Goal: Transaction & Acquisition: Purchase product/service

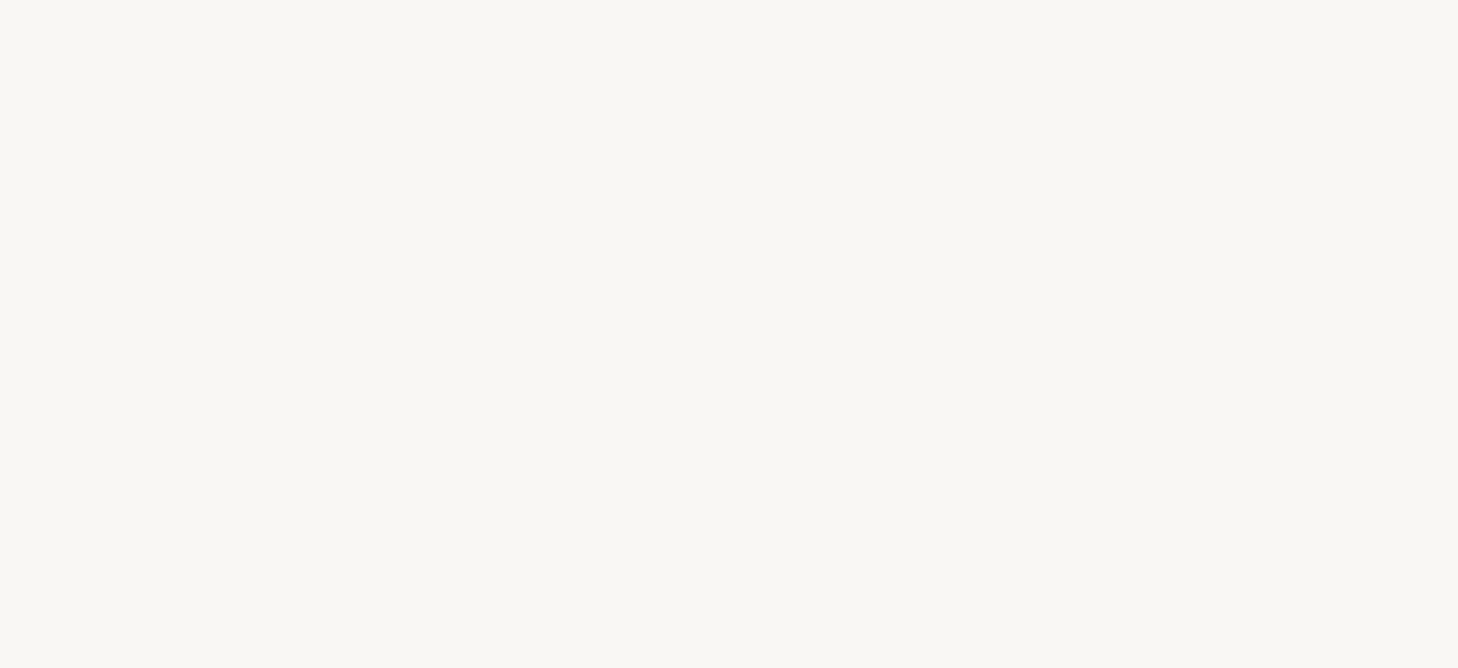
select select "US"
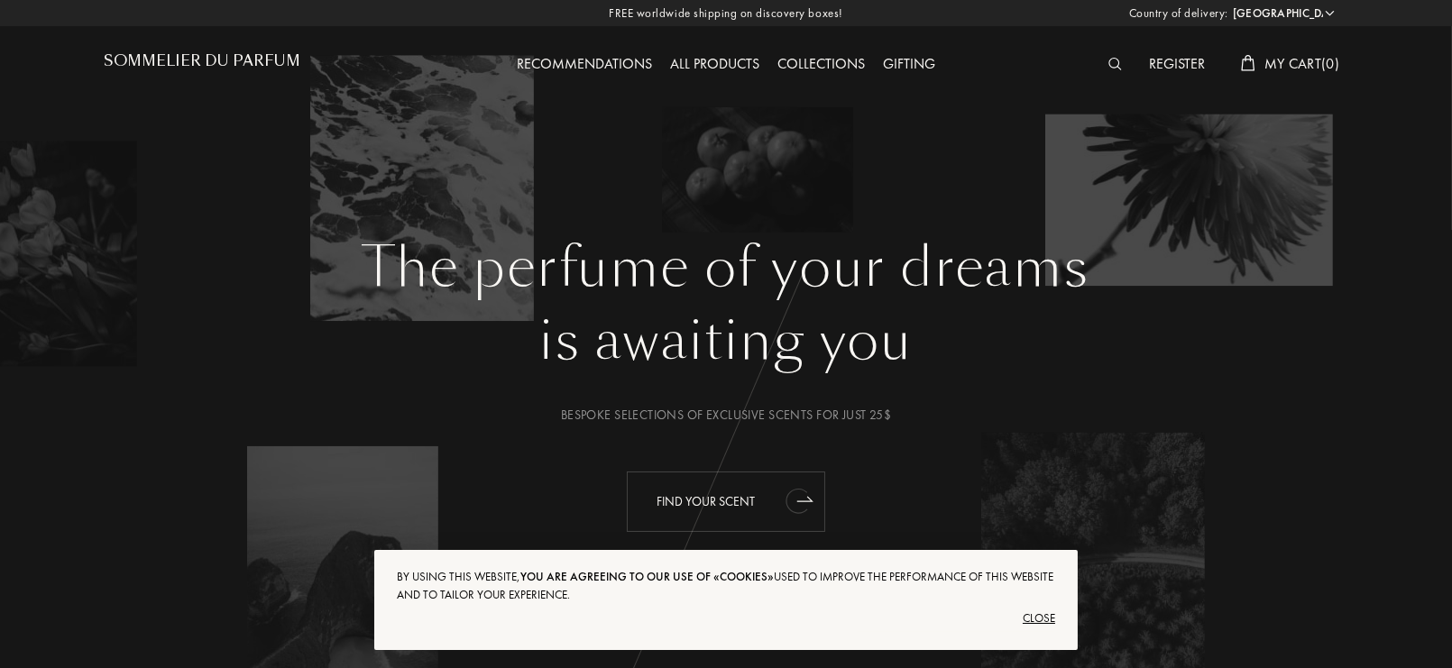
click at [728, 514] on div "Find your scent" at bounding box center [726, 502] width 198 height 60
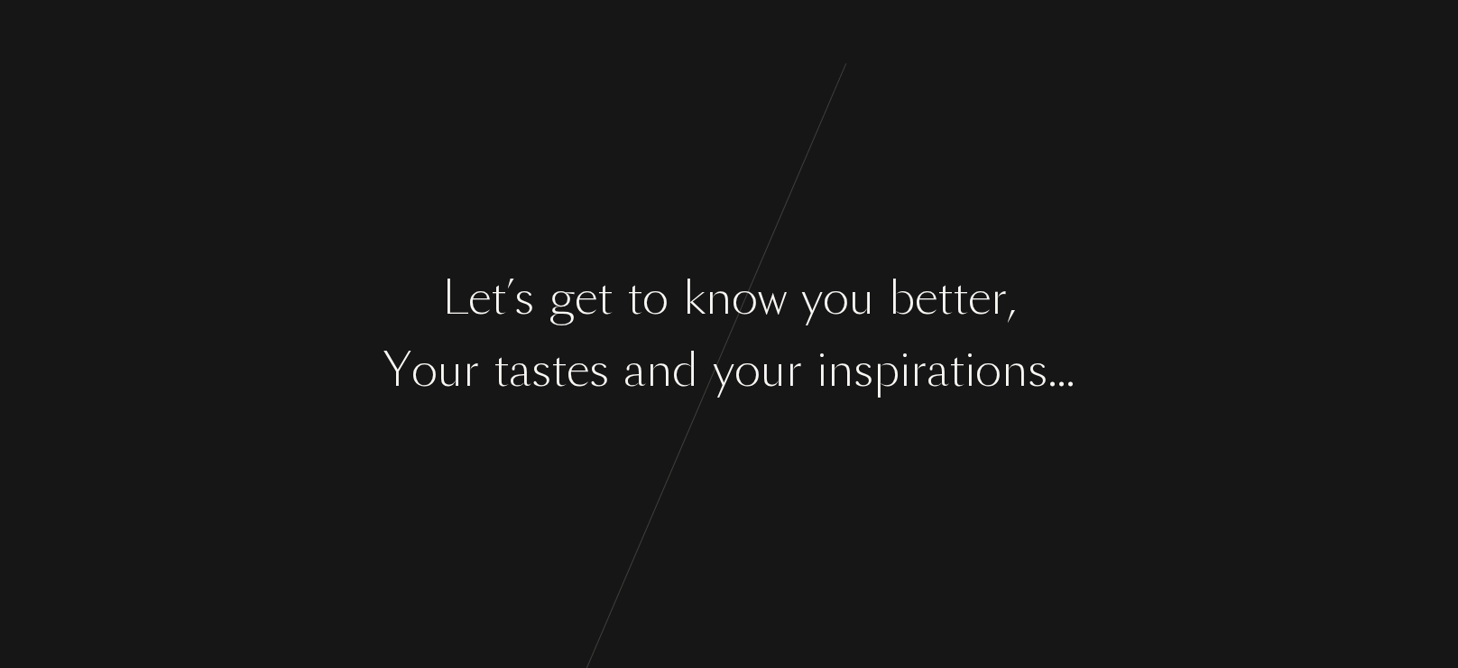
click at [742, 354] on div "o" at bounding box center [747, 371] width 26 height 68
click at [871, 418] on div "L e t ’ s g e t t o k n o w y o u b e t t e r , Y o u r t a s t e s a n d y o u…" at bounding box center [729, 334] width 1458 height 668
click at [787, 384] on div "r" at bounding box center [794, 371] width 16 height 68
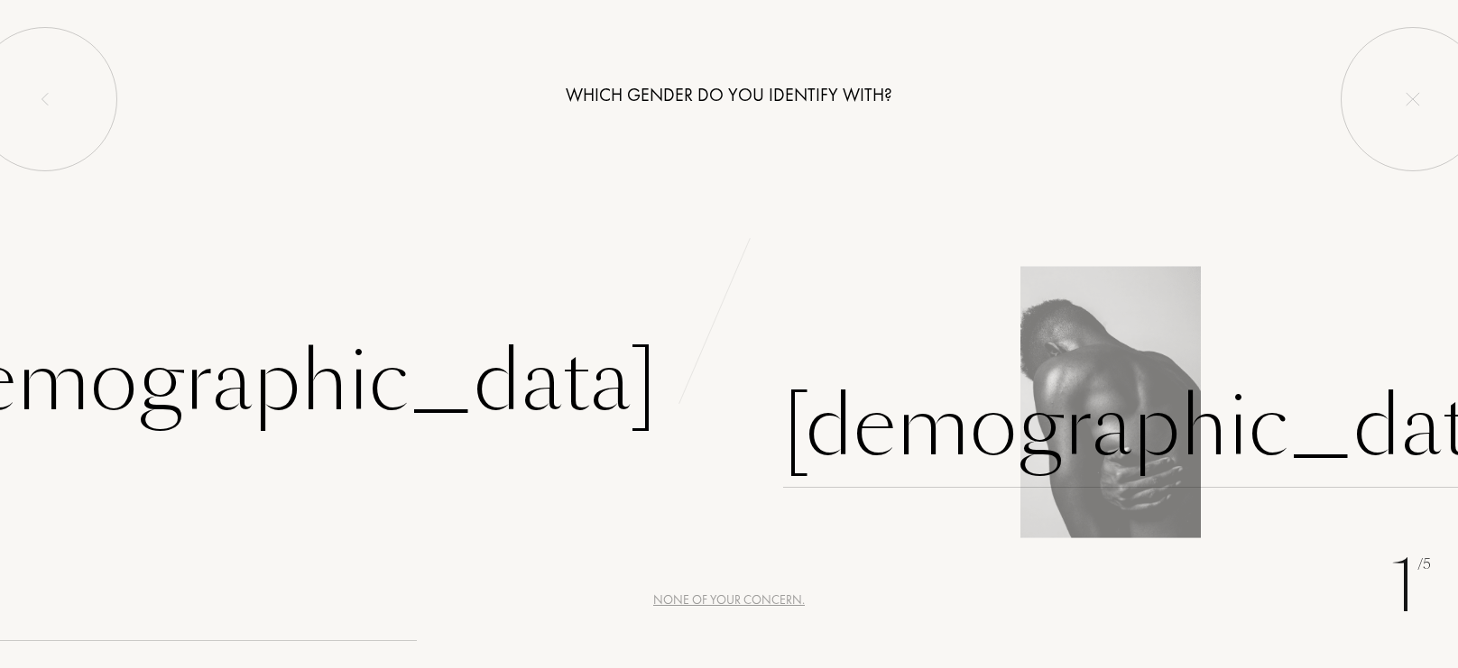
click at [801, 422] on div "Male" at bounding box center [1159, 427] width 753 height 122
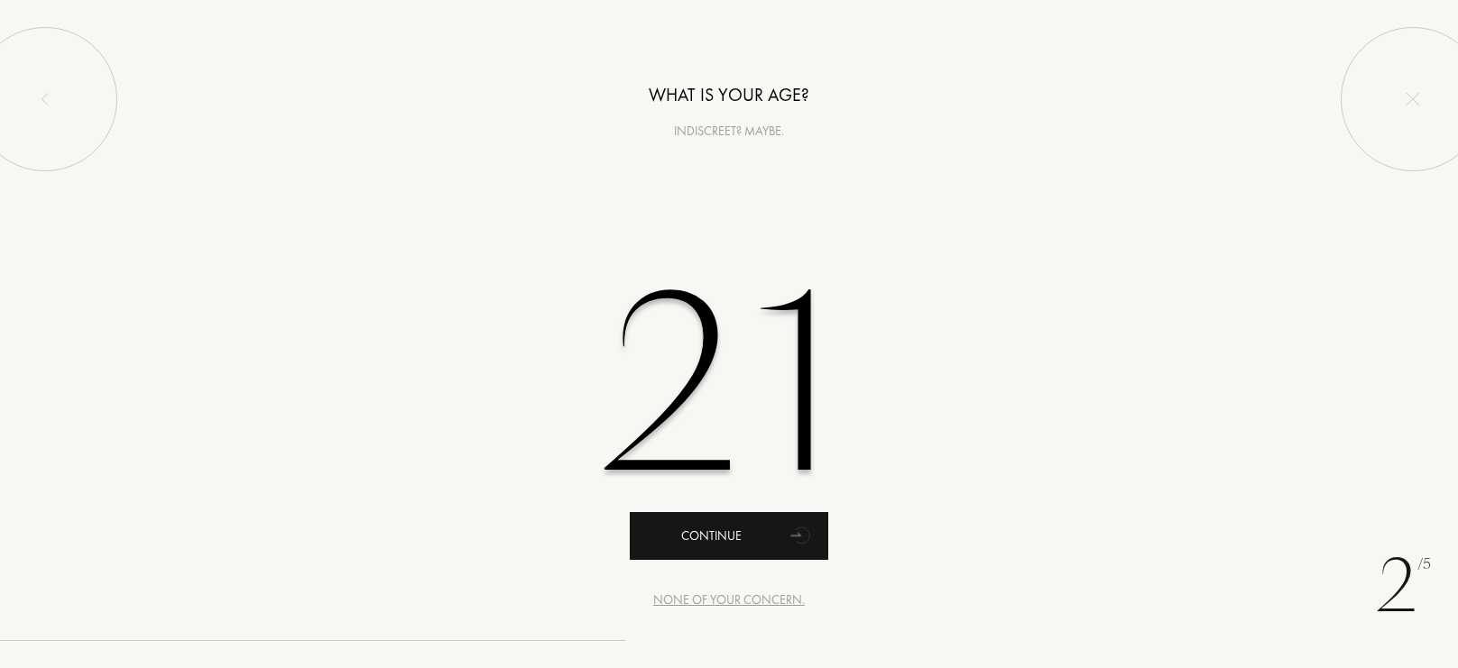
type input "21"
click at [726, 536] on div "Continue" at bounding box center [729, 536] width 198 height 48
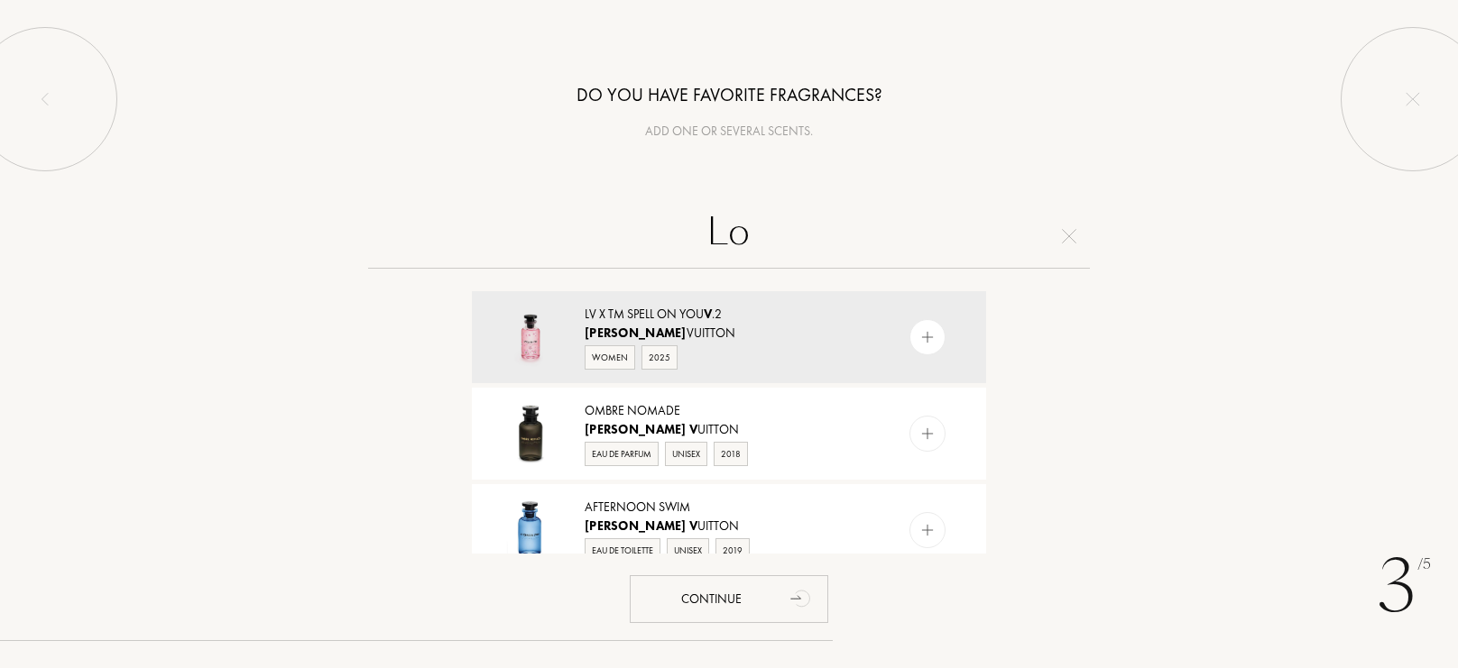
type input "L"
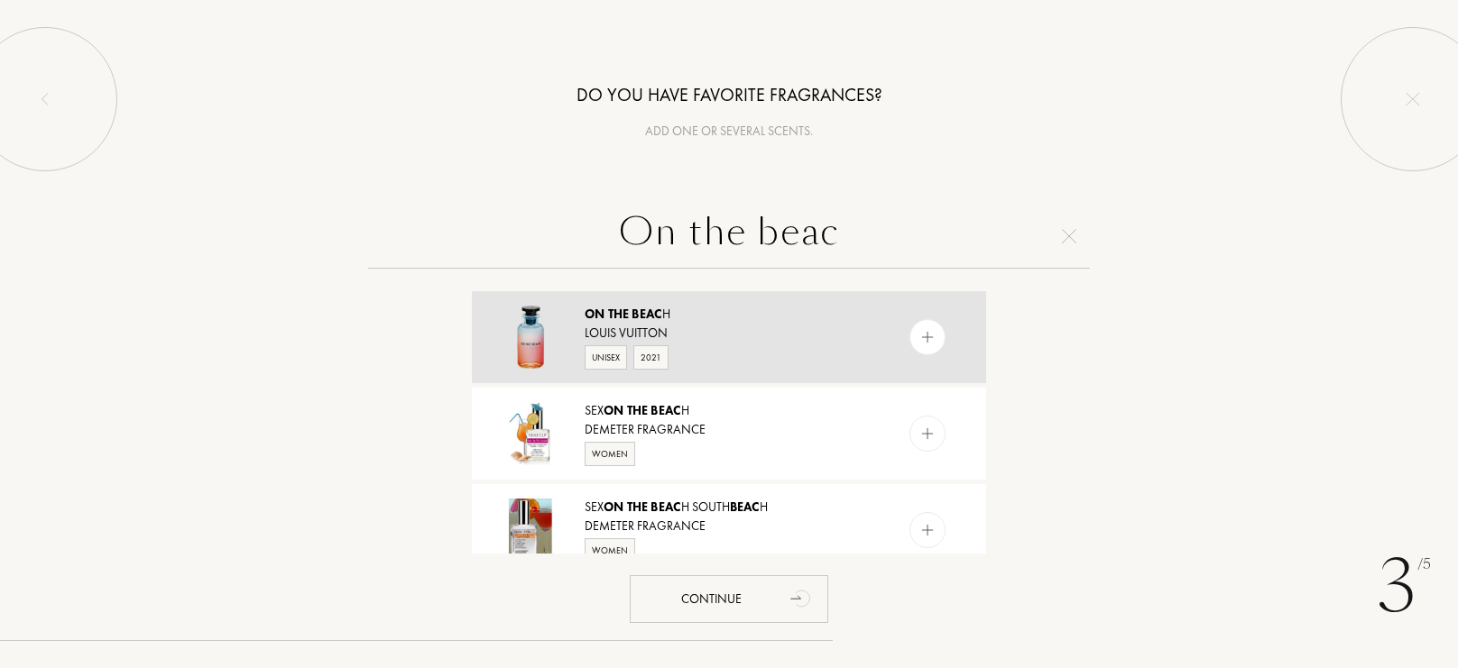
type input "On the beac"
click at [919, 337] on img at bounding box center [927, 337] width 17 height 17
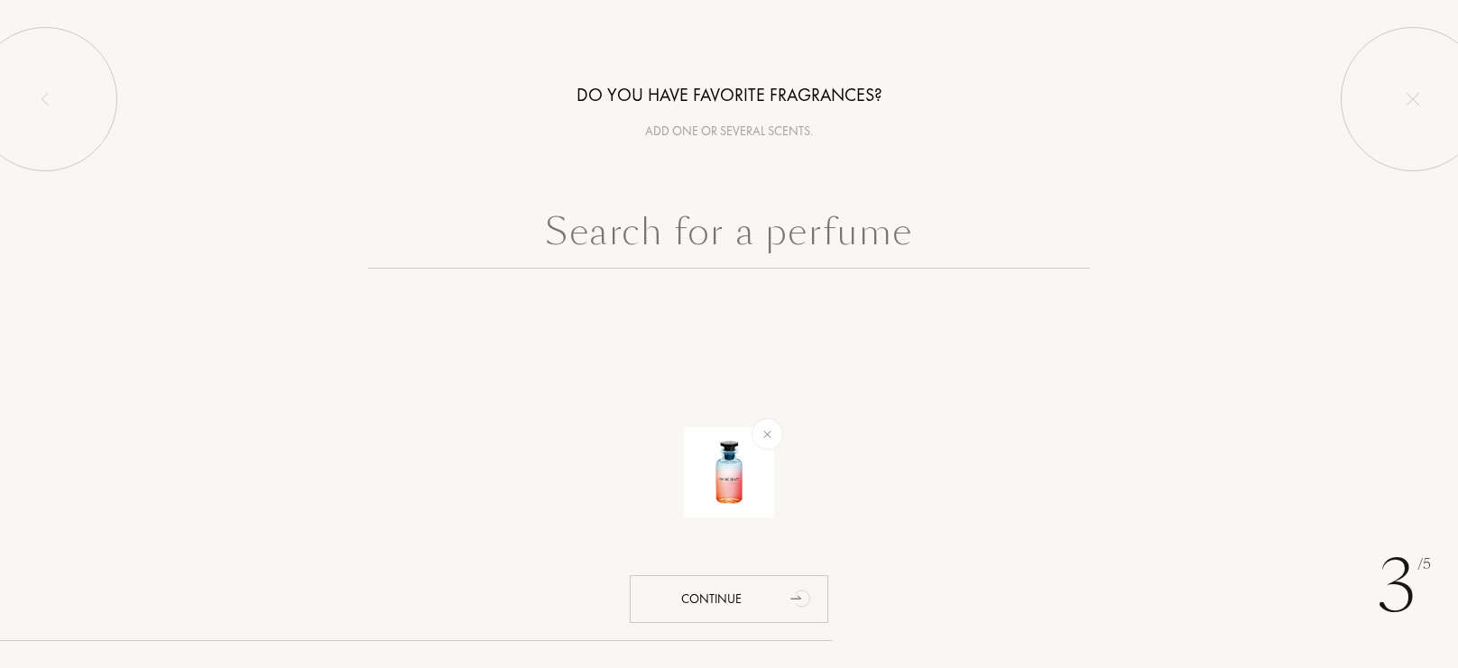
click at [838, 263] on input "text" at bounding box center [729, 236] width 722 height 65
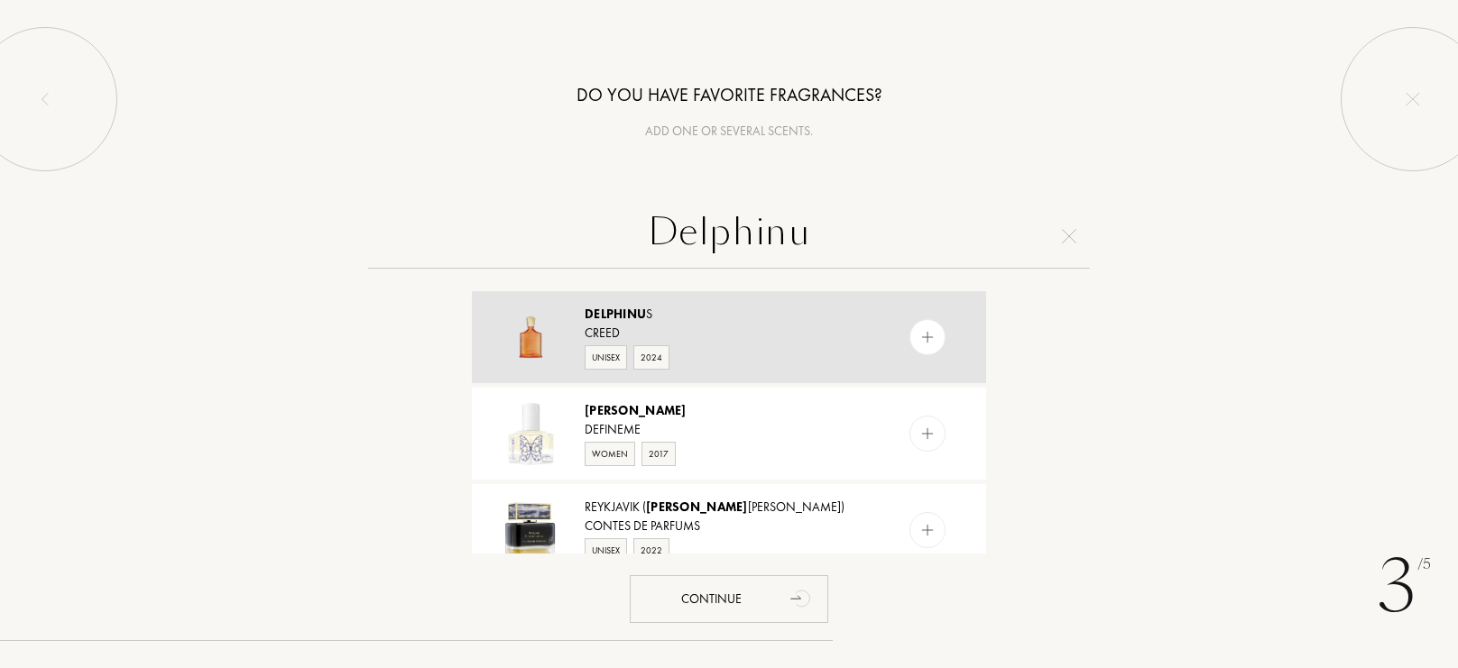
type input "Delphinu"
click at [927, 338] on img at bounding box center [927, 337] width 17 height 17
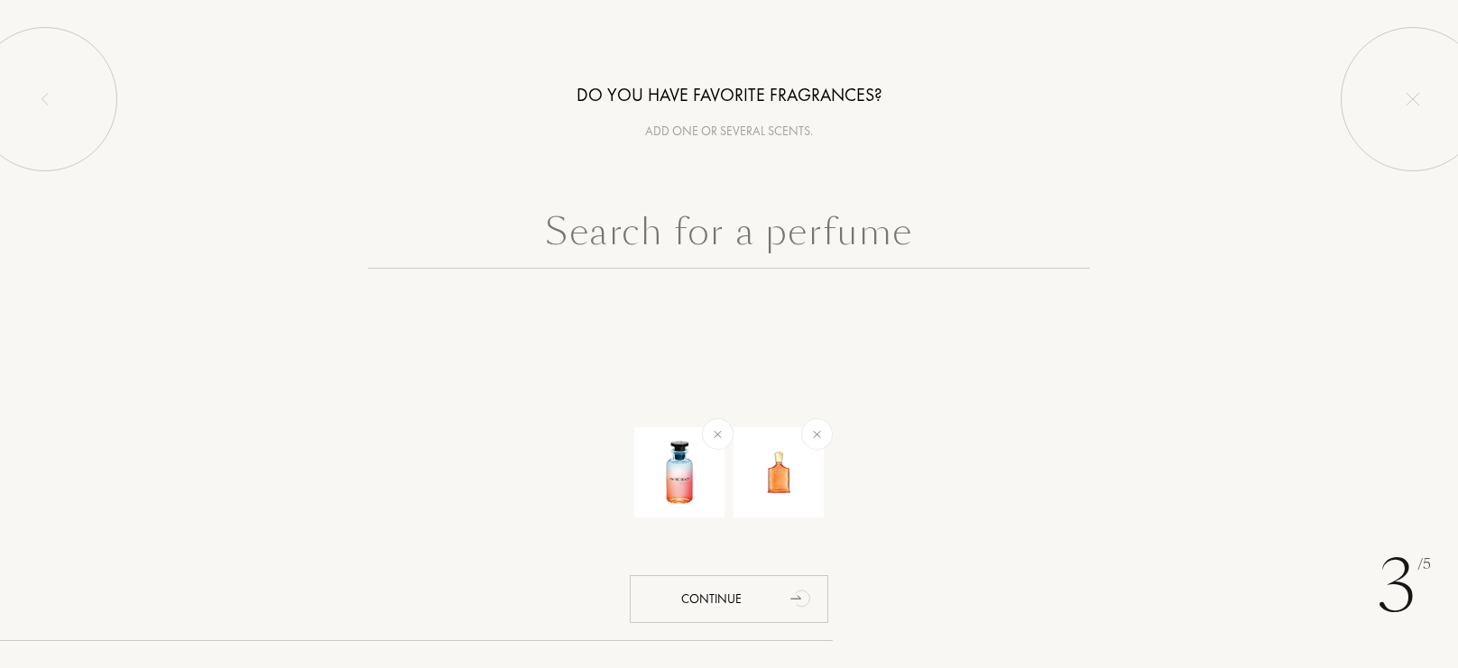
click at [859, 253] on input "text" at bounding box center [729, 236] width 722 height 65
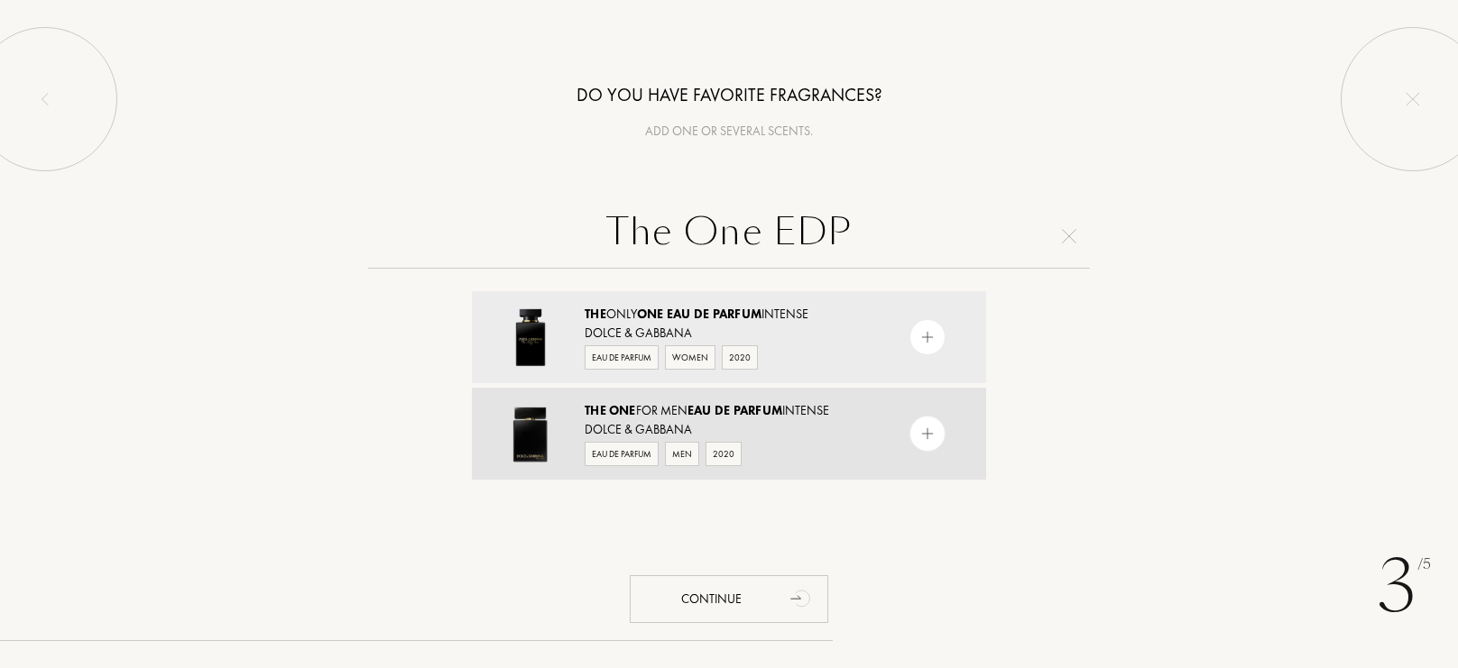
type input "The One EDP"
click at [921, 435] on img at bounding box center [927, 434] width 17 height 17
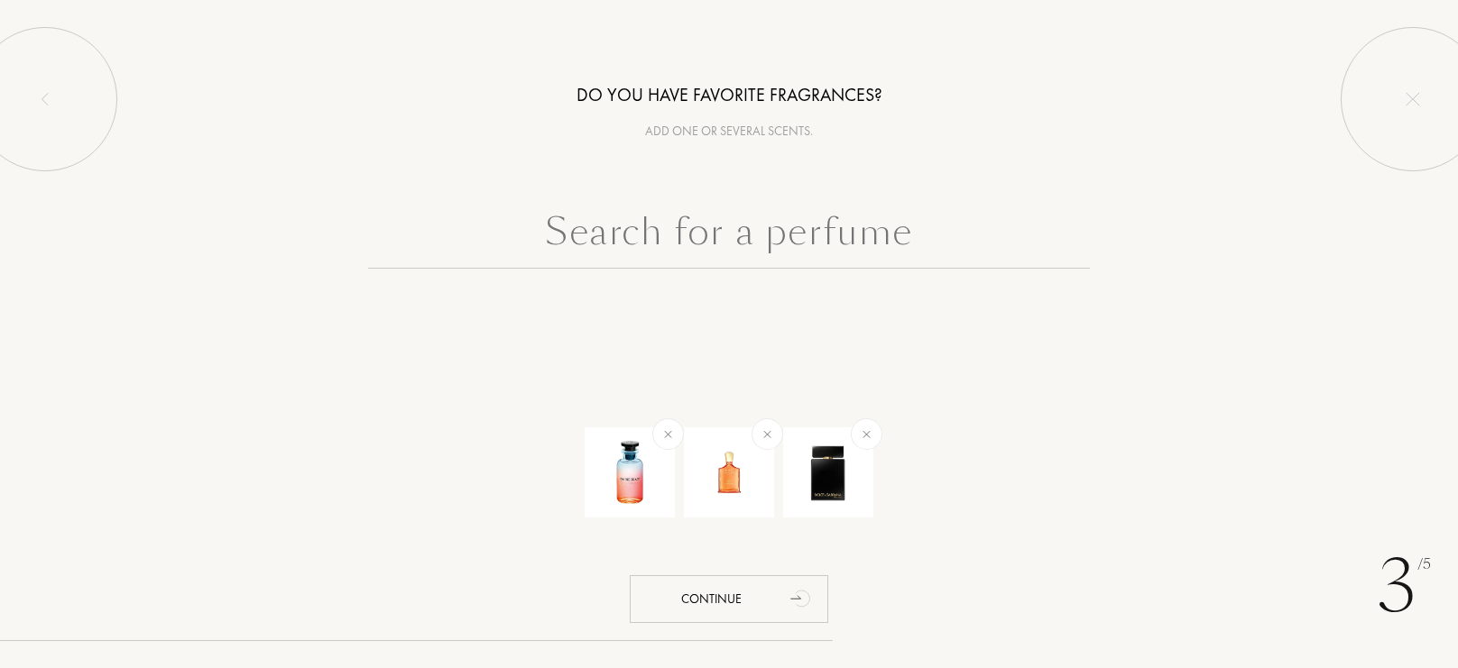
click at [840, 231] on input "text" at bounding box center [729, 236] width 722 height 65
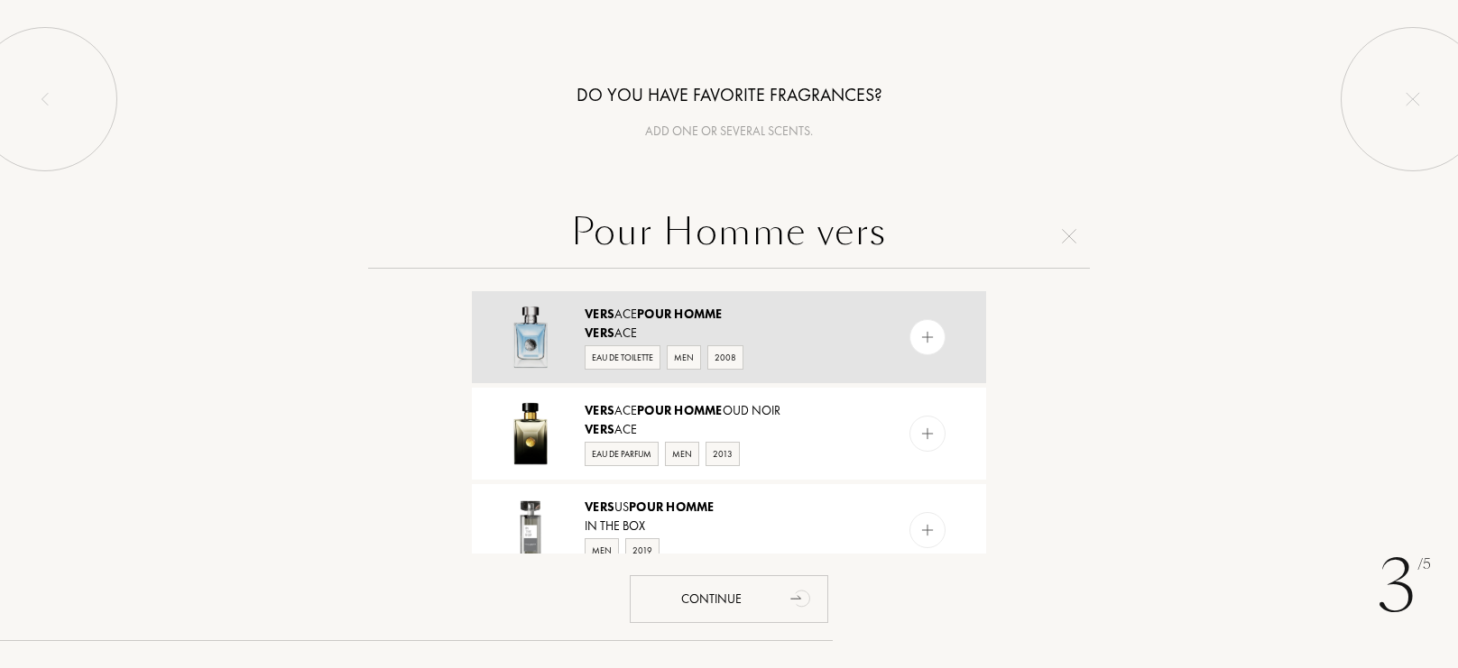
type input "Pour Homme vers"
click at [931, 331] on img at bounding box center [927, 337] width 17 height 17
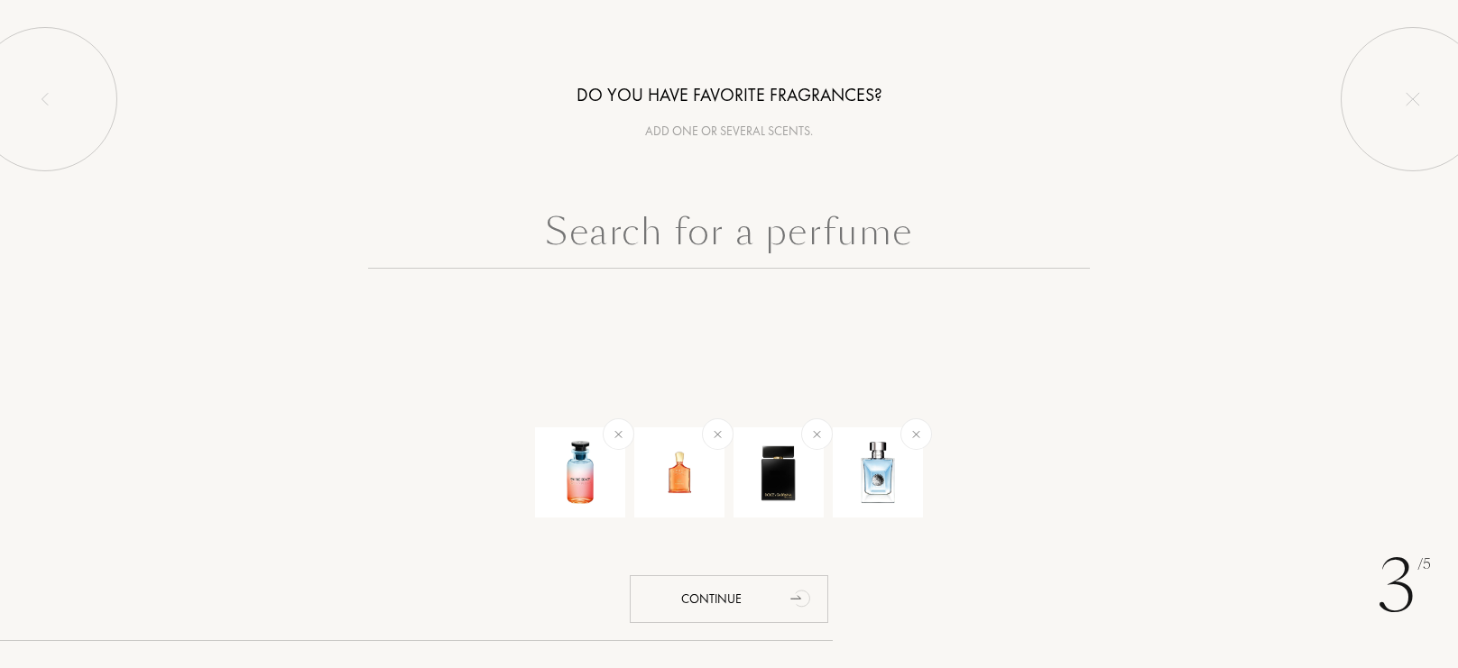
click at [899, 255] on input "text" at bounding box center [729, 236] width 722 height 65
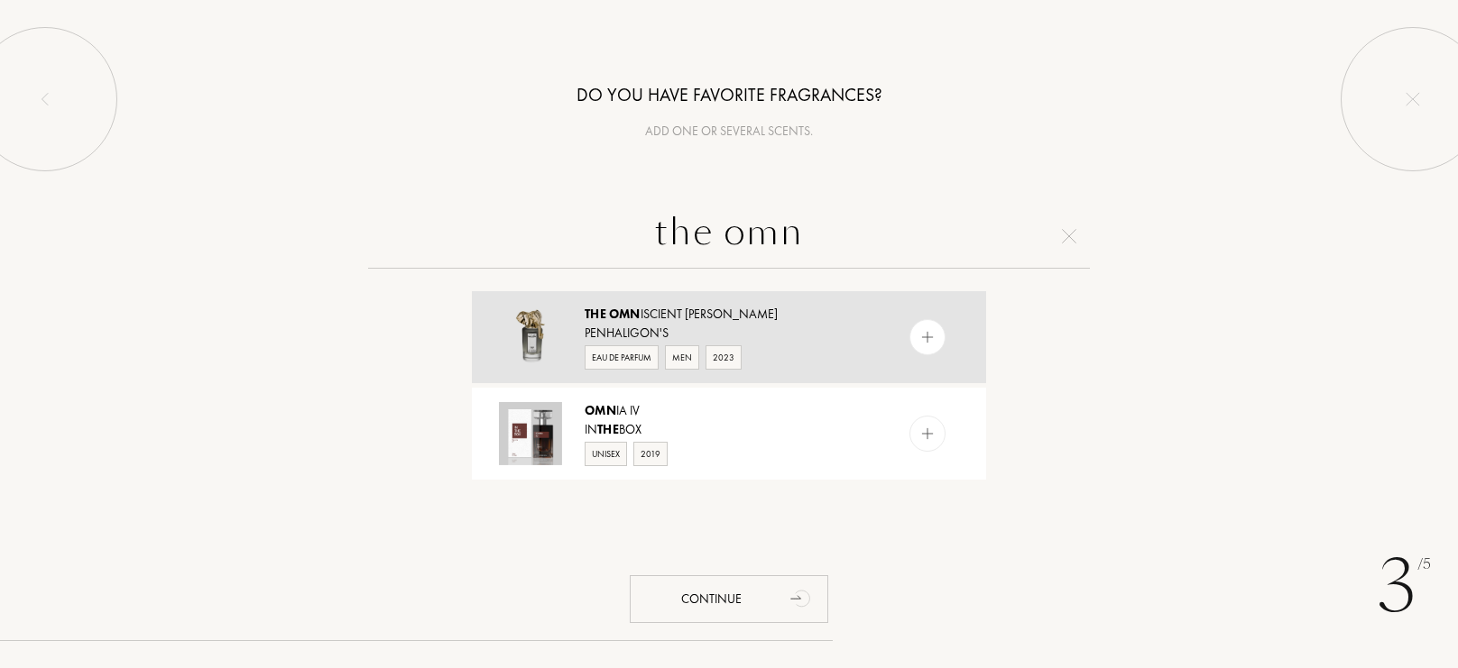
type input "the omn"
click at [913, 334] on div at bounding box center [927, 337] width 36 height 36
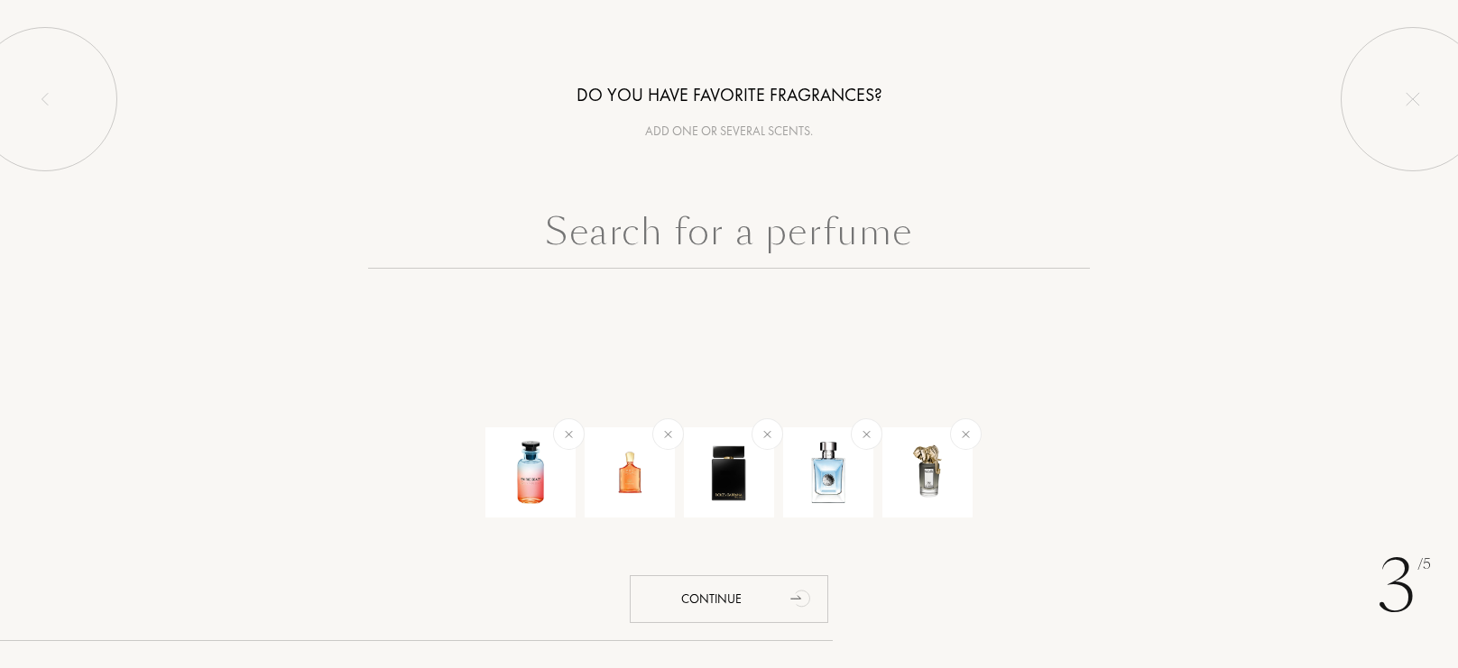
click at [806, 197] on div "Do you have favorite fragrances? Add one or several scents. Continue" at bounding box center [729, 179] width 1458 height 359
click at [806, 224] on input "text" at bounding box center [729, 236] width 722 height 65
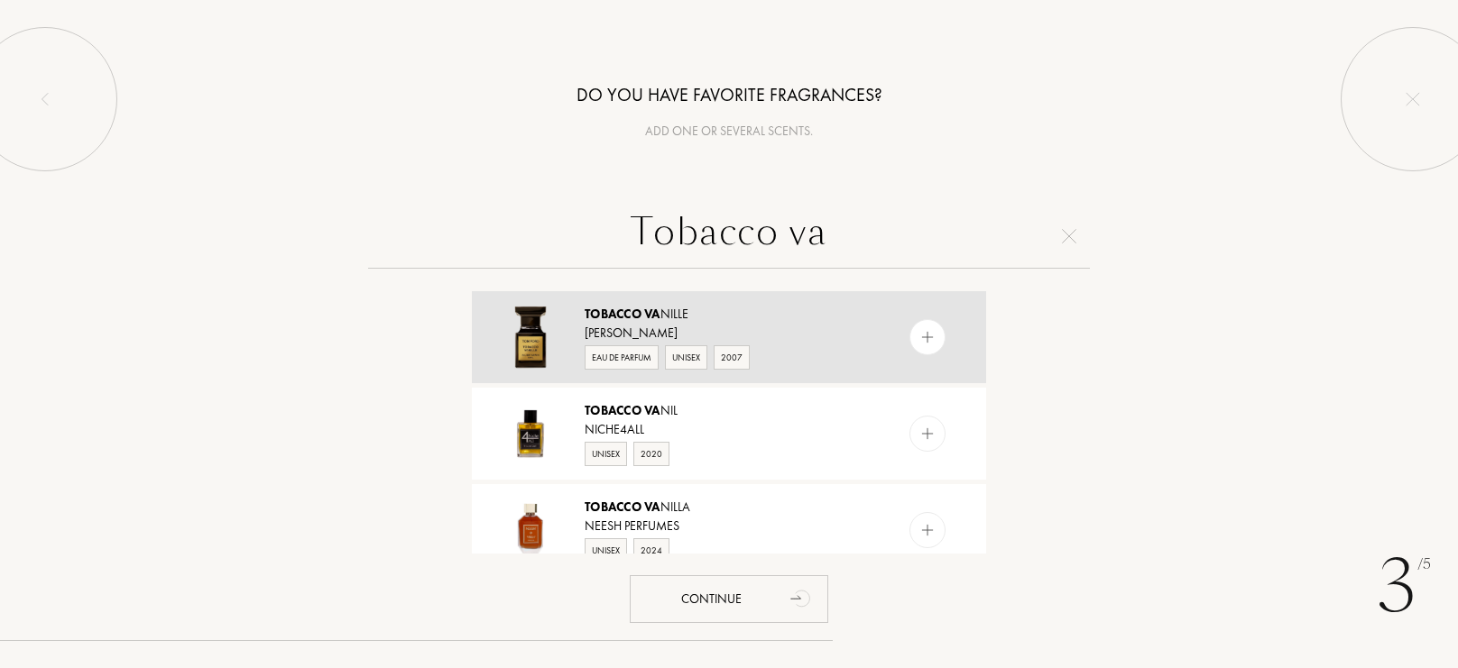
type input "Tobacco va"
click at [928, 355] on div "Tobacco Va nille Tom Ford Eau de Parfum Unisex 2007" at bounding box center [729, 337] width 514 height 92
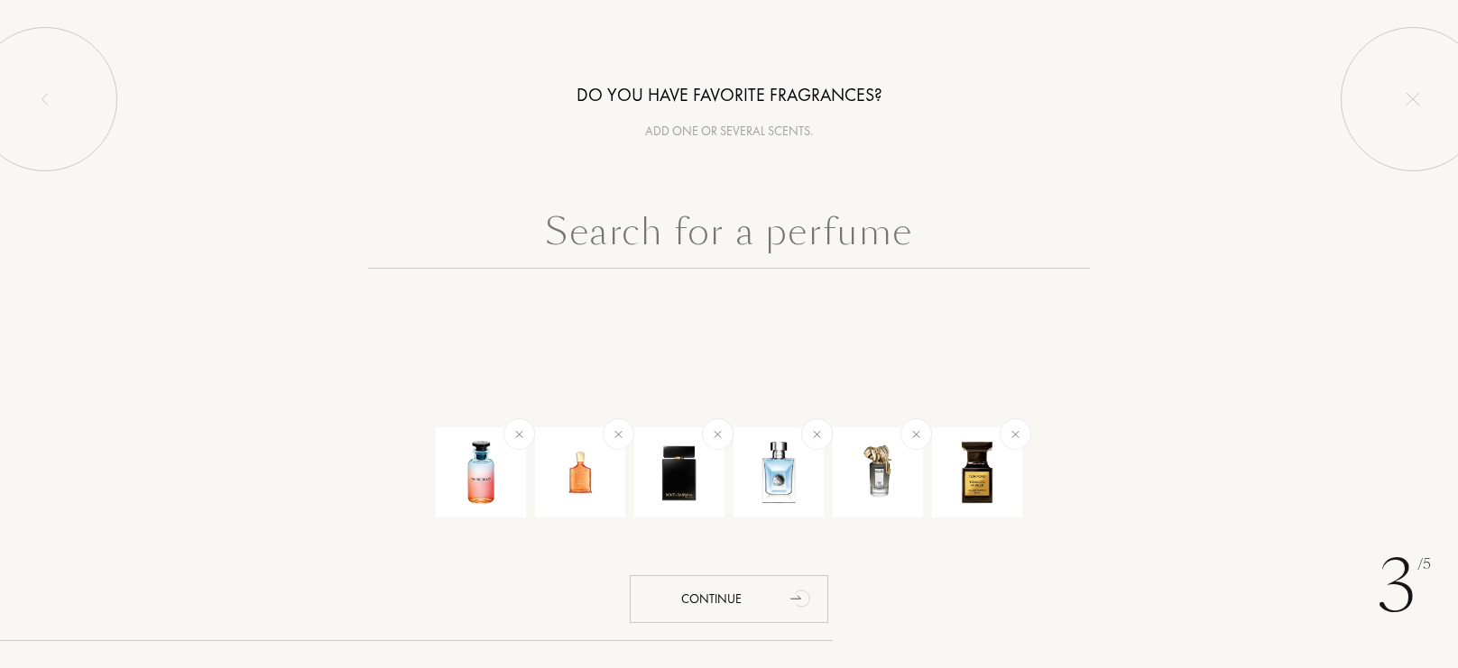
click at [922, 250] on input "text" at bounding box center [729, 236] width 722 height 65
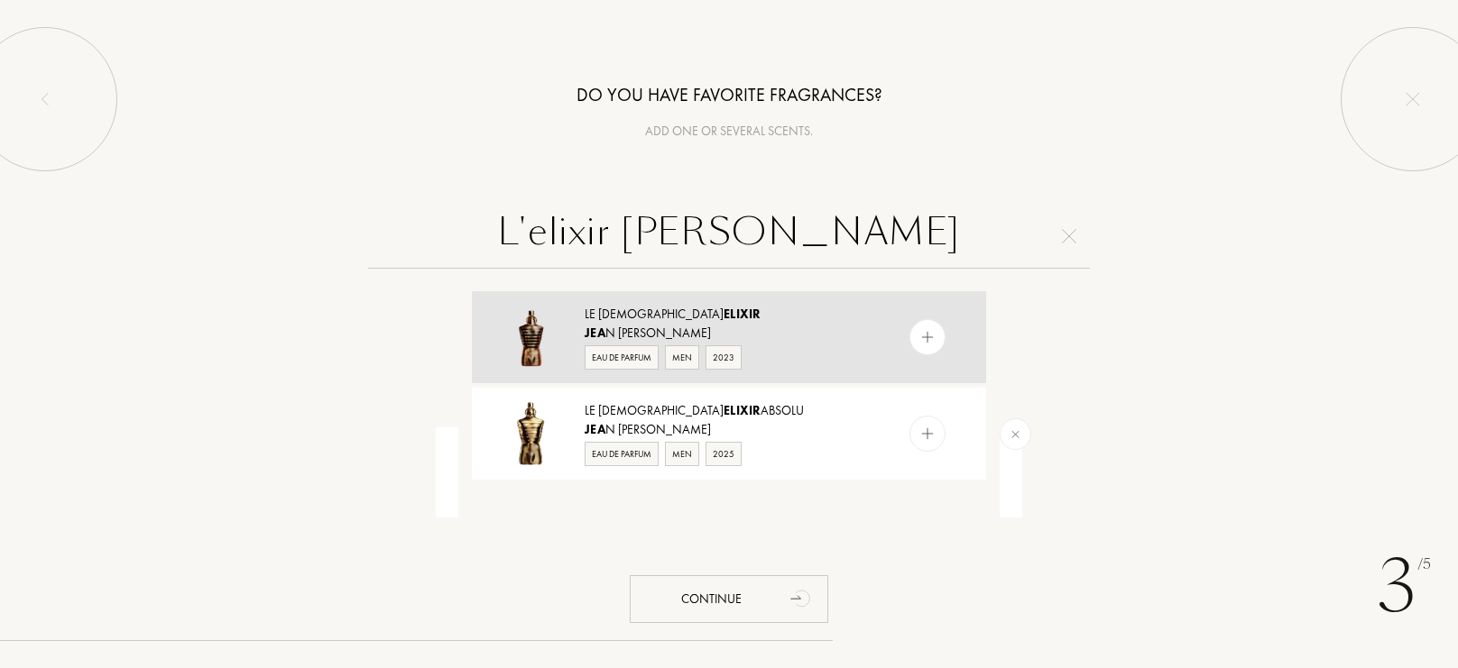
type input "L'elixir jean"
click at [927, 348] on div at bounding box center [927, 337] width 36 height 36
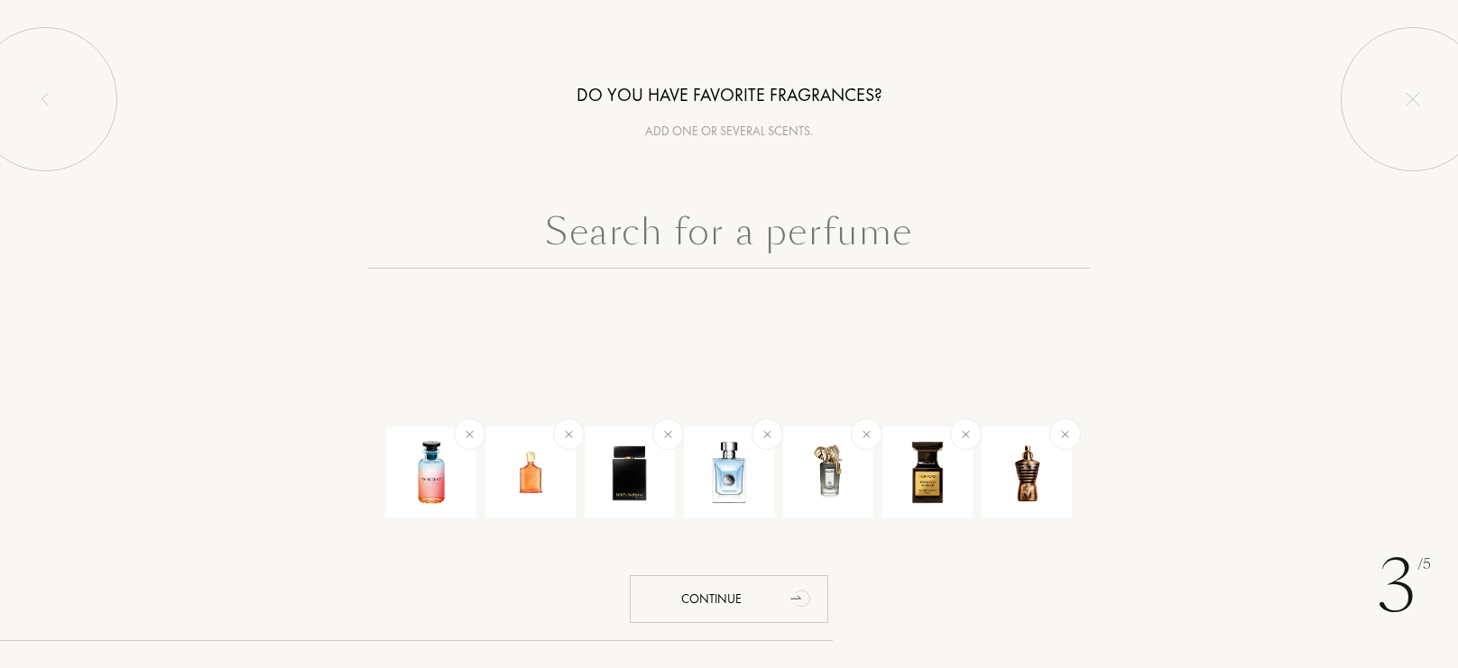
click at [831, 222] on input "text" at bounding box center [729, 236] width 722 height 65
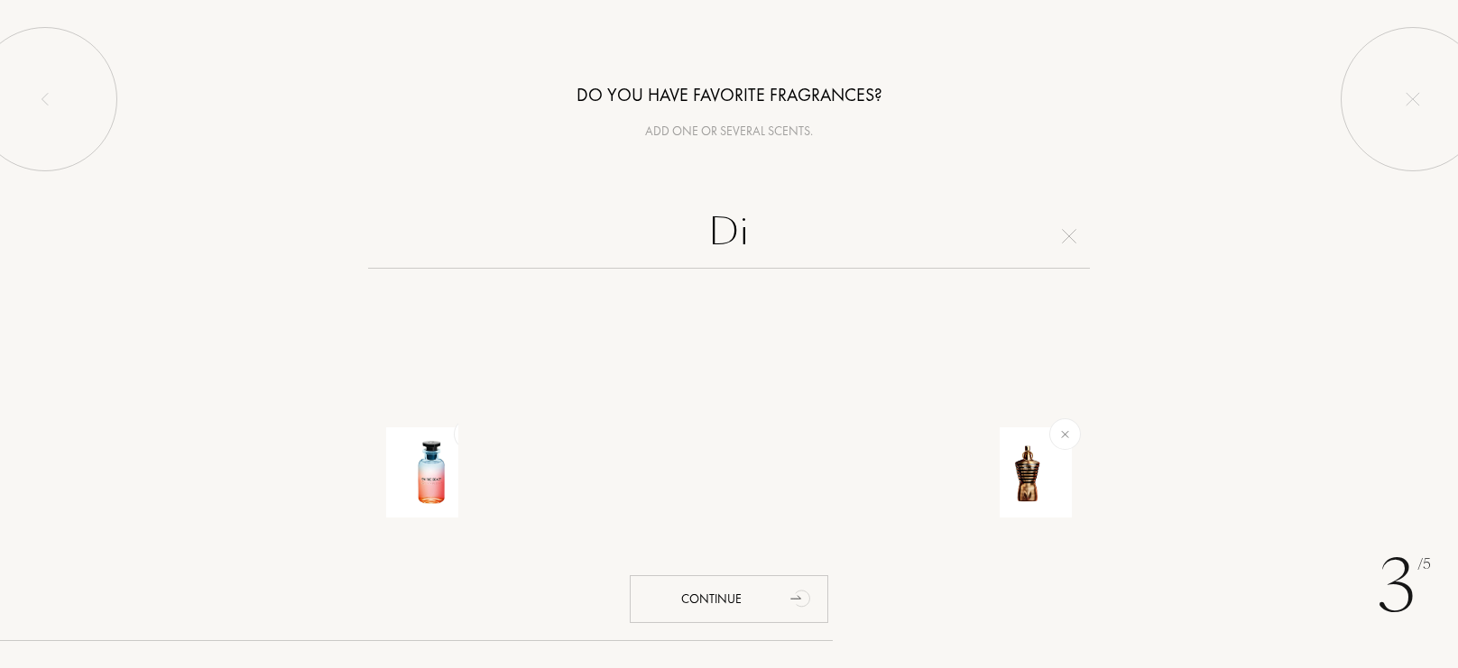
type input "Dio"
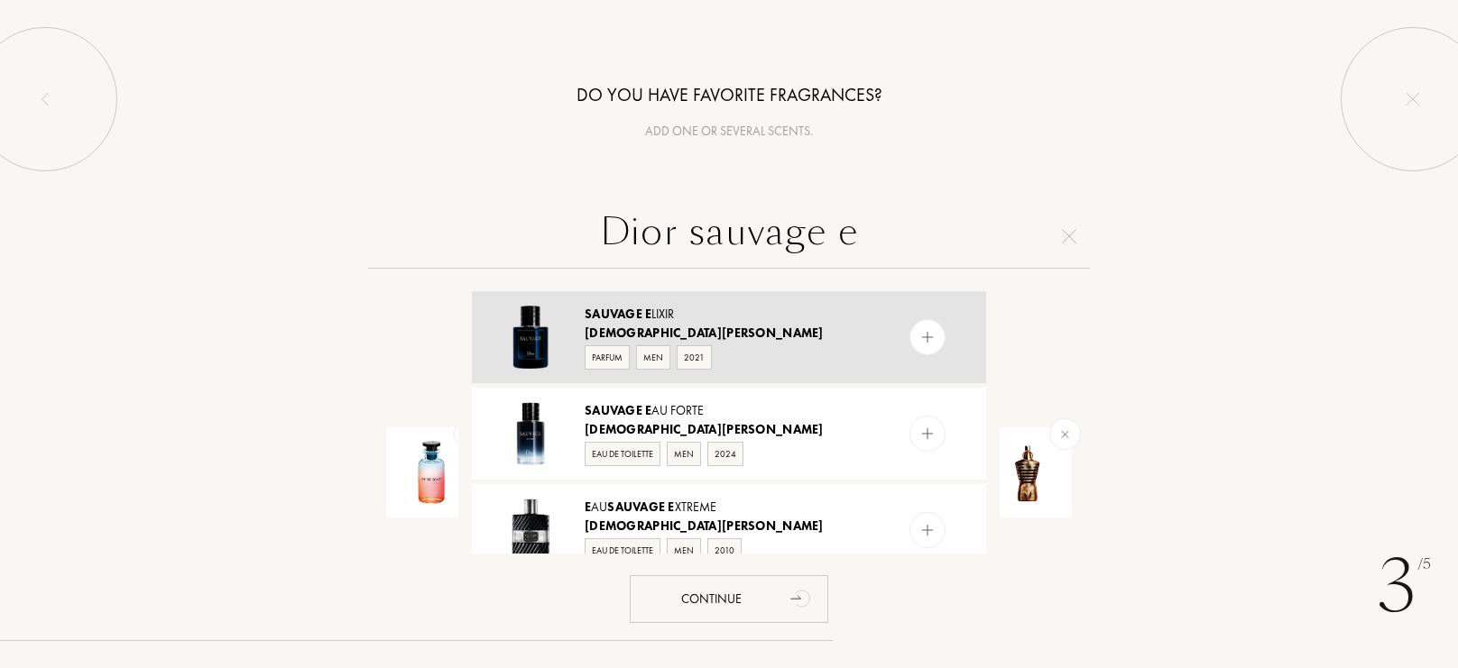
type input "Dior sauvage e"
click at [932, 331] on img at bounding box center [927, 337] width 17 height 17
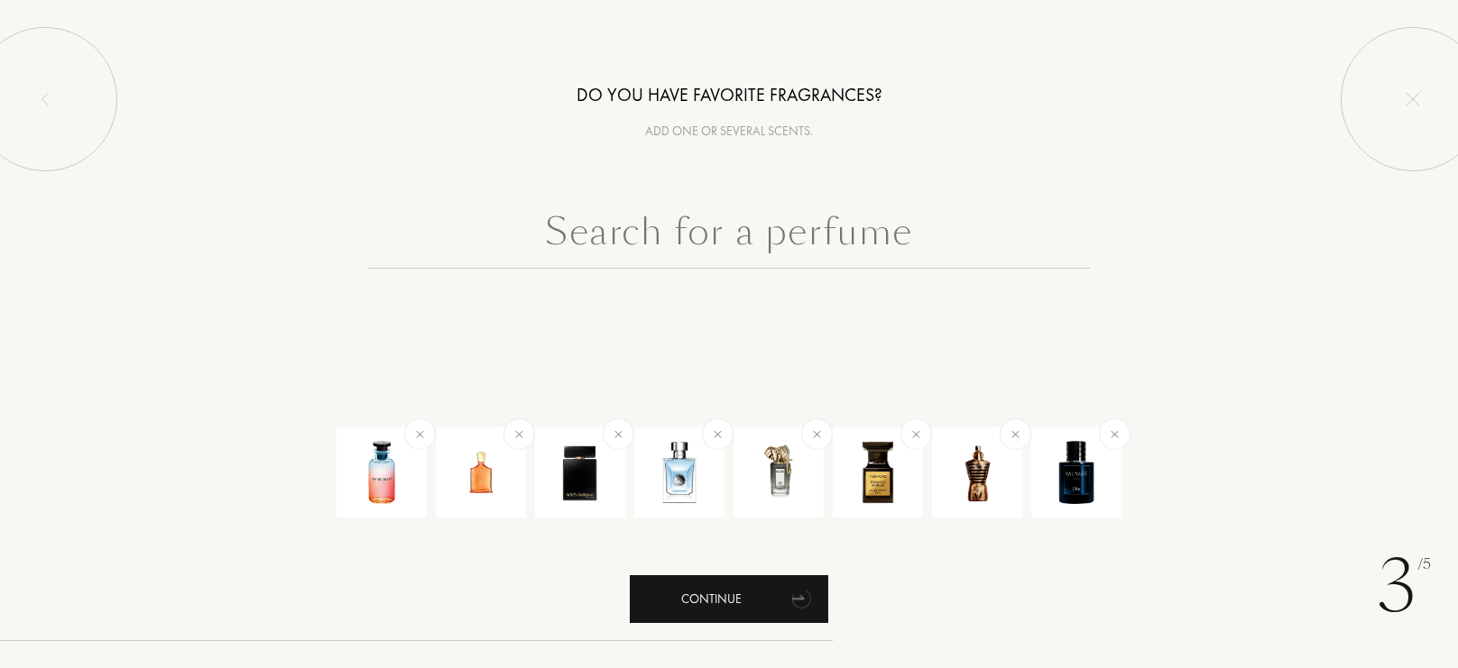
click at [765, 617] on div "Continue" at bounding box center [729, 600] width 198 height 48
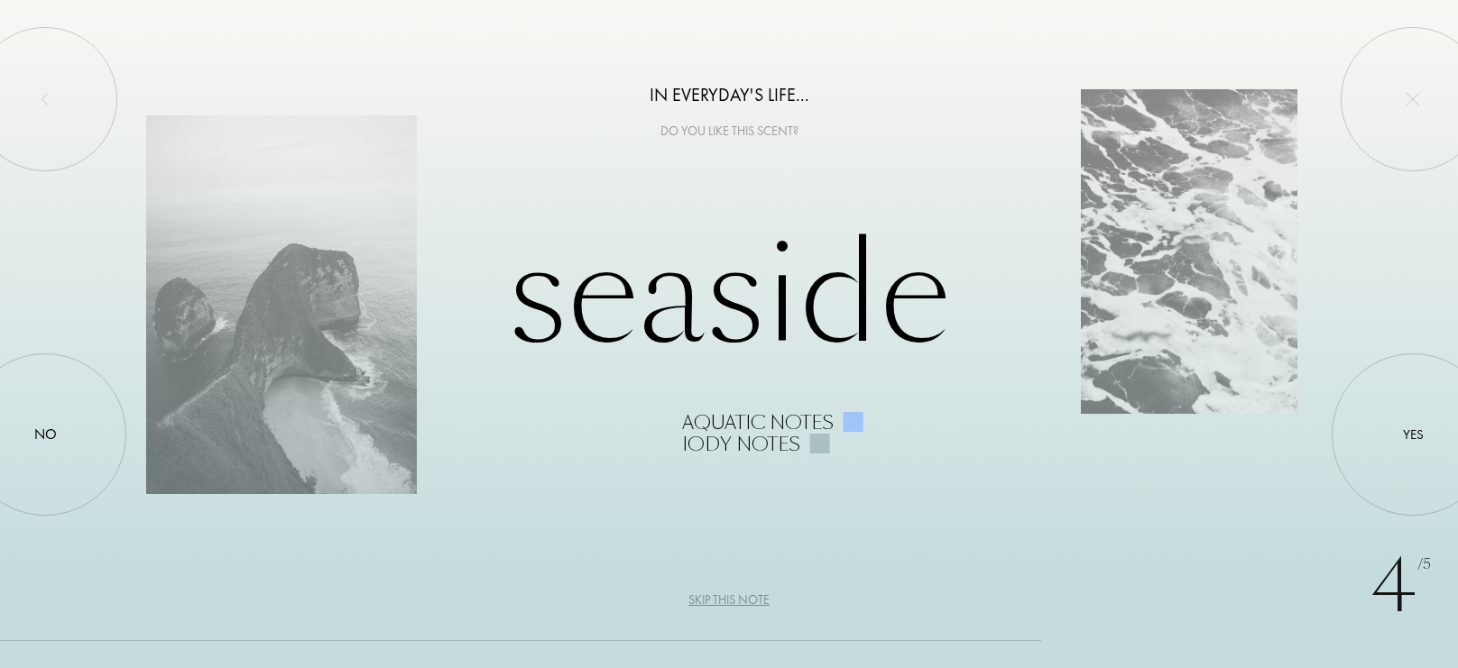
click at [687, 287] on div "Seaside Aquatic notes Iody notes" at bounding box center [729, 335] width 1166 height 242
click at [818, 437] on div at bounding box center [819, 444] width 20 height 20
click at [851, 420] on div at bounding box center [853, 422] width 20 height 20
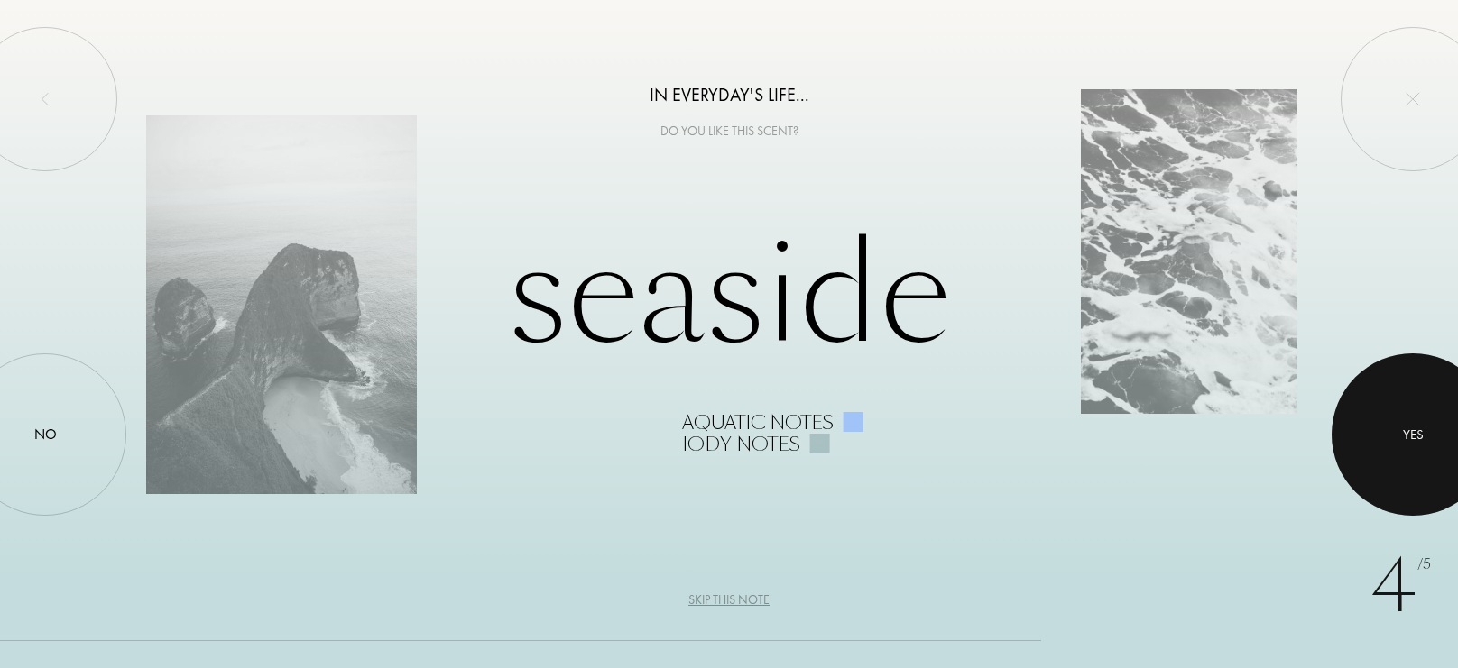
click at [1383, 455] on div at bounding box center [1413, 435] width 162 height 162
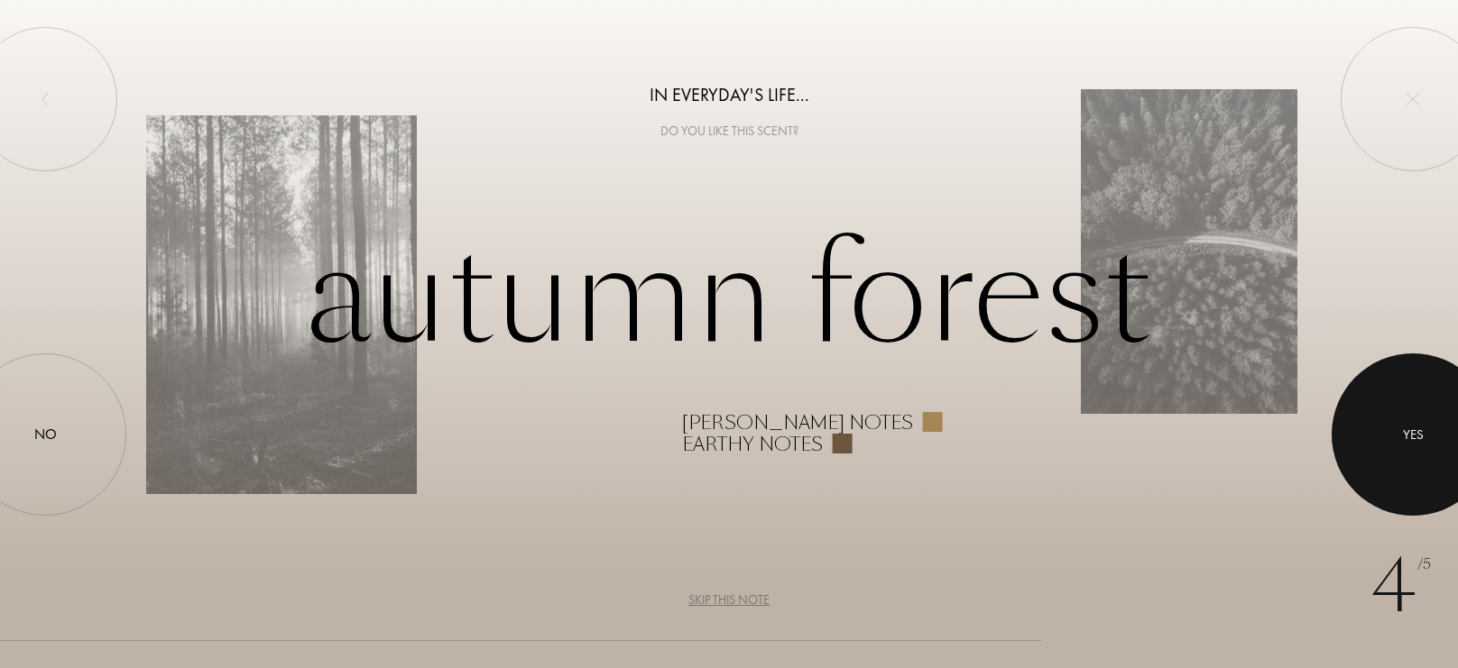
click at [1383, 455] on div at bounding box center [1413, 435] width 162 height 162
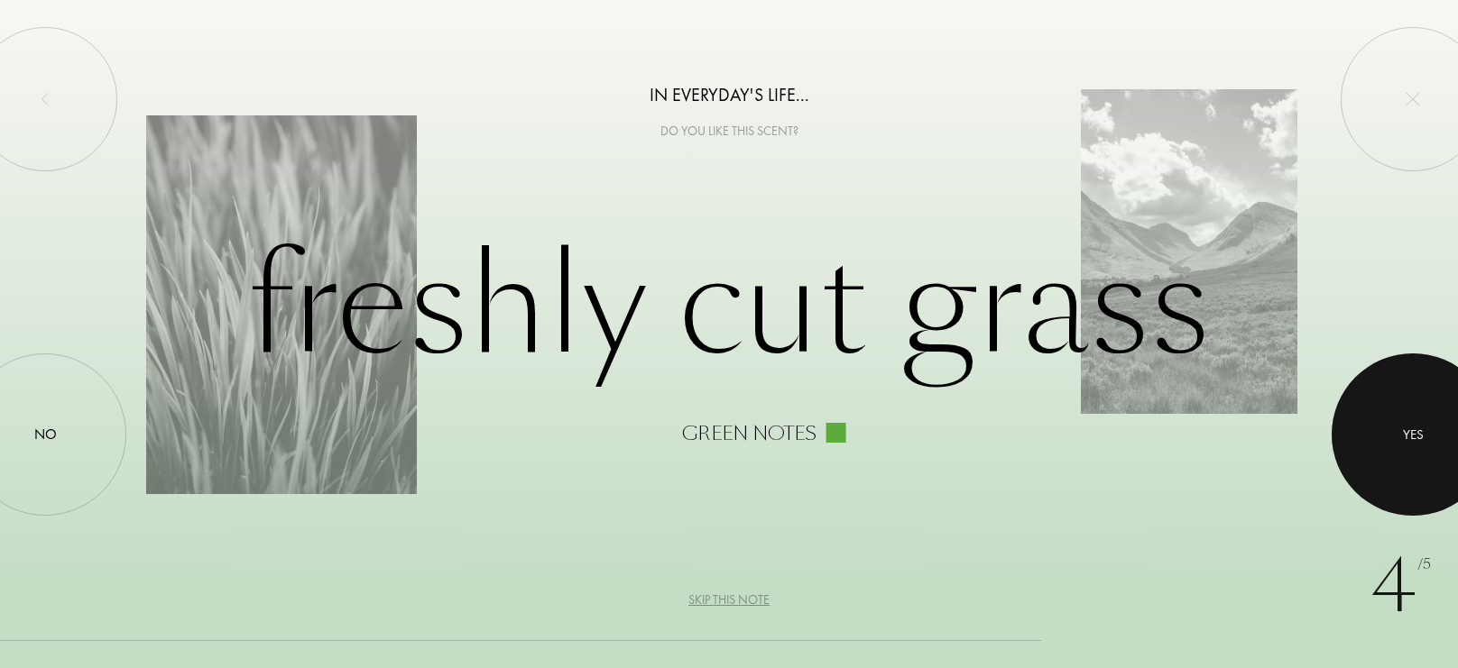
click at [1385, 466] on div at bounding box center [1413, 435] width 162 height 162
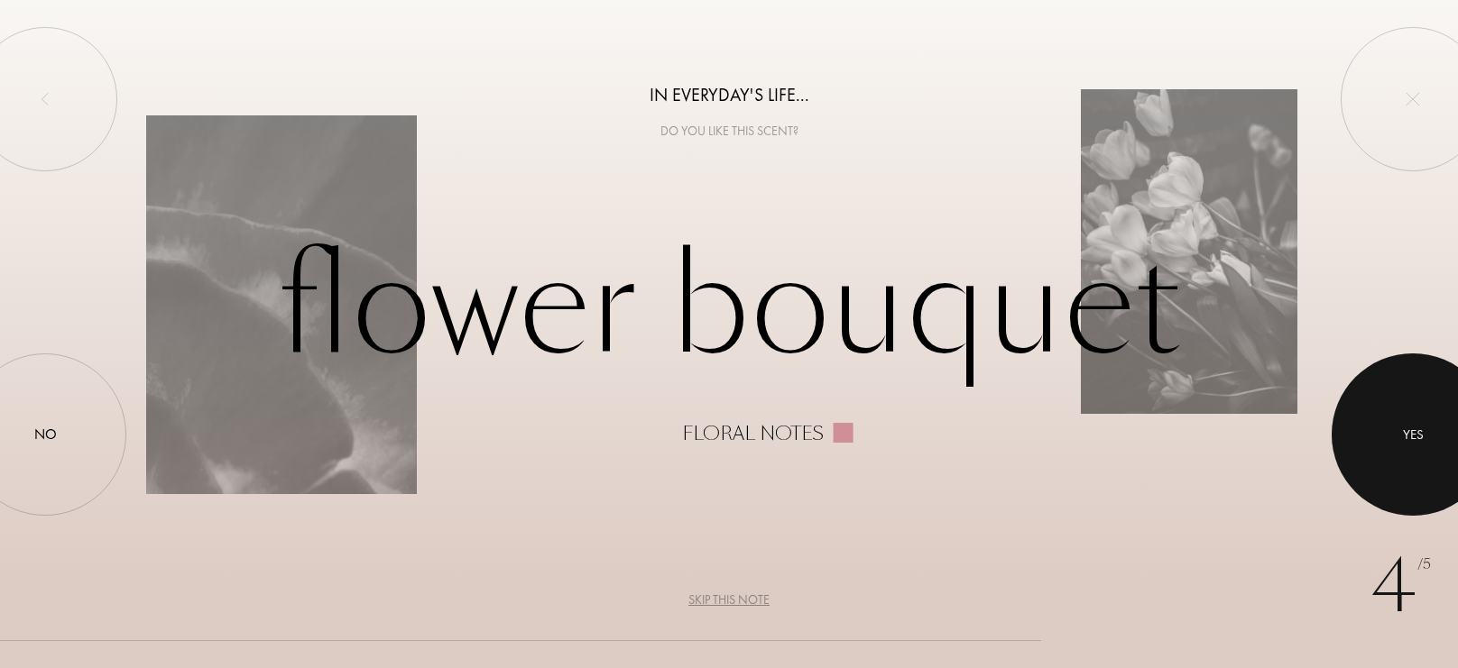
click at [1394, 455] on div at bounding box center [1413, 435] width 162 height 162
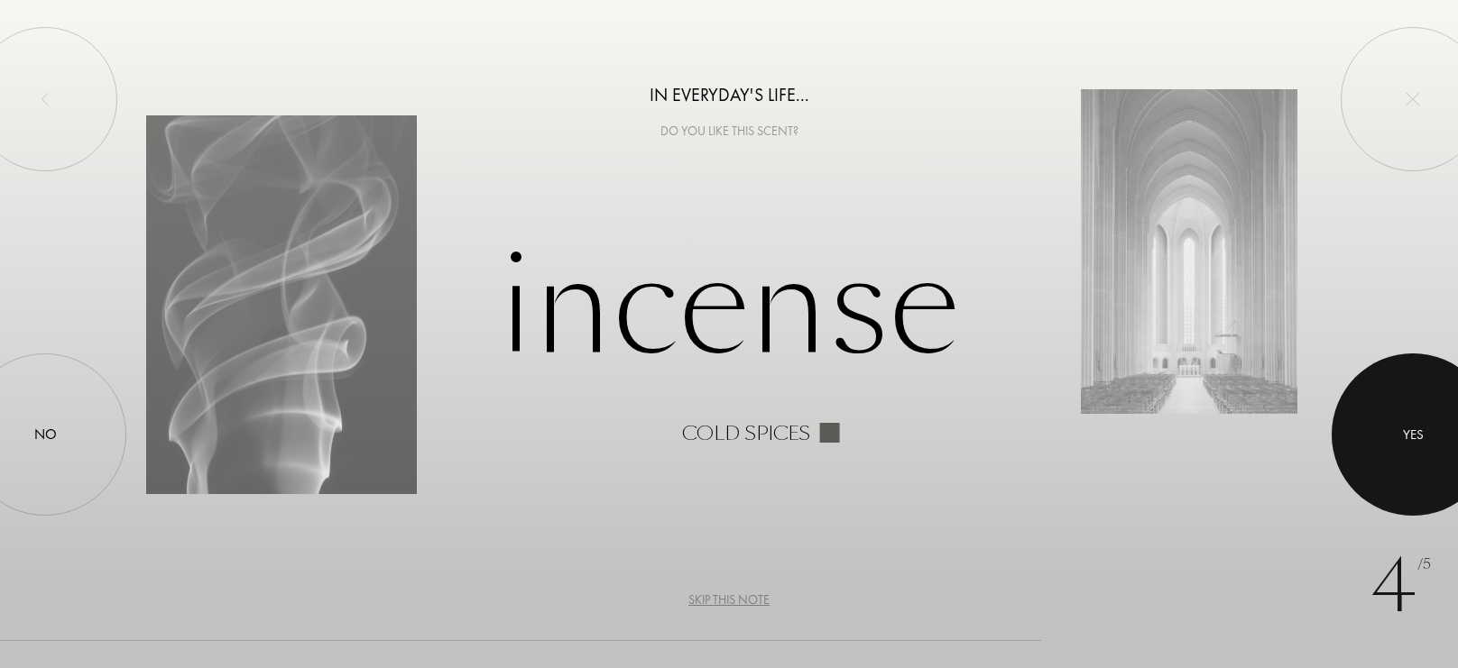
click at [1433, 478] on div at bounding box center [1413, 435] width 162 height 162
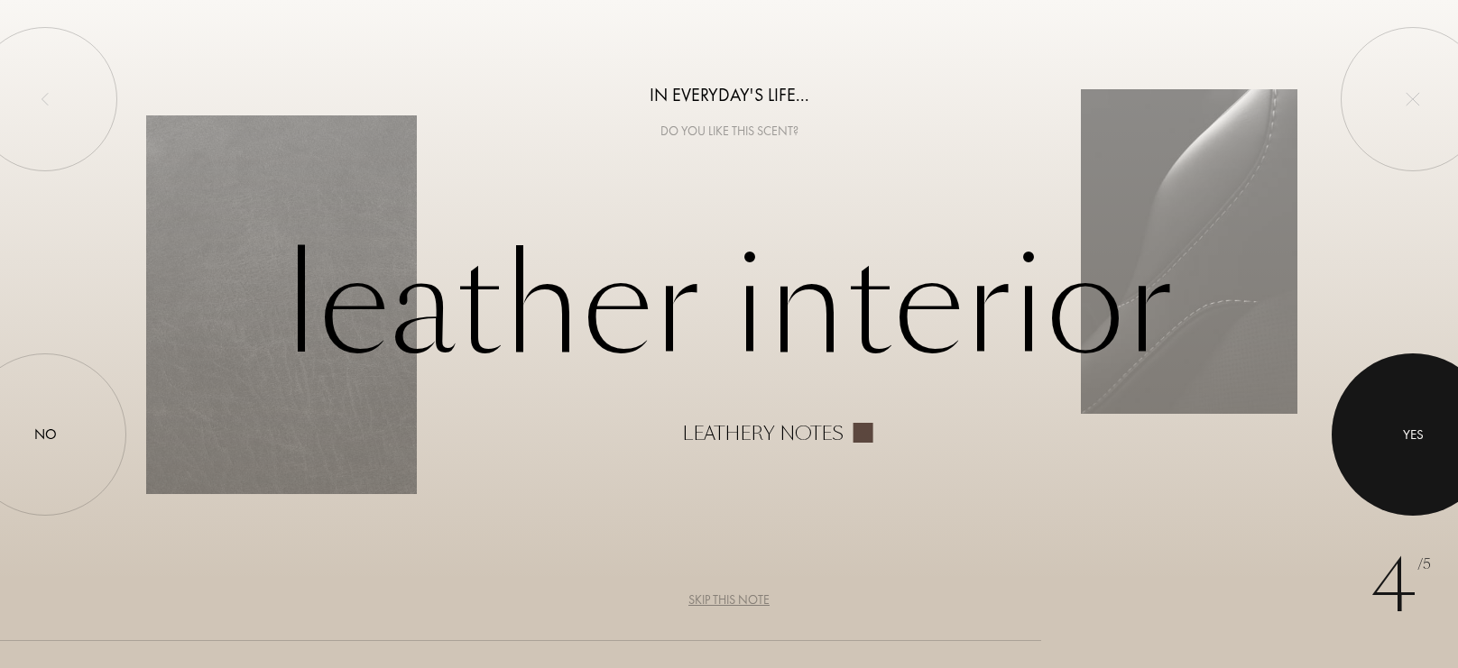
click at [1423, 466] on div at bounding box center [1413, 435] width 162 height 162
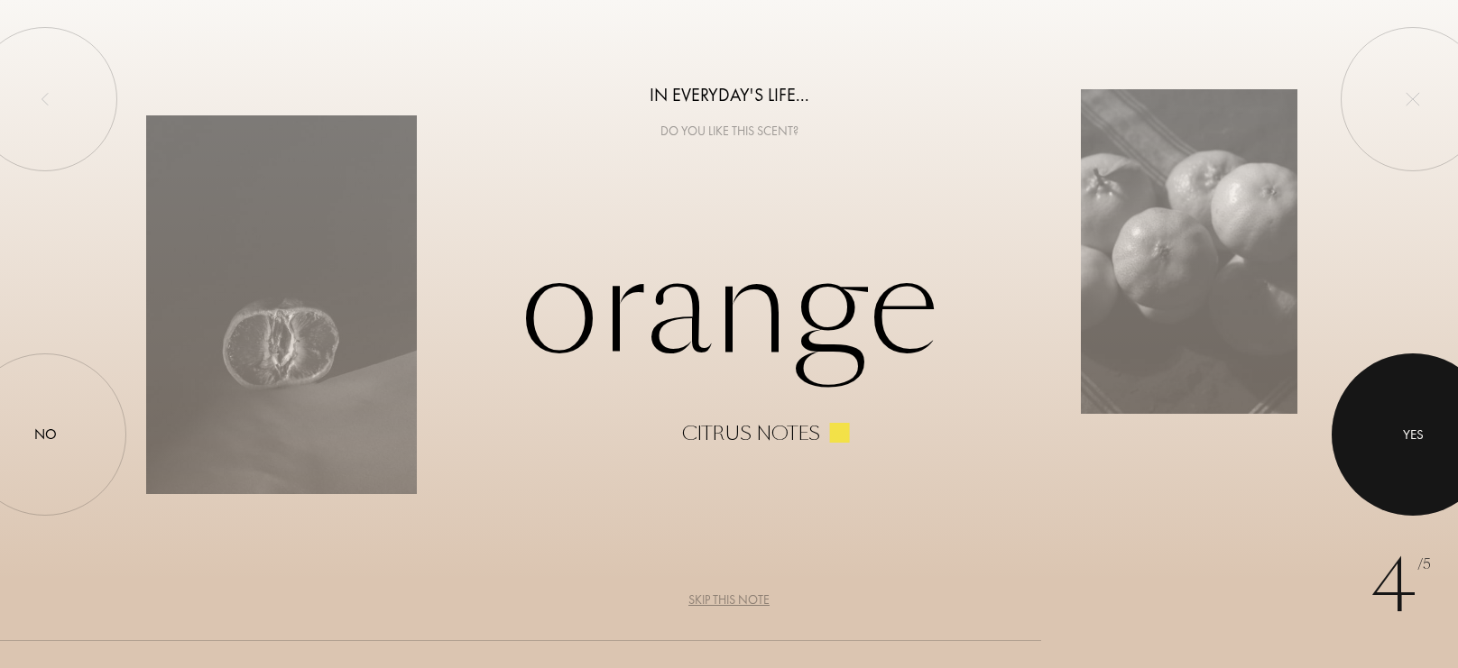
click at [1420, 470] on div at bounding box center [1413, 435] width 162 height 162
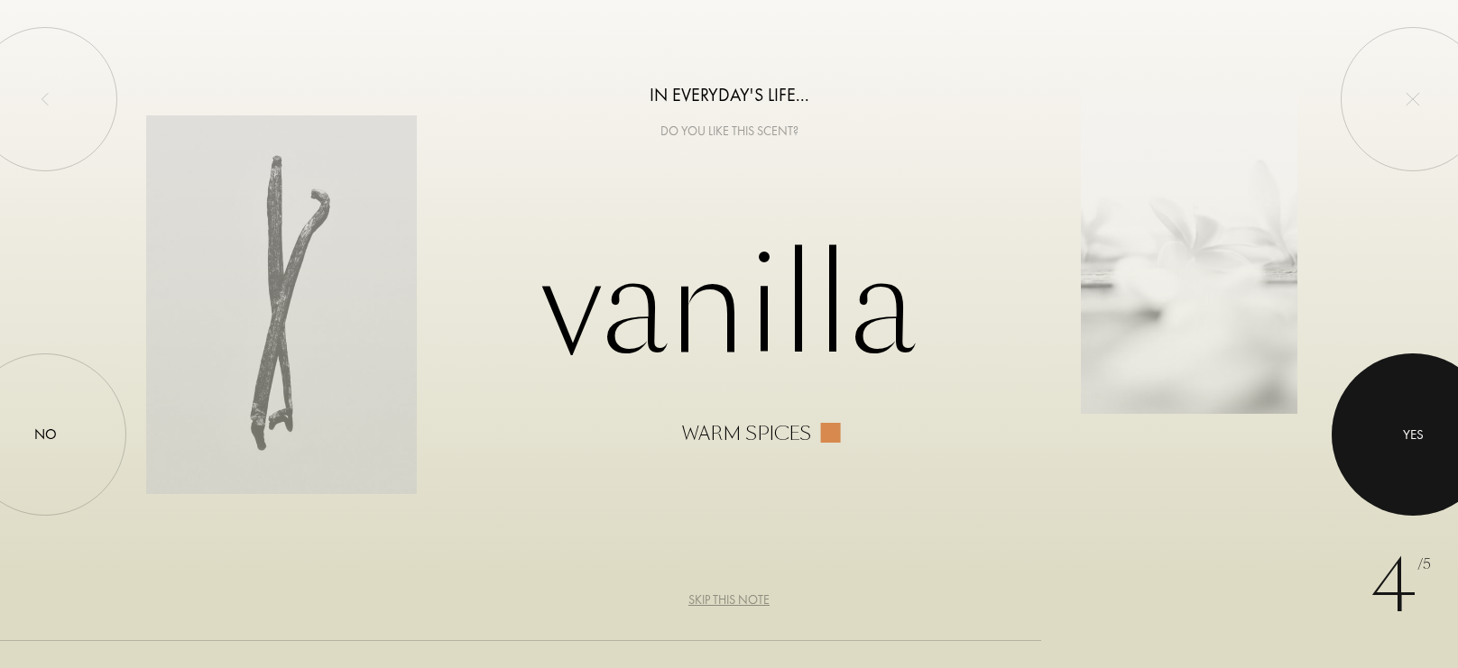
click at [1420, 470] on div at bounding box center [1413, 435] width 162 height 162
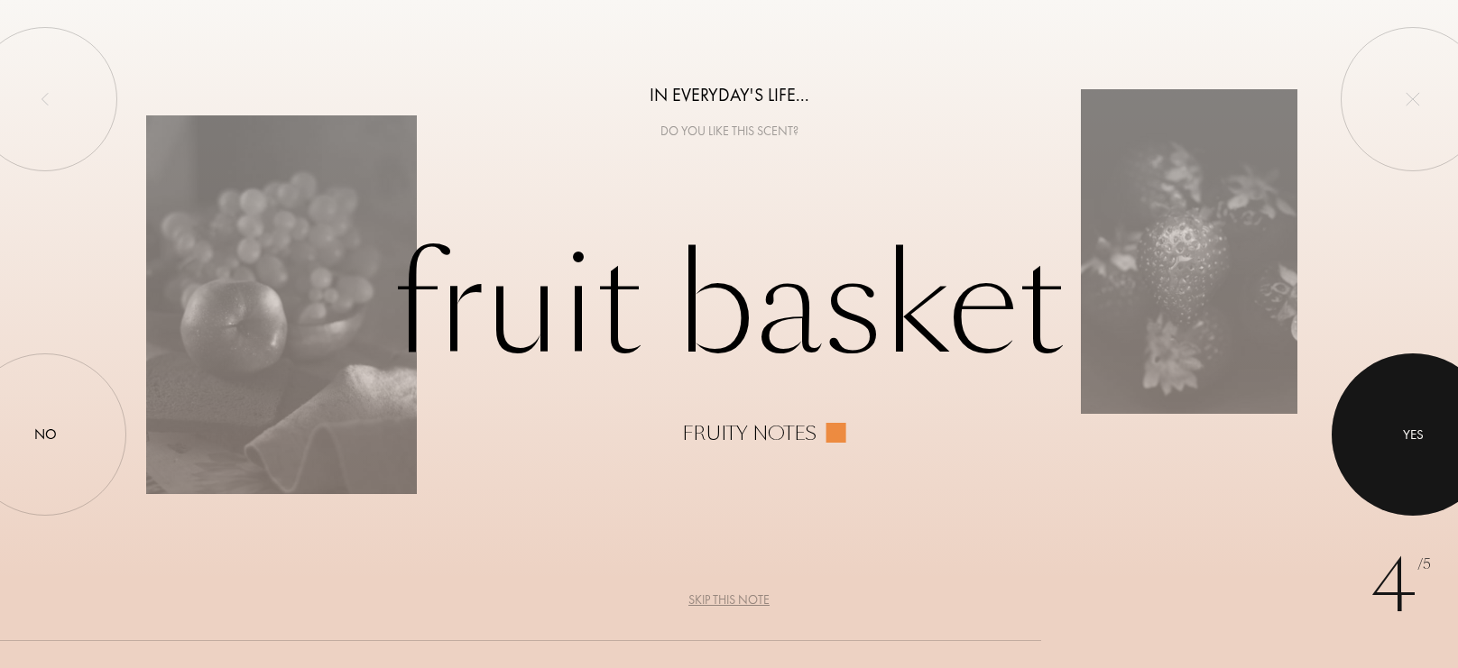
click at [1420, 470] on div at bounding box center [1413, 435] width 162 height 162
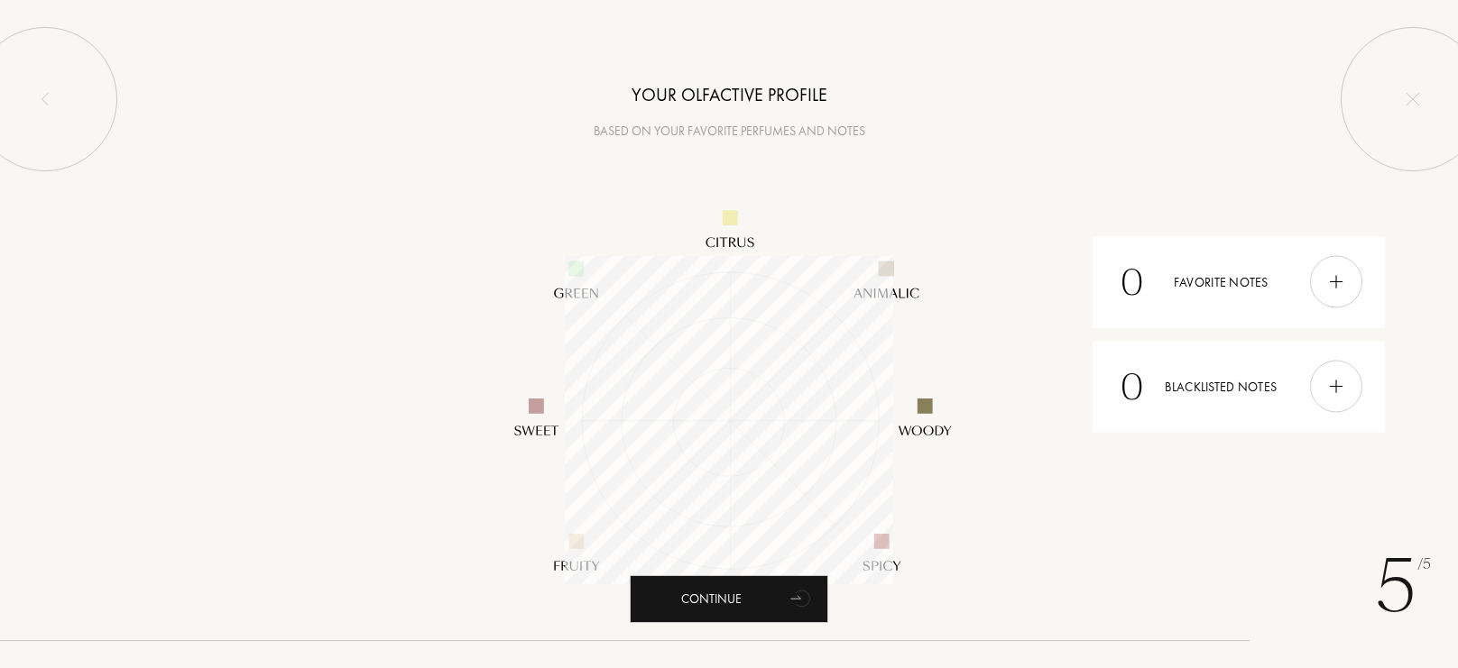
scroll to position [328, 328]
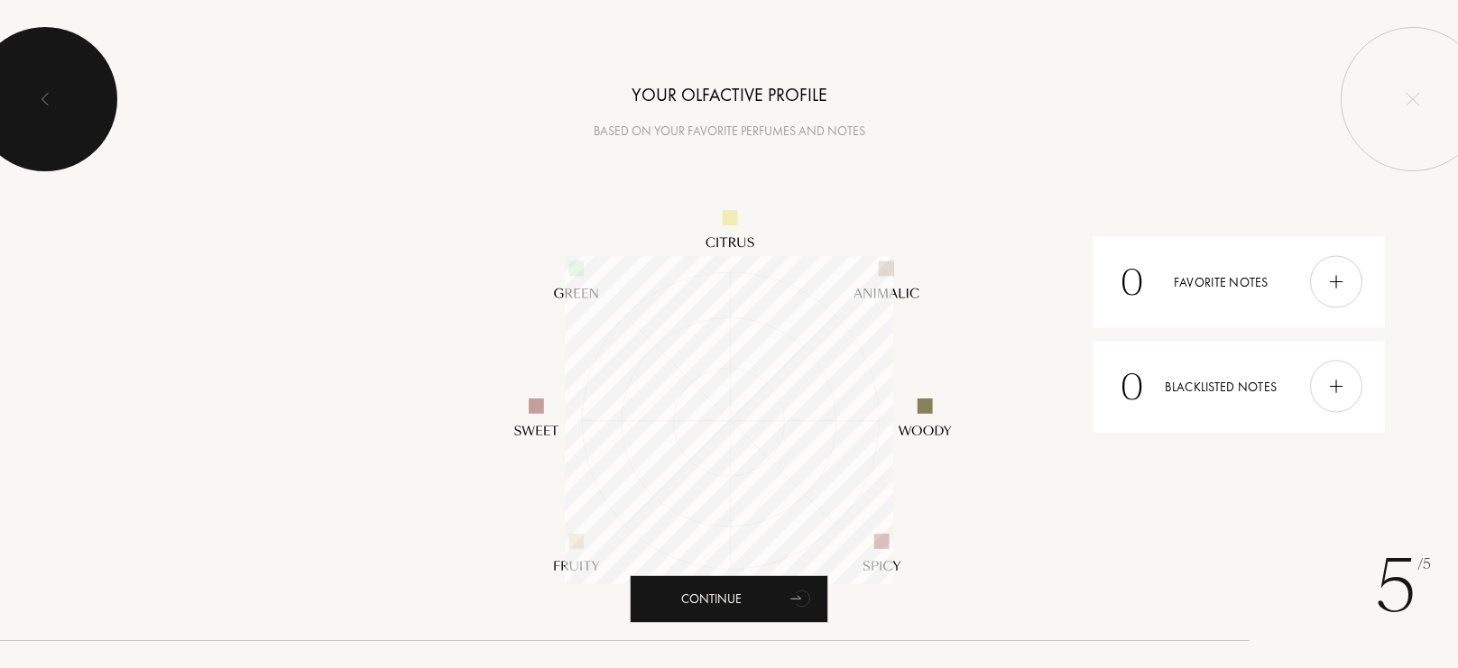
click at [114, 115] on div at bounding box center [45, 99] width 144 height 144
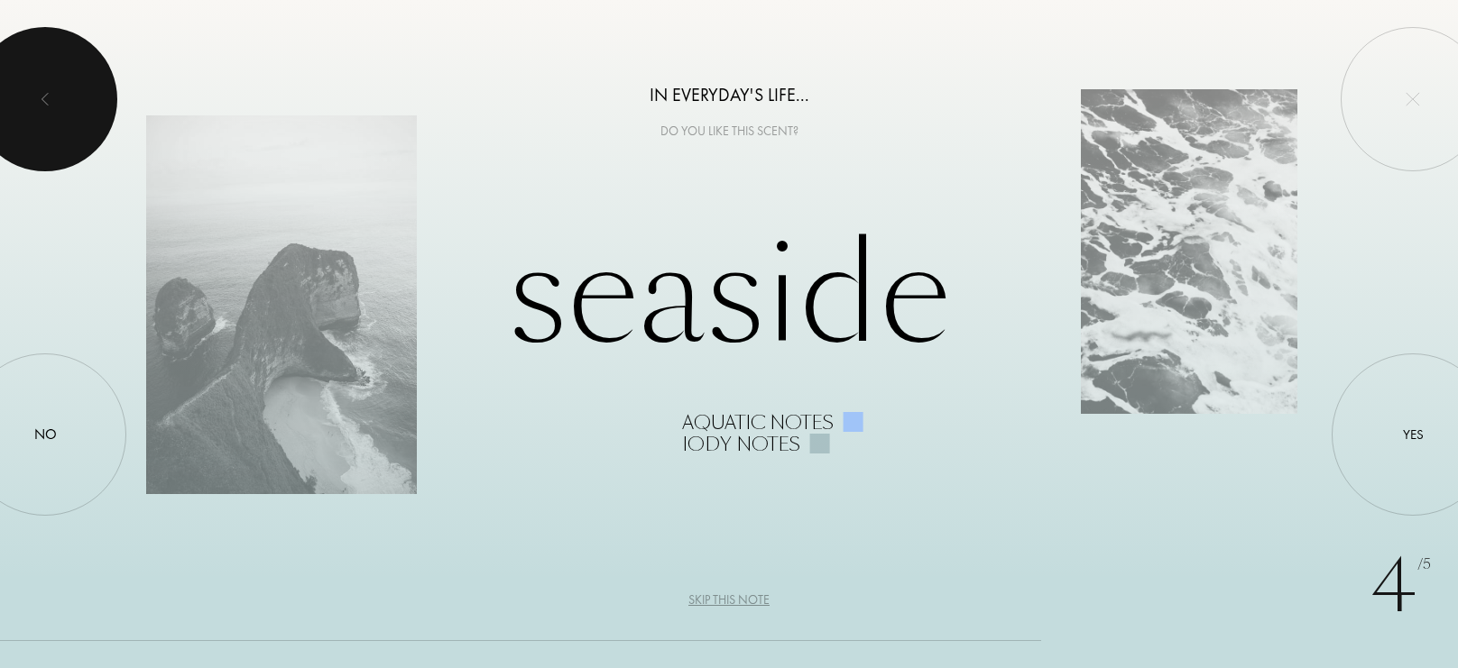
click at [99, 106] on div at bounding box center [45, 99] width 144 height 144
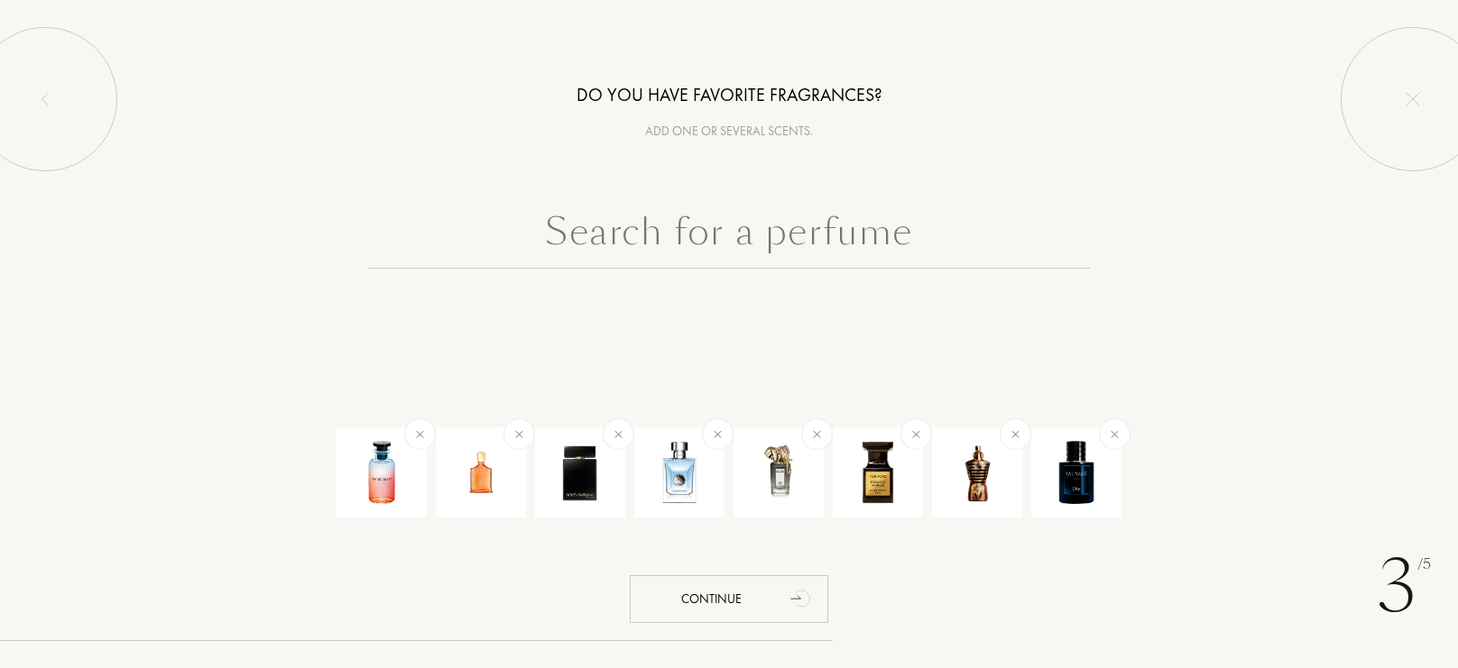
click at [853, 245] on input "text" at bounding box center [729, 236] width 722 height 65
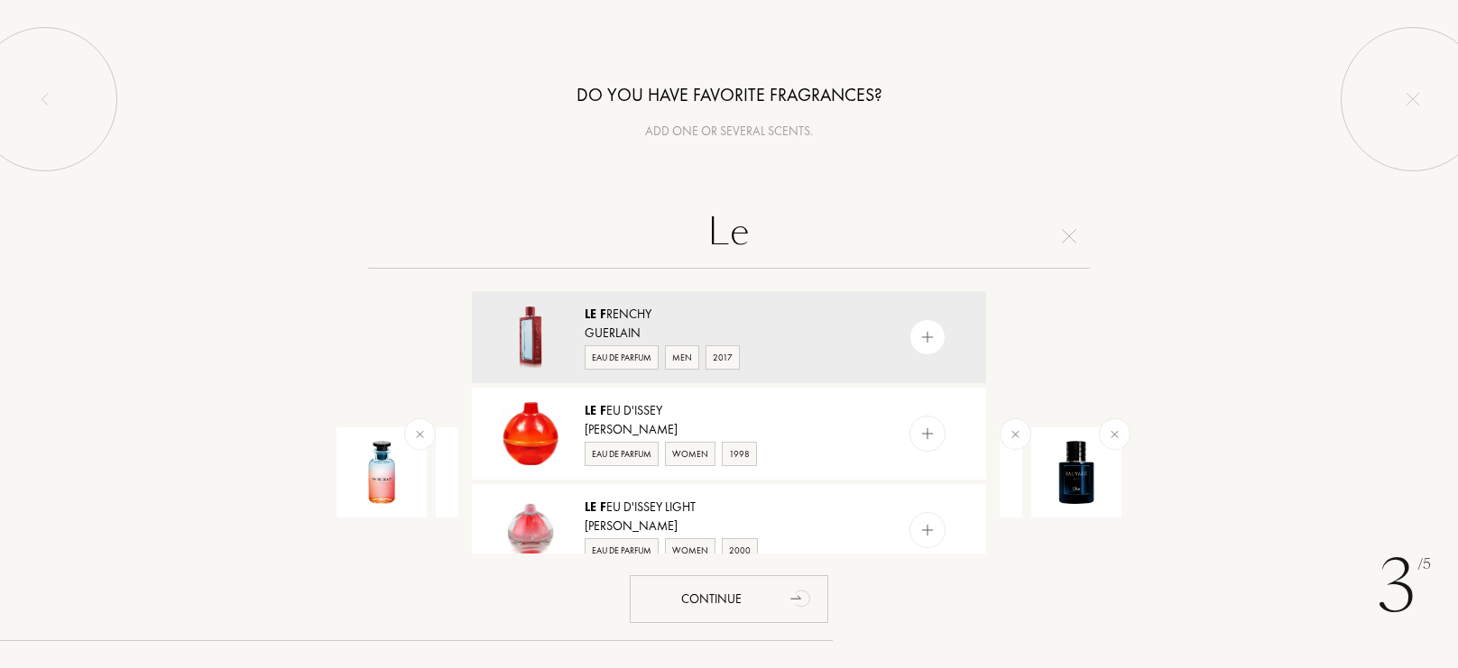
type input "L"
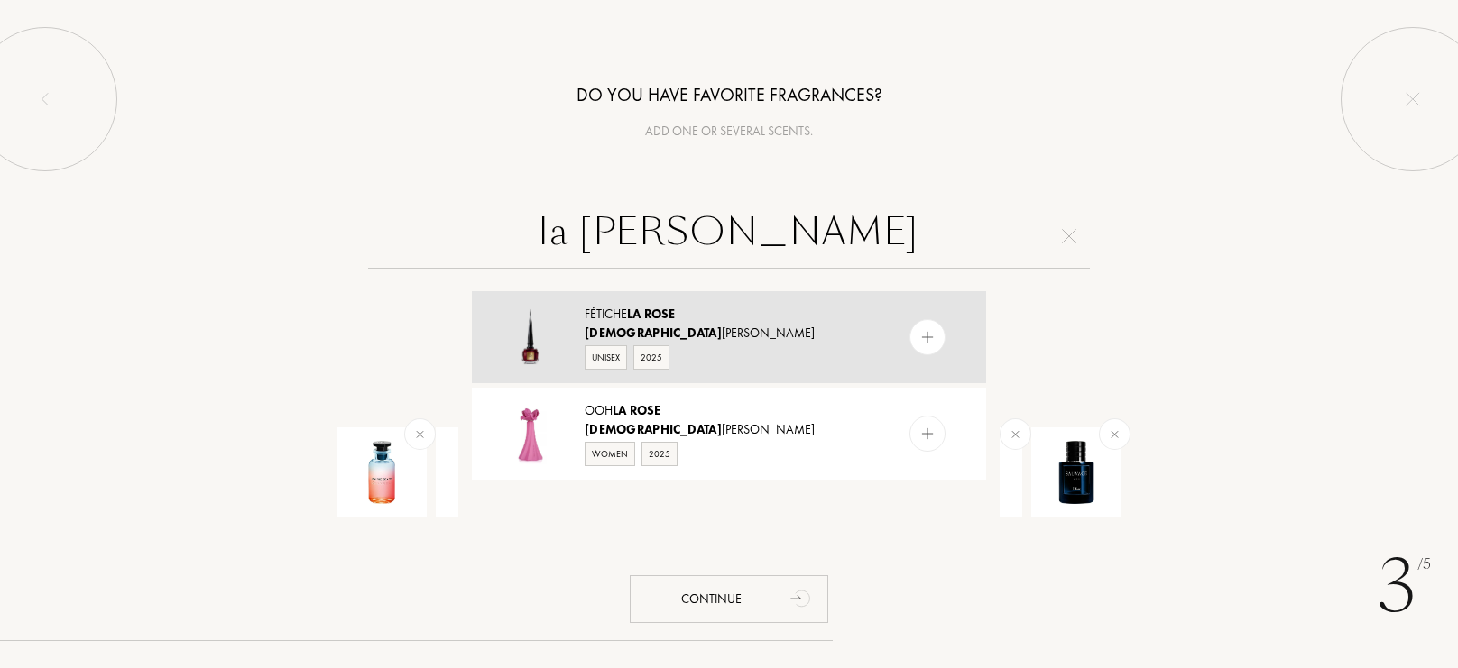
type input "la rose christ"
click at [918, 326] on div at bounding box center [927, 337] width 36 height 36
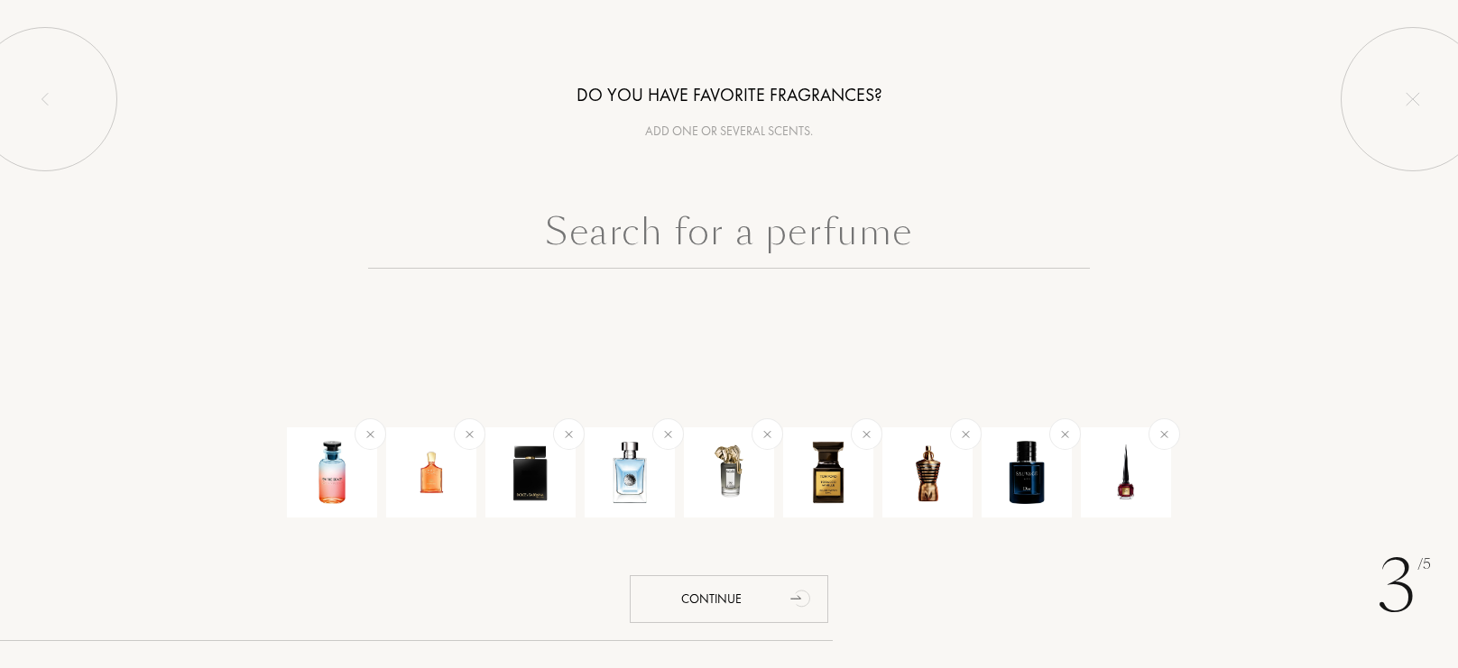
click at [805, 265] on input "text" at bounding box center [729, 236] width 722 height 65
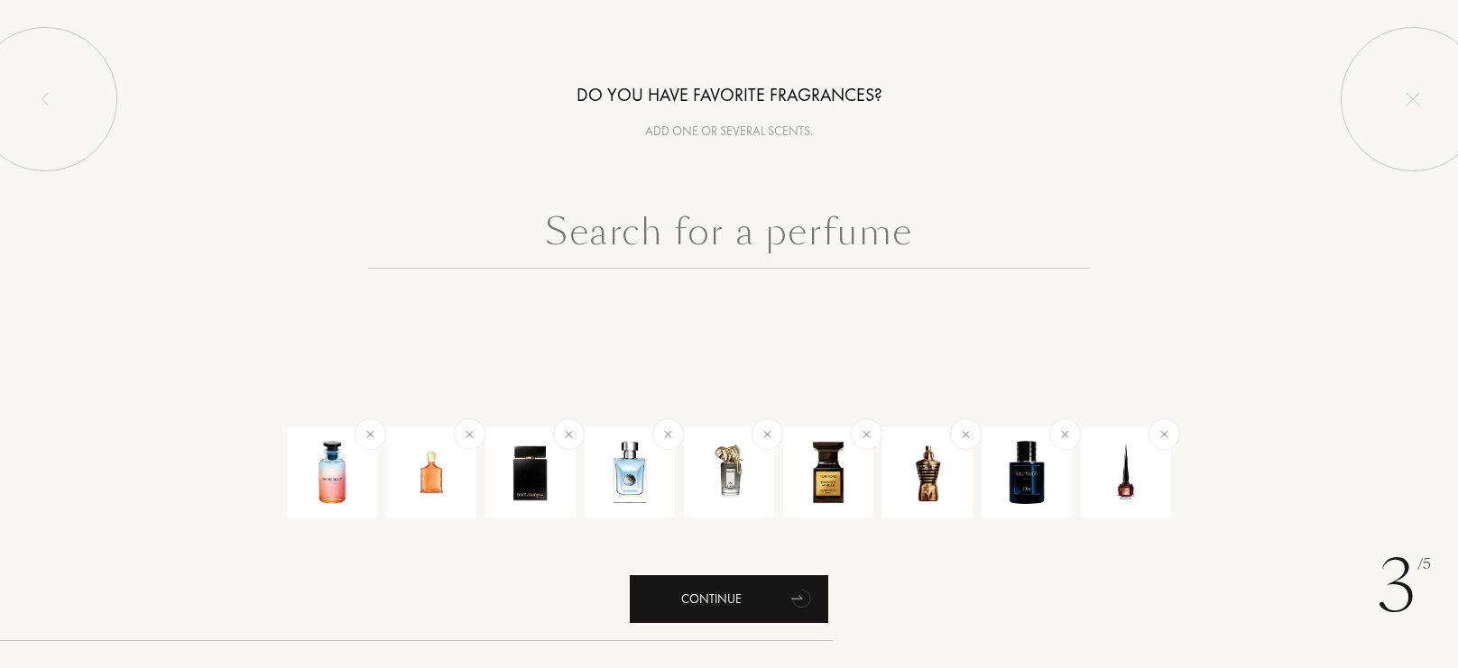
click at [704, 591] on div "Continue" at bounding box center [729, 600] width 198 height 48
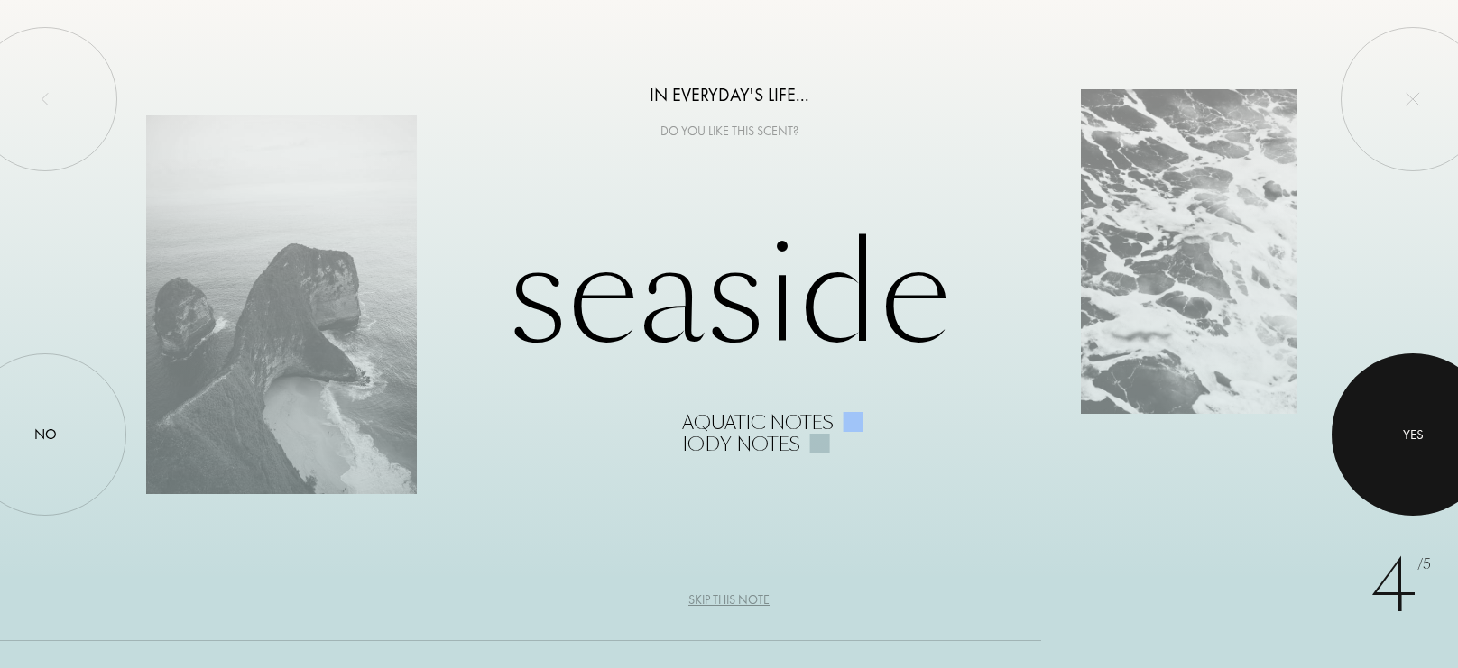
click at [1406, 423] on div at bounding box center [1413, 435] width 162 height 162
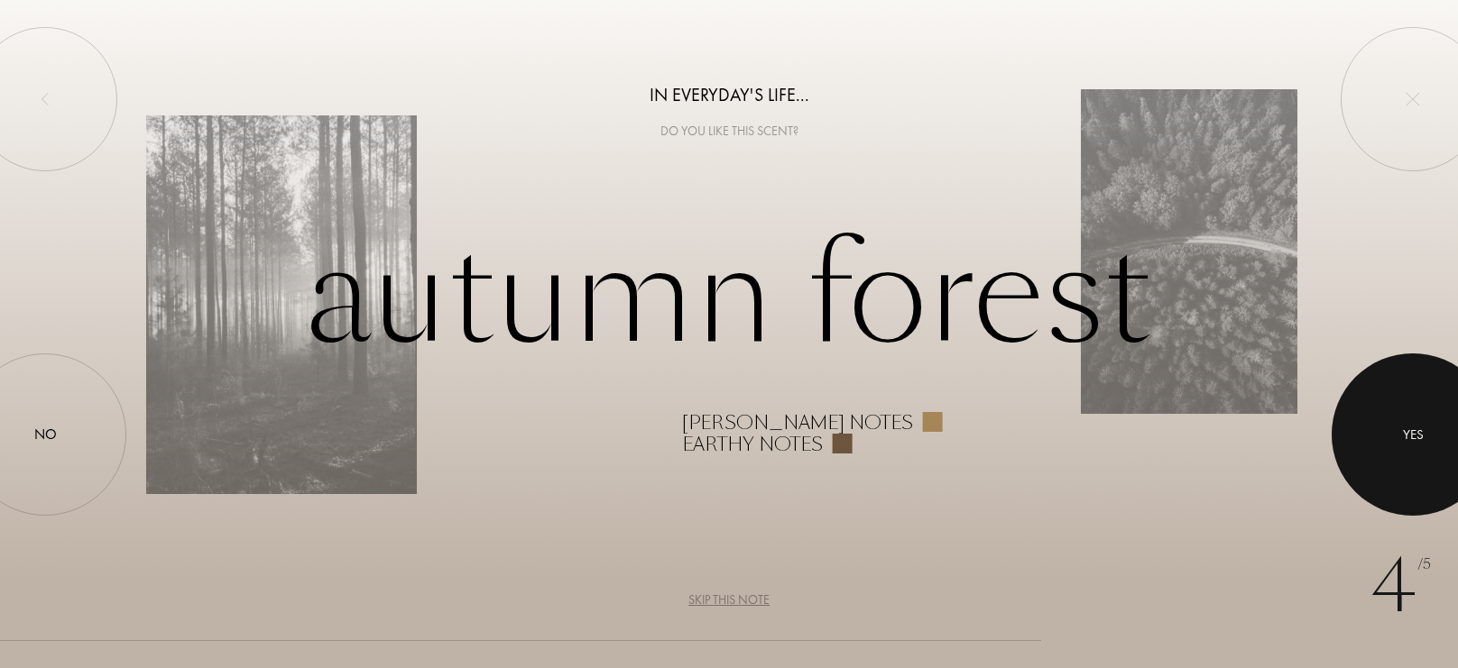
click at [1406, 423] on div at bounding box center [1413, 435] width 162 height 162
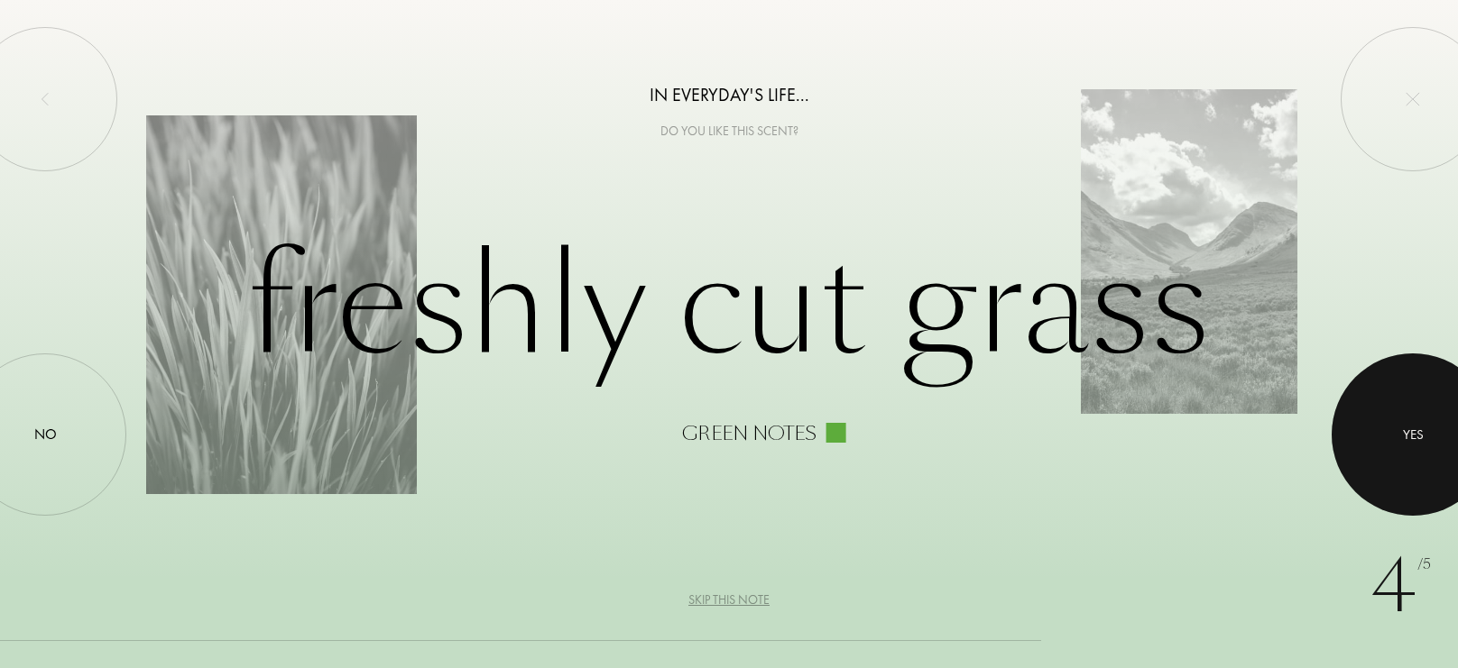
click at [1406, 423] on div at bounding box center [1413, 435] width 162 height 162
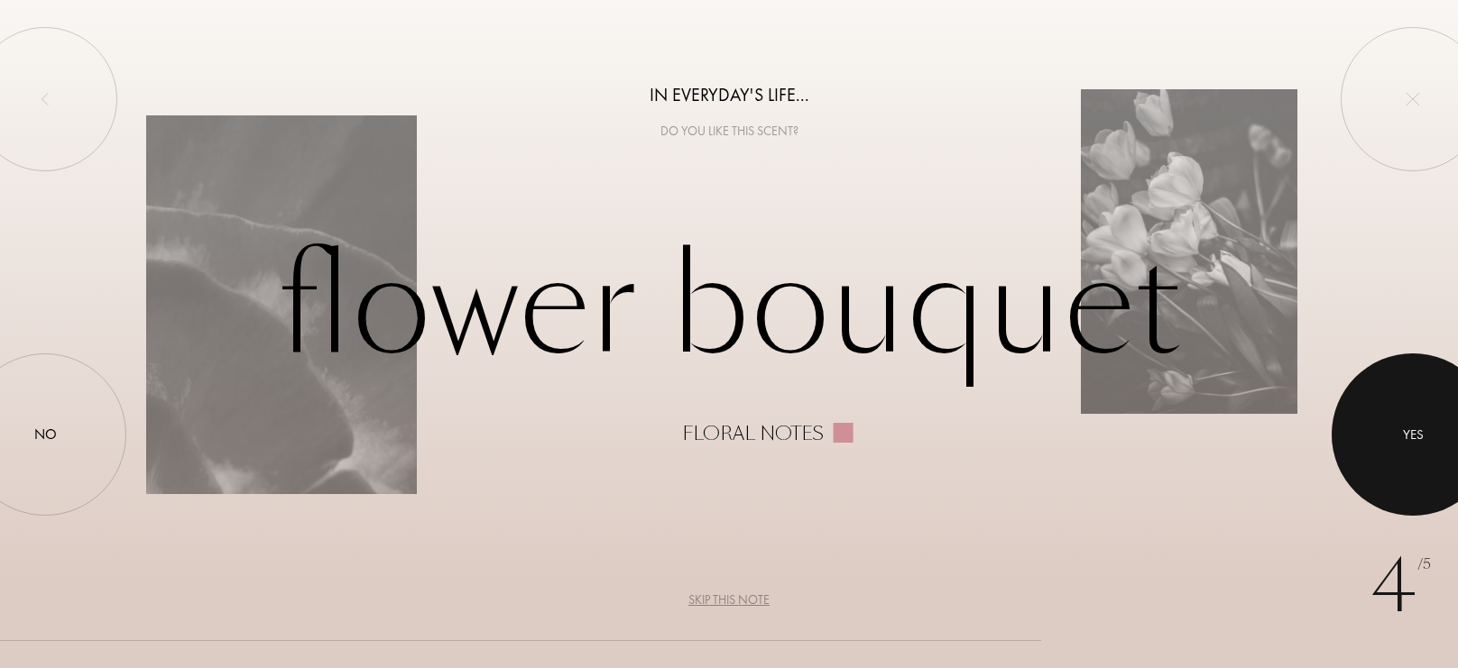
click at [1406, 423] on div at bounding box center [1413, 435] width 162 height 162
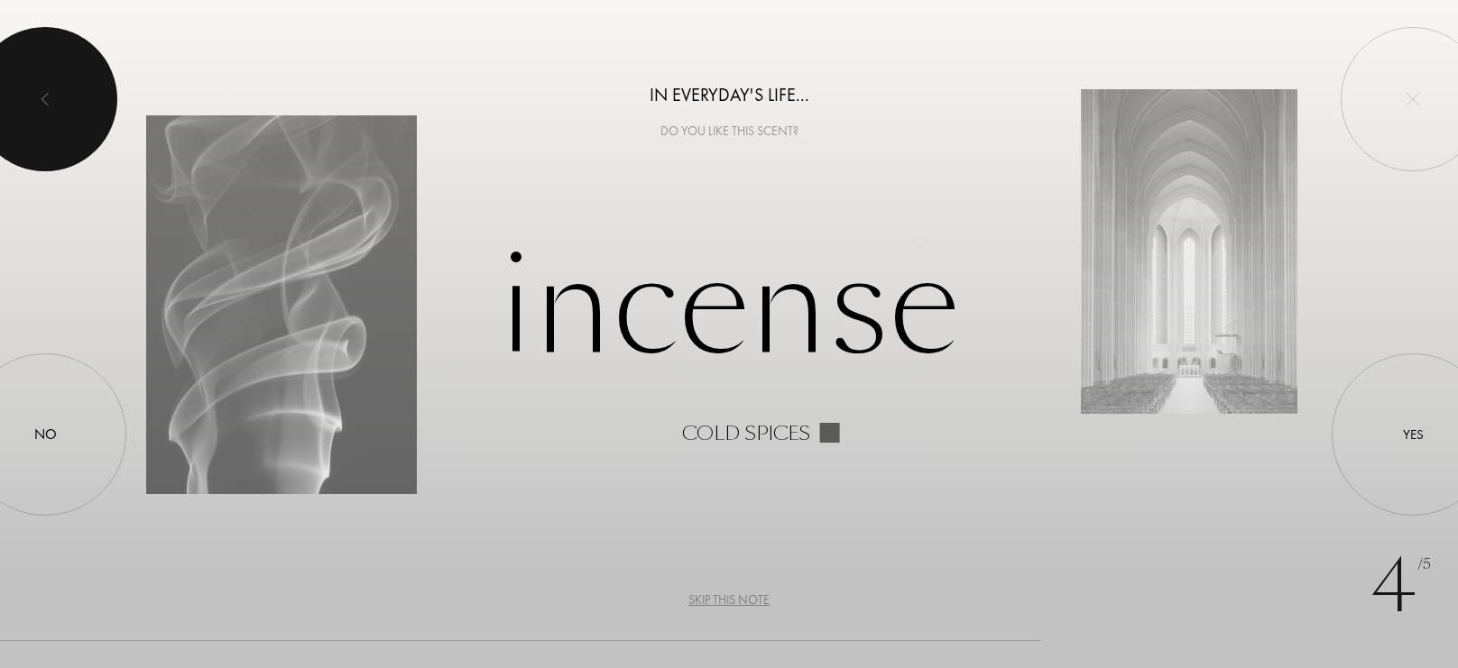
click at [66, 107] on div at bounding box center [45, 99] width 144 height 144
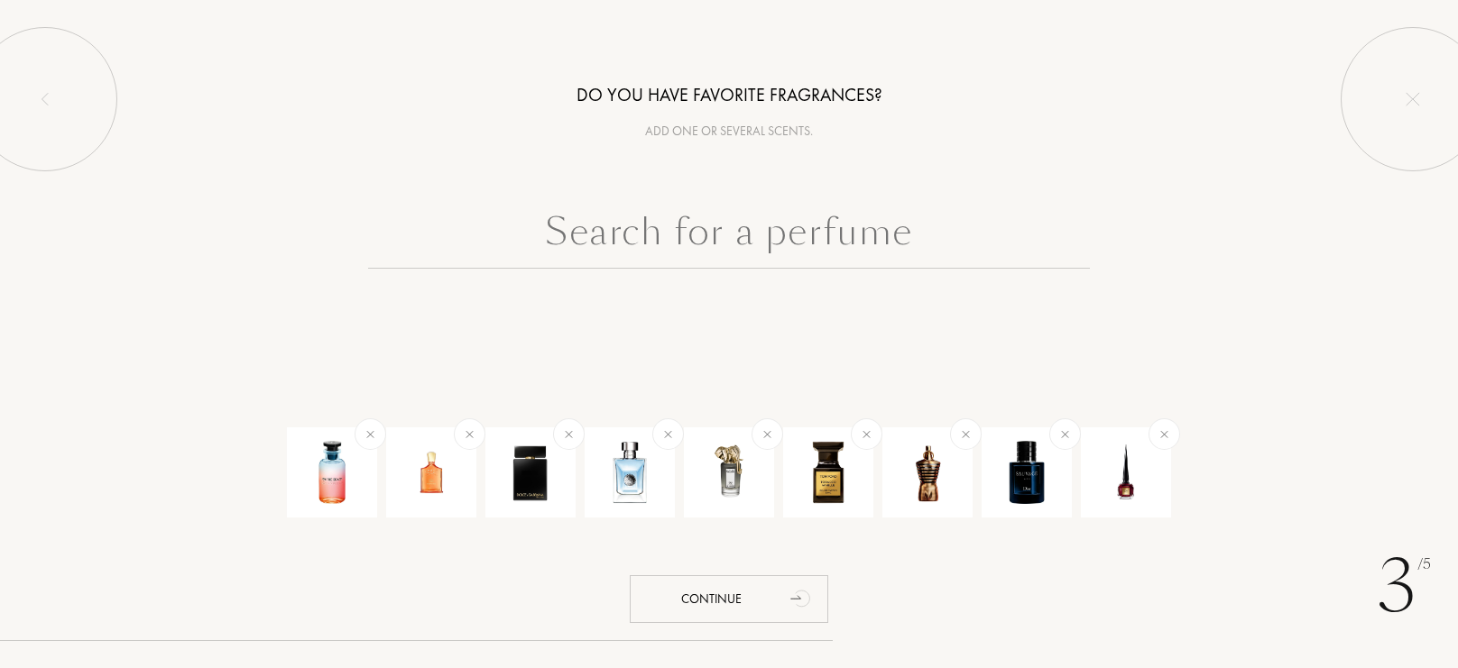
click at [794, 574] on div "3 /5 Do you have favorite fragrances? Add one or several scents. Continue" at bounding box center [729, 334] width 1458 height 668
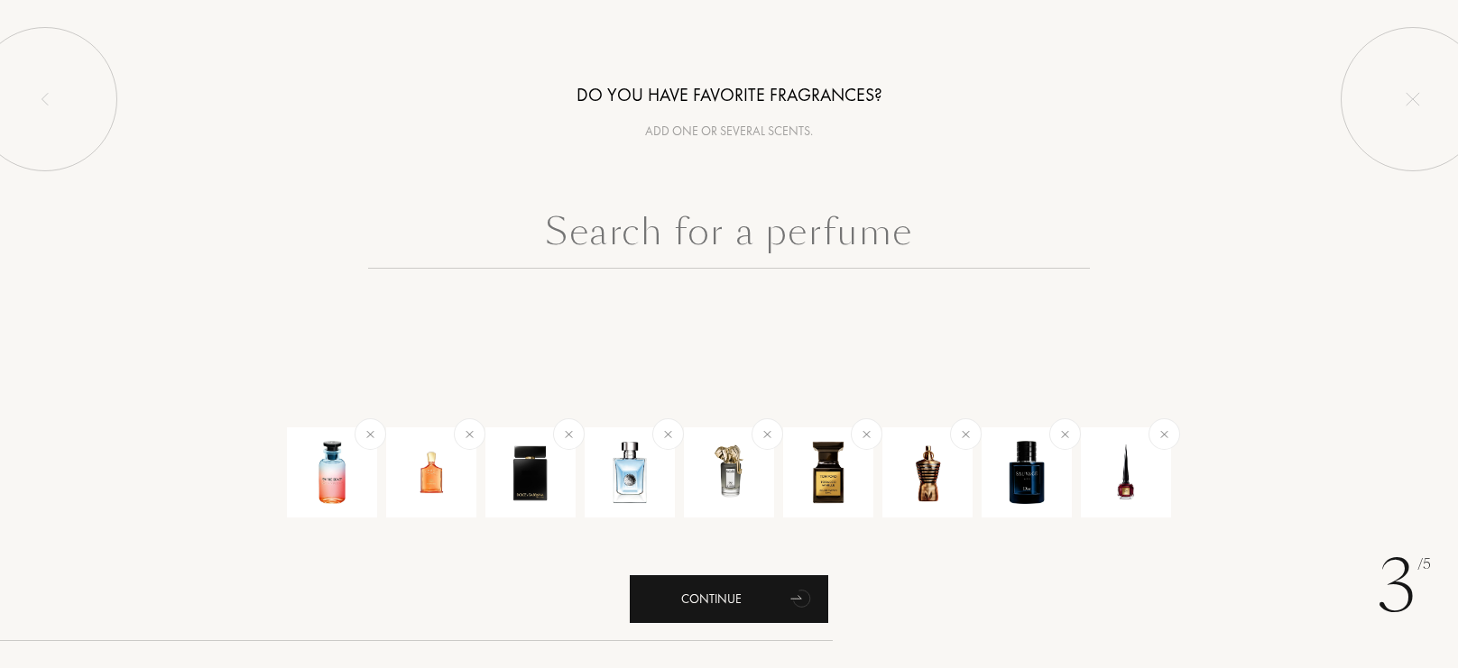
click at [790, 582] on icon "animation" at bounding box center [802, 598] width 36 height 36
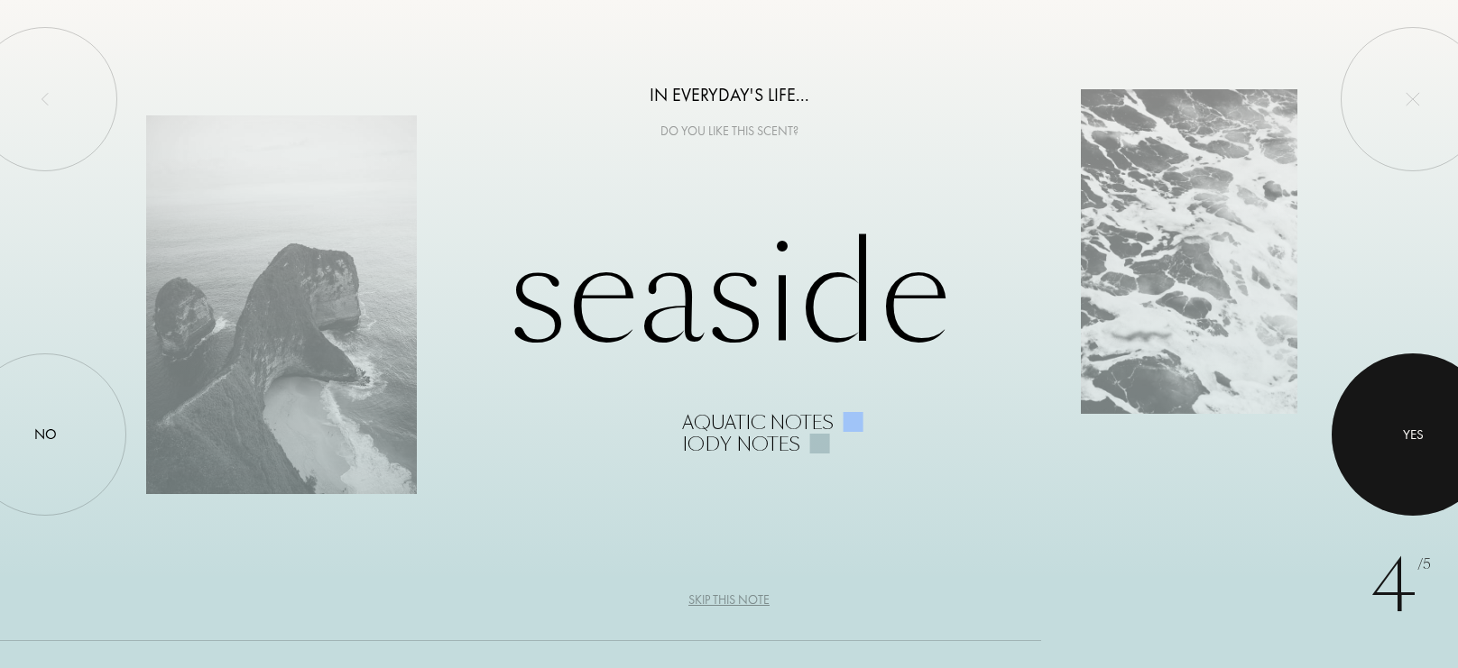
click at [1420, 401] on div at bounding box center [1413, 435] width 162 height 162
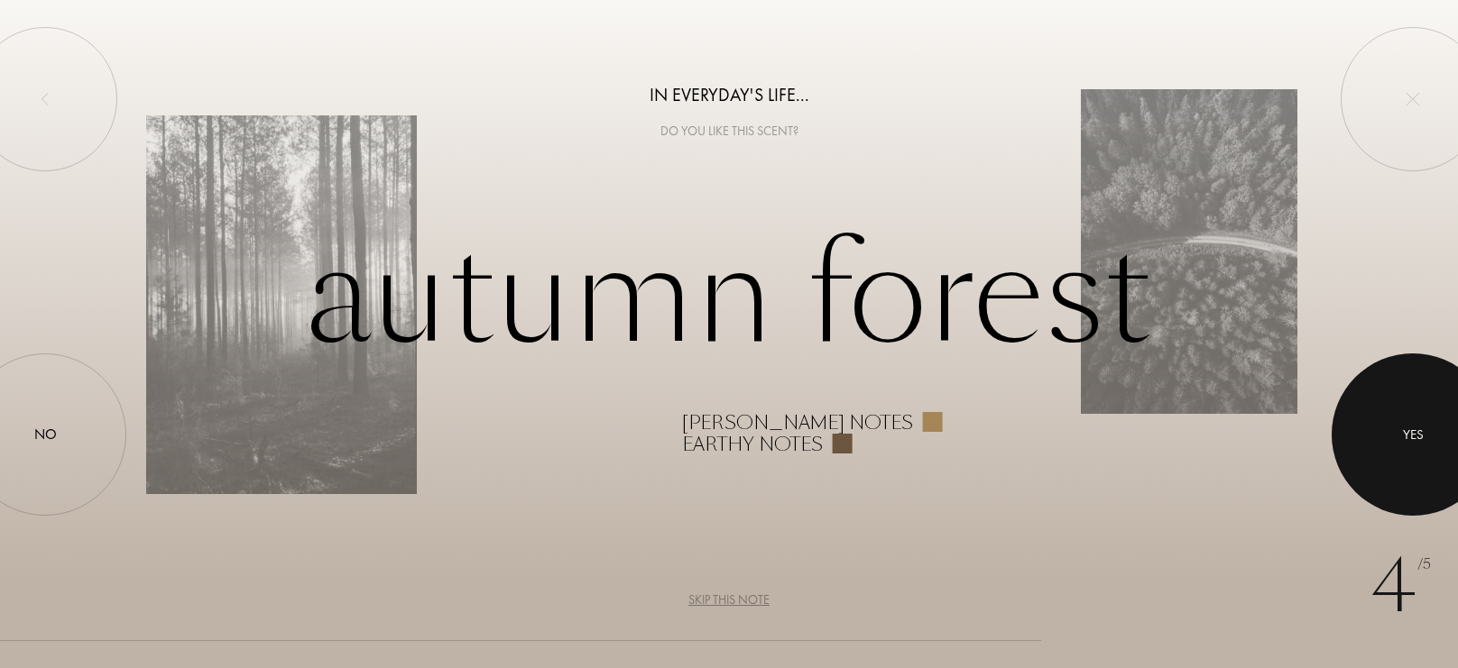
click at [1420, 401] on div at bounding box center [1413, 435] width 162 height 162
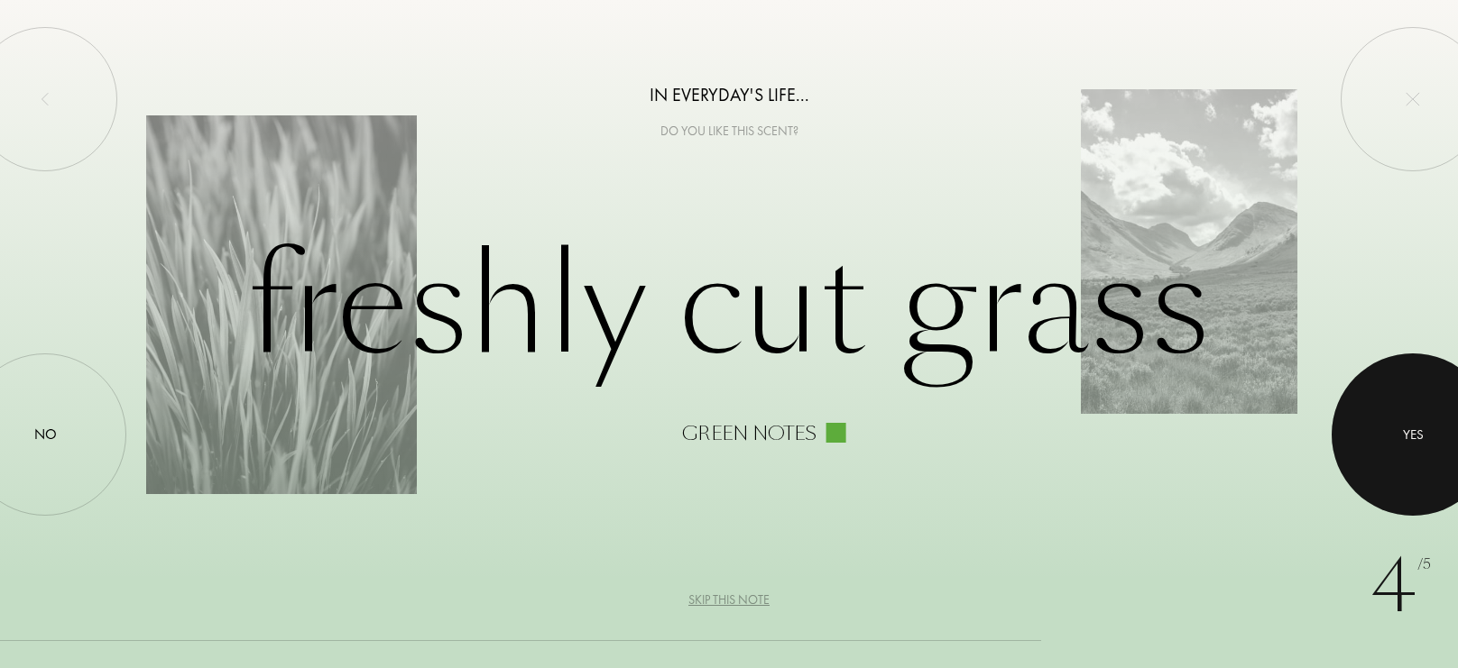
click at [1420, 401] on div at bounding box center [1413, 435] width 162 height 162
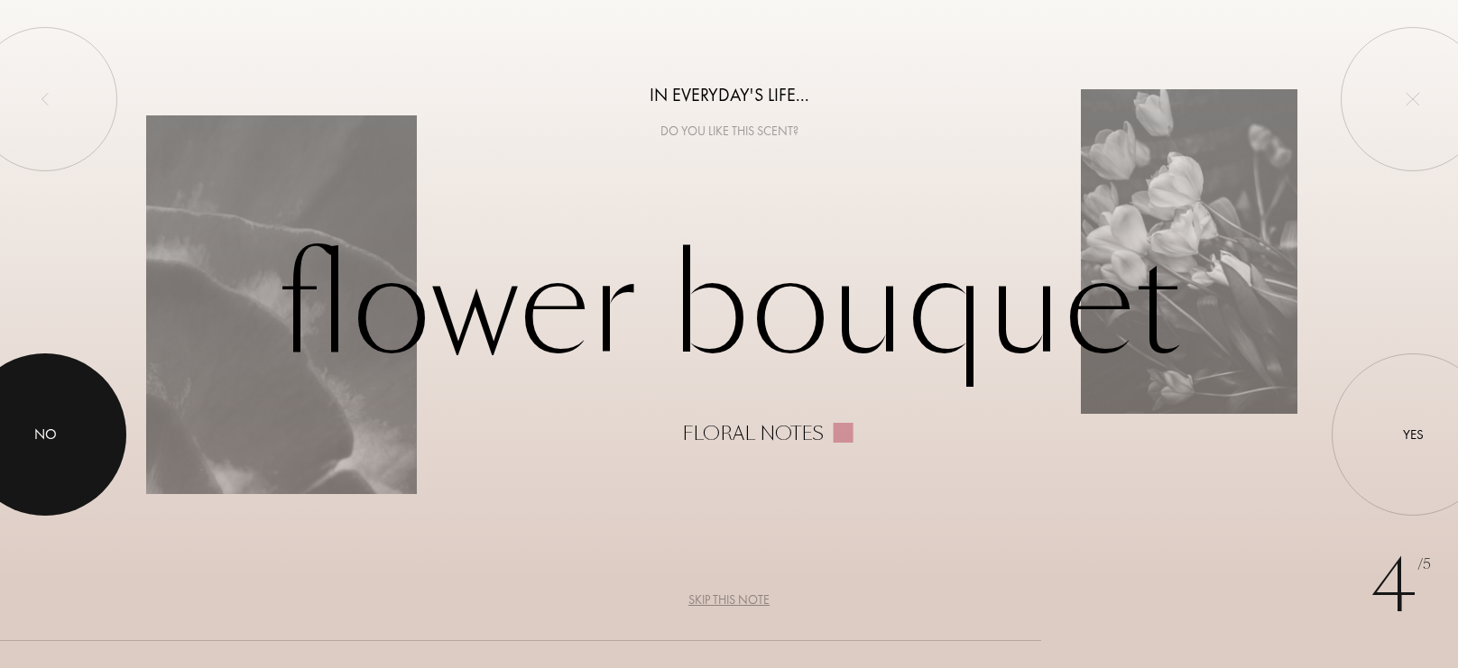
click at [28, 420] on div at bounding box center [45, 435] width 162 height 162
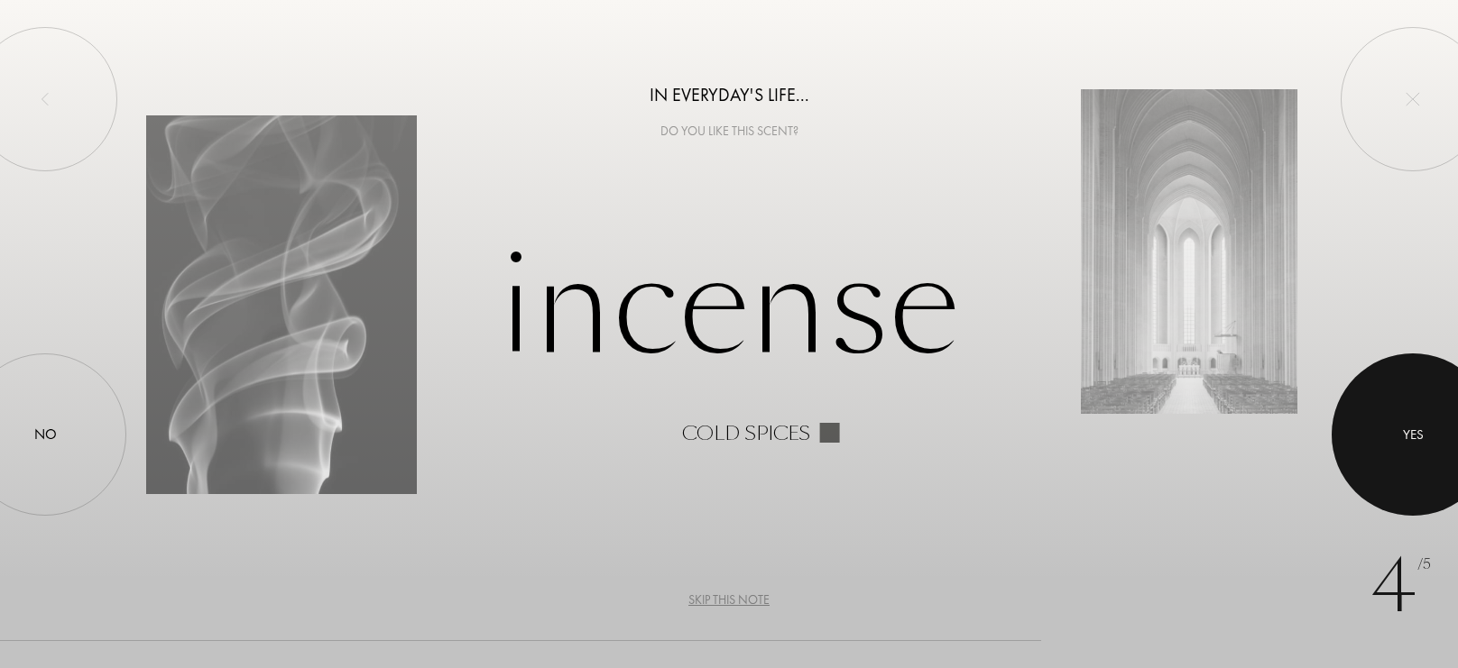
click at [1383, 406] on div at bounding box center [1413, 435] width 162 height 162
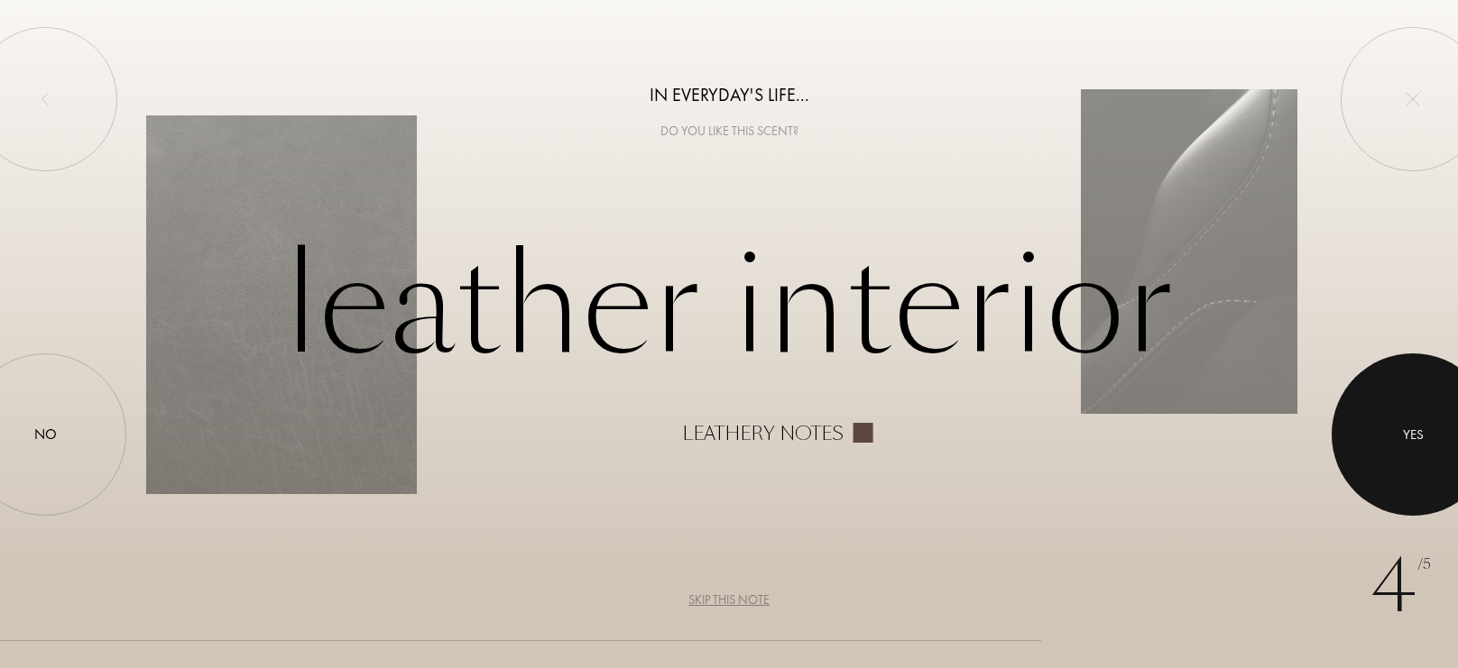
click at [1383, 406] on div at bounding box center [1413, 435] width 162 height 162
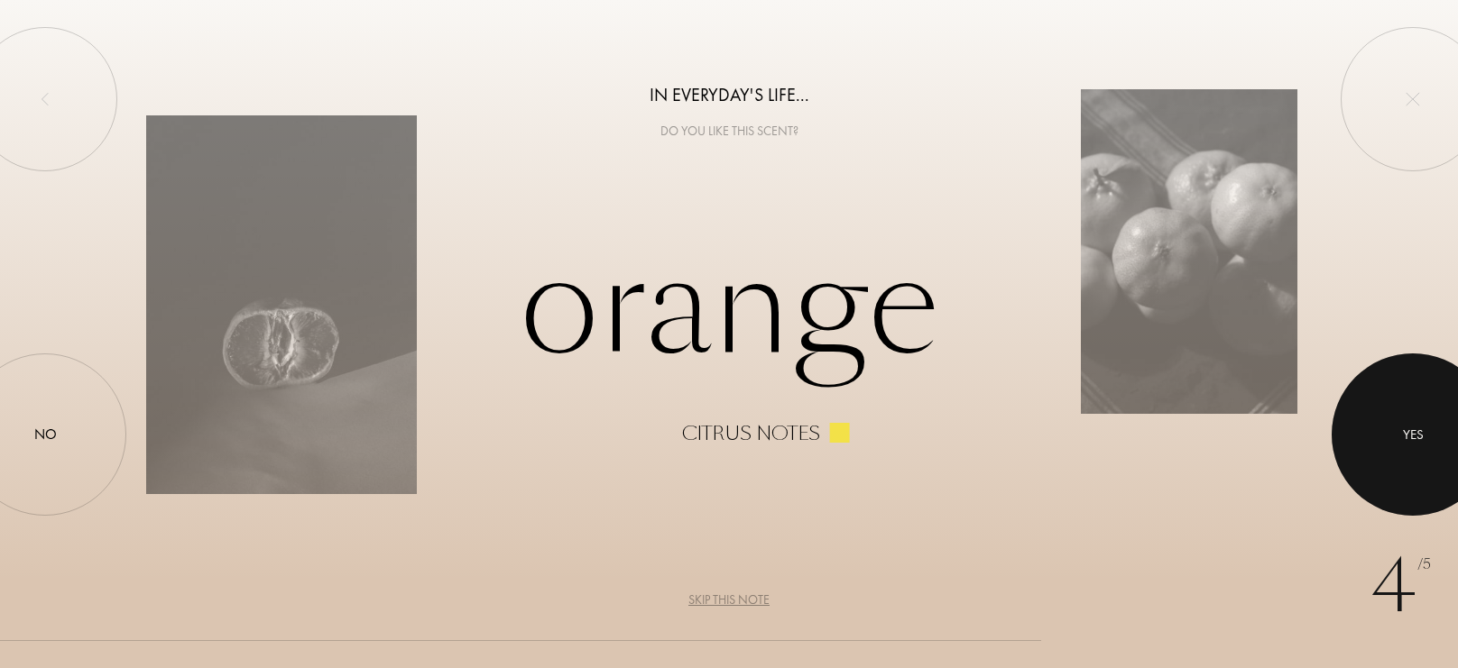
click at [1383, 406] on div at bounding box center [1413, 435] width 162 height 162
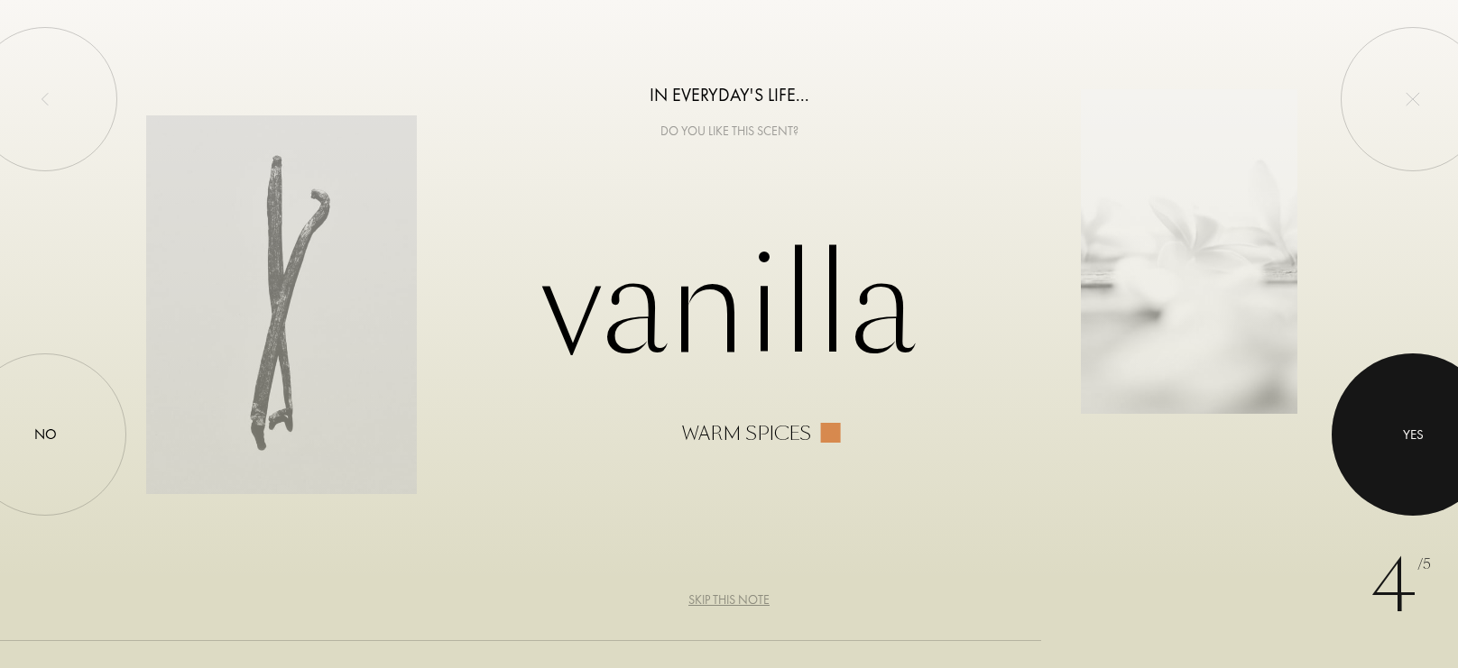
click at [1383, 406] on div at bounding box center [1413, 435] width 162 height 162
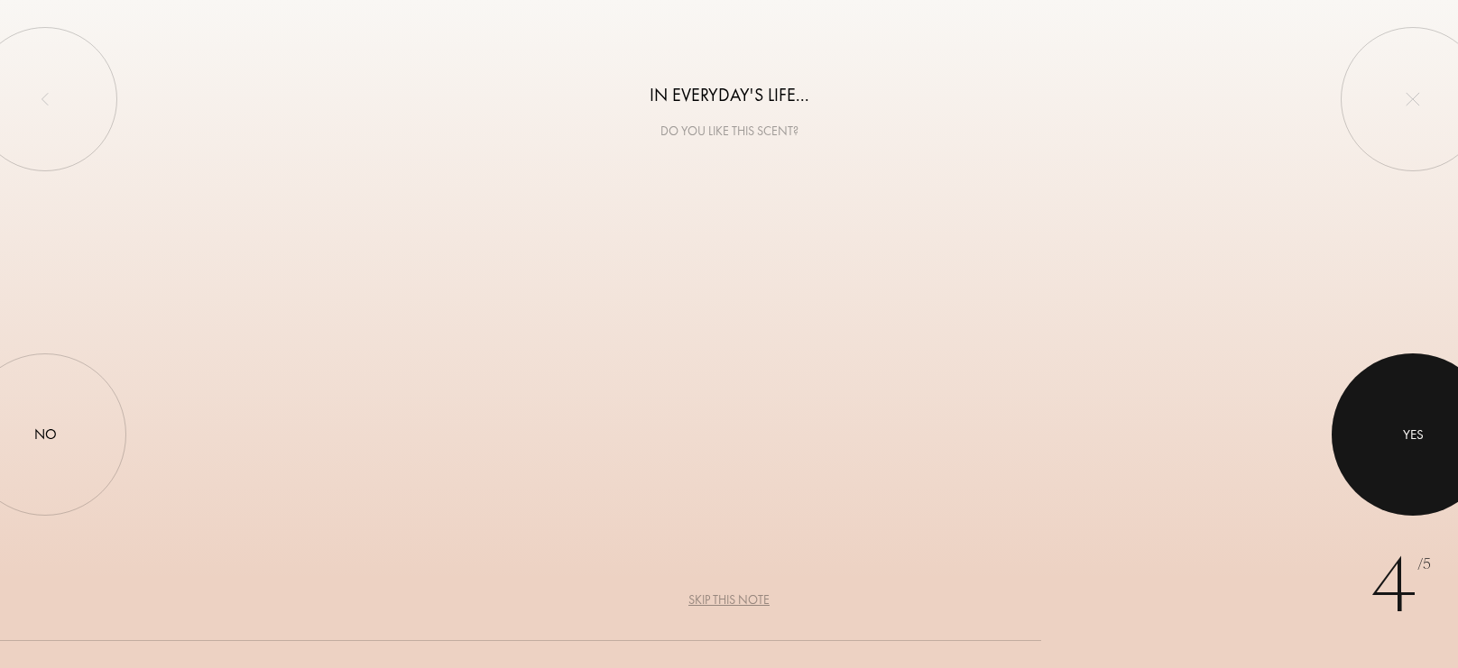
click at [1383, 406] on div at bounding box center [1413, 435] width 162 height 162
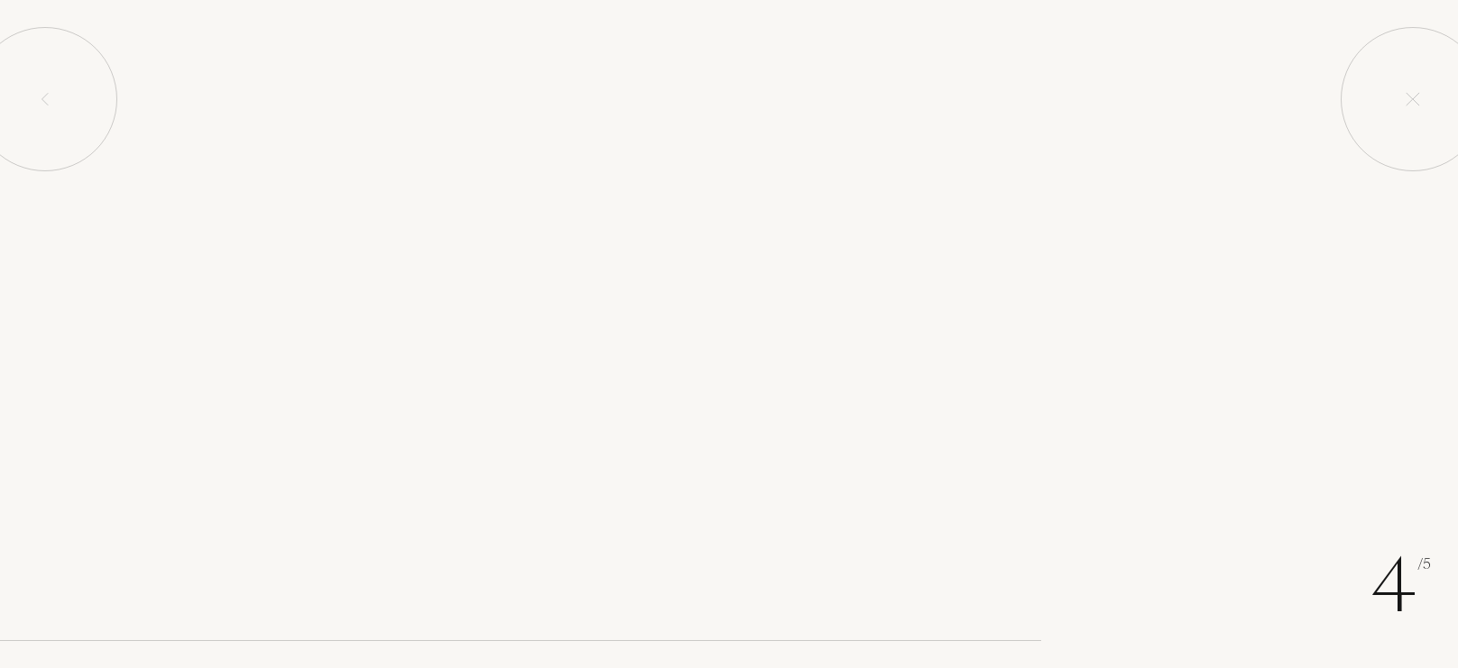
click at [1383, 406] on div at bounding box center [1413, 435] width 162 height 162
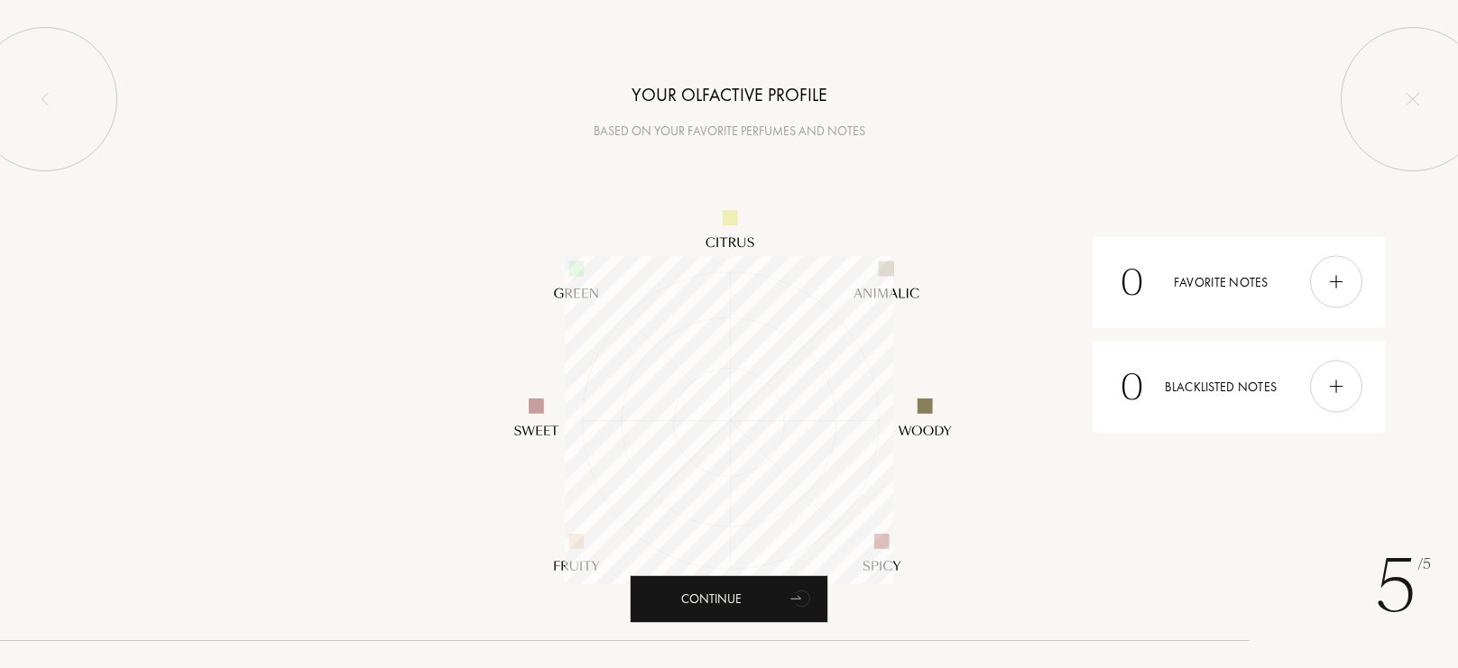
click at [441, 433] on div at bounding box center [729, 420] width 1458 height 559
click at [1339, 286] on img at bounding box center [1336, 282] width 20 height 20
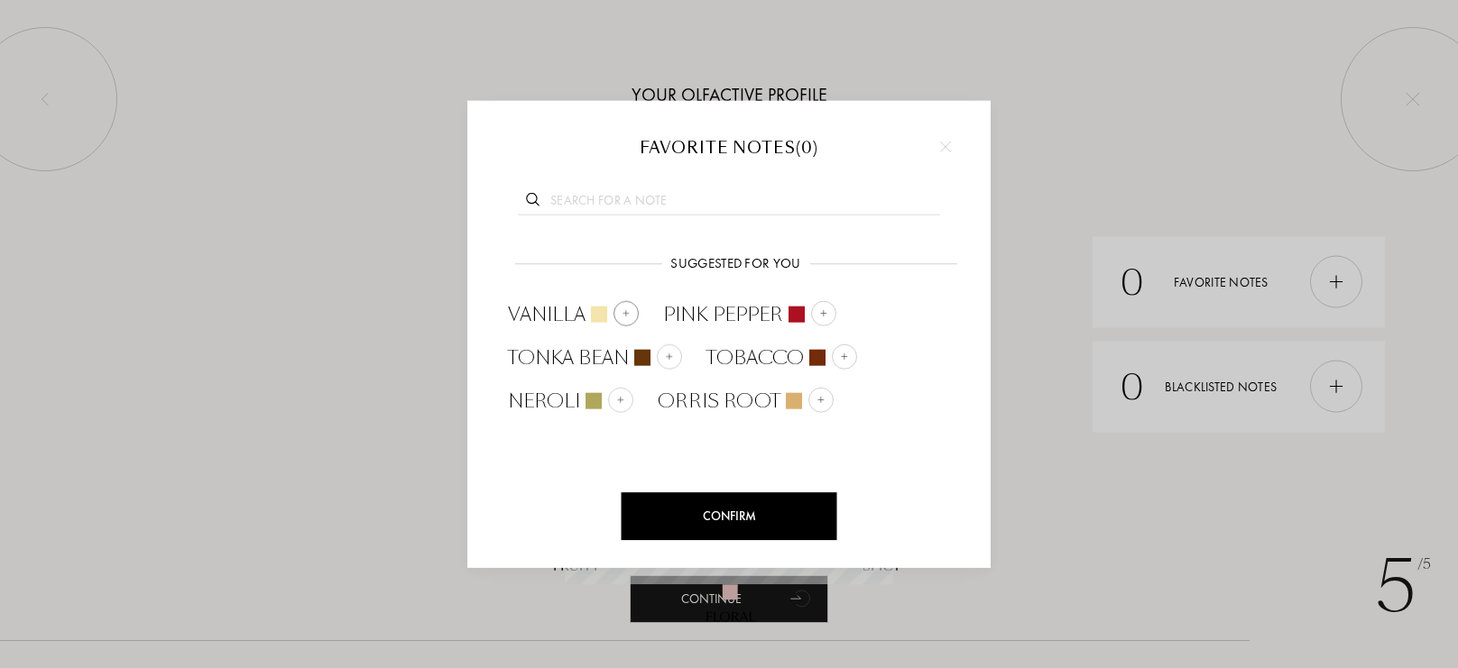
click at [625, 311] on img at bounding box center [626, 313] width 9 height 9
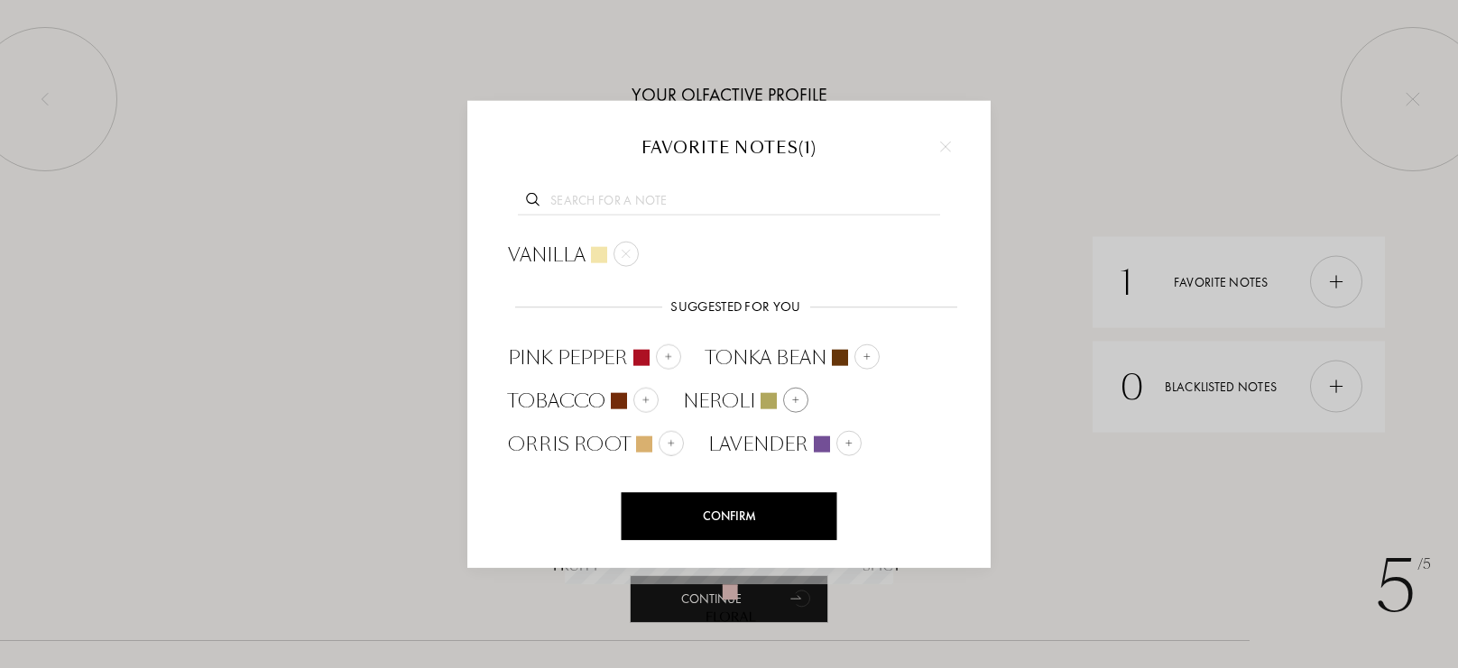
click at [788, 399] on div at bounding box center [795, 399] width 25 height 25
click at [654, 404] on div at bounding box center [645, 399] width 25 height 25
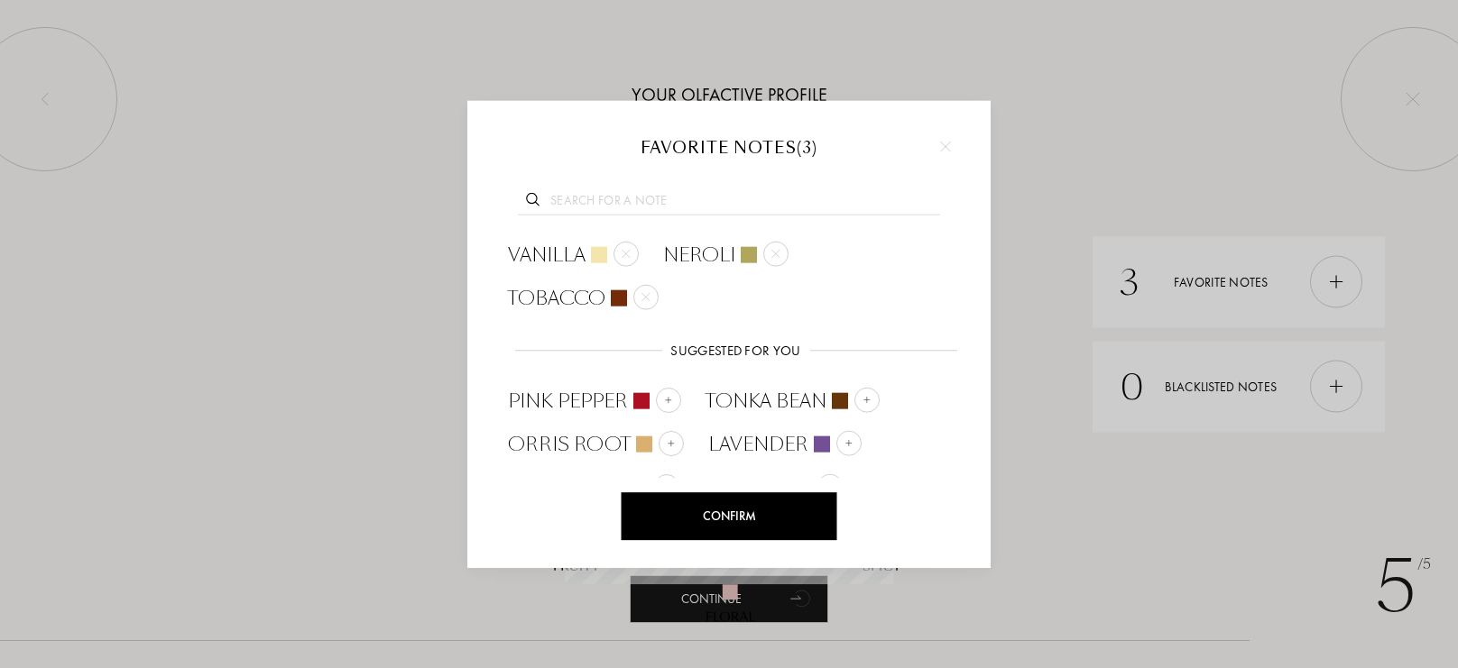
click at [798, 200] on input "text" at bounding box center [729, 203] width 422 height 24
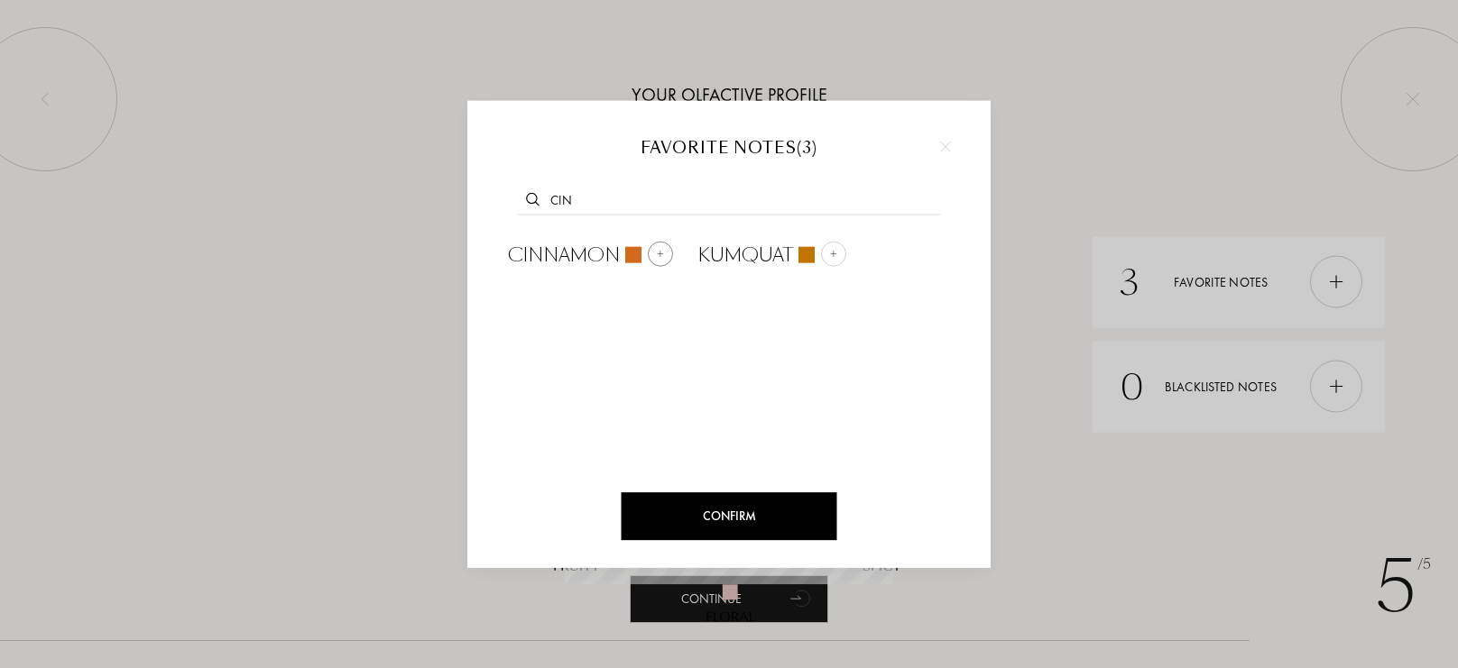
type input "cin"
click at [659, 258] on div at bounding box center [660, 254] width 25 height 25
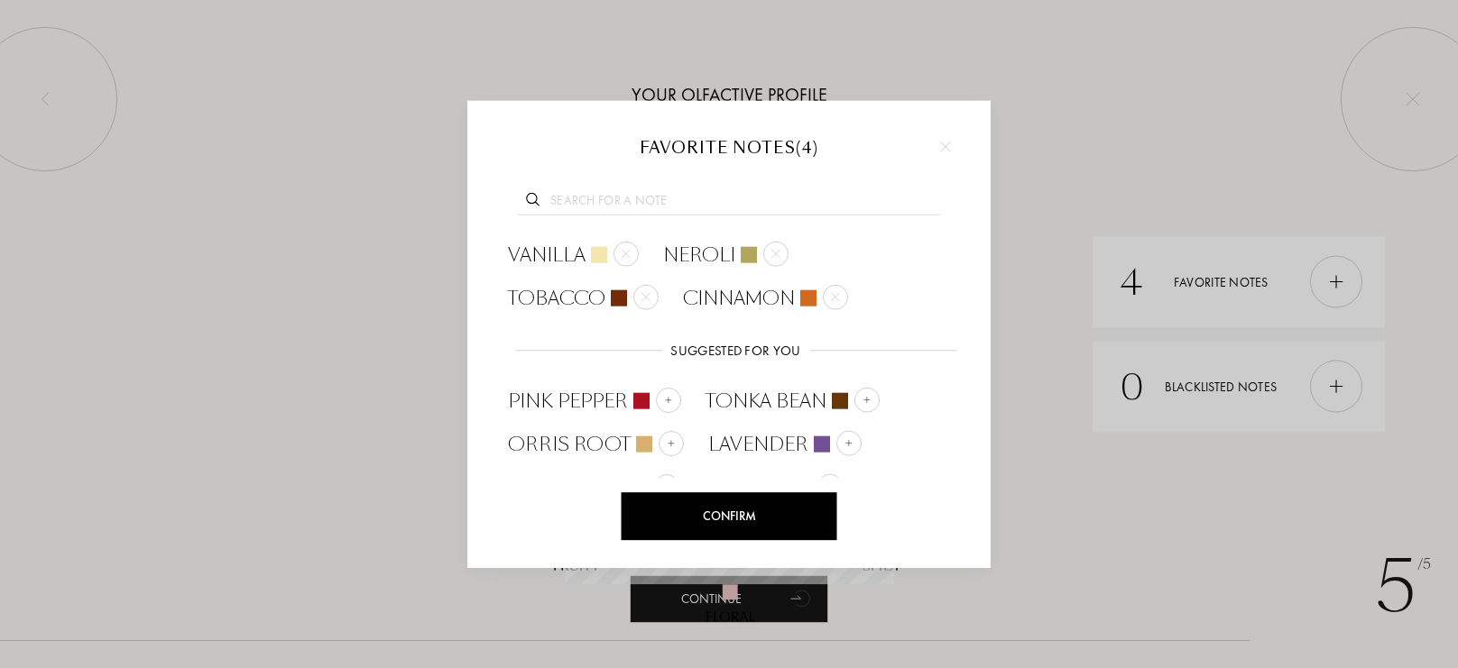
click at [729, 201] on input "text" at bounding box center [729, 203] width 422 height 24
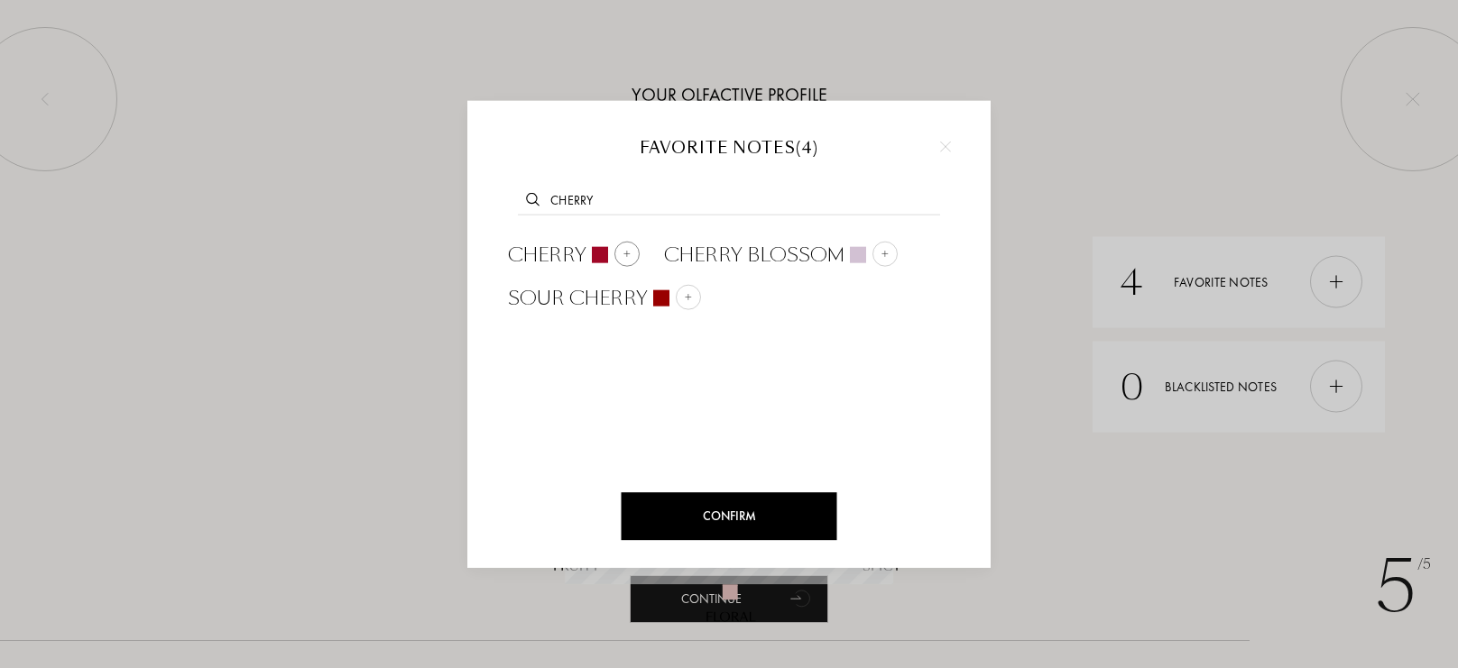
type input "cherry"
click at [627, 258] on img at bounding box center [626, 253] width 9 height 9
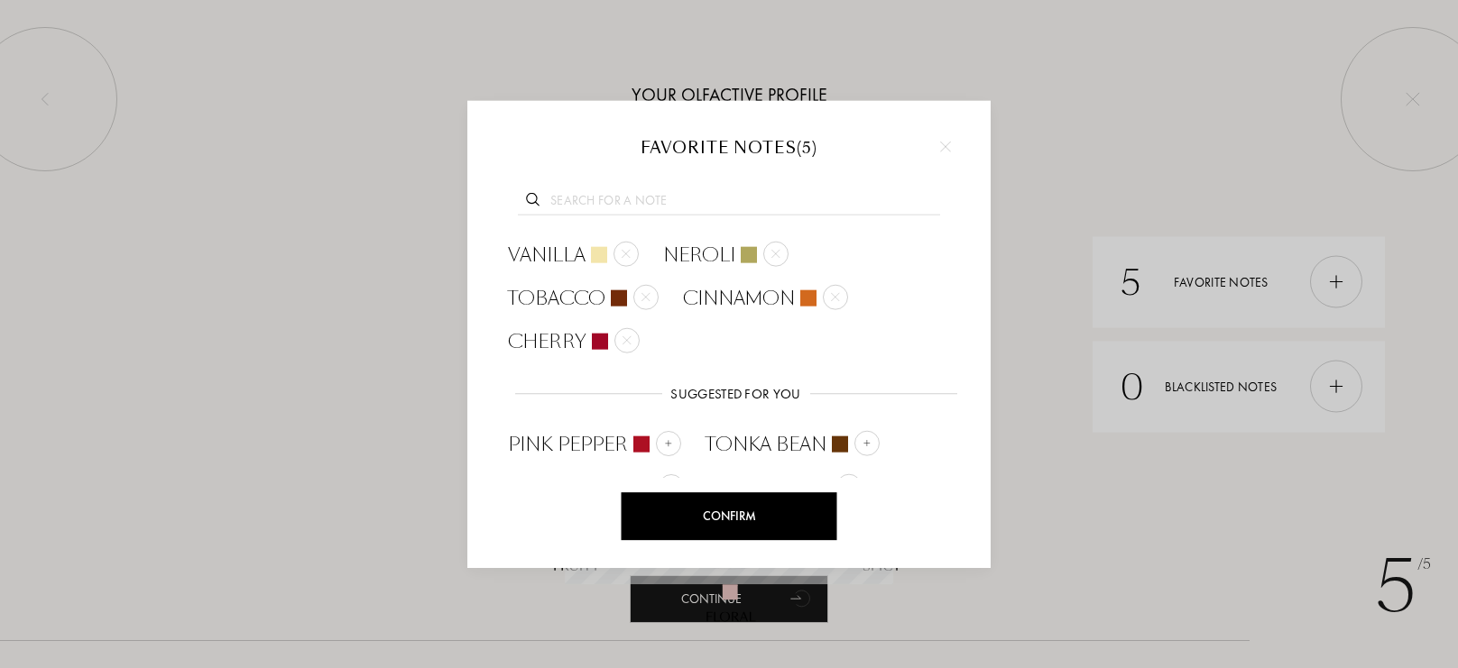
click at [750, 191] on input "text" at bounding box center [729, 203] width 422 height 24
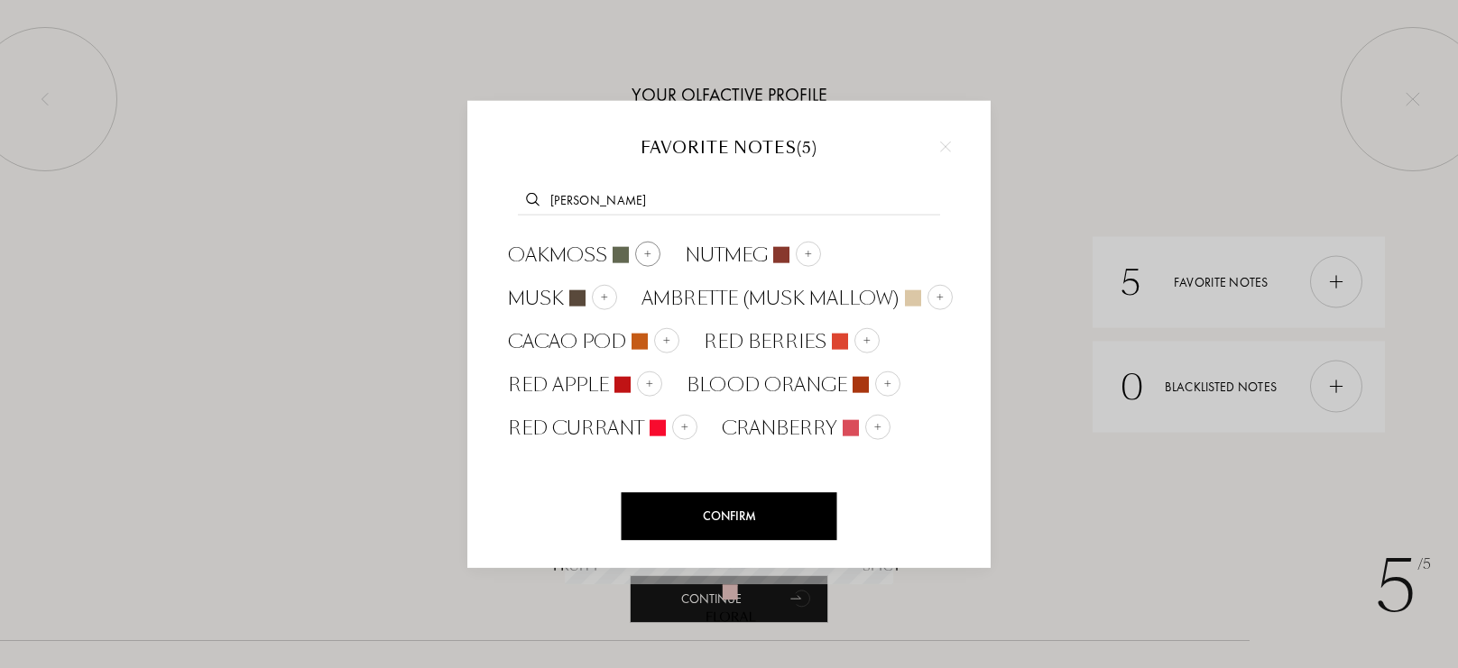
type input "moss"
click at [648, 258] on div at bounding box center [647, 254] width 25 height 25
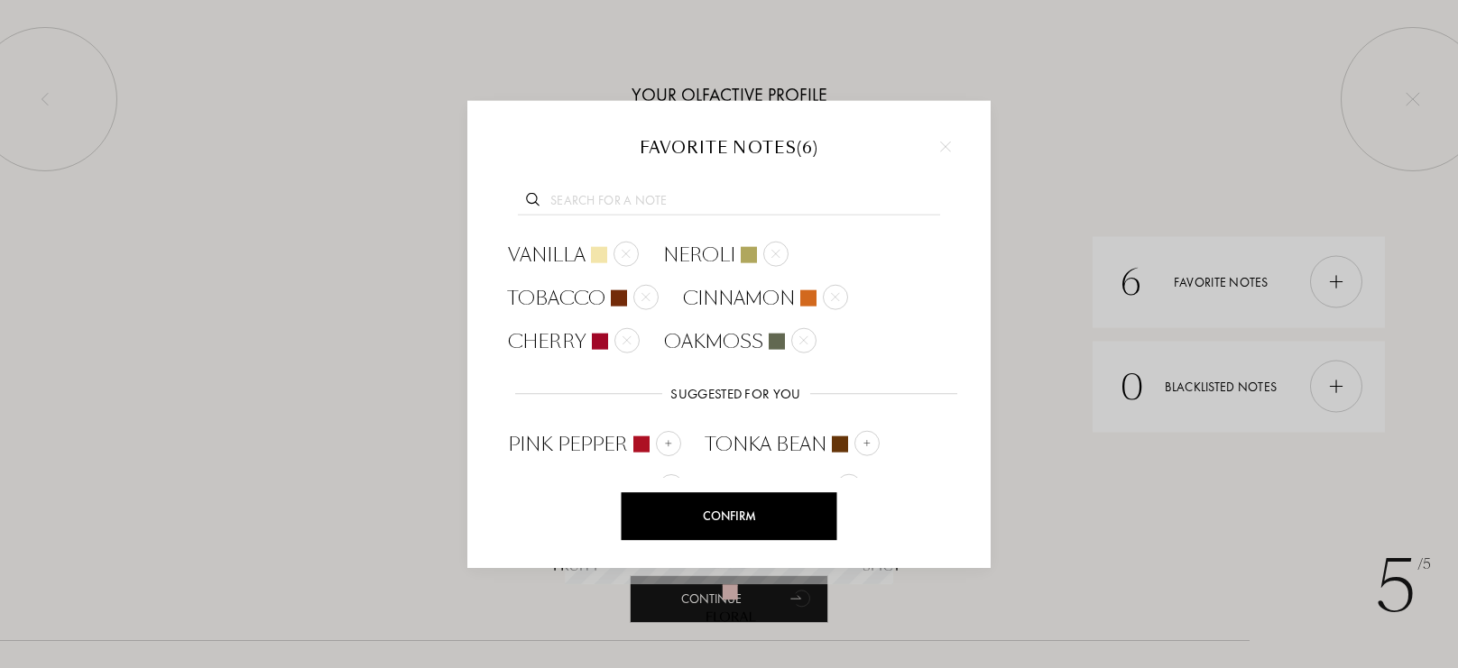
click at [666, 192] on input "text" at bounding box center [729, 203] width 422 height 24
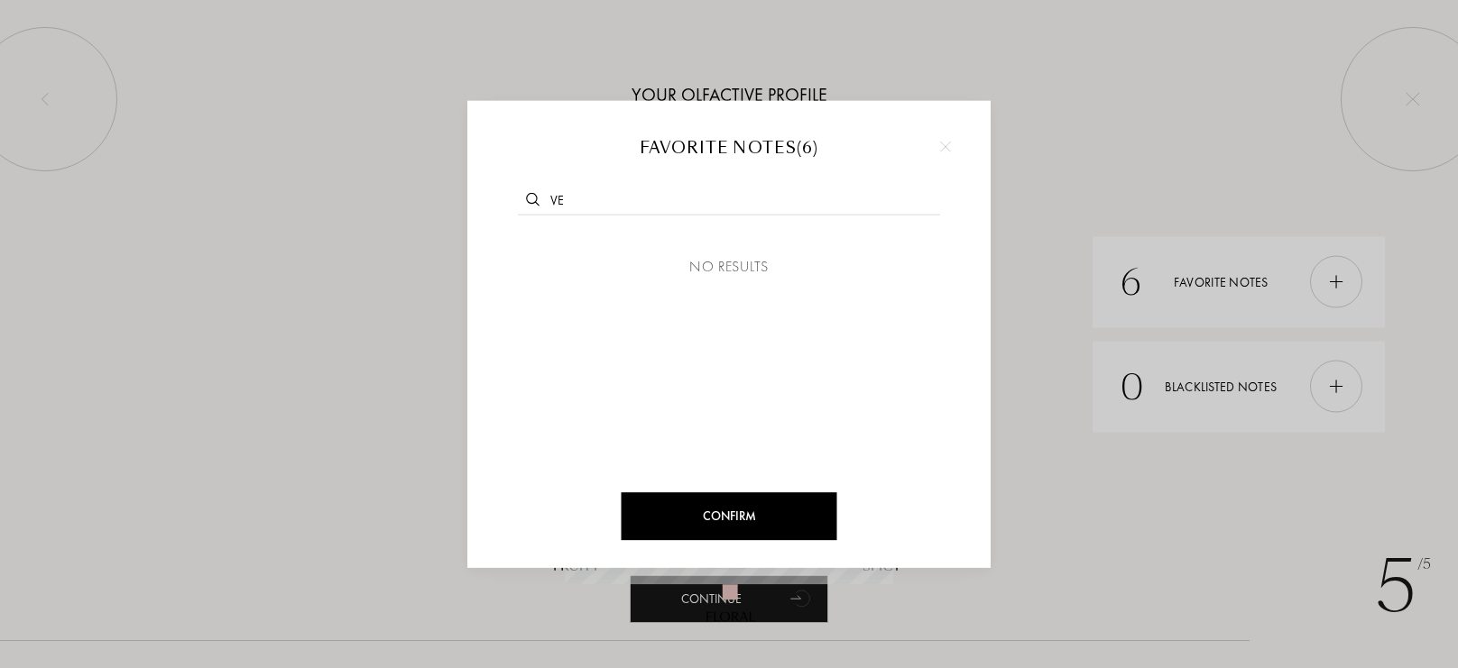
type input "v"
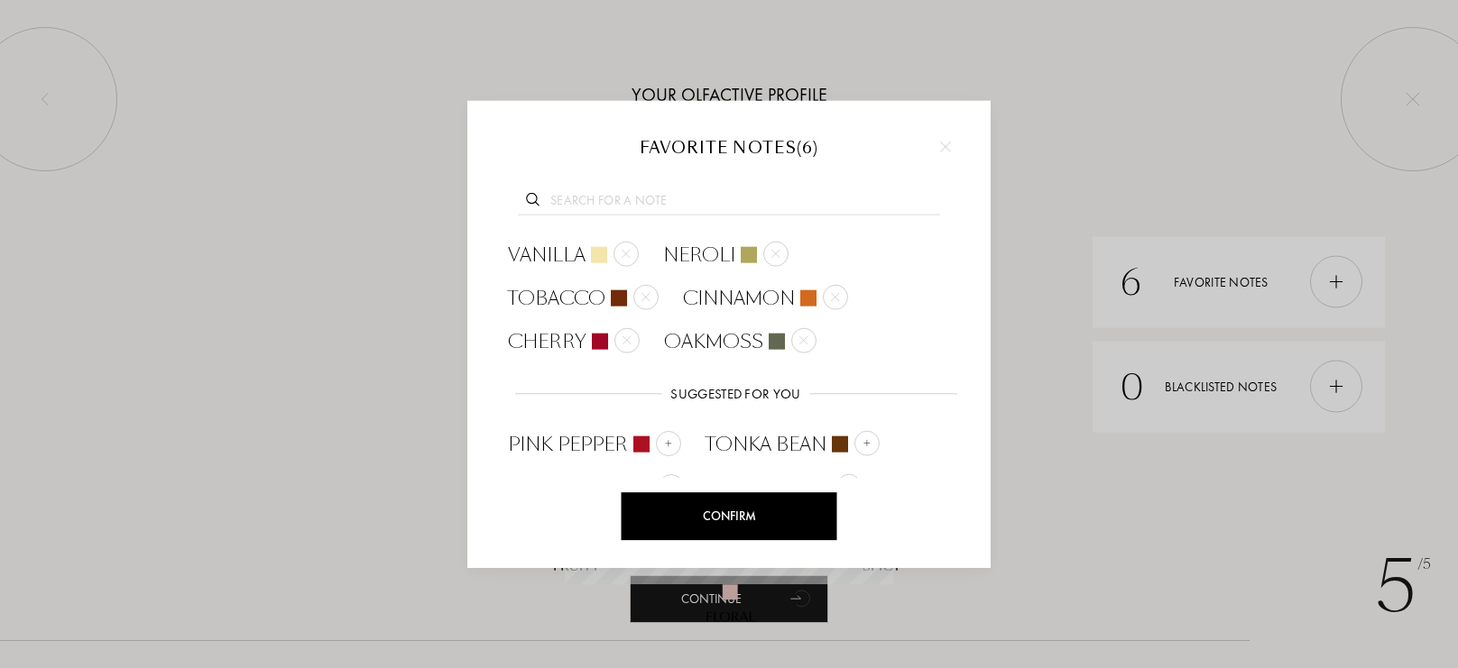
type input "o"
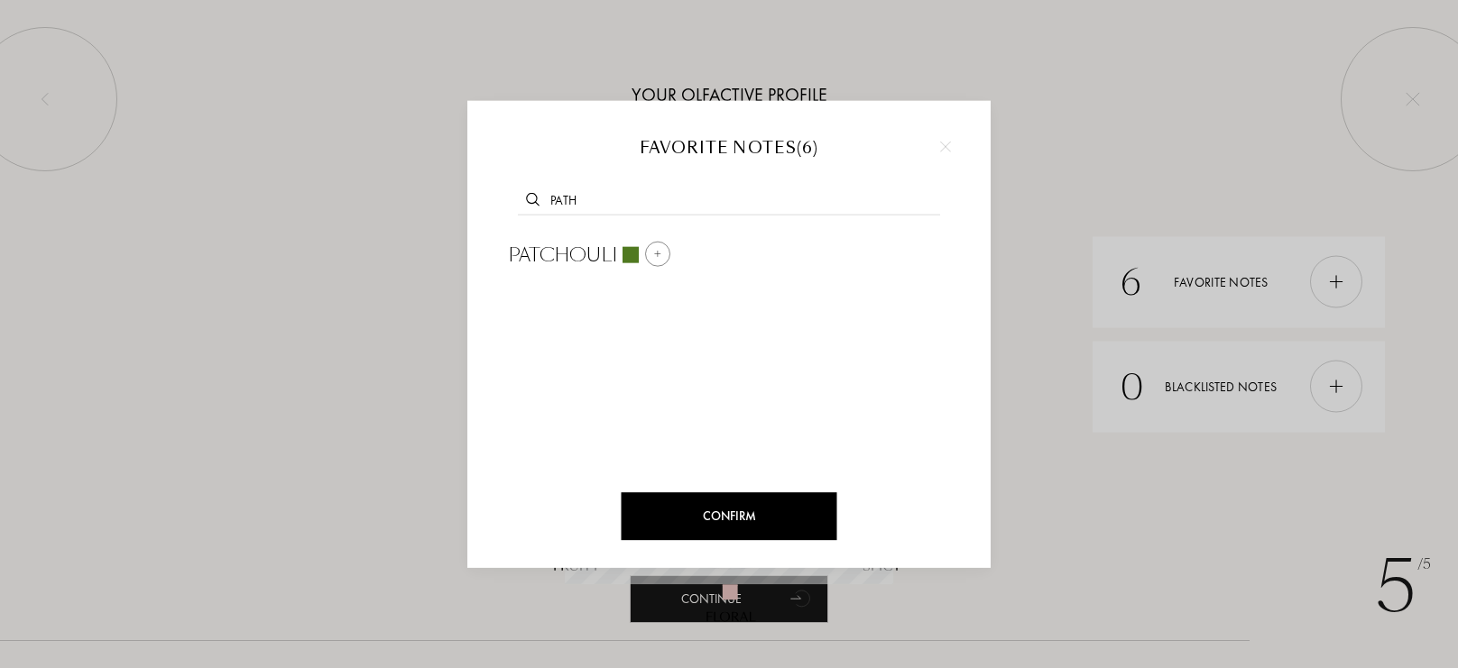
type input "path"
click at [668, 248] on div at bounding box center [657, 254] width 25 height 25
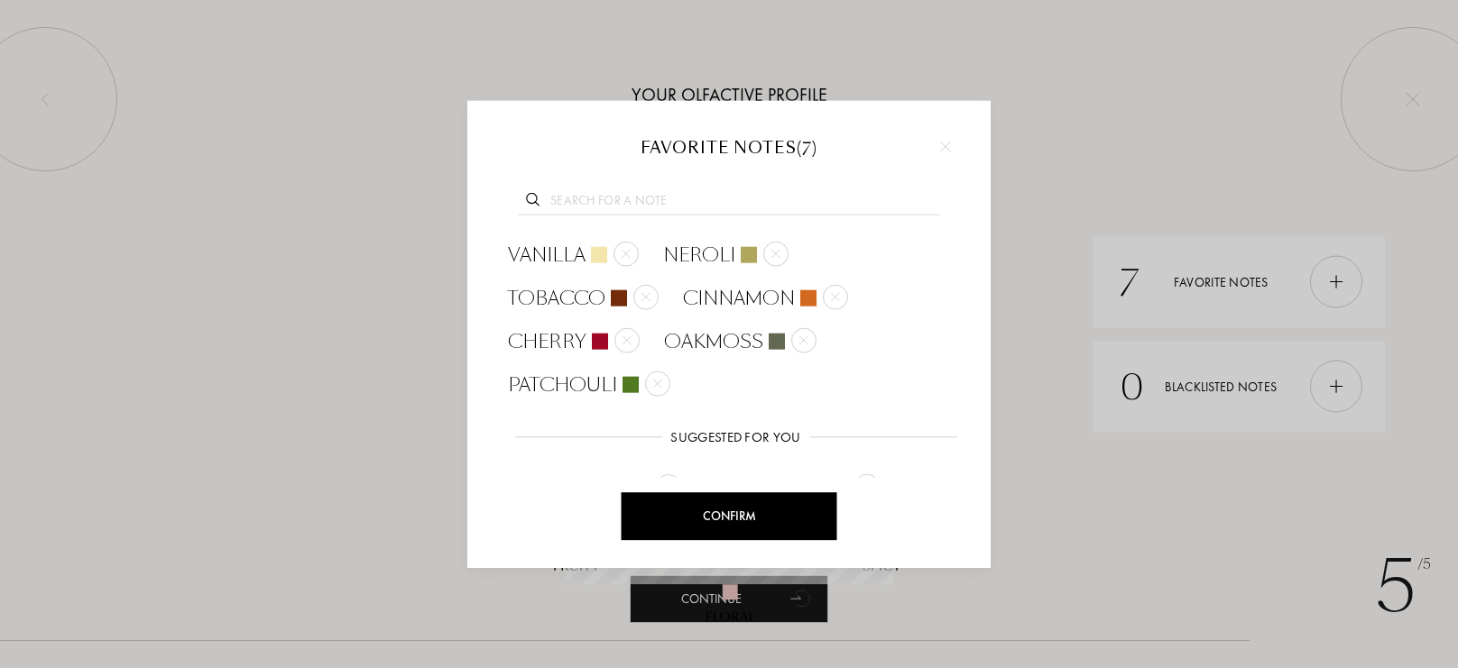
click at [679, 186] on div at bounding box center [728, 198] width 469 height 69
click at [679, 201] on input "text" at bounding box center [729, 203] width 422 height 24
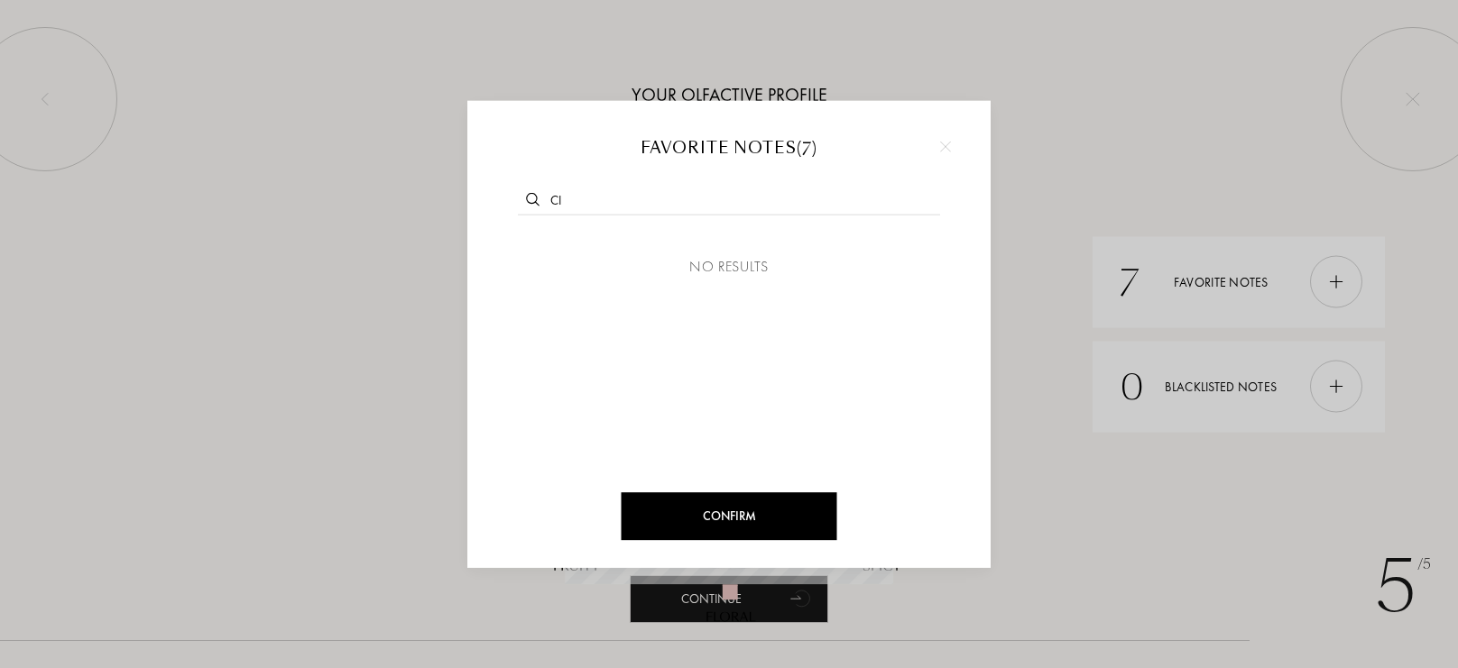
type input "c"
type input "orange bl"
click at [729, 249] on img at bounding box center [733, 253] width 9 height 9
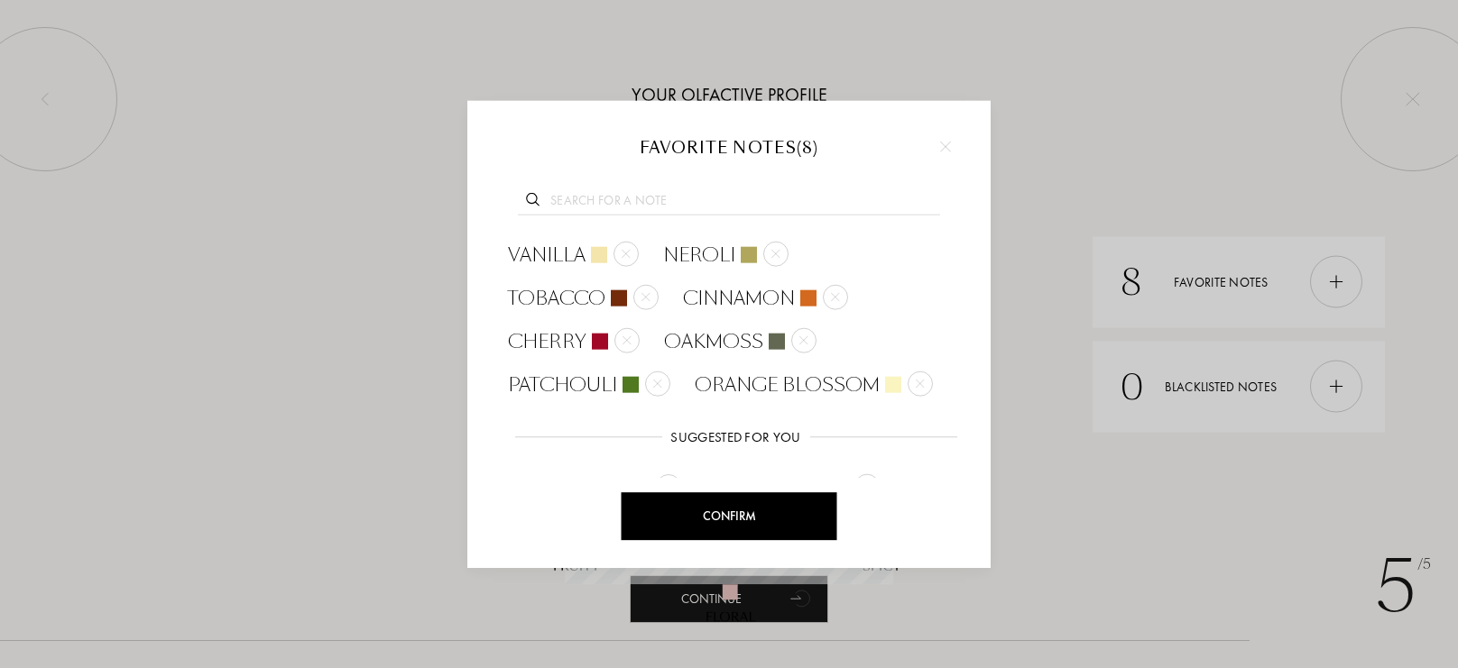
click at [715, 226] on div at bounding box center [728, 198] width 469 height 69
click at [707, 208] on input "text" at bounding box center [729, 203] width 422 height 24
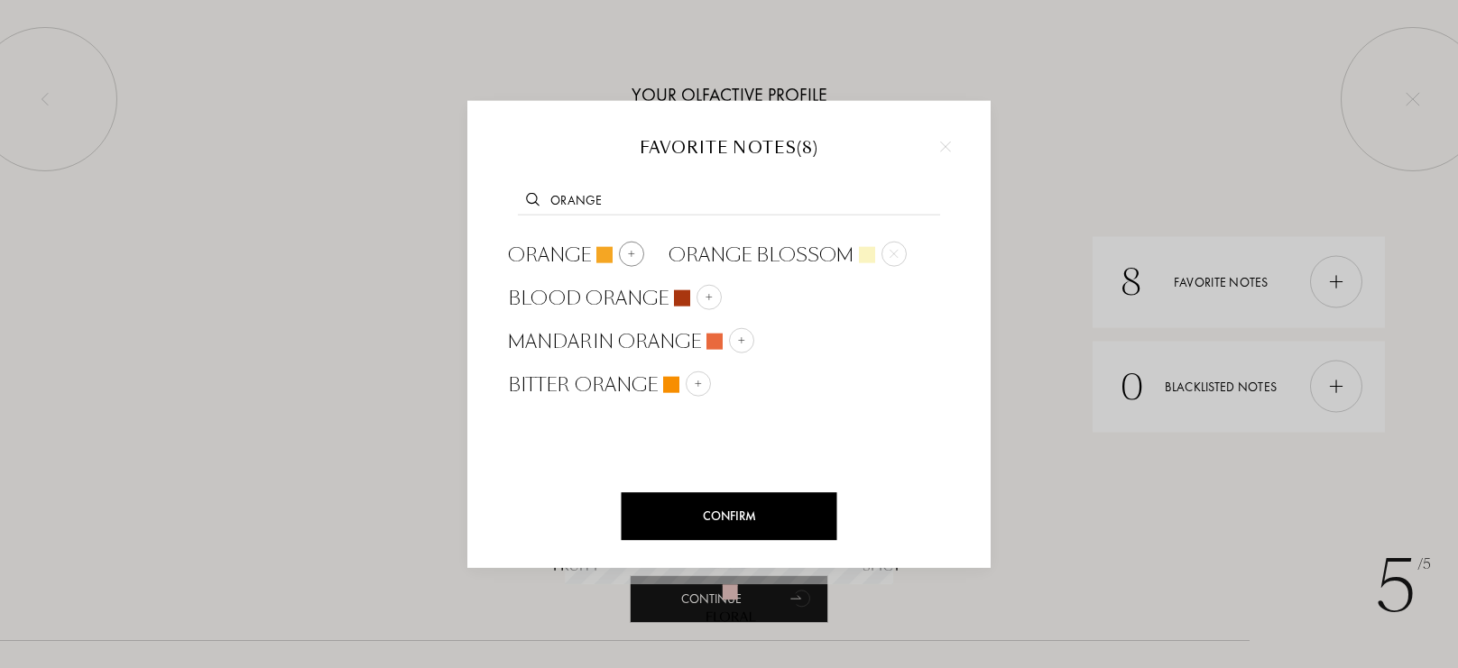
type input "orange"
click at [628, 249] on img at bounding box center [631, 253] width 9 height 9
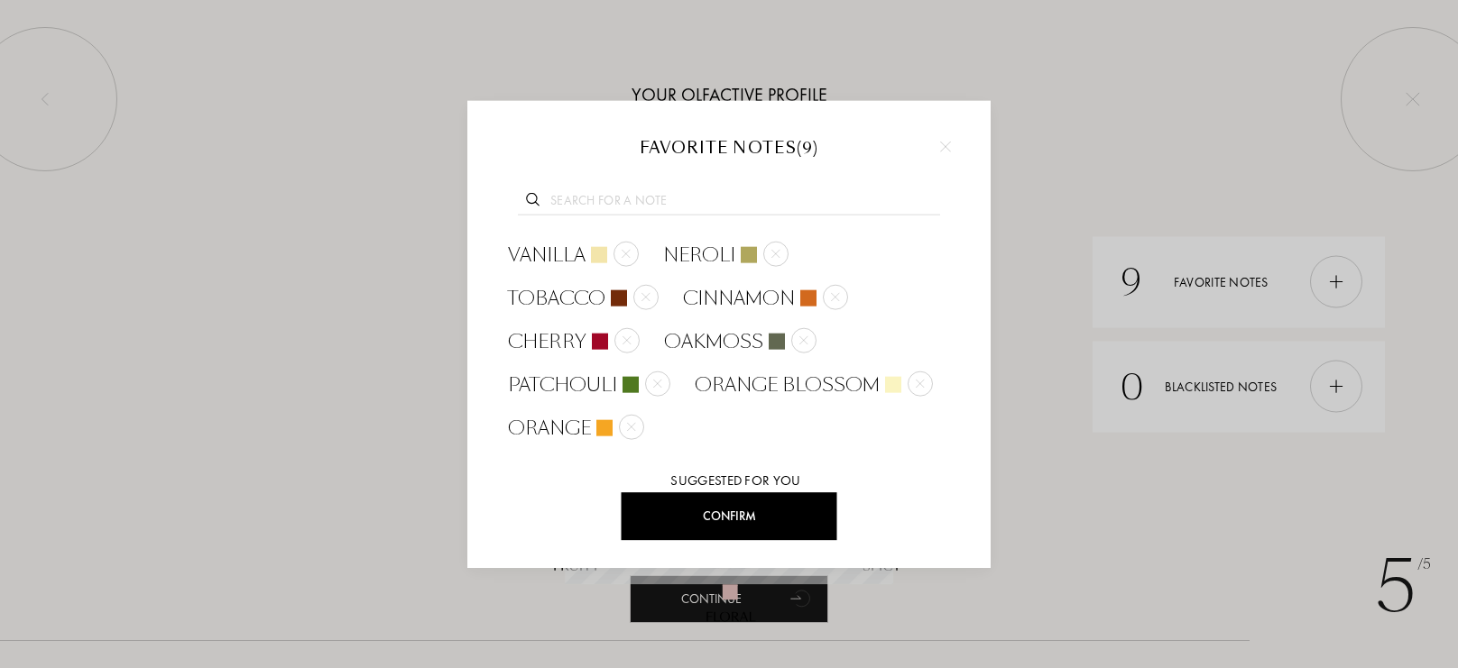
click at [630, 211] on input "text" at bounding box center [729, 203] width 422 height 24
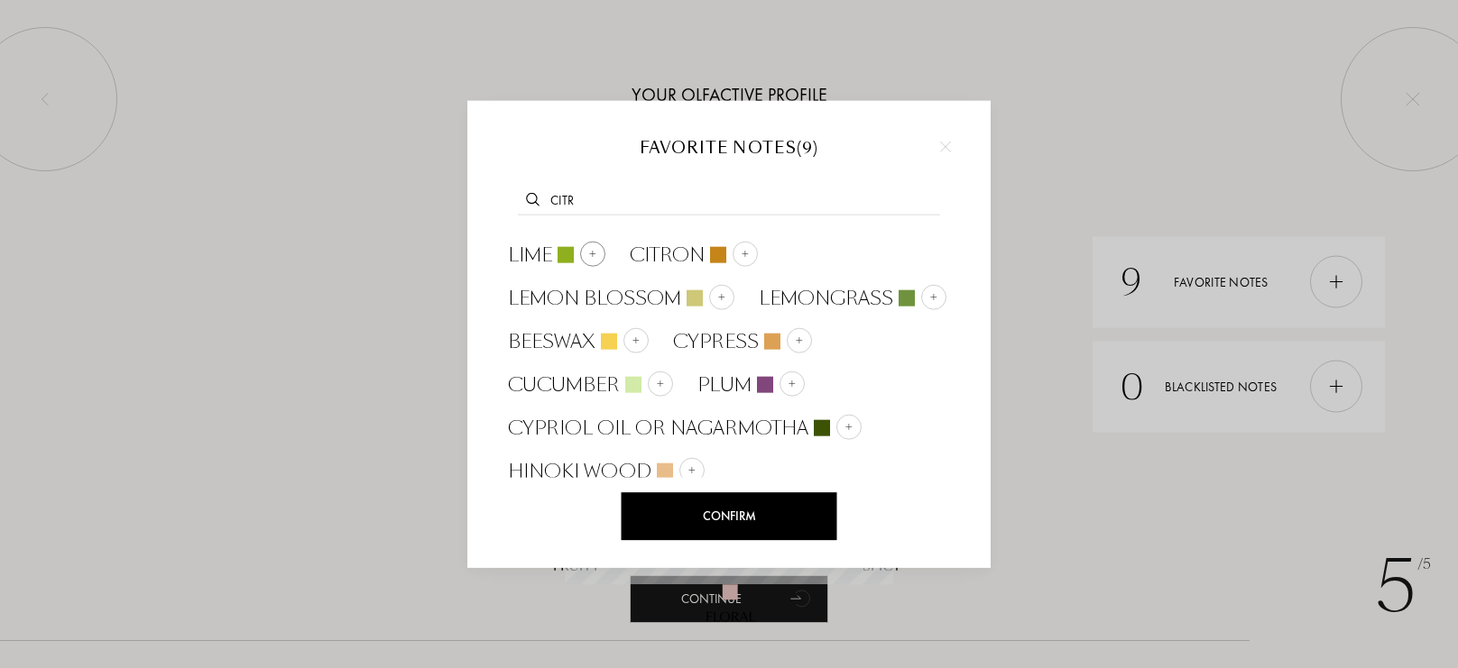
type input "citr"
click at [591, 249] on img at bounding box center [592, 253] width 9 height 9
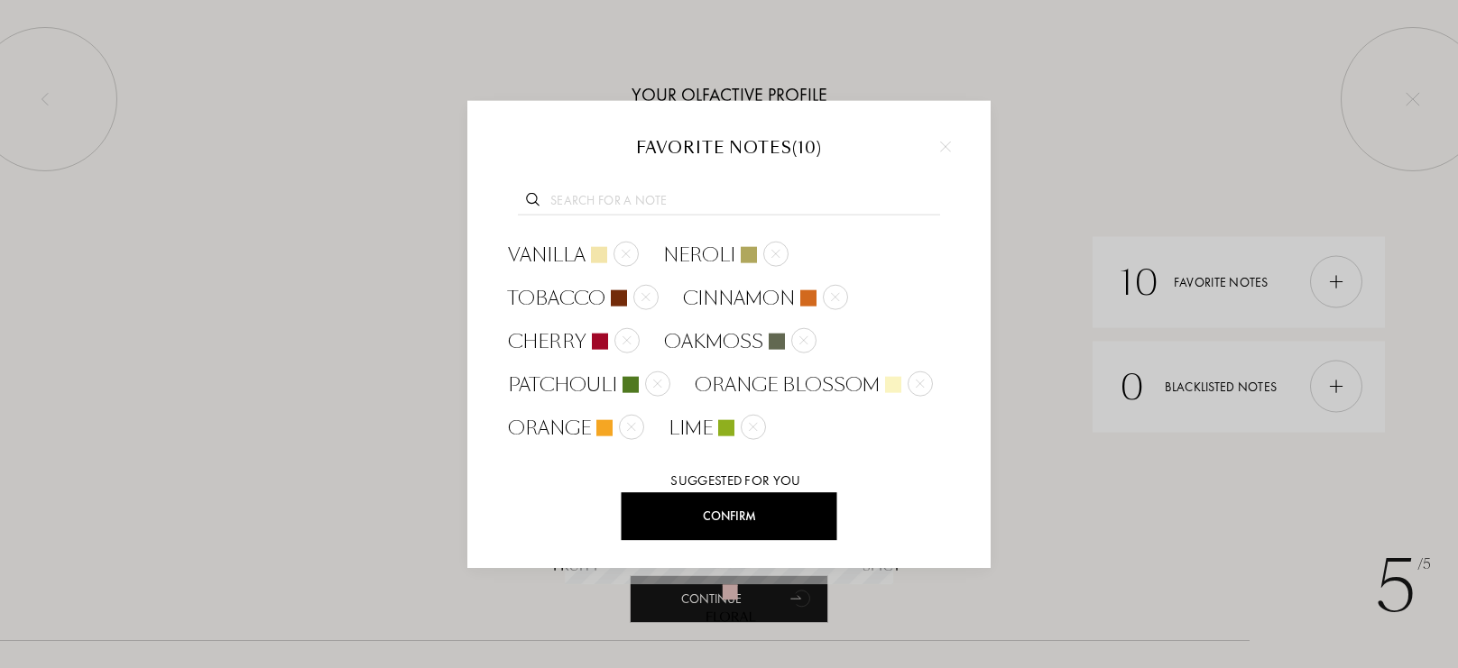
click at [723, 207] on input "text" at bounding box center [729, 203] width 422 height 24
type input "l"
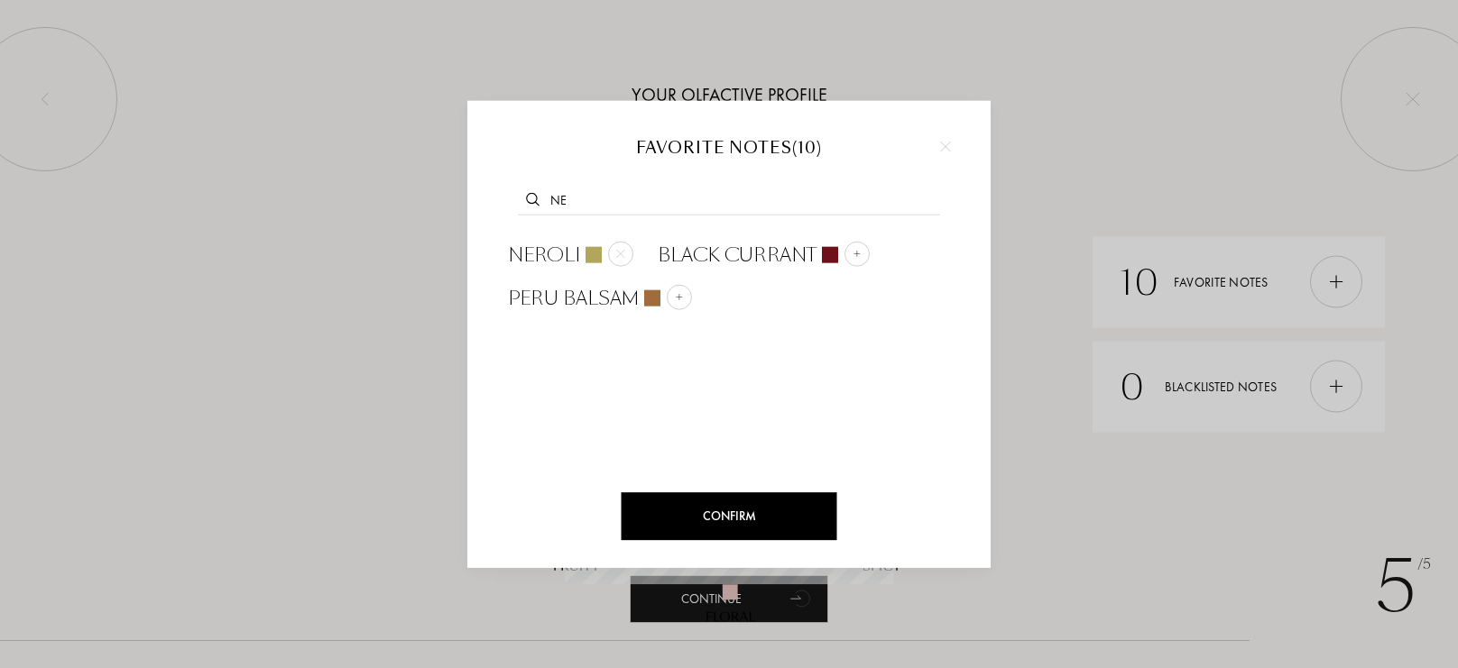
type input "n"
type input "l"
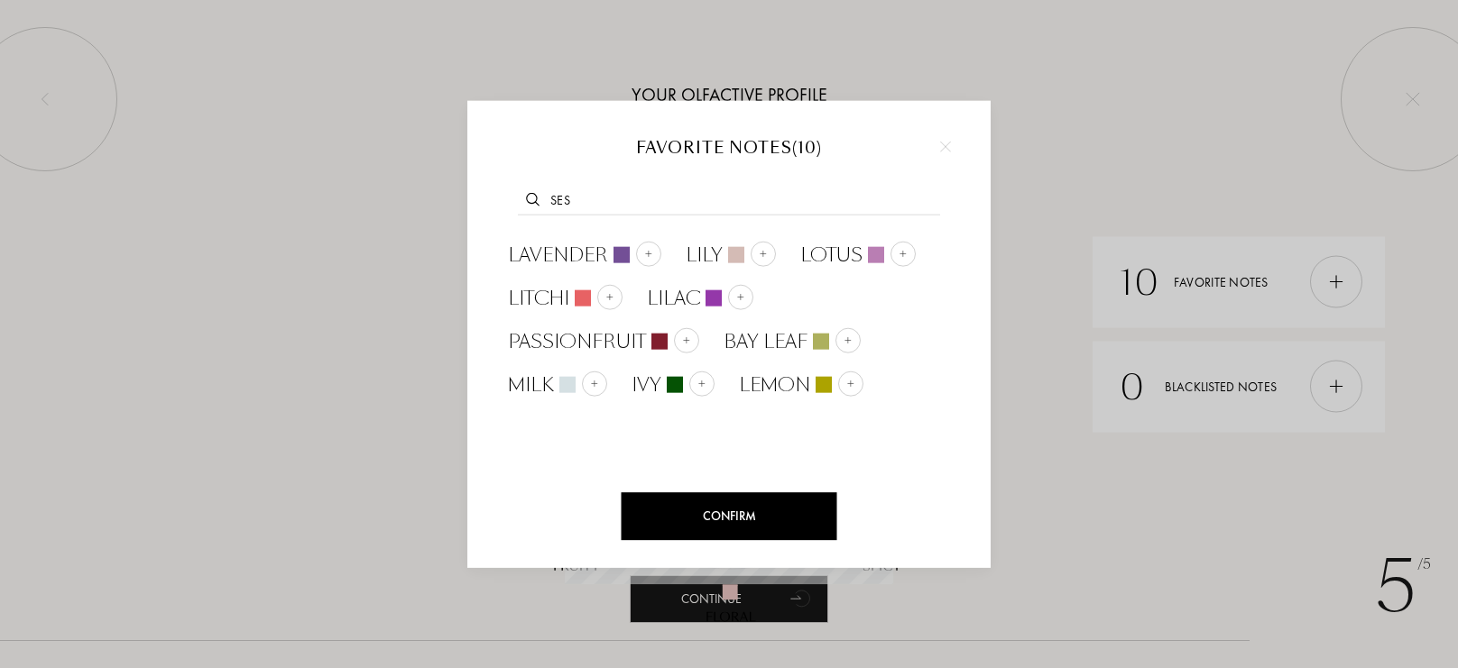
type input "sesa"
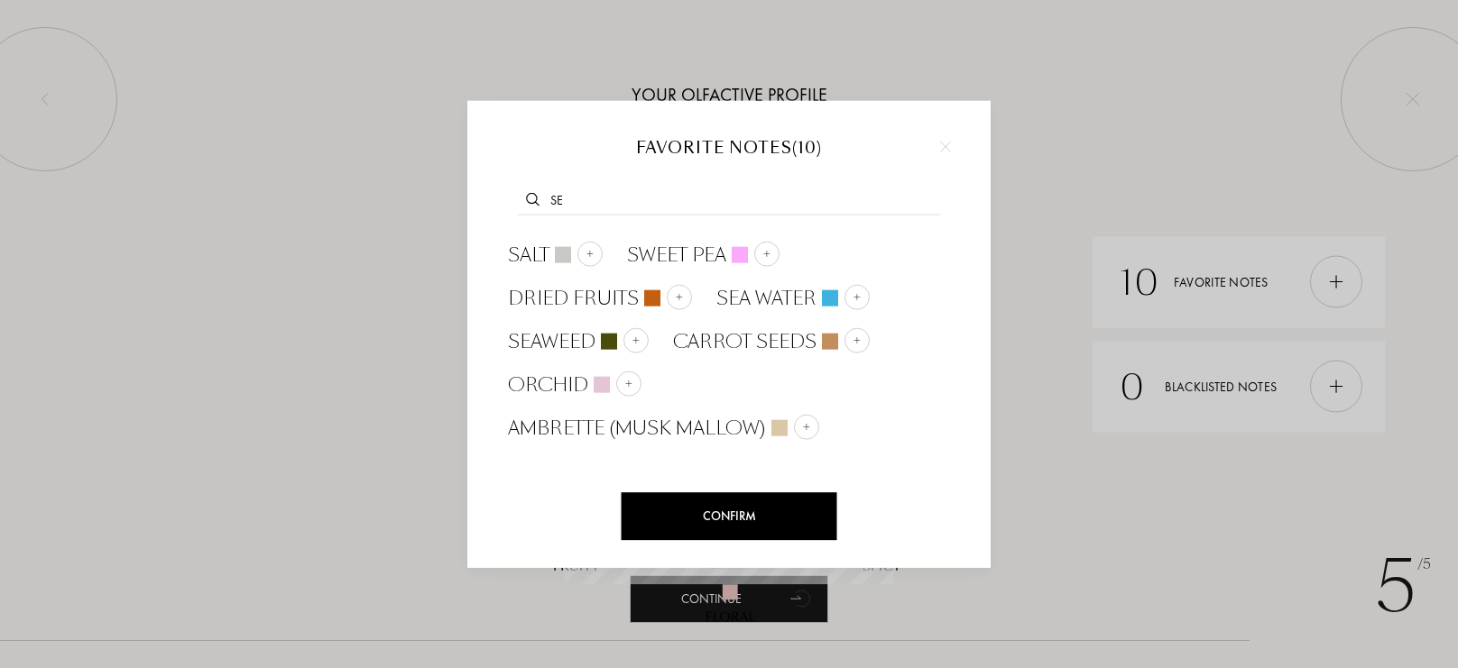
type input "s"
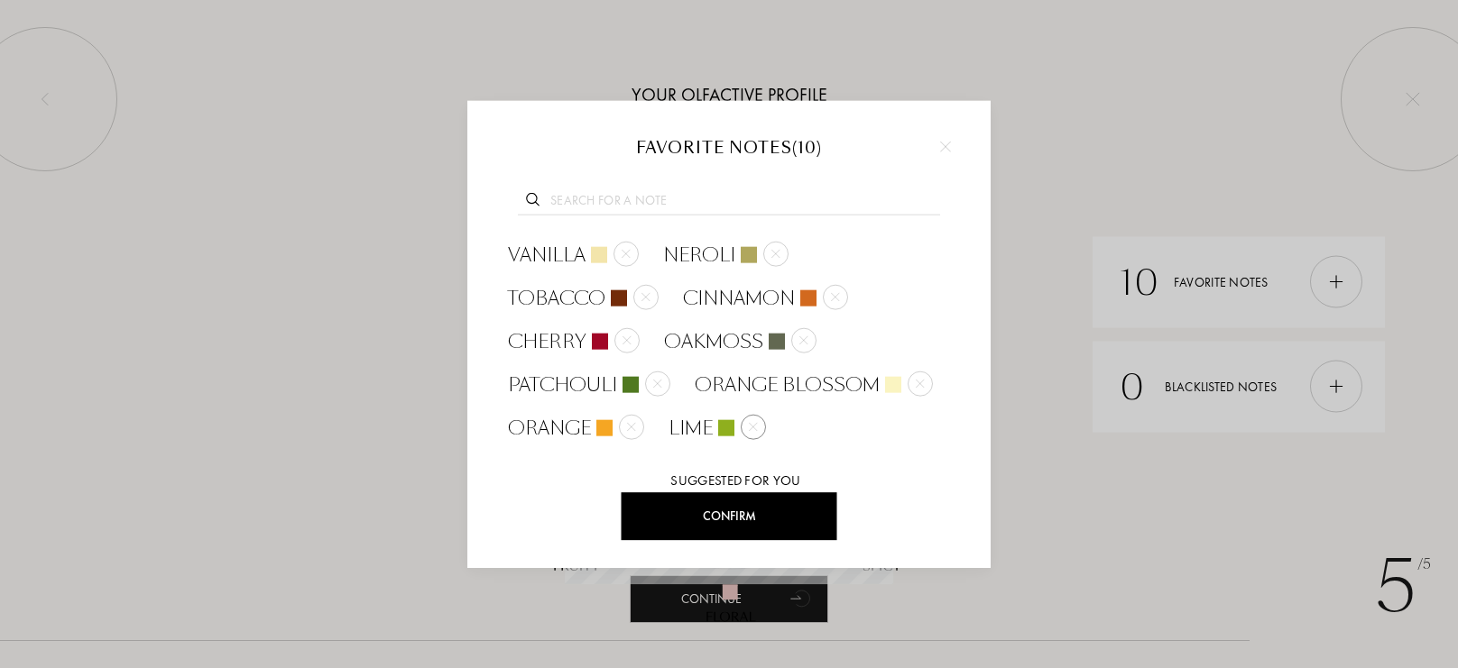
scroll to position [153, 0]
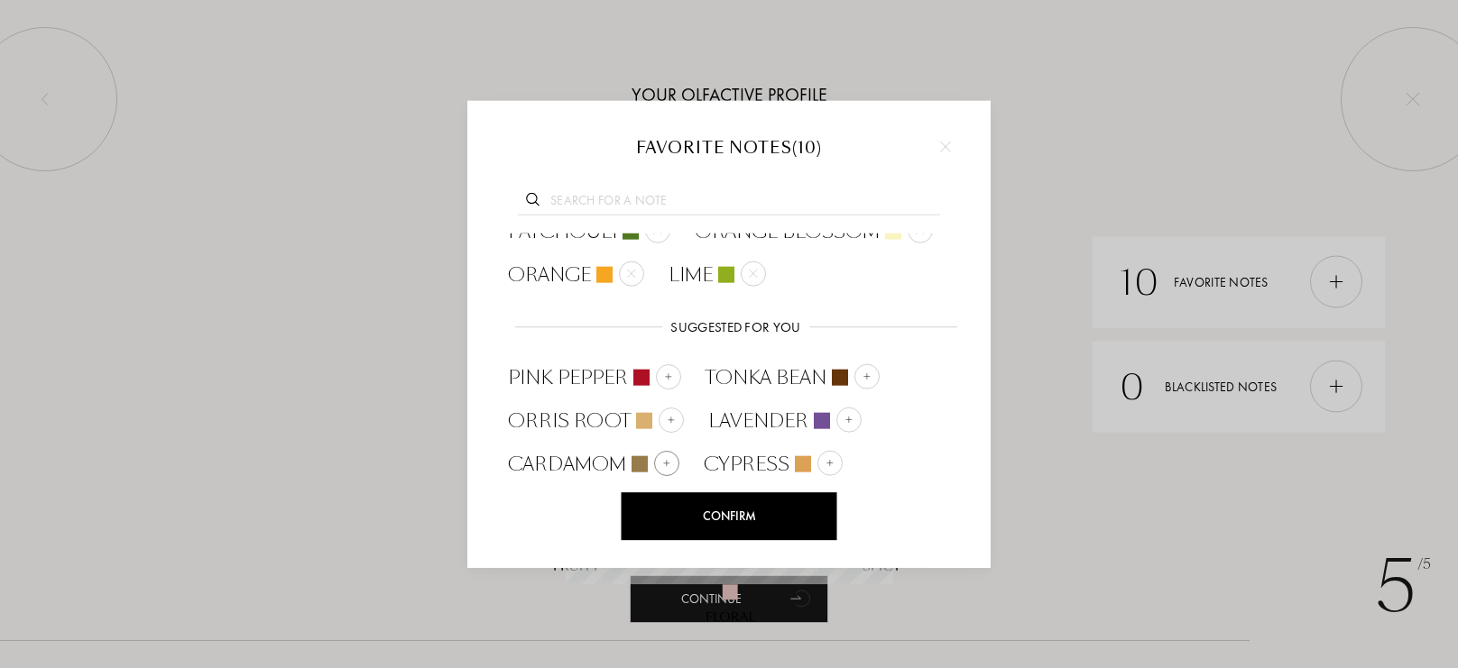
click at [664, 455] on div at bounding box center [666, 462] width 25 height 25
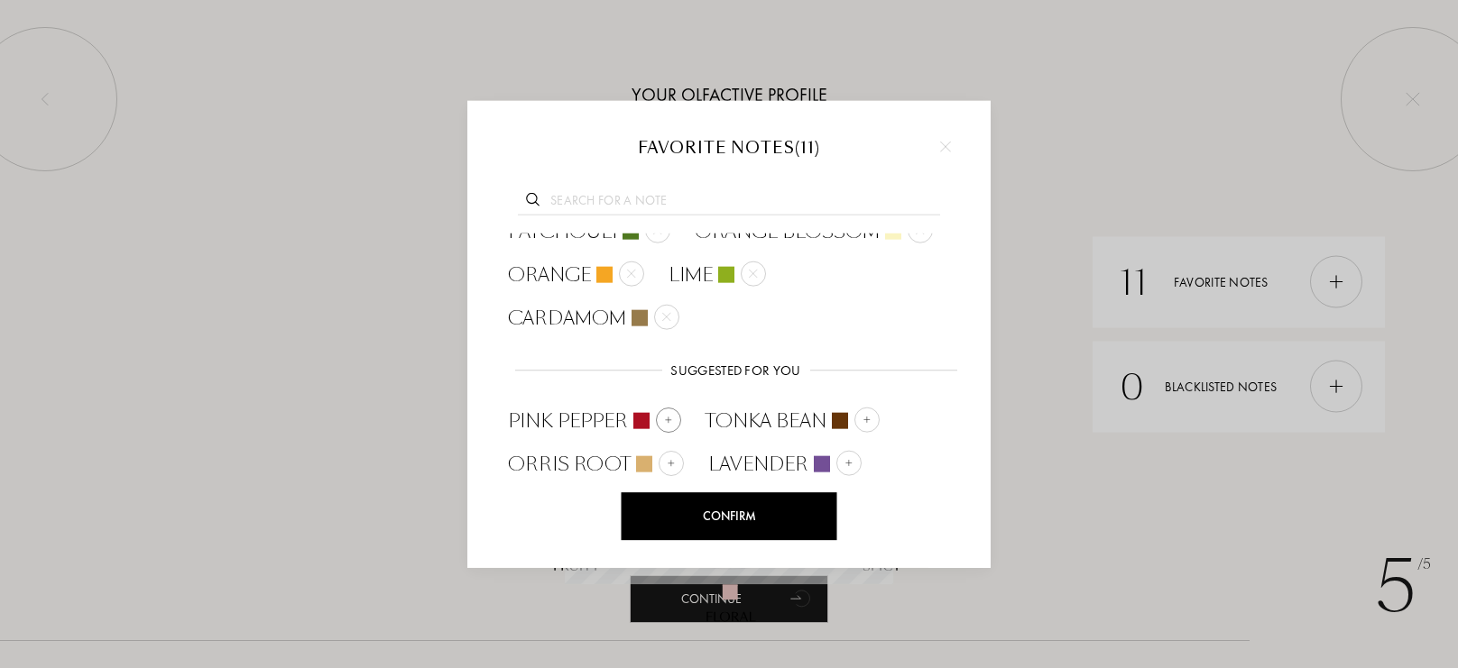
scroll to position [197, 0]
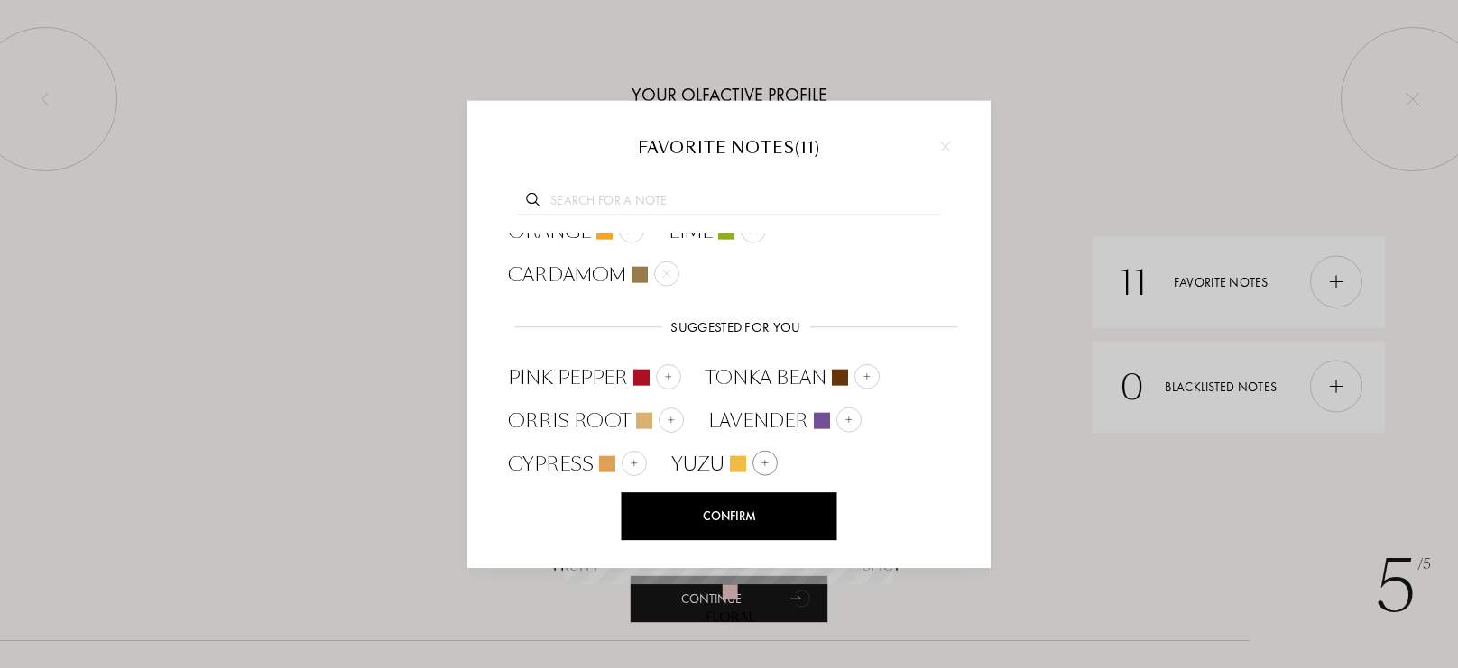
click at [764, 461] on img at bounding box center [765, 462] width 9 height 9
click at [630, 466] on img at bounding box center [634, 462] width 9 height 9
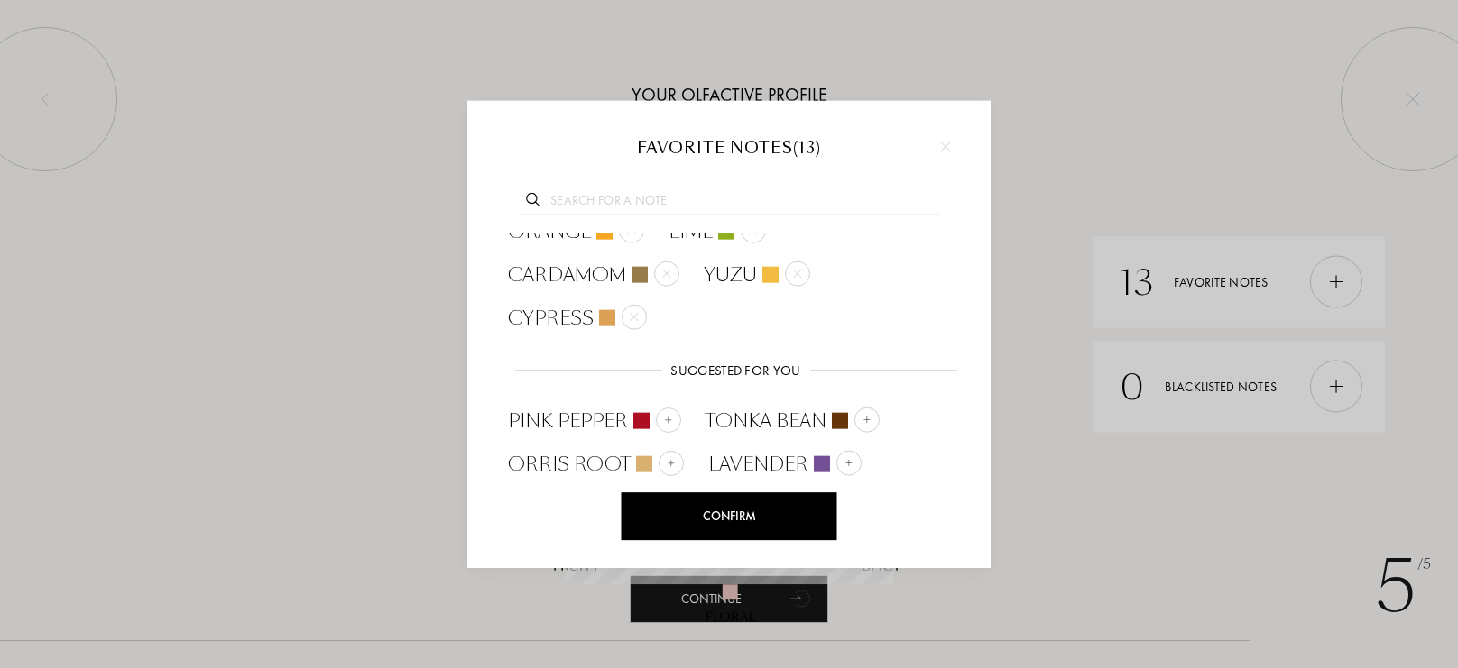
scroll to position [240, 0]
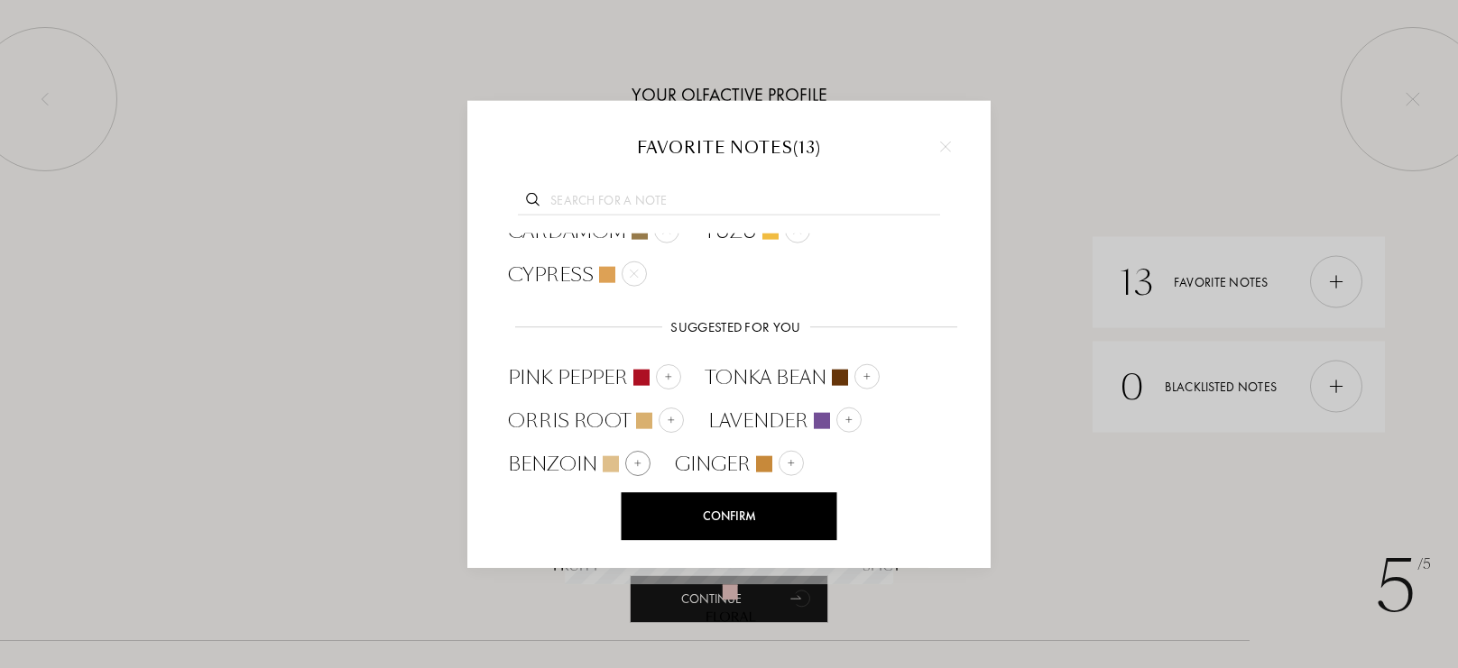
click at [641, 466] on div at bounding box center [637, 462] width 25 height 25
click at [799, 460] on div at bounding box center [807, 462] width 25 height 25
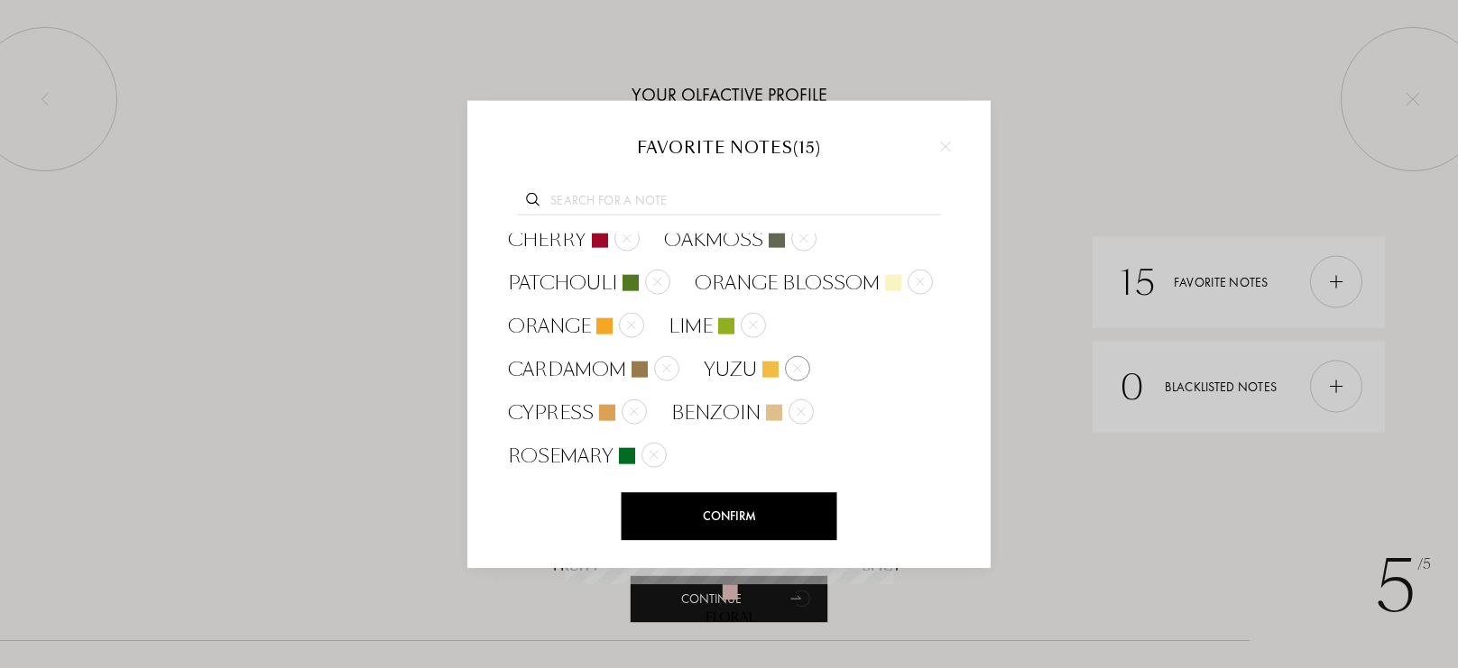
scroll to position [48, 0]
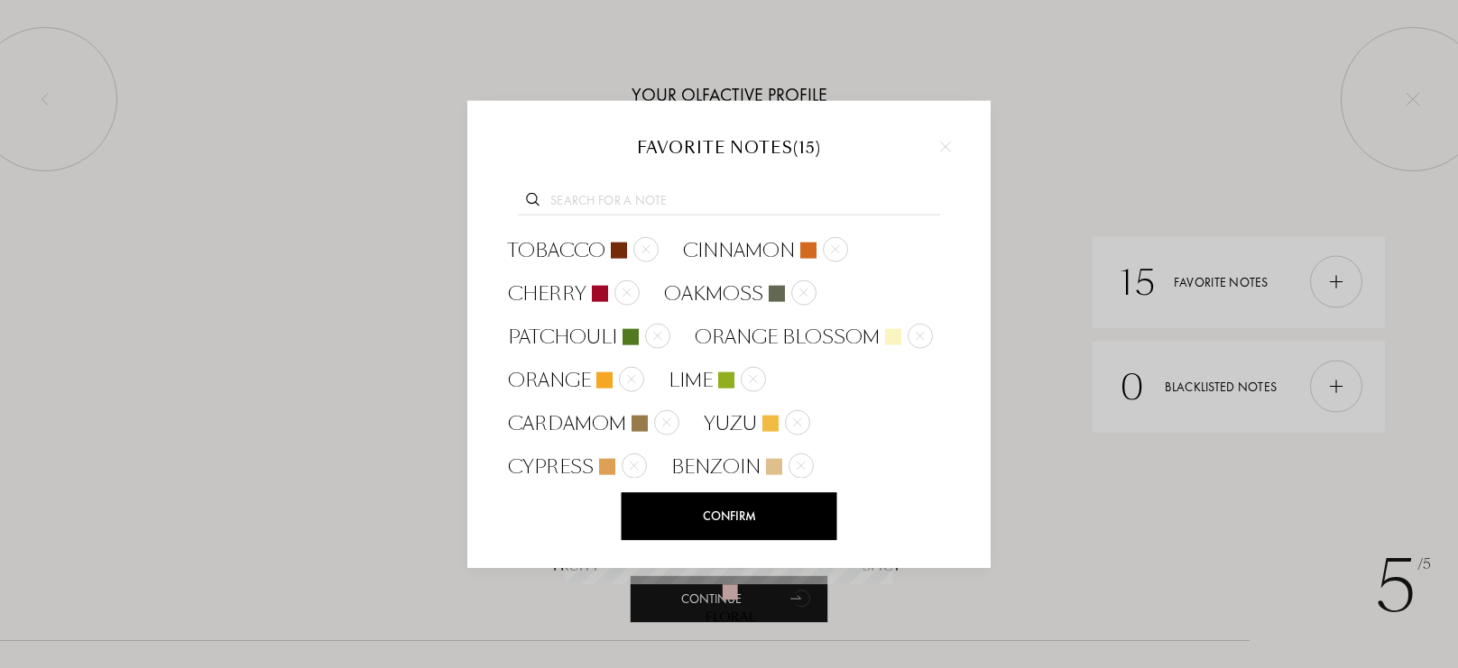
click at [753, 201] on input "text" at bounding box center [729, 203] width 422 height 24
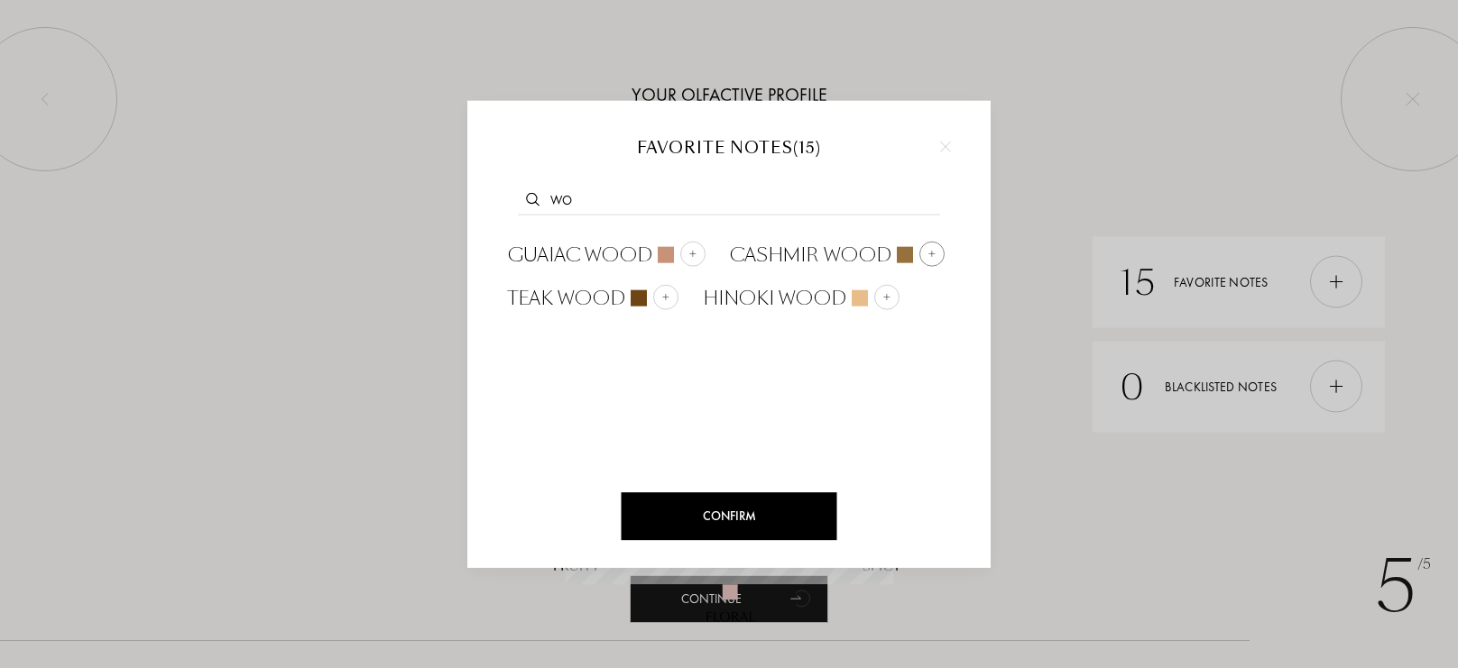
type input "w"
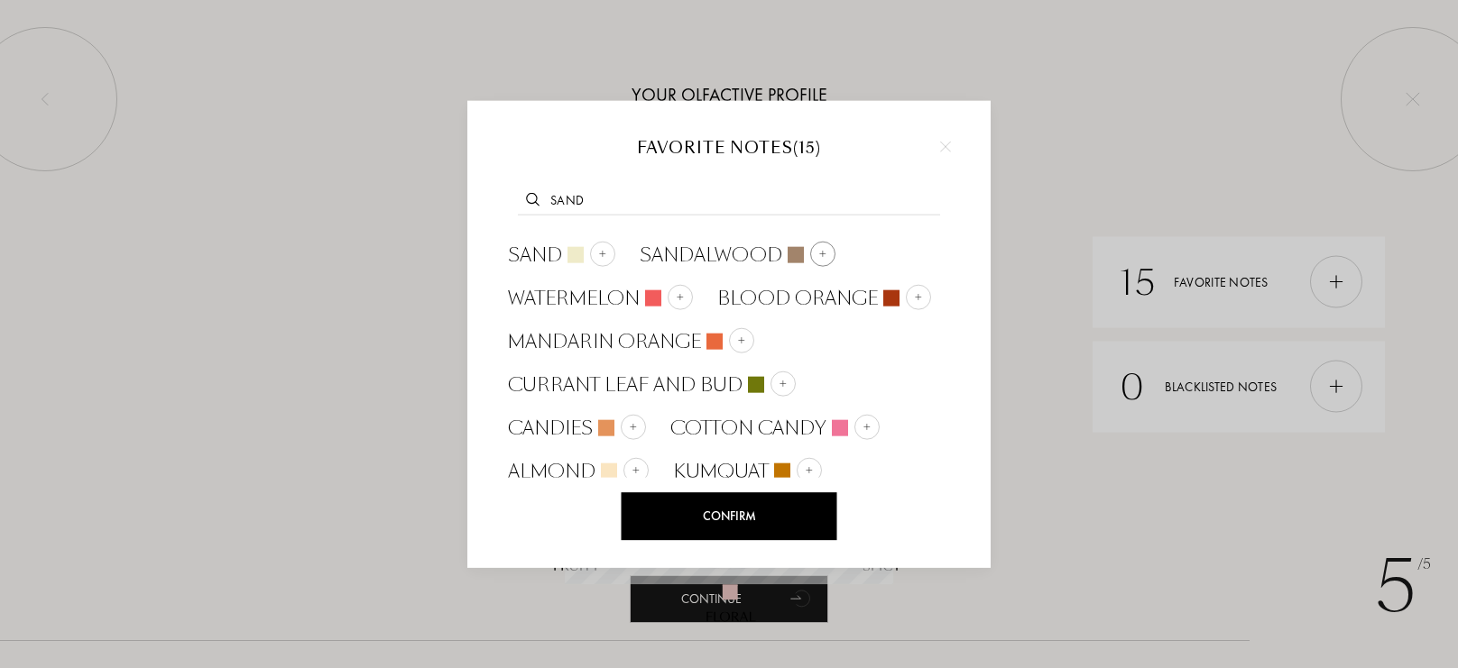
type input "sand"
click at [810, 255] on div at bounding box center [822, 254] width 25 height 25
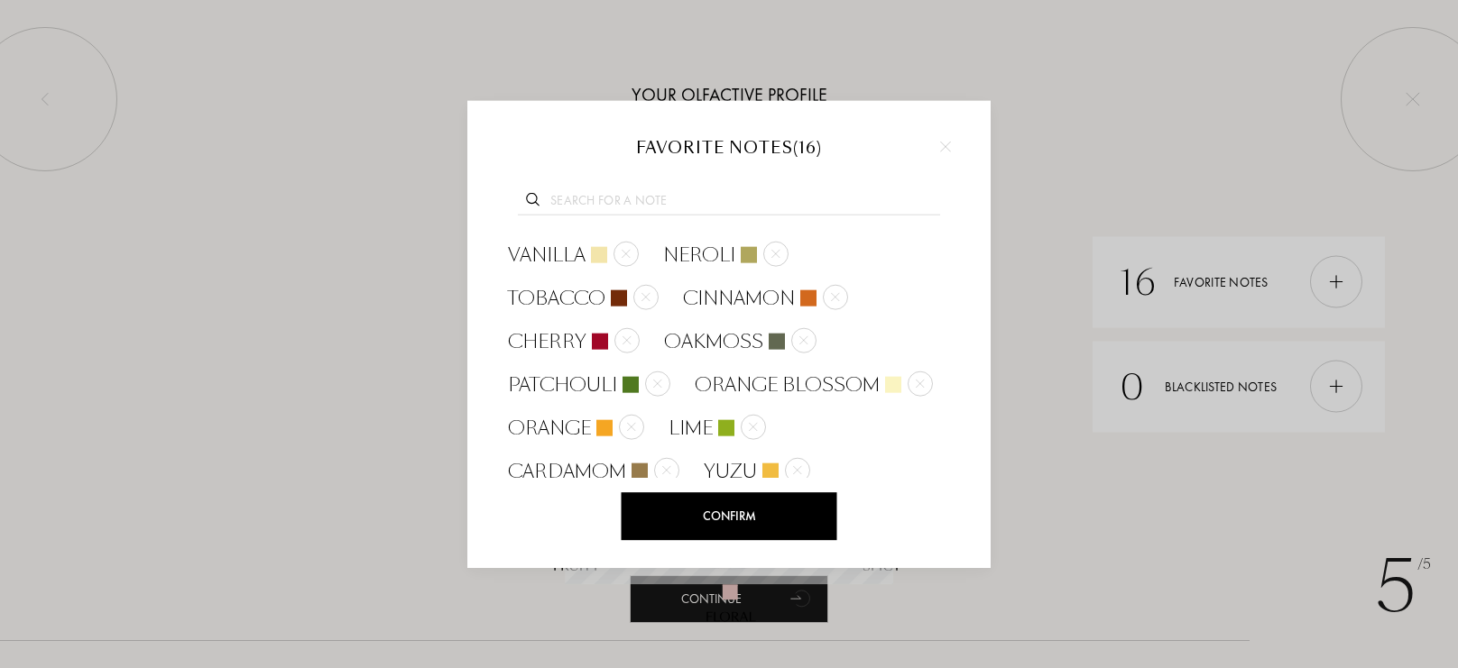
click at [761, 196] on input "text" at bounding box center [729, 203] width 422 height 24
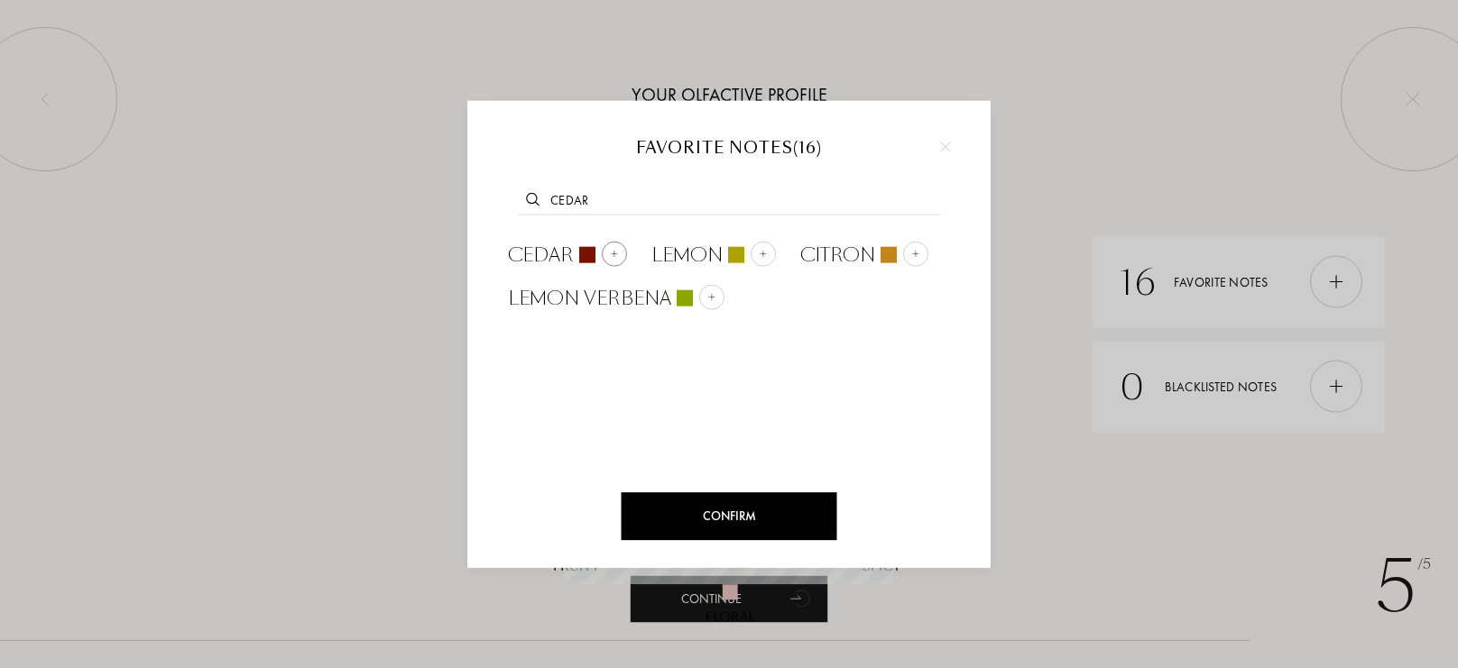
type input "cedar"
click at [612, 249] on img at bounding box center [614, 253] width 9 height 9
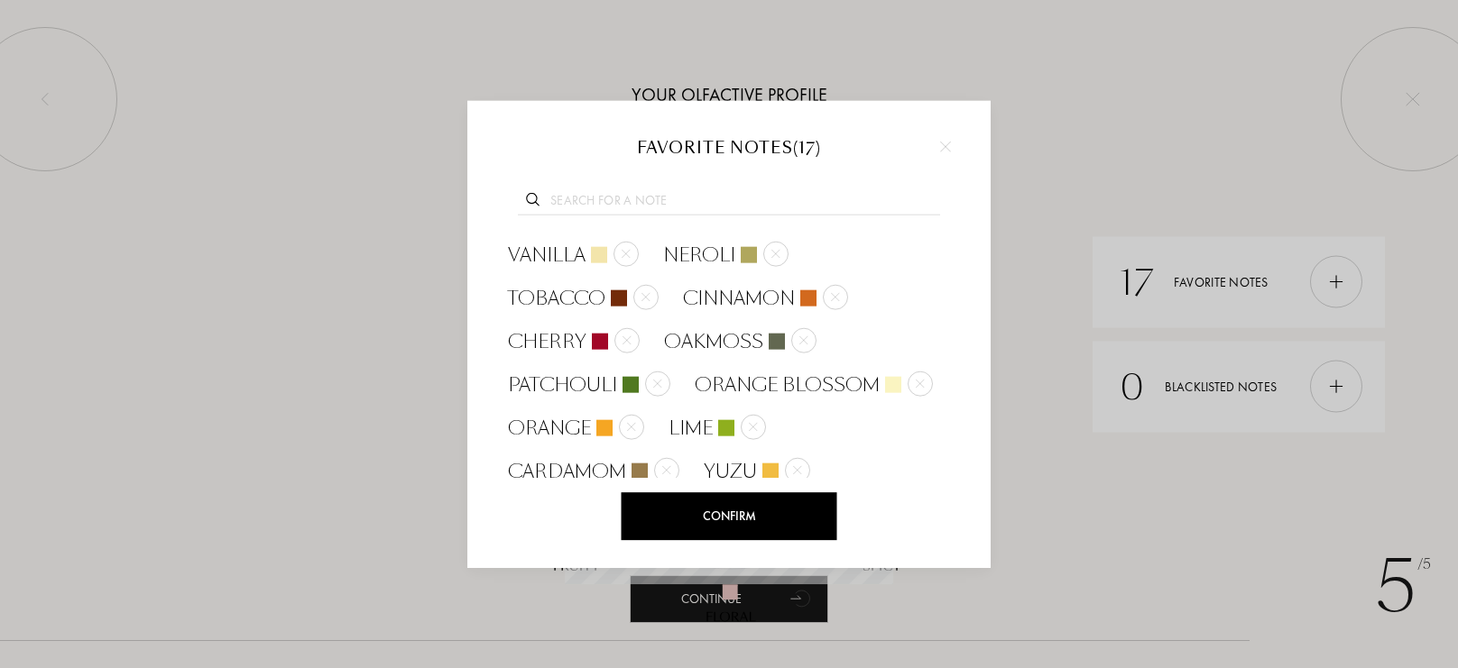
click at [770, 209] on input "text" at bounding box center [729, 203] width 422 height 24
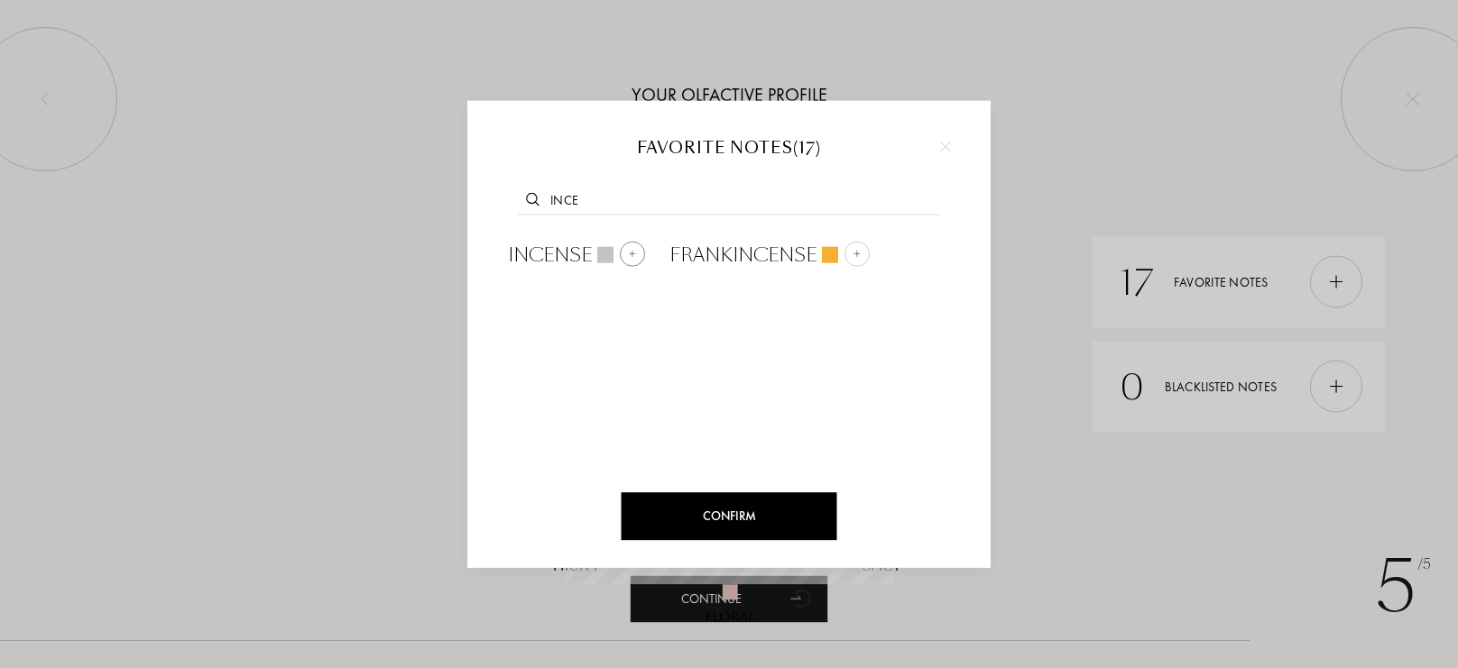
type input "ince"
click at [630, 246] on div at bounding box center [632, 254] width 25 height 25
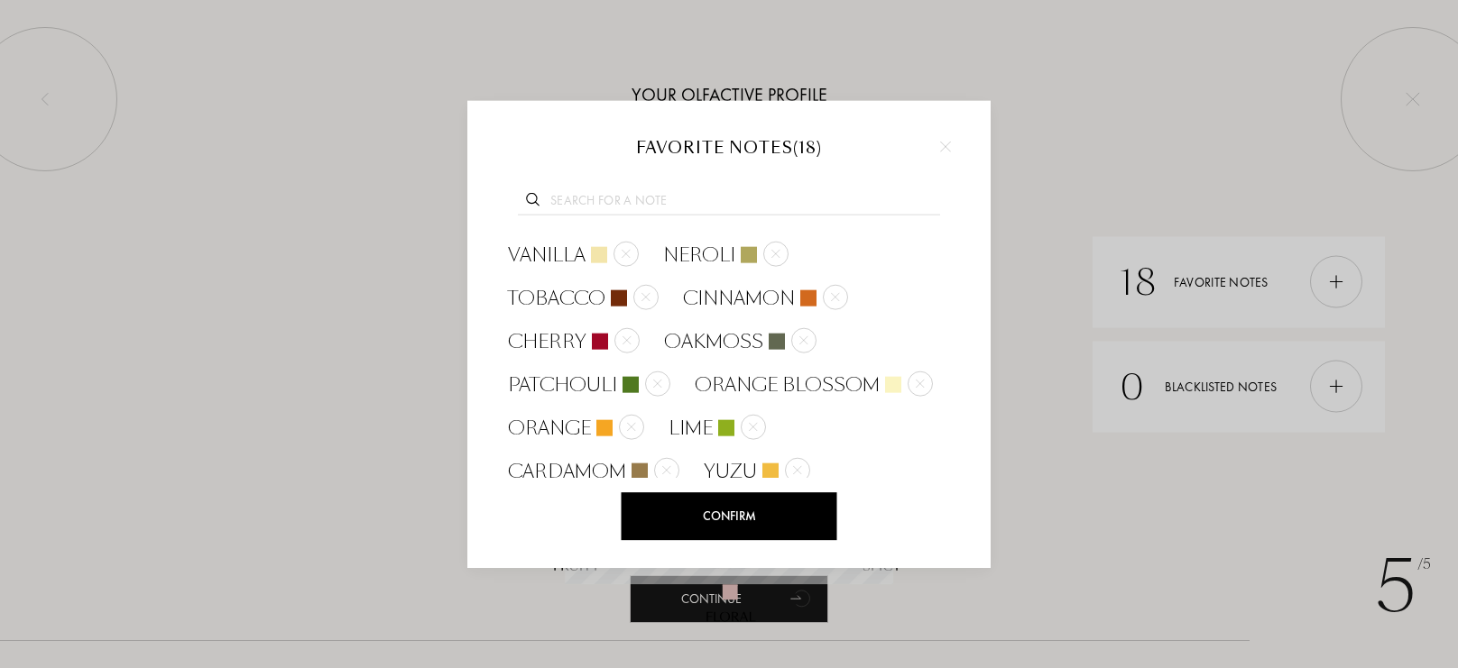
click at [657, 210] on input "text" at bounding box center [729, 203] width 422 height 24
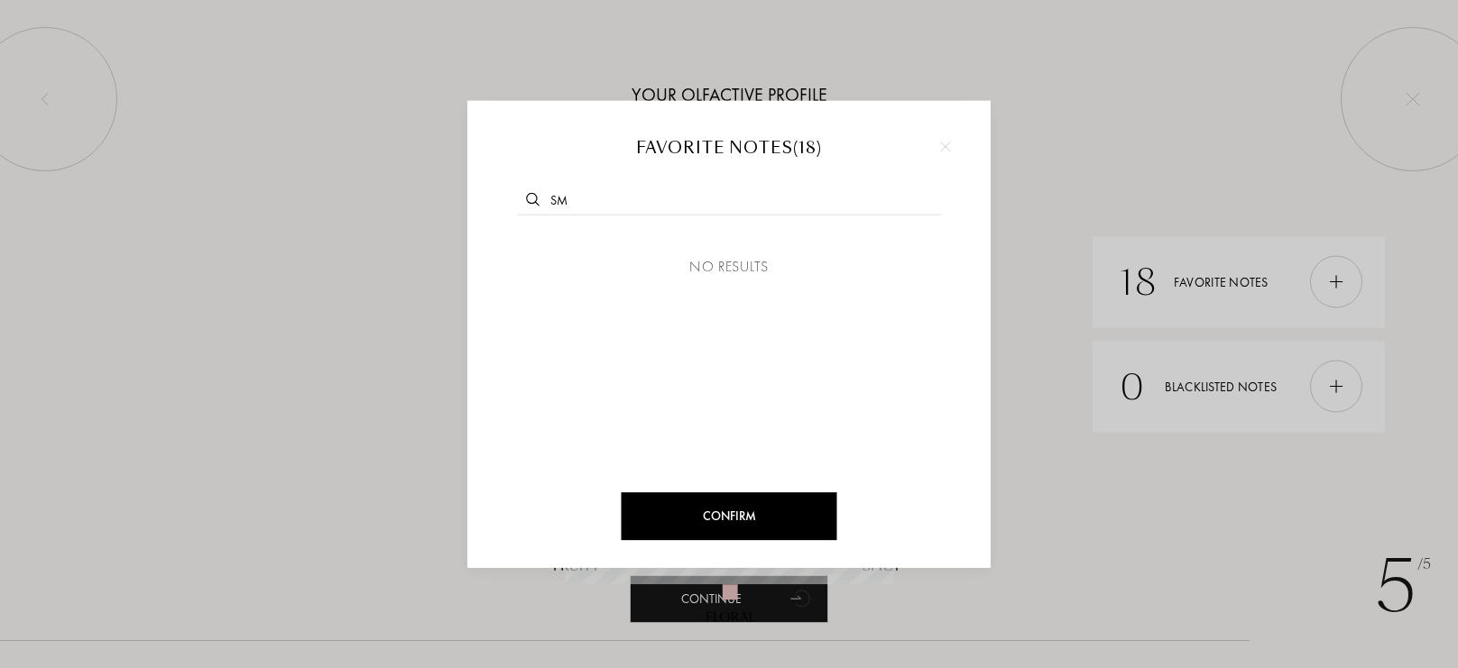
type input "s"
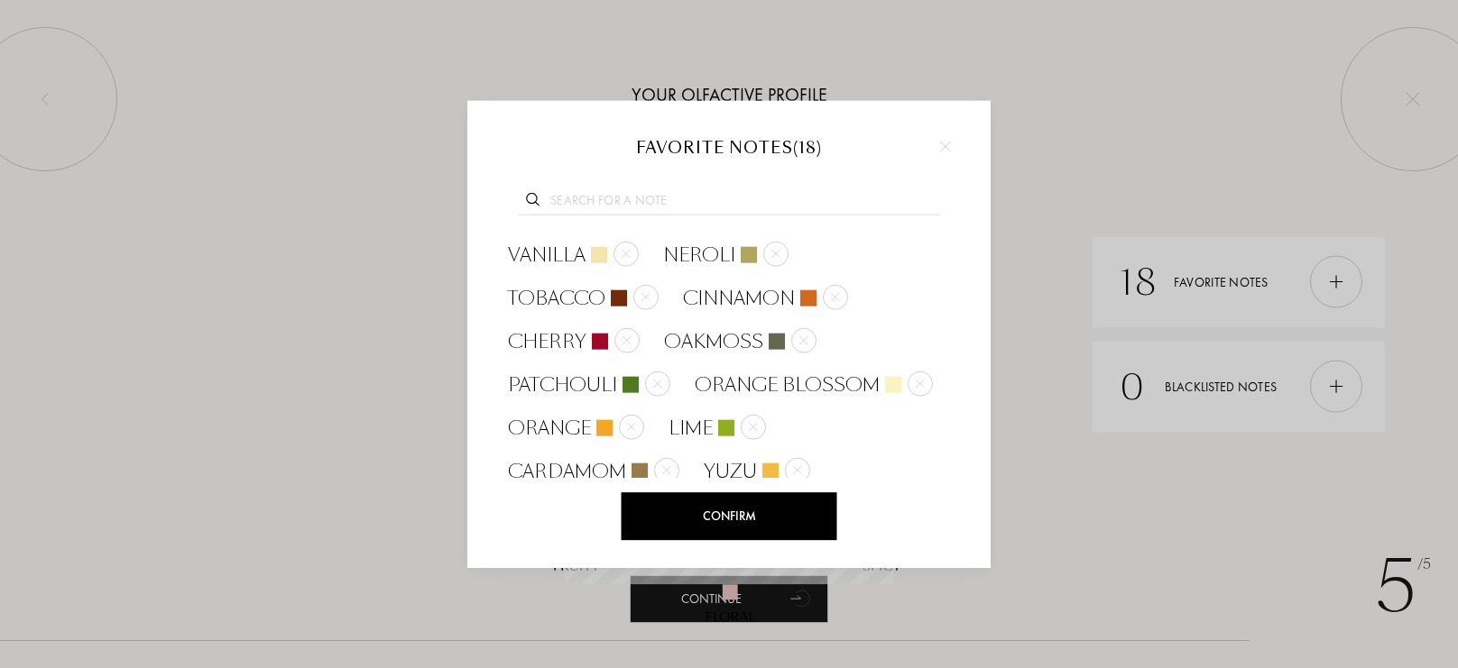
click at [732, 528] on div "Confirm" at bounding box center [730, 517] width 216 height 48
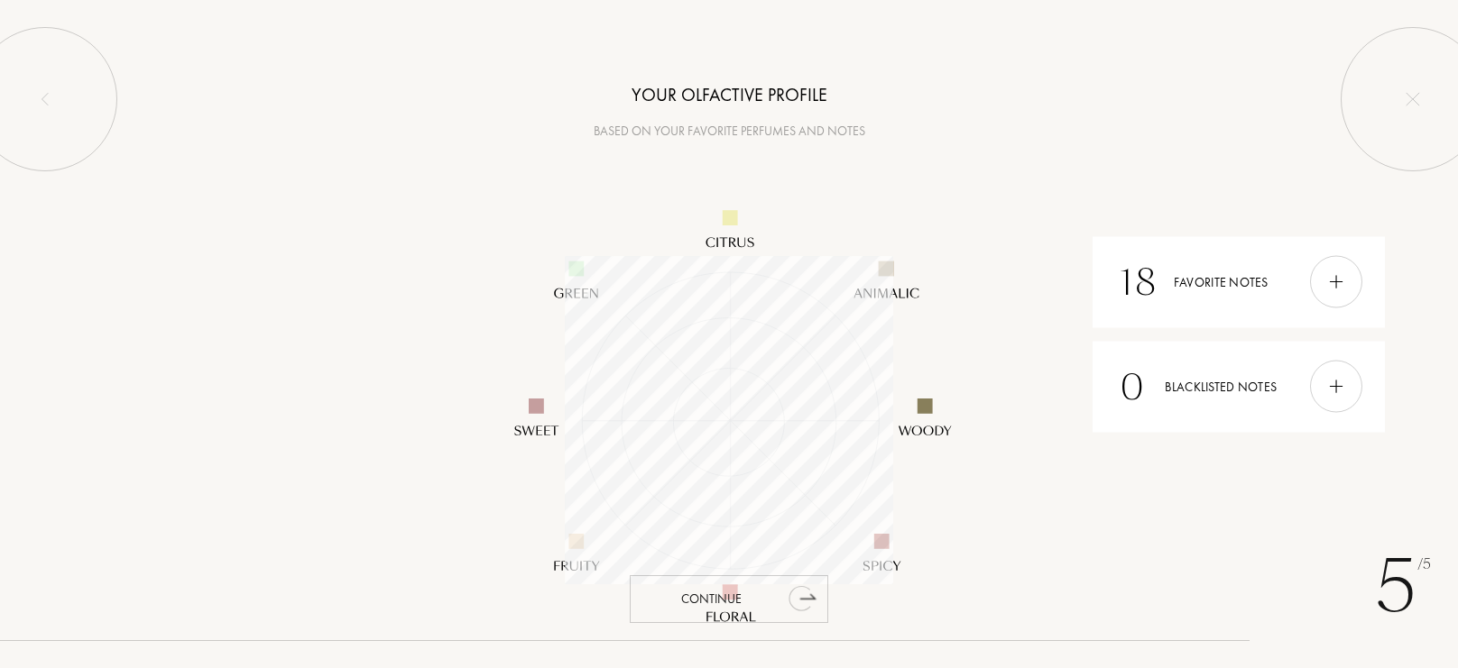
click at [807, 606] on icon "animation" at bounding box center [799, 598] width 23 height 25
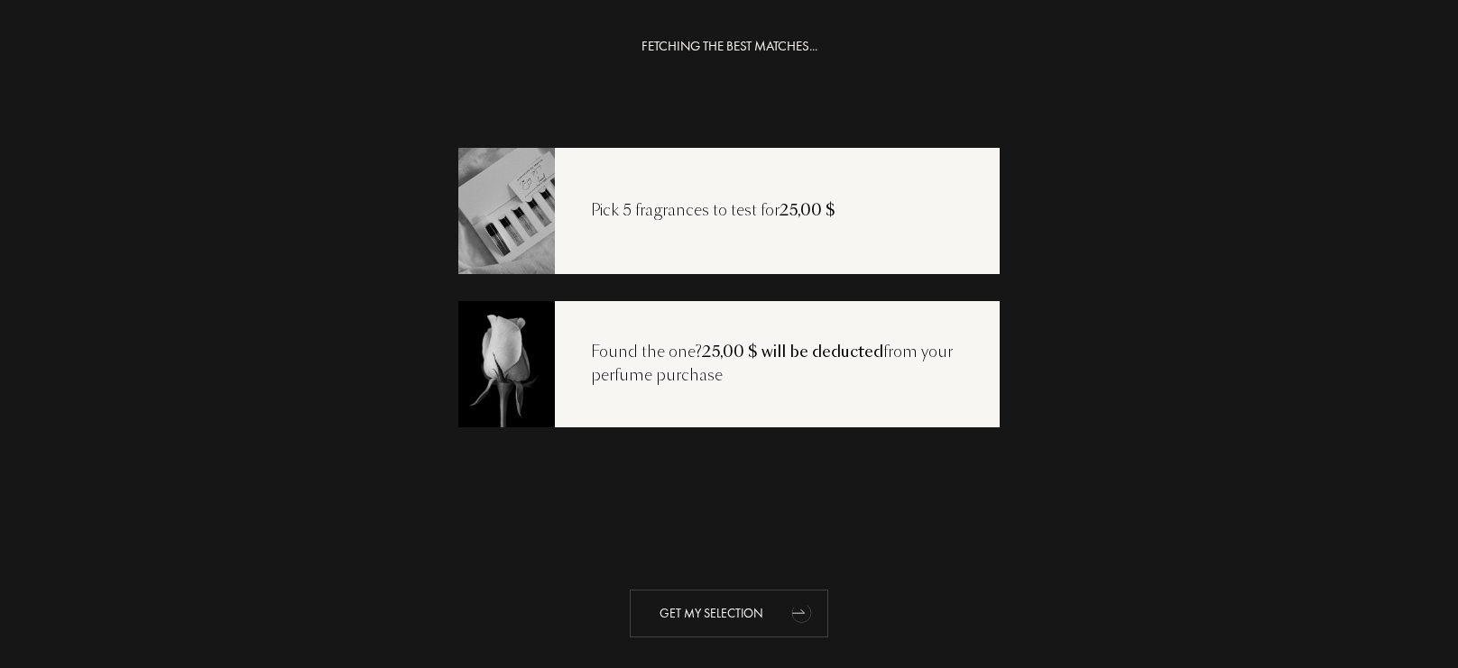
click at [763, 620] on div "Get my selection" at bounding box center [729, 614] width 198 height 48
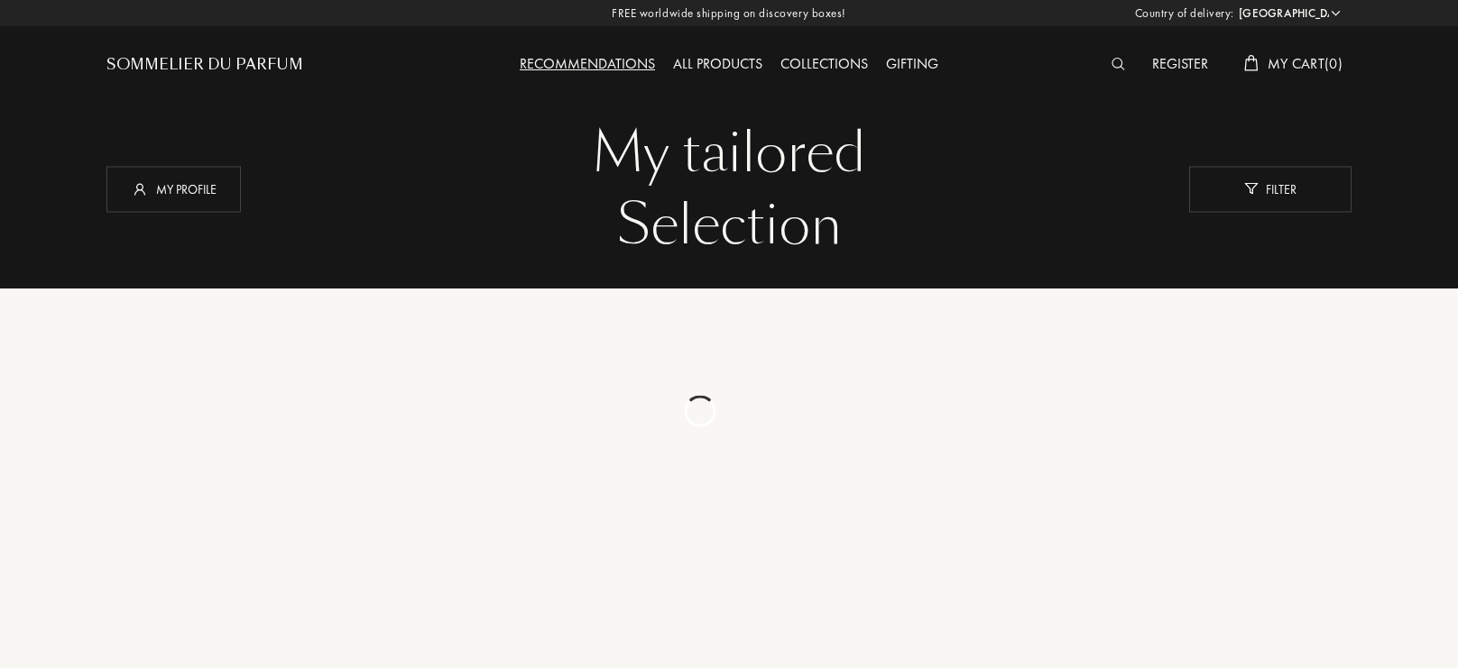
select select "US"
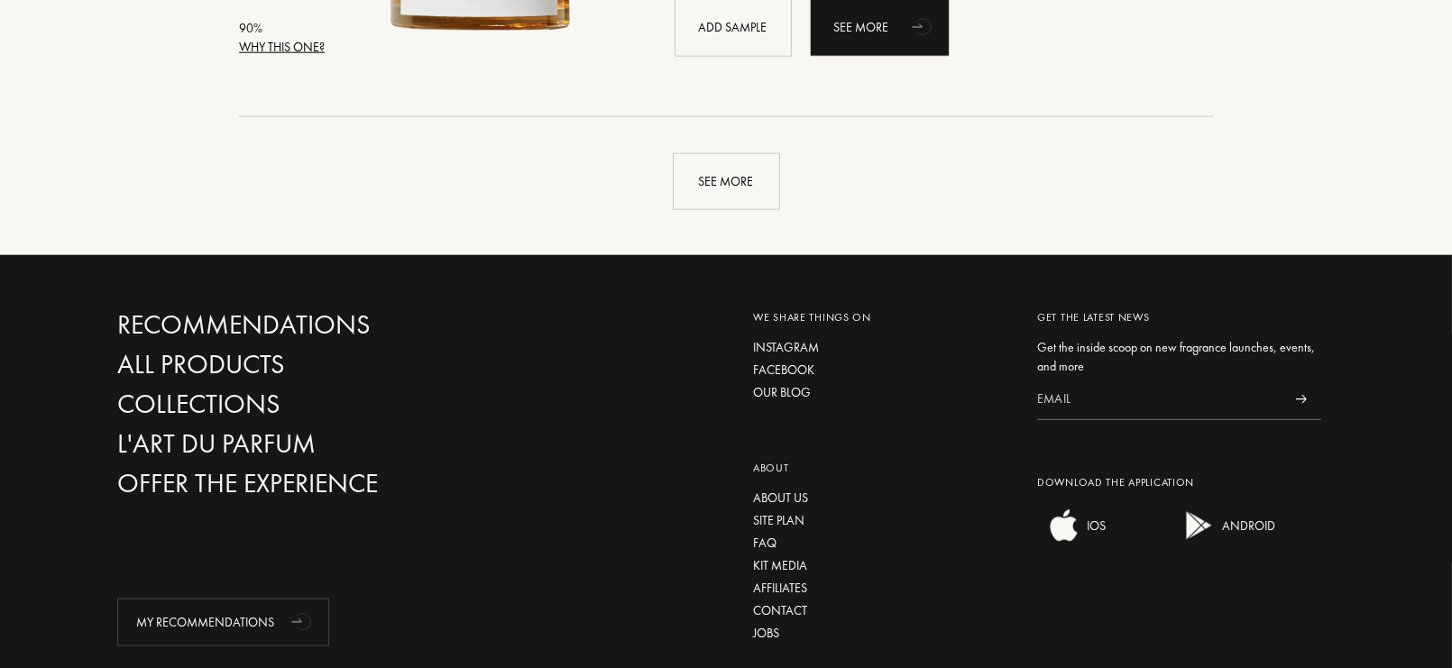
scroll to position [4480, 0]
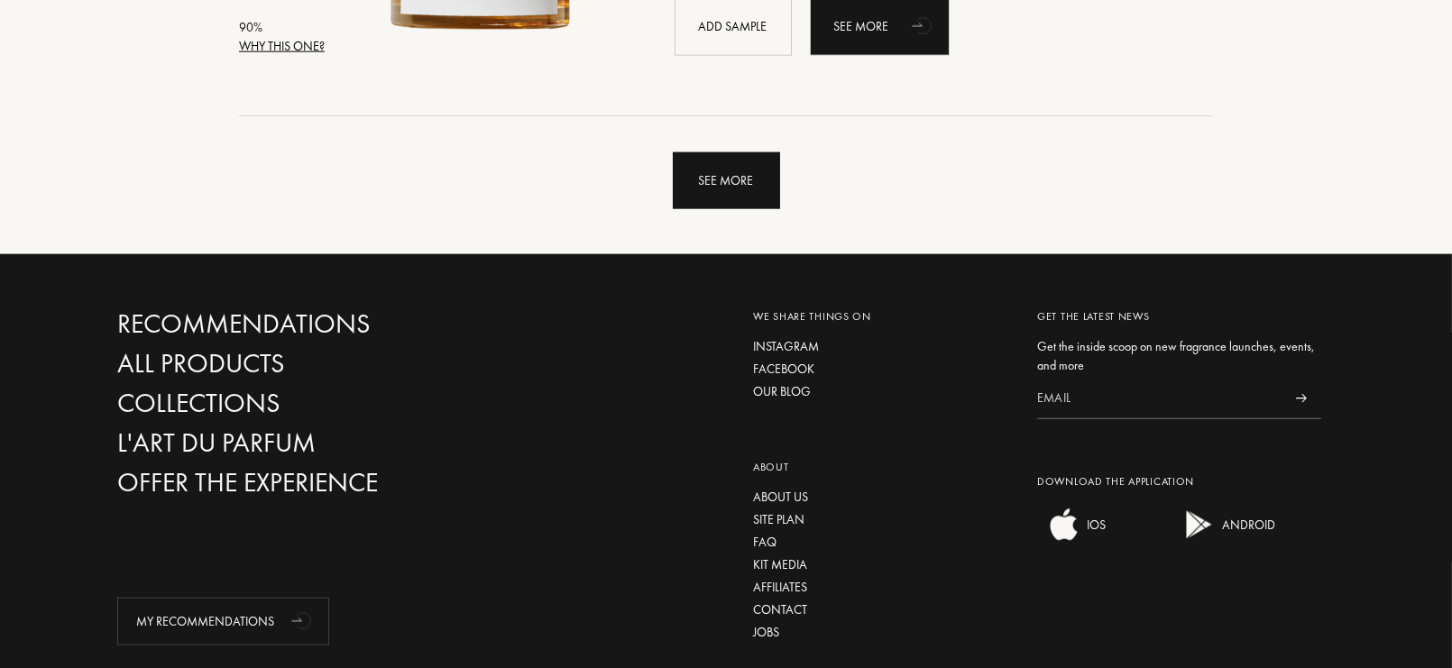
click at [749, 180] on div "See more" at bounding box center [726, 180] width 107 height 57
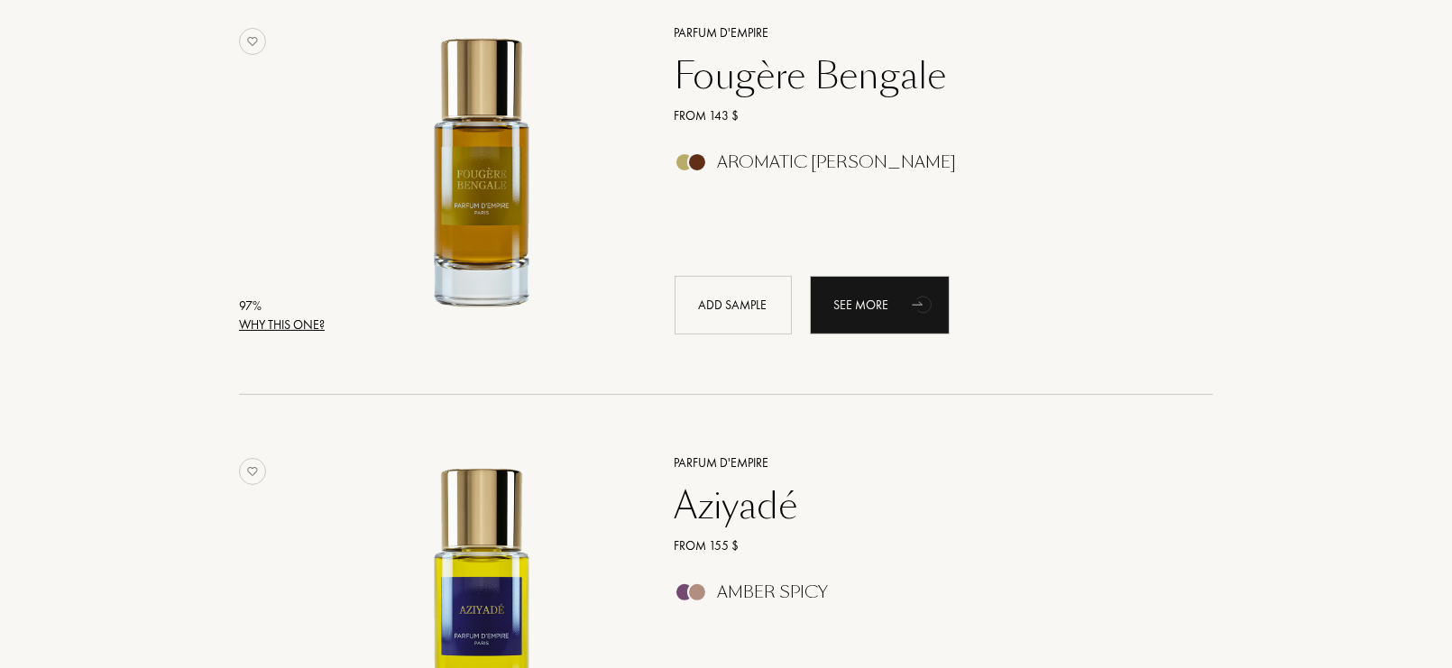
scroll to position [0, 0]
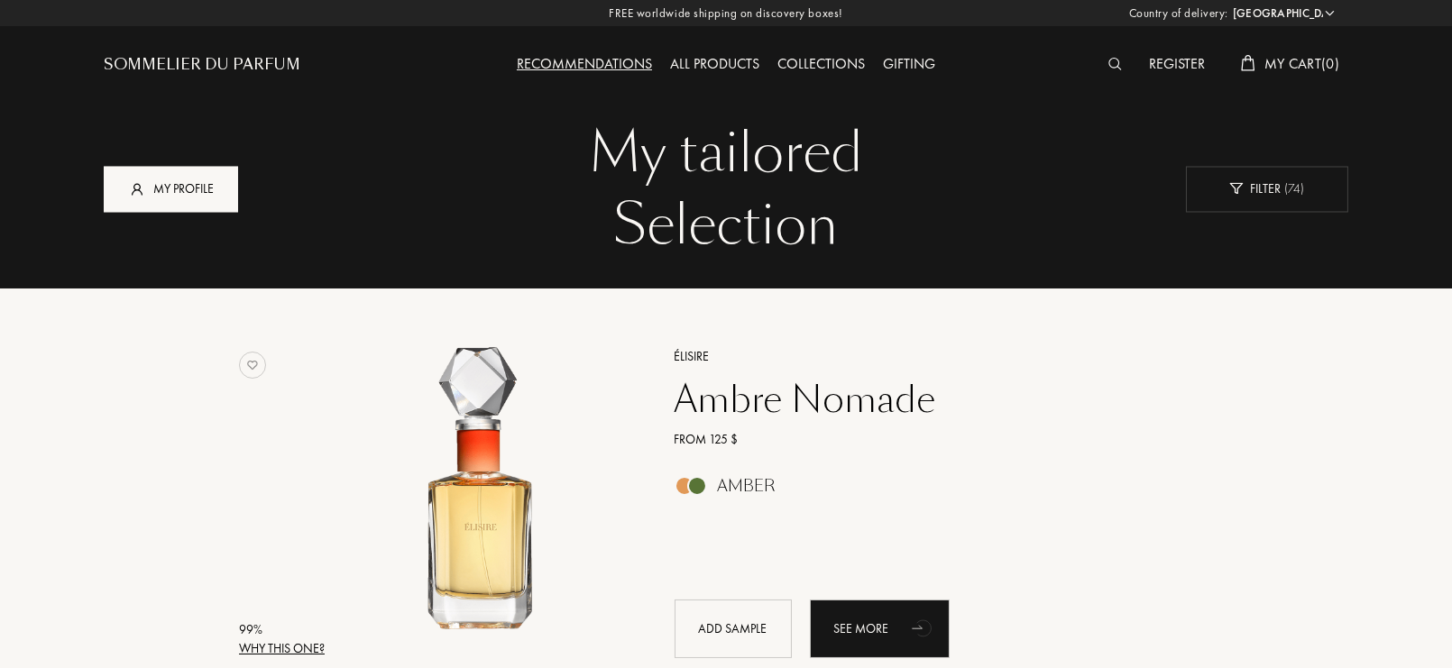
click at [162, 181] on div "My profile" at bounding box center [171, 189] width 134 height 46
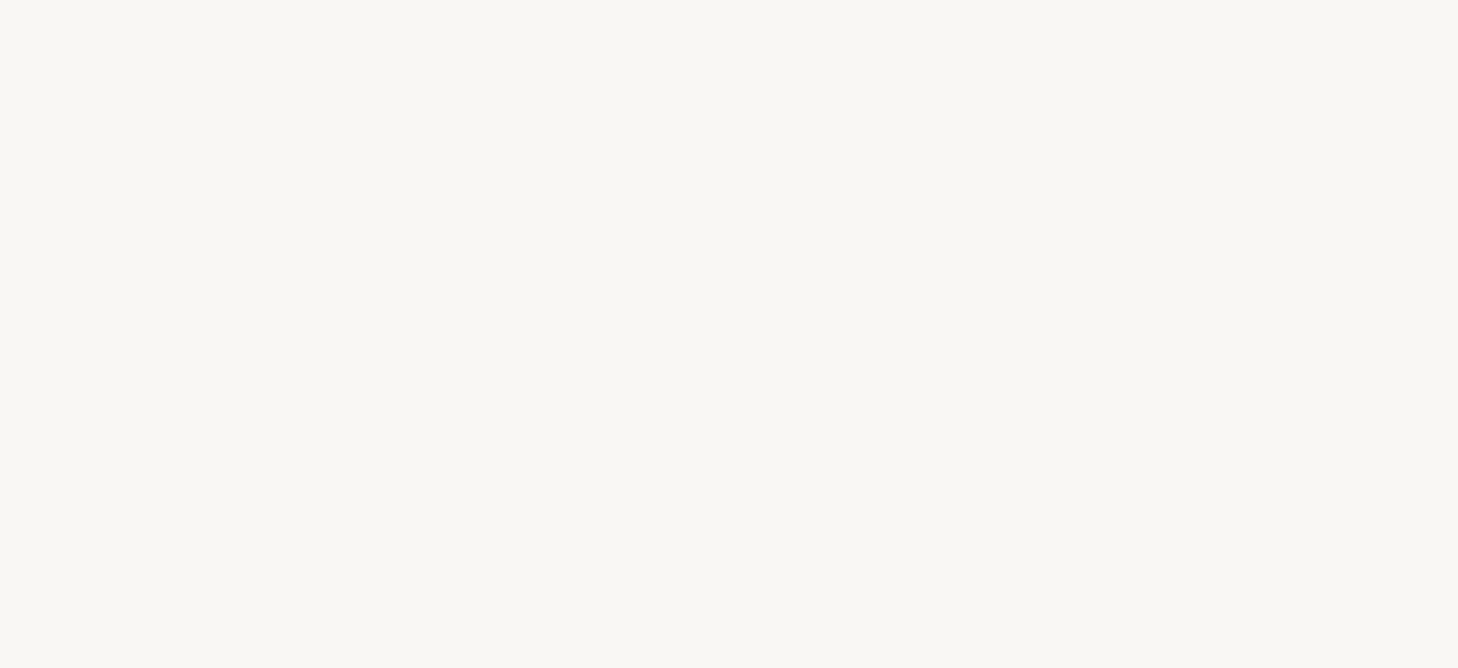
select select "US"
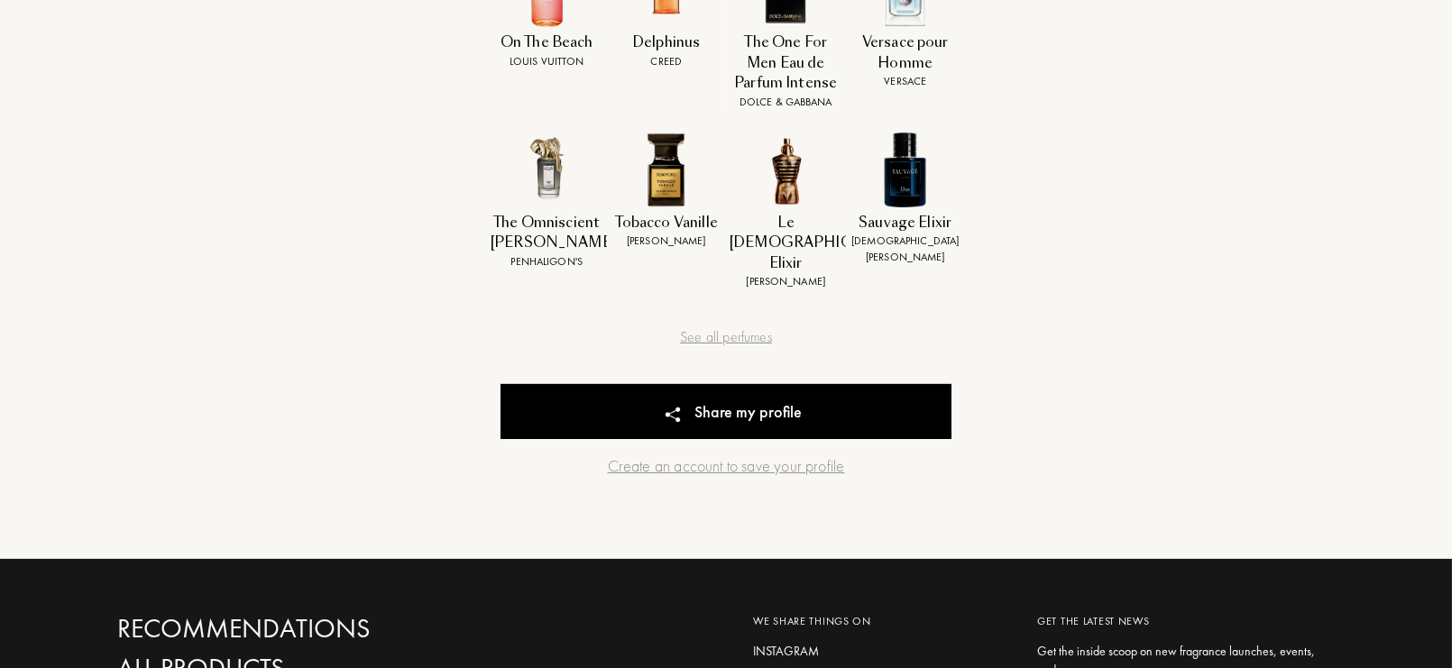
scroll to position [911, 0]
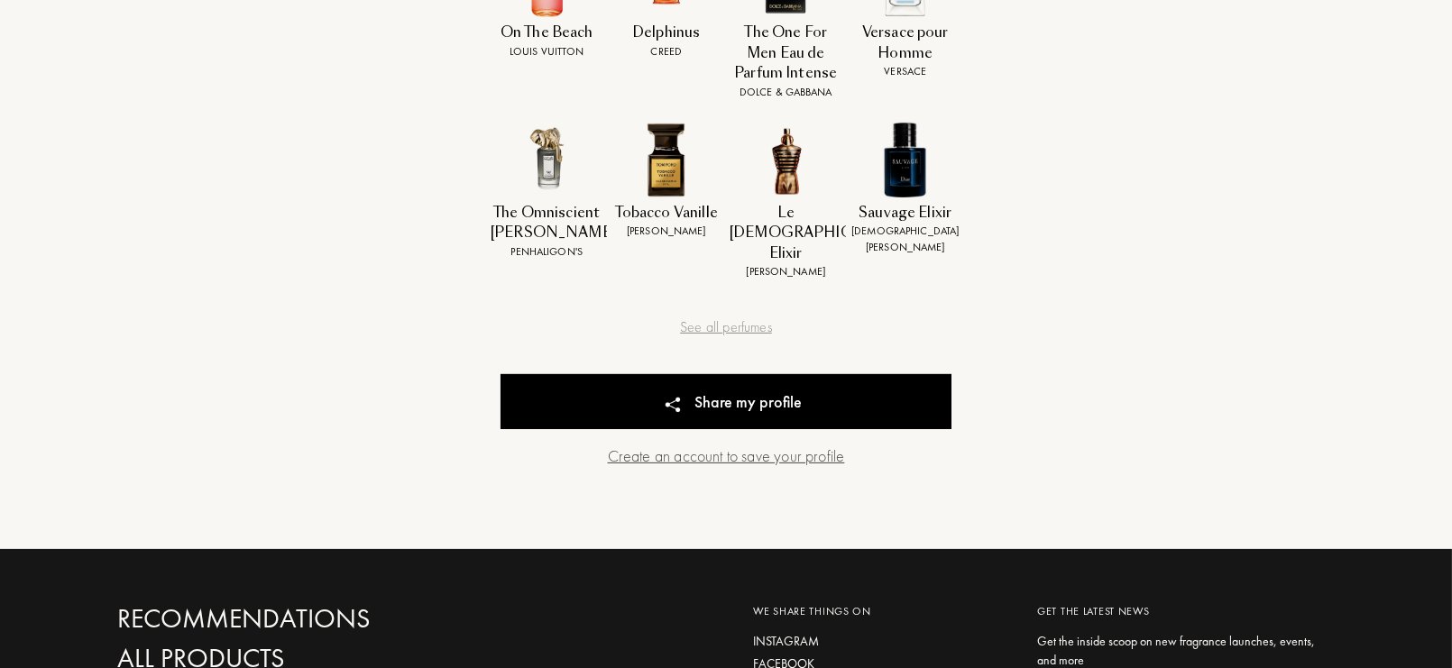
click at [771, 444] on div "Create an account to save your profile" at bounding box center [726, 456] width 451 height 24
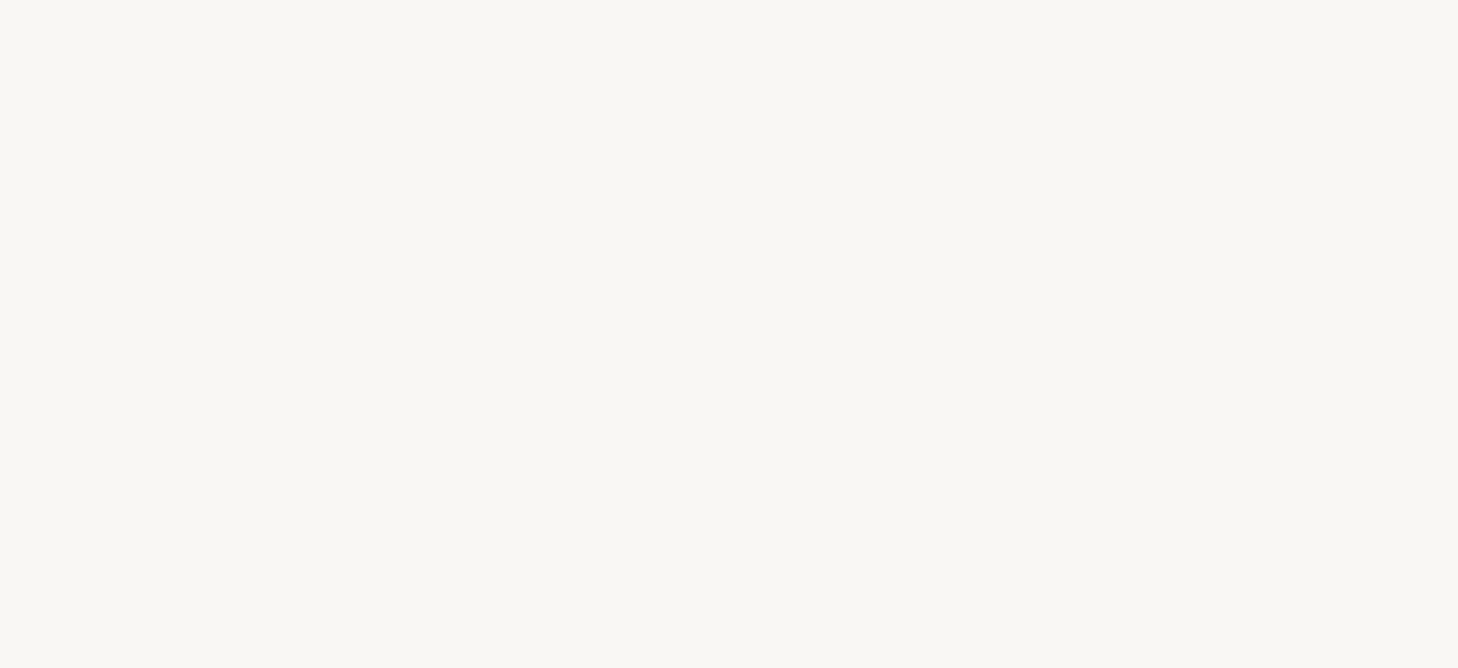
select select "US"
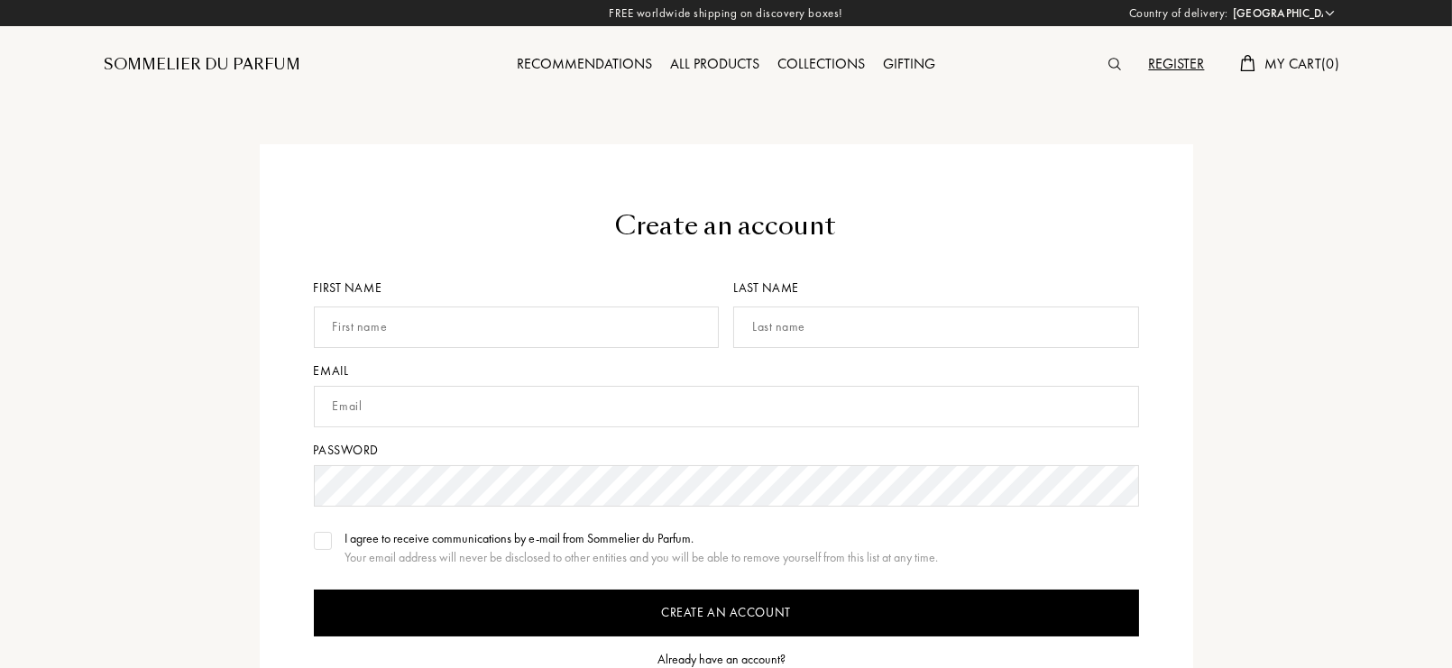
click at [591, 352] on div "First name" at bounding box center [520, 320] width 413 height 83
click at [593, 345] on input "text" at bounding box center [517, 327] width 406 height 41
type input "Aiden"
type input "Rieff"
type input "aidenrieff@gmail.com"
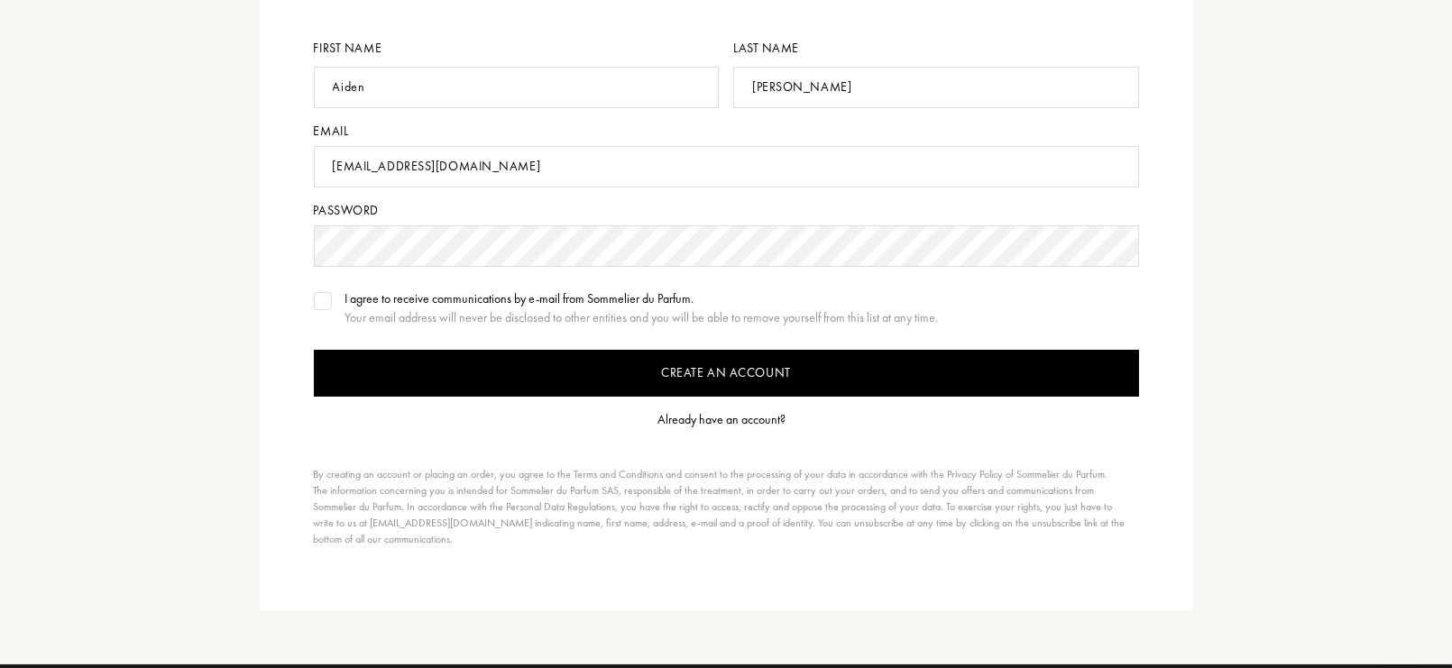
scroll to position [241, 0]
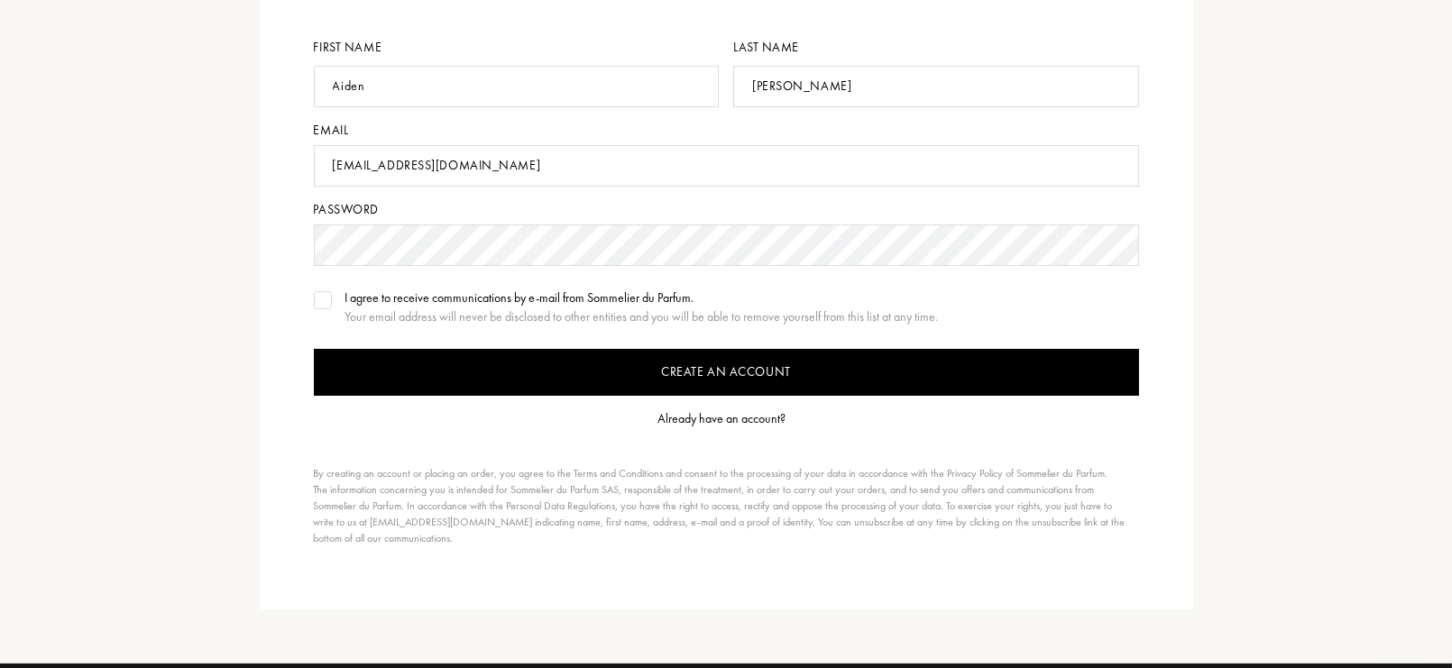
click at [542, 373] on input "Create an account" at bounding box center [726, 372] width 825 height 47
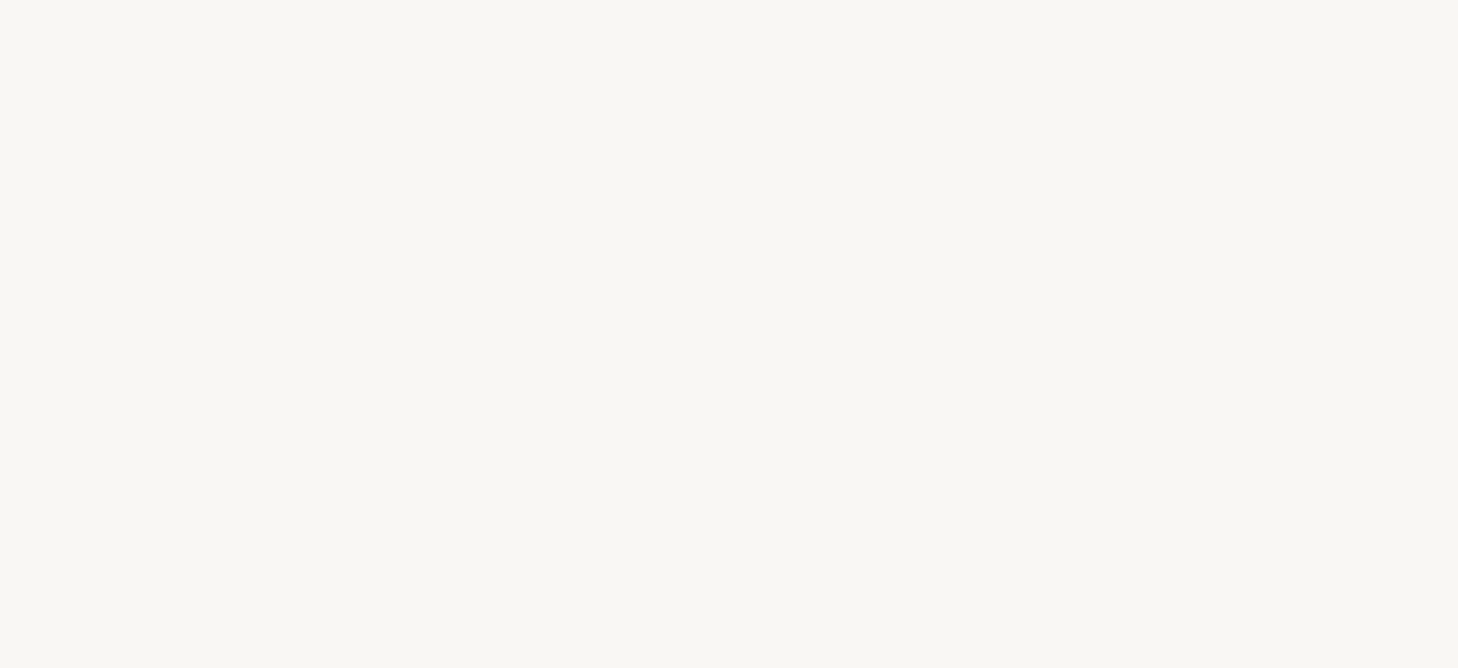
select select "US"
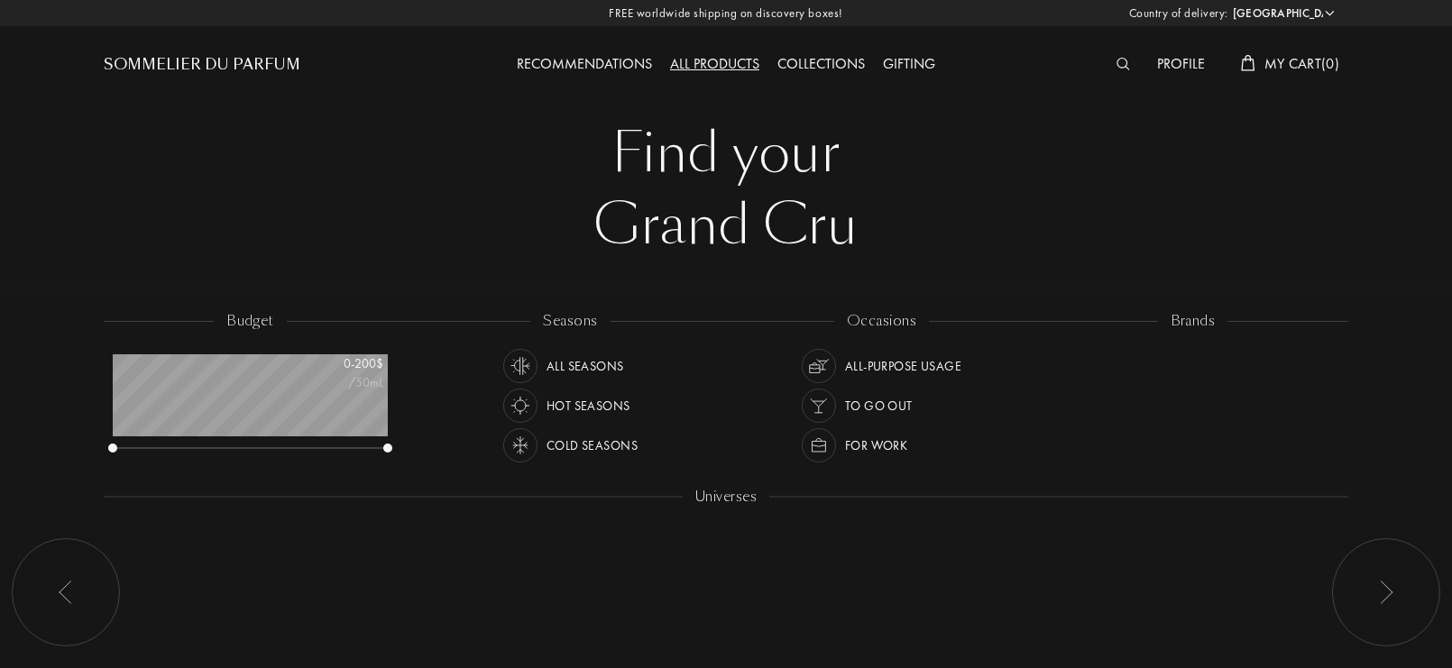
scroll to position [90, 275]
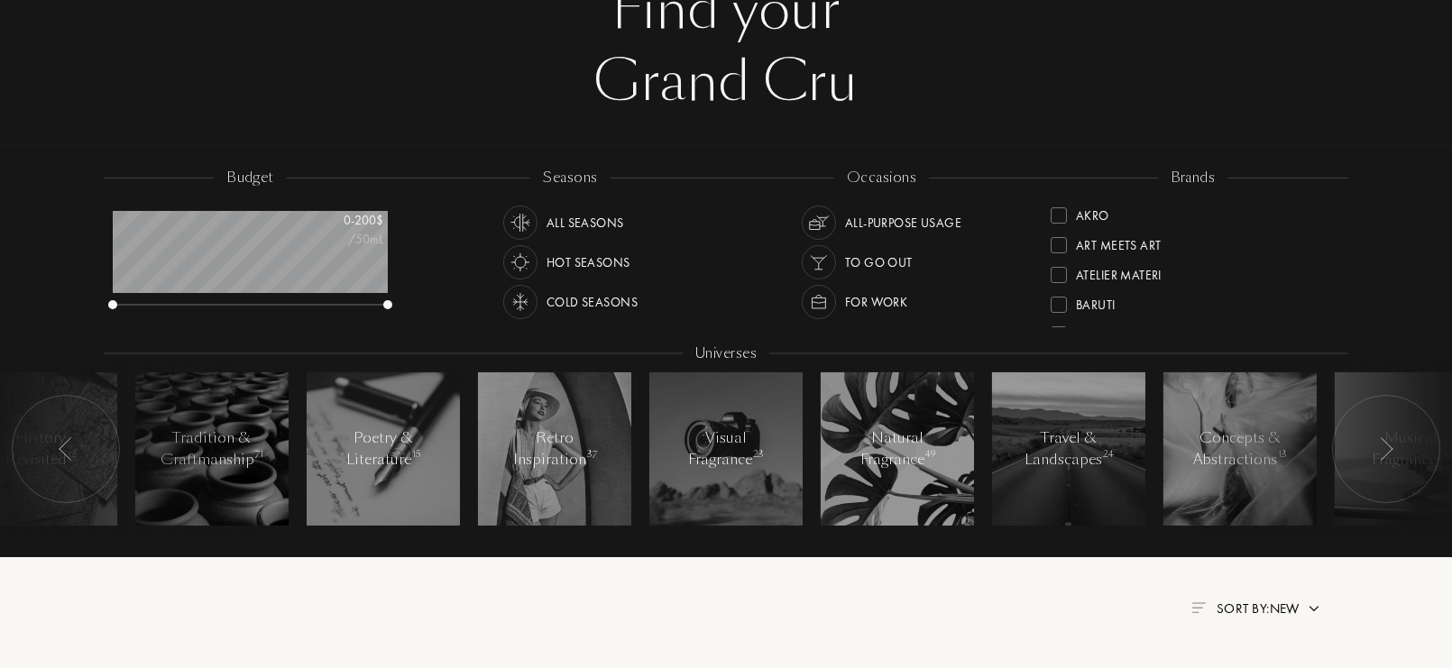
scroll to position [150, 0]
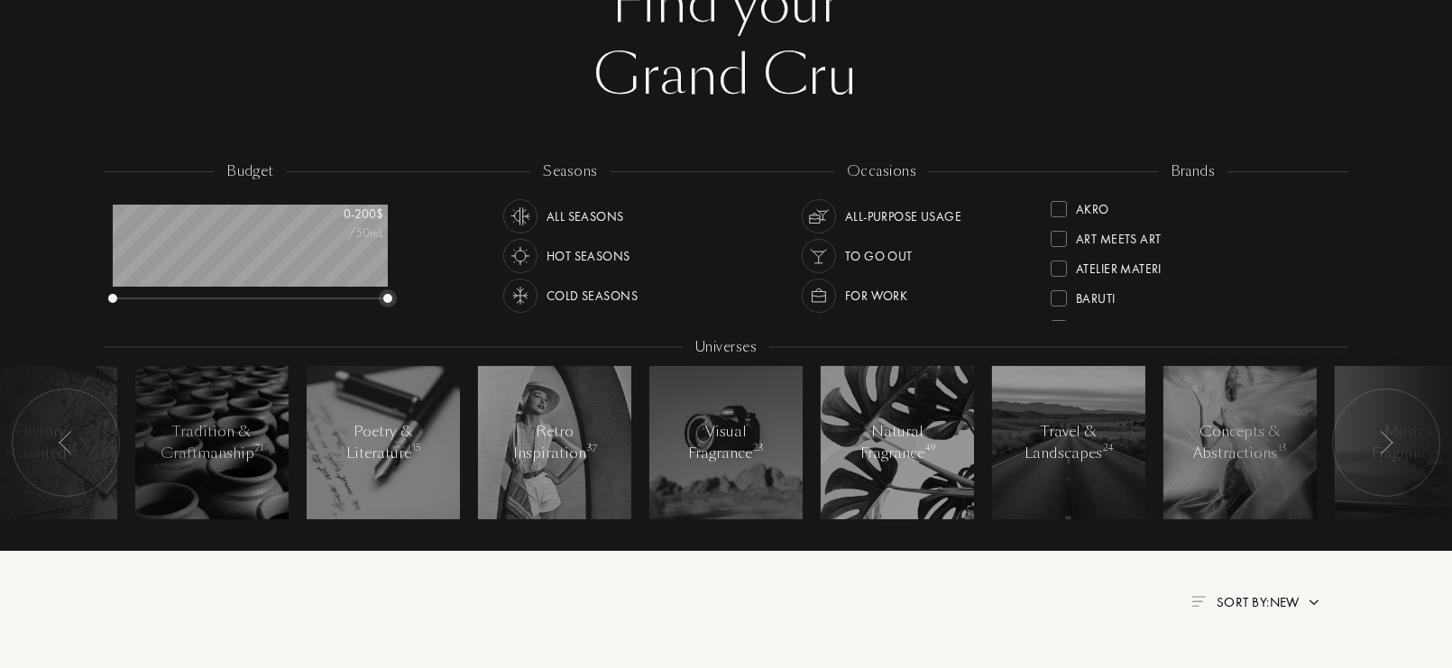
drag, startPoint x: 387, startPoint y: 298, endPoint x: 530, endPoint y: 332, distance: 146.6
click at [530, 332] on div "budget 0 - 200 $ /50mL seasons All Seasons Hot Seasons Cold Seasons occasions A…" at bounding box center [726, 354] width 1245 height 386
click at [391, 294] on div "budget 0 - 200 $ /50mL" at bounding box center [259, 242] width 311 height 162
drag, startPoint x: 391, startPoint y: 294, endPoint x: 290, endPoint y: 307, distance: 101.8
click at [290, 307] on div "budget 0 - 127 $ /50mL" at bounding box center [259, 242] width 311 height 162
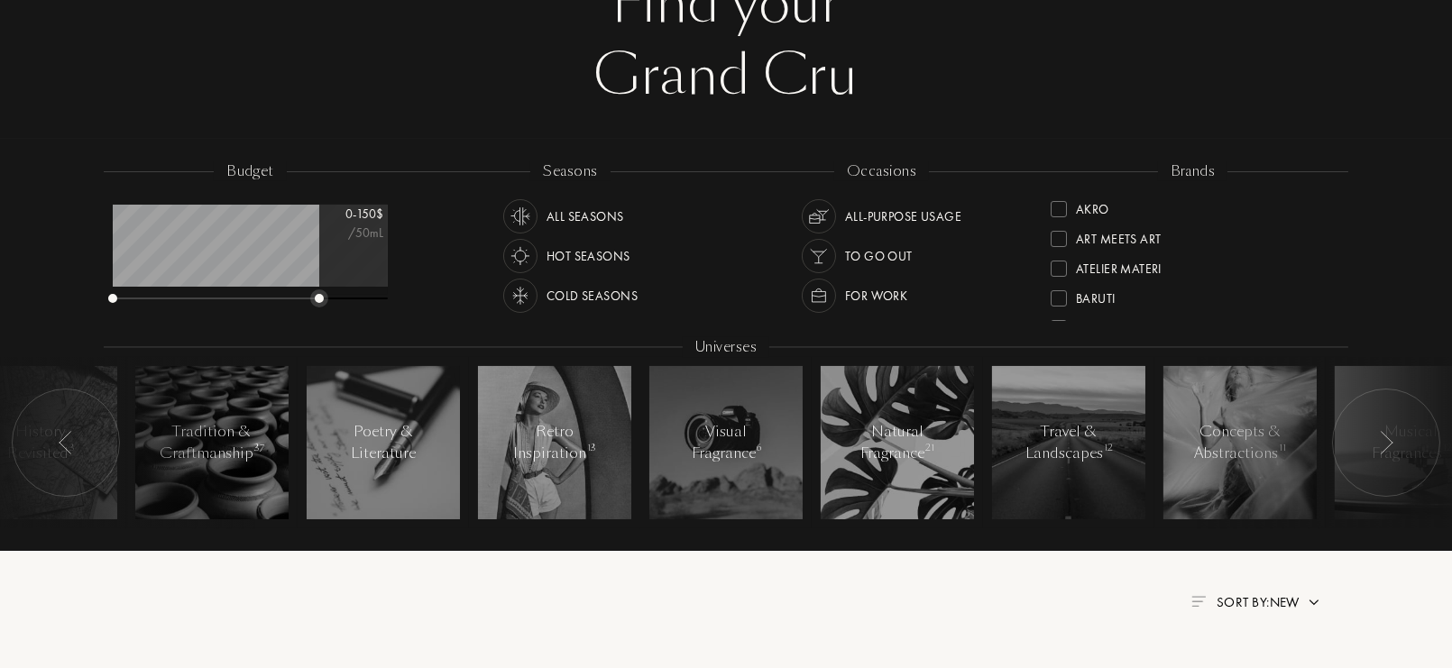
drag, startPoint x: 286, startPoint y: 299, endPoint x: 318, endPoint y: 304, distance: 32.0
click at [318, 304] on div at bounding box center [250, 299] width 275 height 13
click at [511, 258] on img at bounding box center [520, 256] width 25 height 25
click at [522, 218] on img at bounding box center [520, 216] width 25 height 25
click at [515, 290] on img at bounding box center [520, 295] width 25 height 25
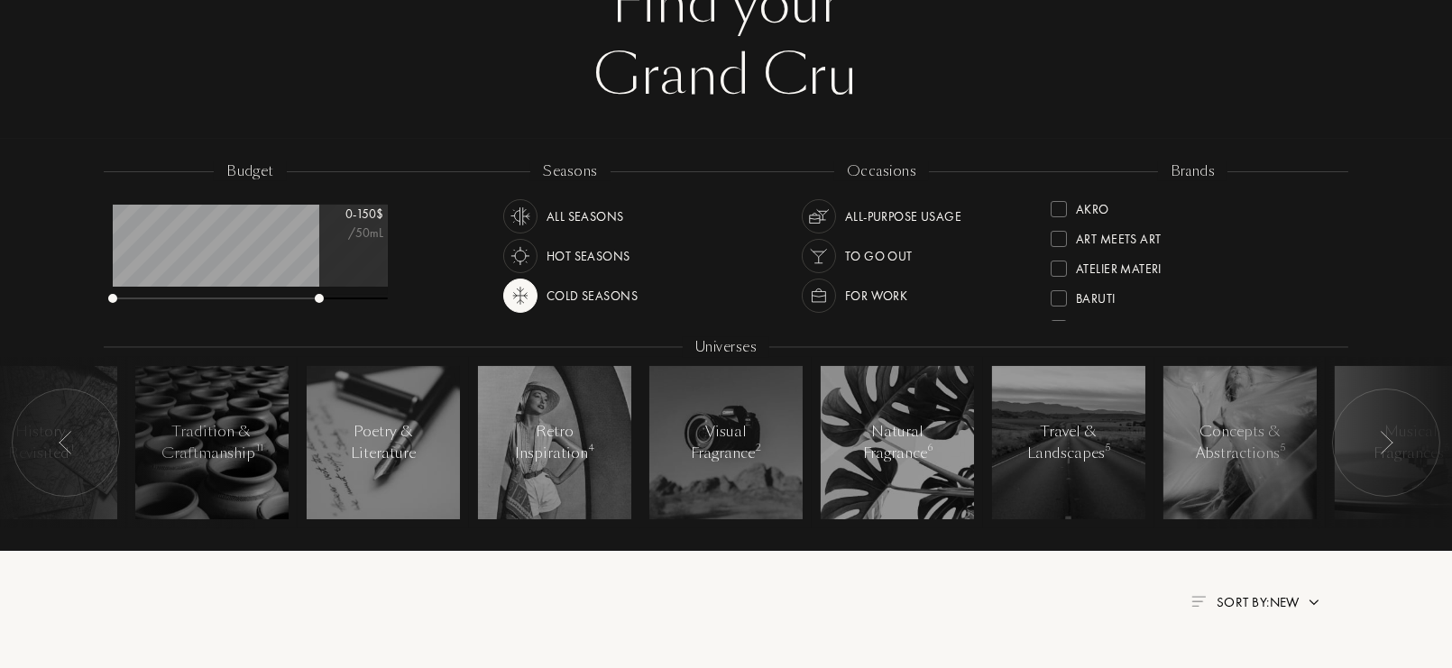
click at [526, 218] on img at bounding box center [520, 216] width 25 height 25
click at [821, 217] on img at bounding box center [819, 216] width 25 height 25
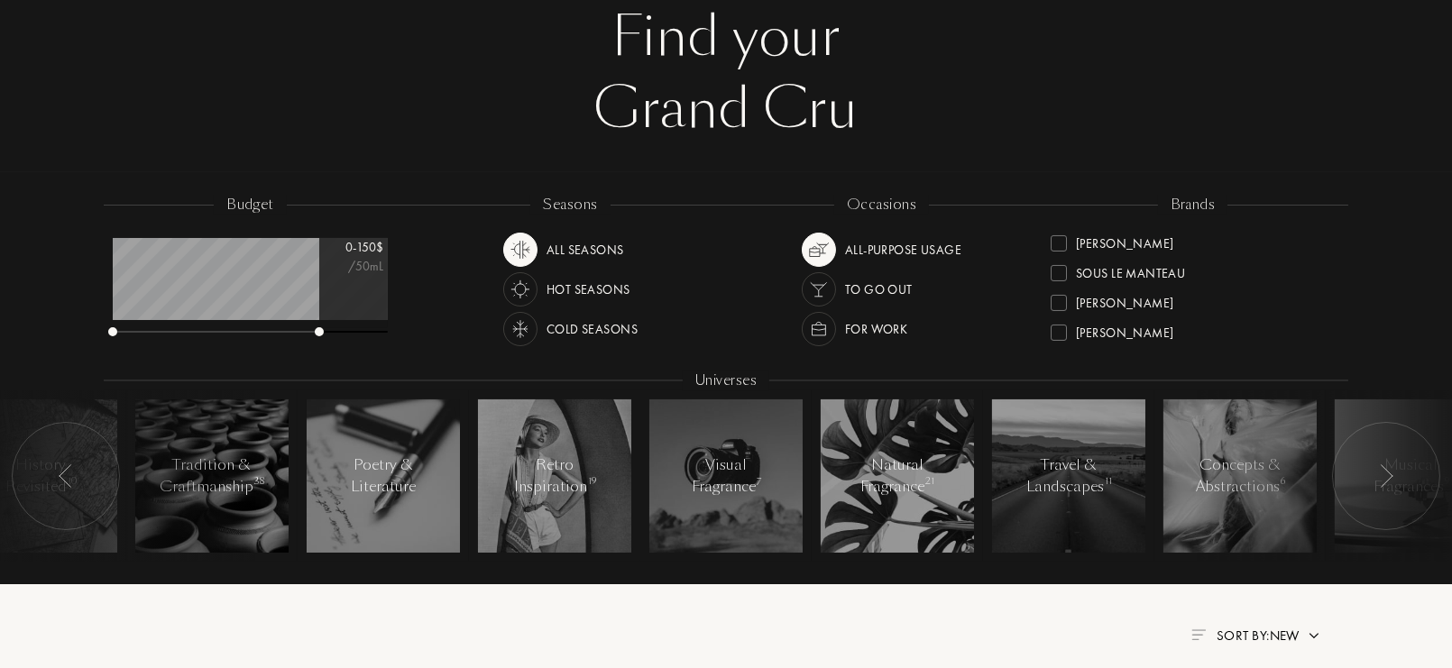
scroll to position [240, 0]
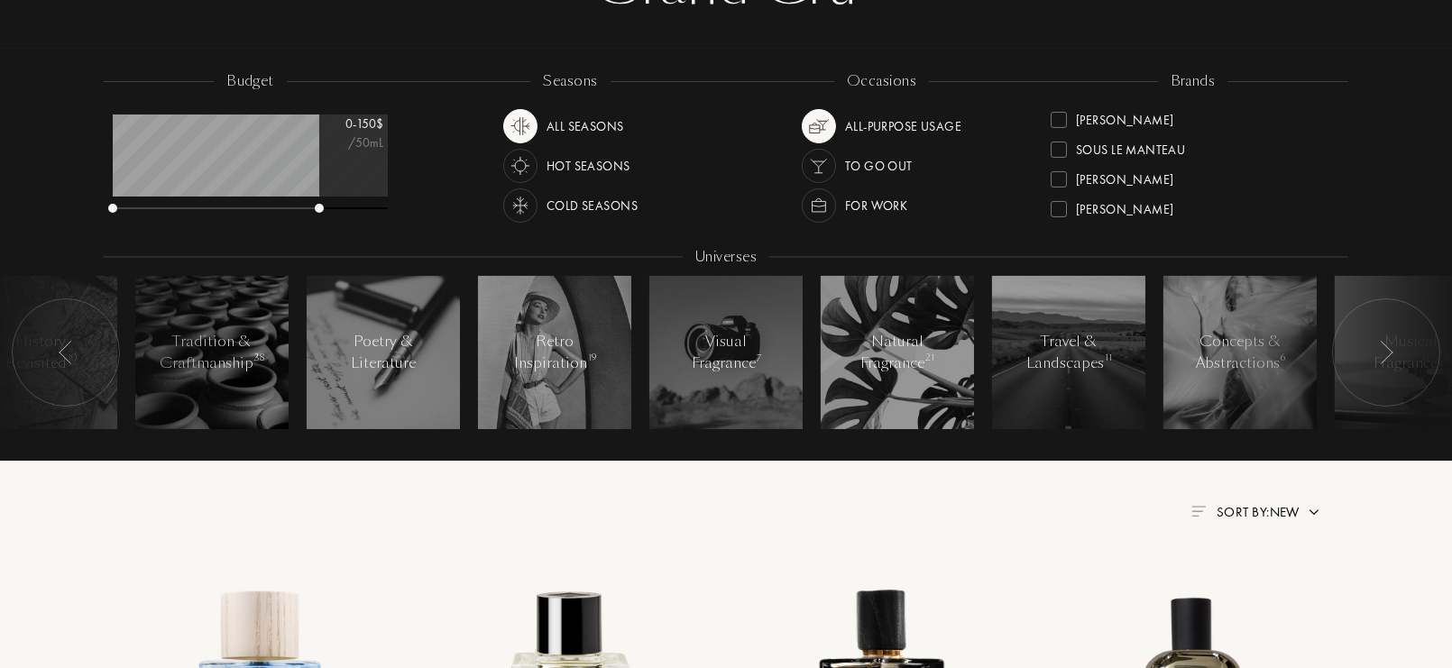
click at [1391, 339] on div at bounding box center [1386, 353] width 108 height 108
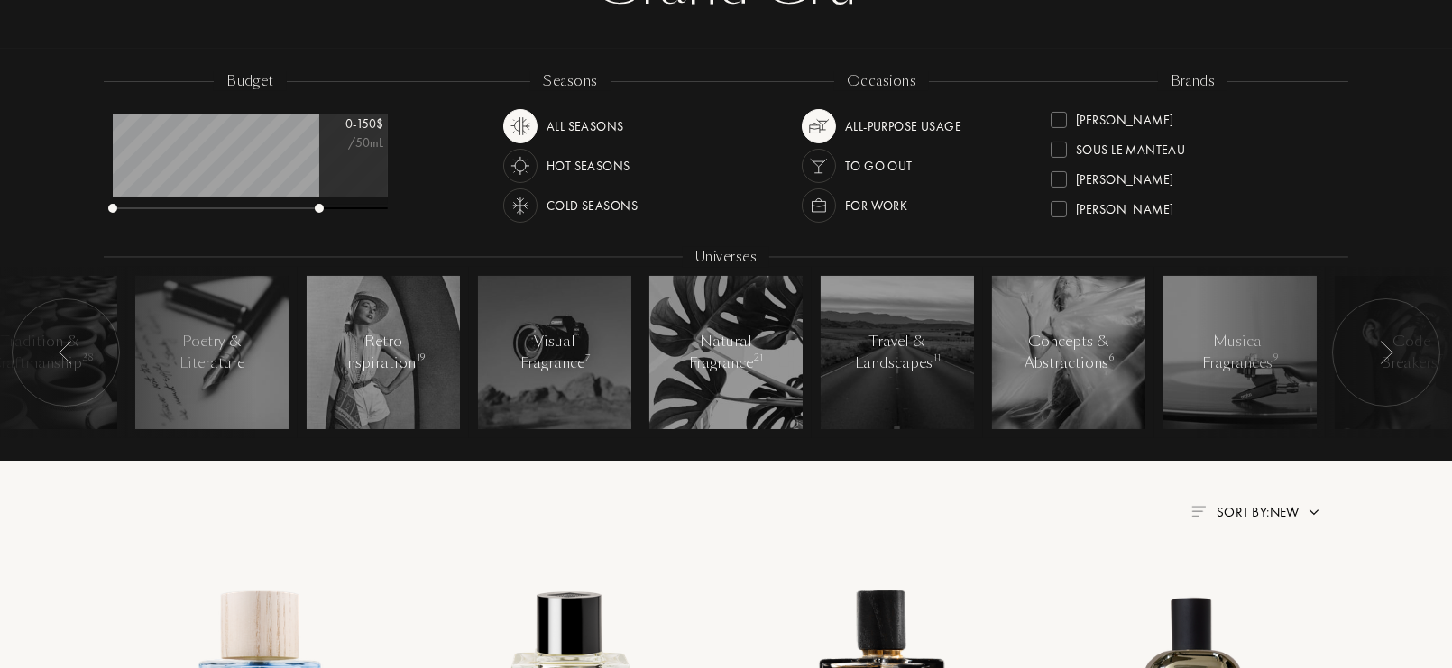
click at [1391, 339] on div at bounding box center [1386, 353] width 108 height 108
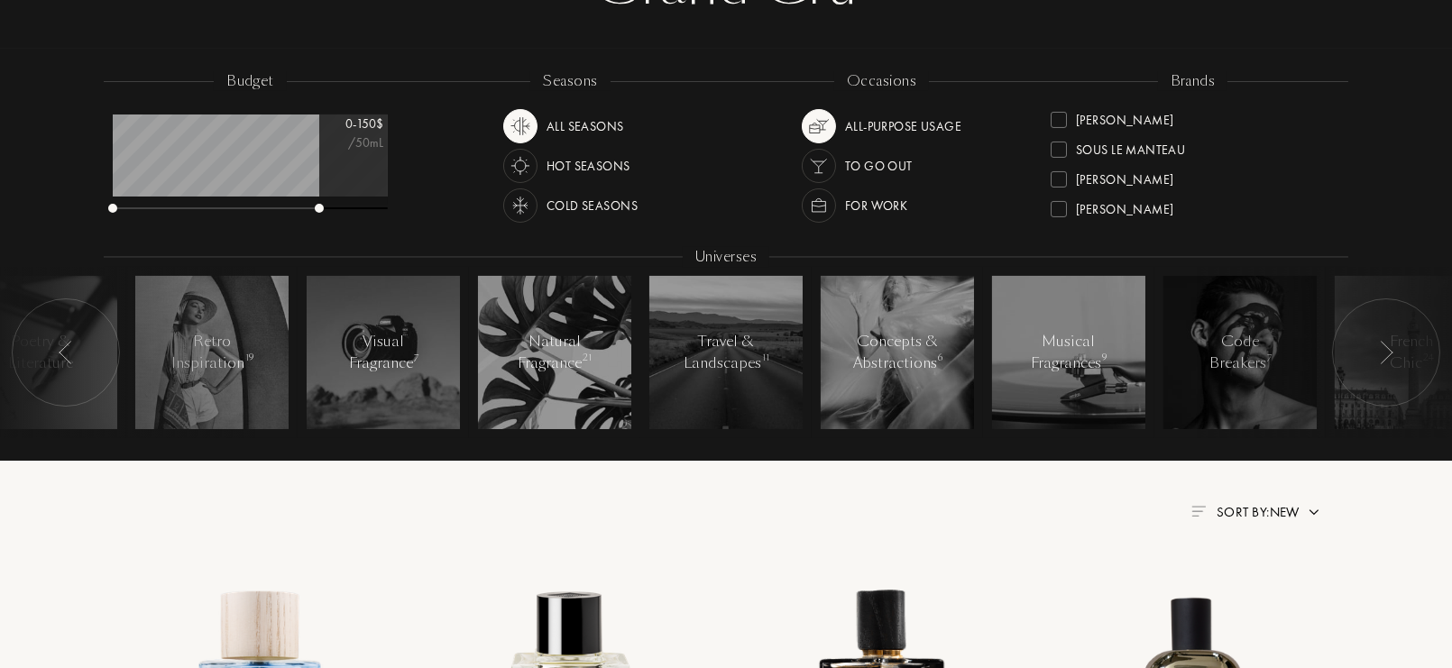
click at [1391, 339] on div at bounding box center [1386, 353] width 108 height 108
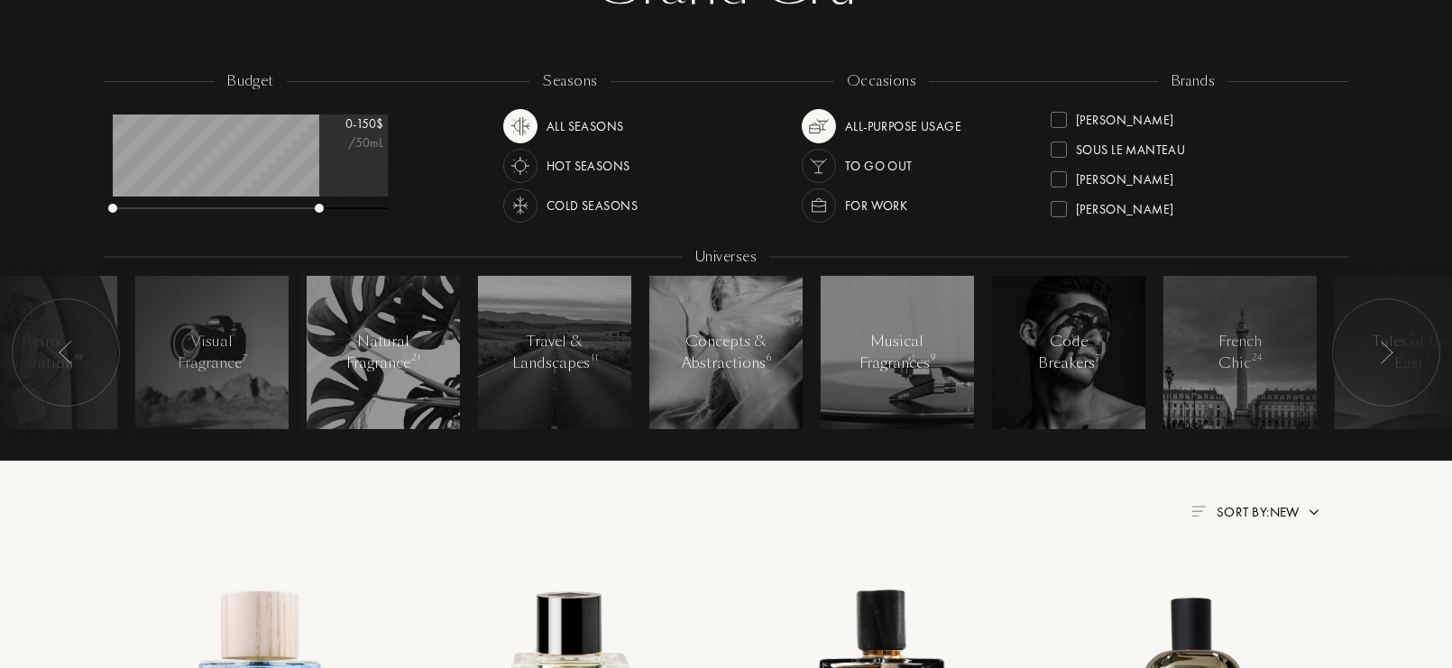
click at [1391, 339] on div at bounding box center [1386, 353] width 108 height 108
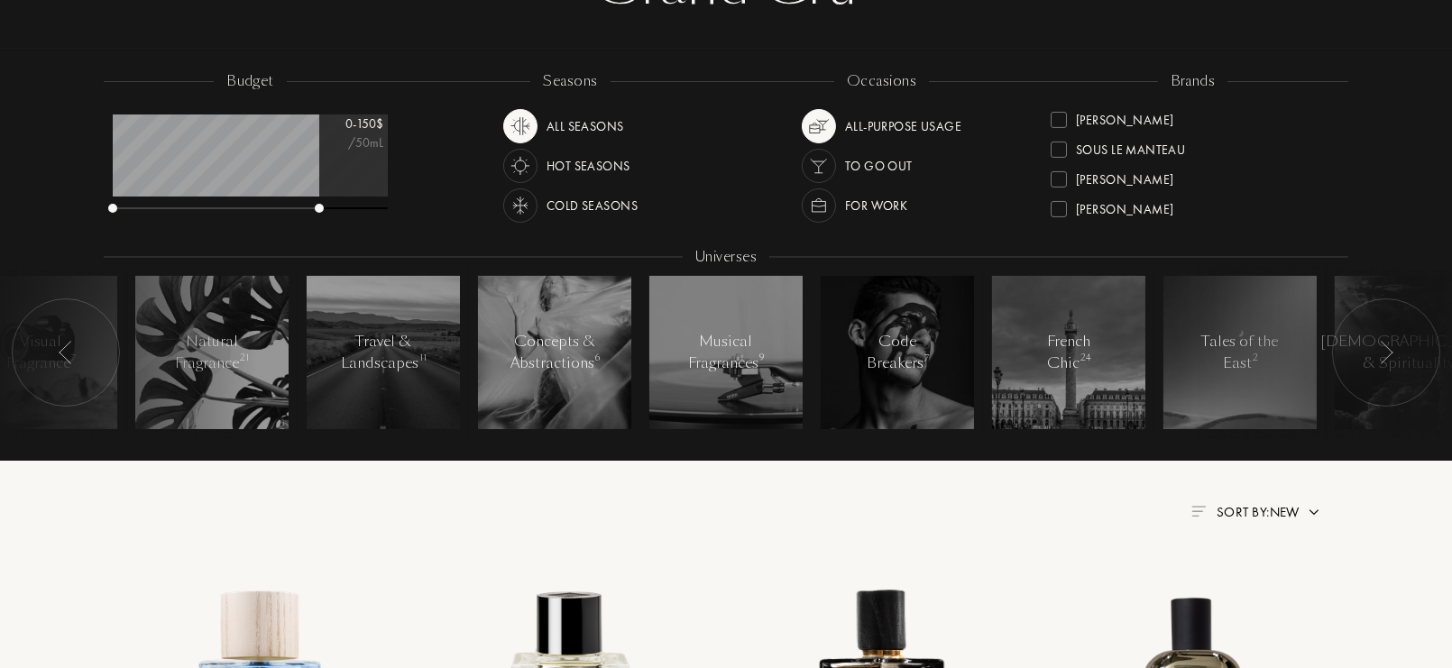
click at [1391, 339] on div at bounding box center [1386, 353] width 108 height 108
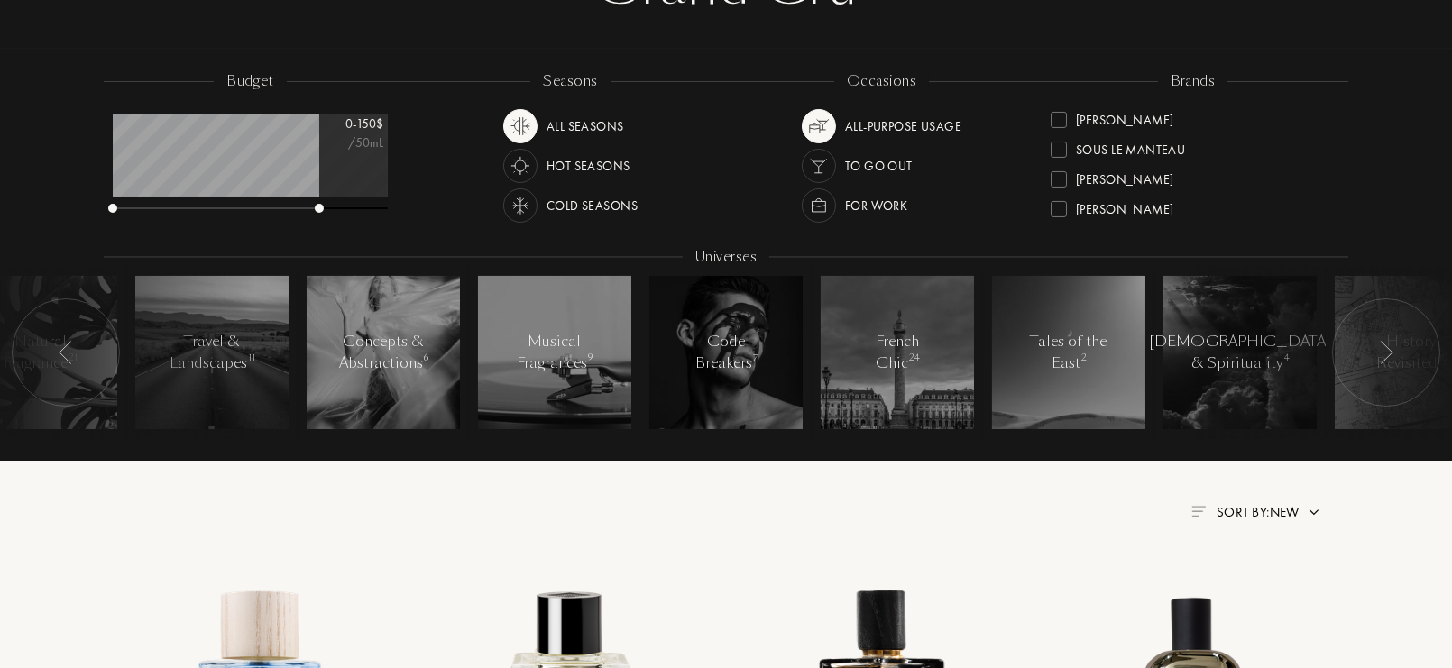
click at [1391, 339] on div at bounding box center [1386, 353] width 108 height 108
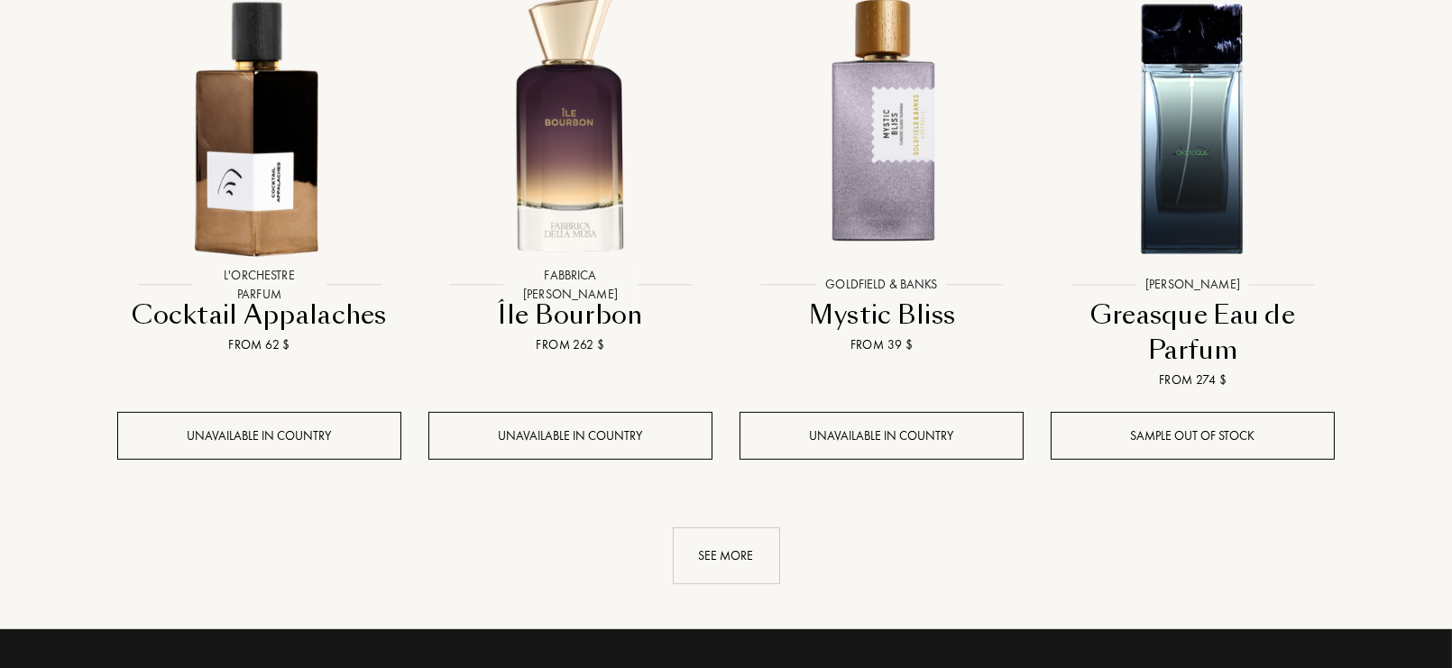
scroll to position [1877, 0]
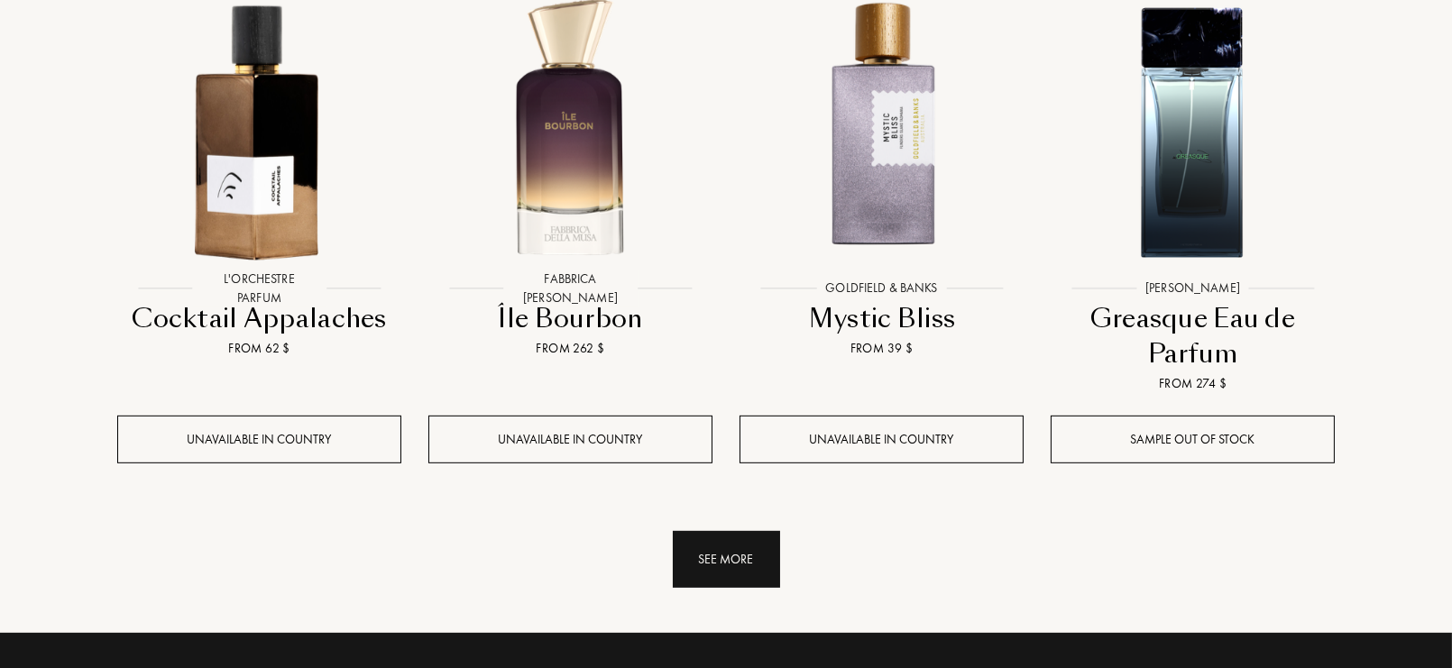
click at [717, 531] on div "See more" at bounding box center [726, 559] width 107 height 57
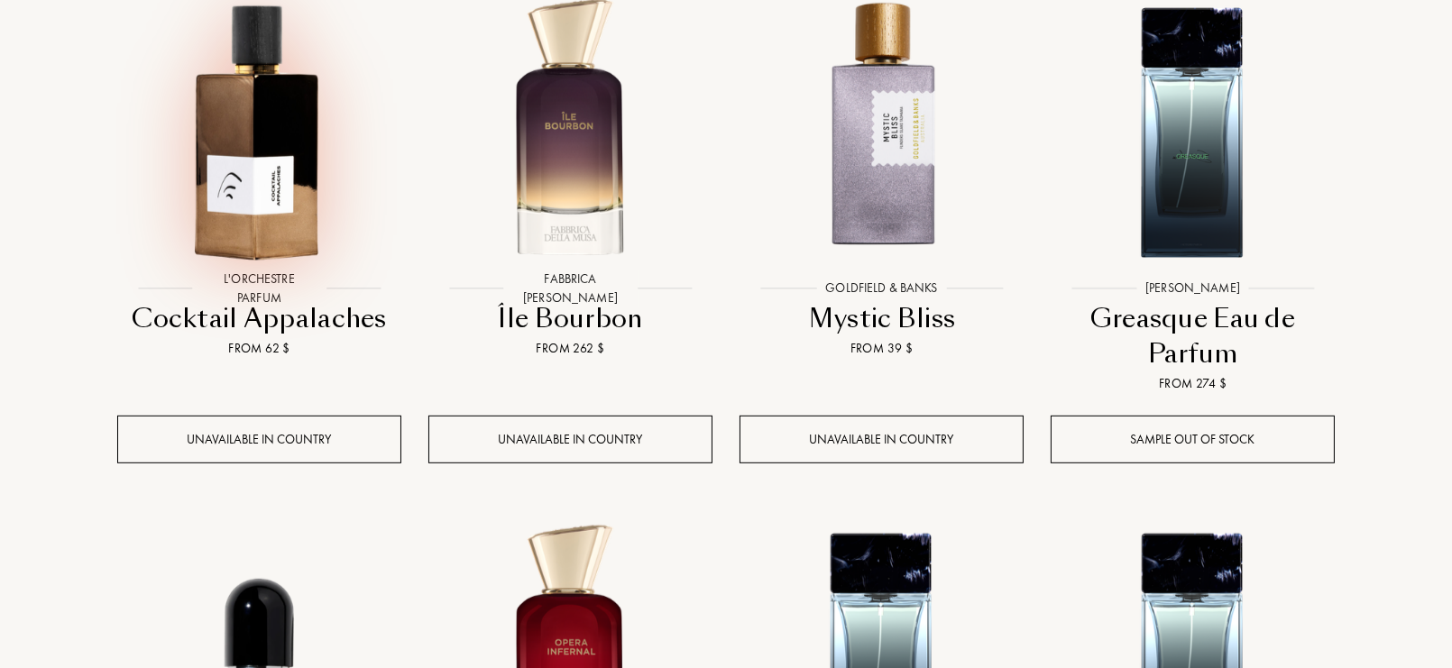
click at [312, 223] on div at bounding box center [259, 144] width 311 height 351
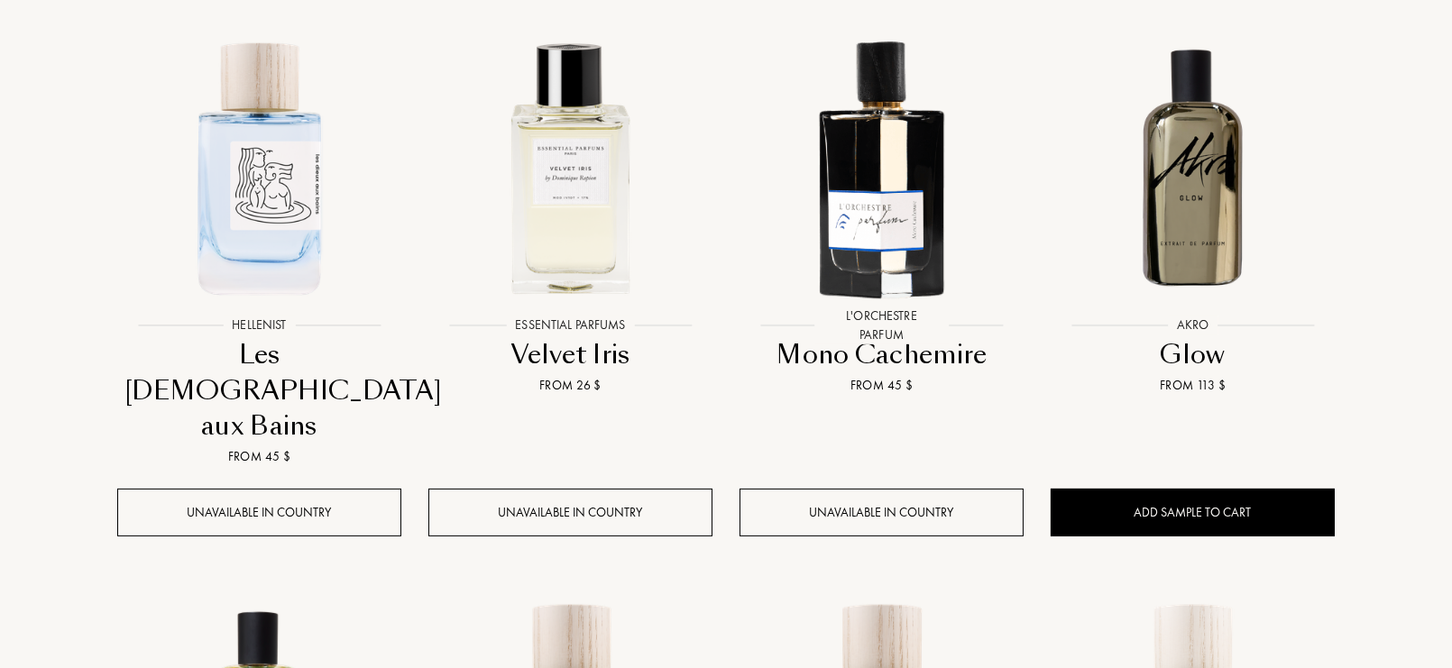
scroll to position [0, 0]
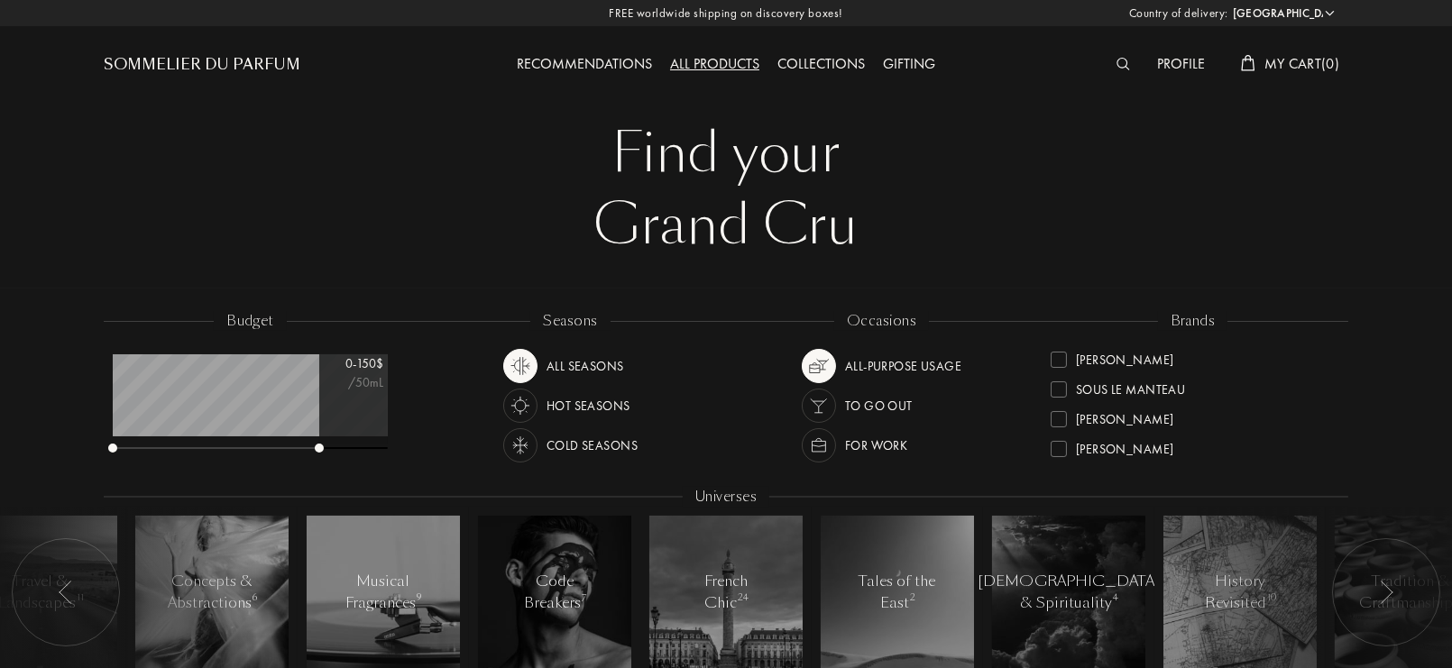
click at [603, 68] on div "Recommendations" at bounding box center [584, 64] width 153 height 23
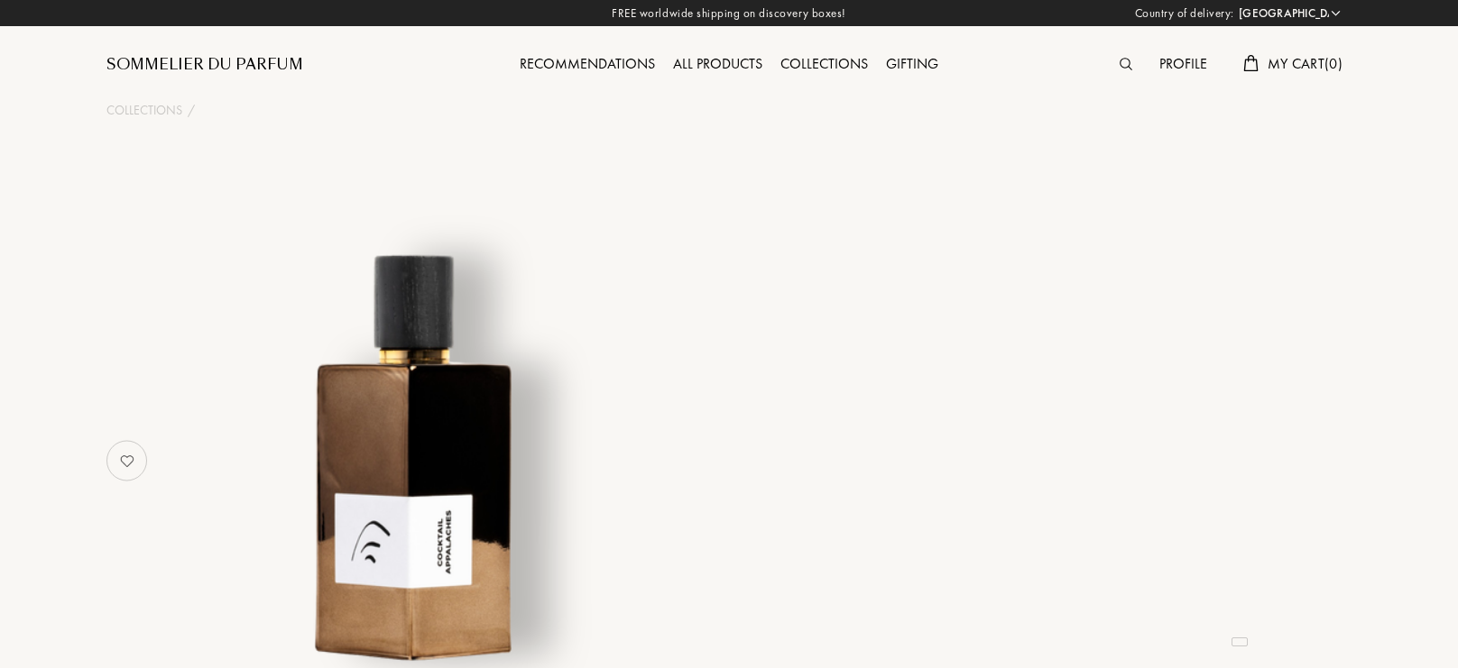
select select "US"
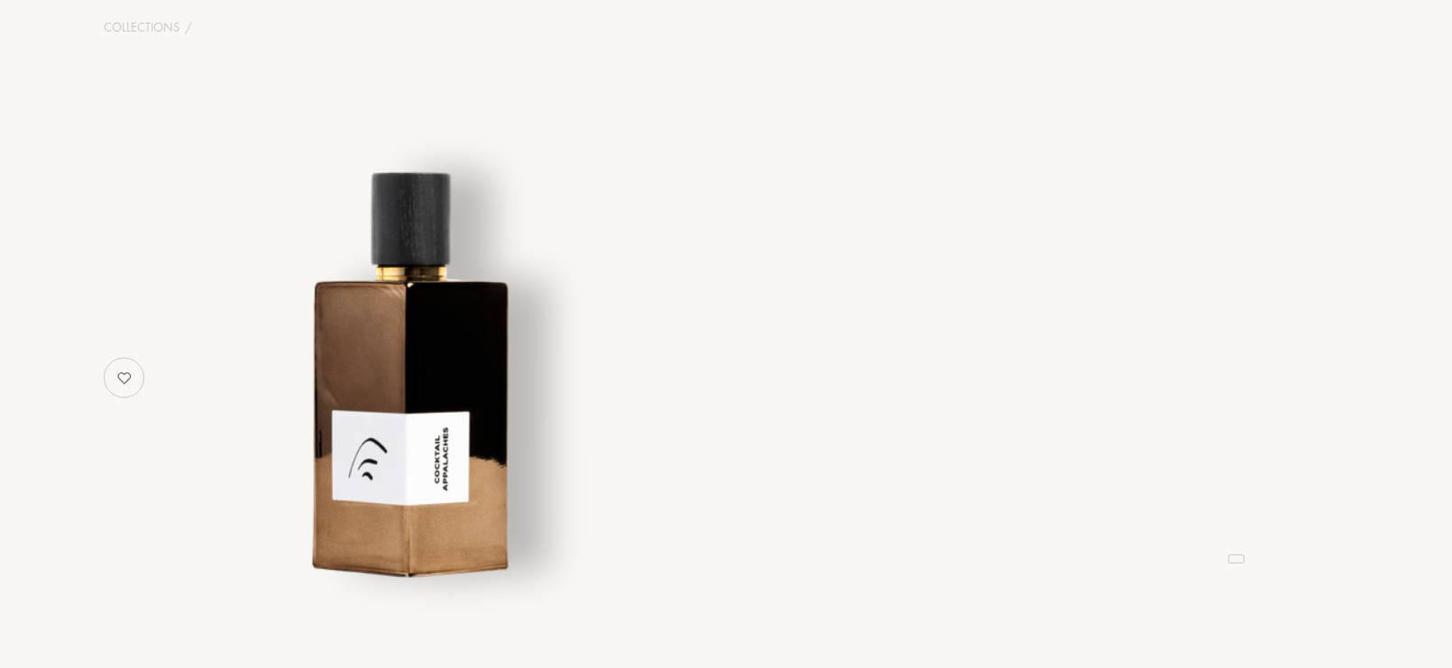
scroll to position [103, 0]
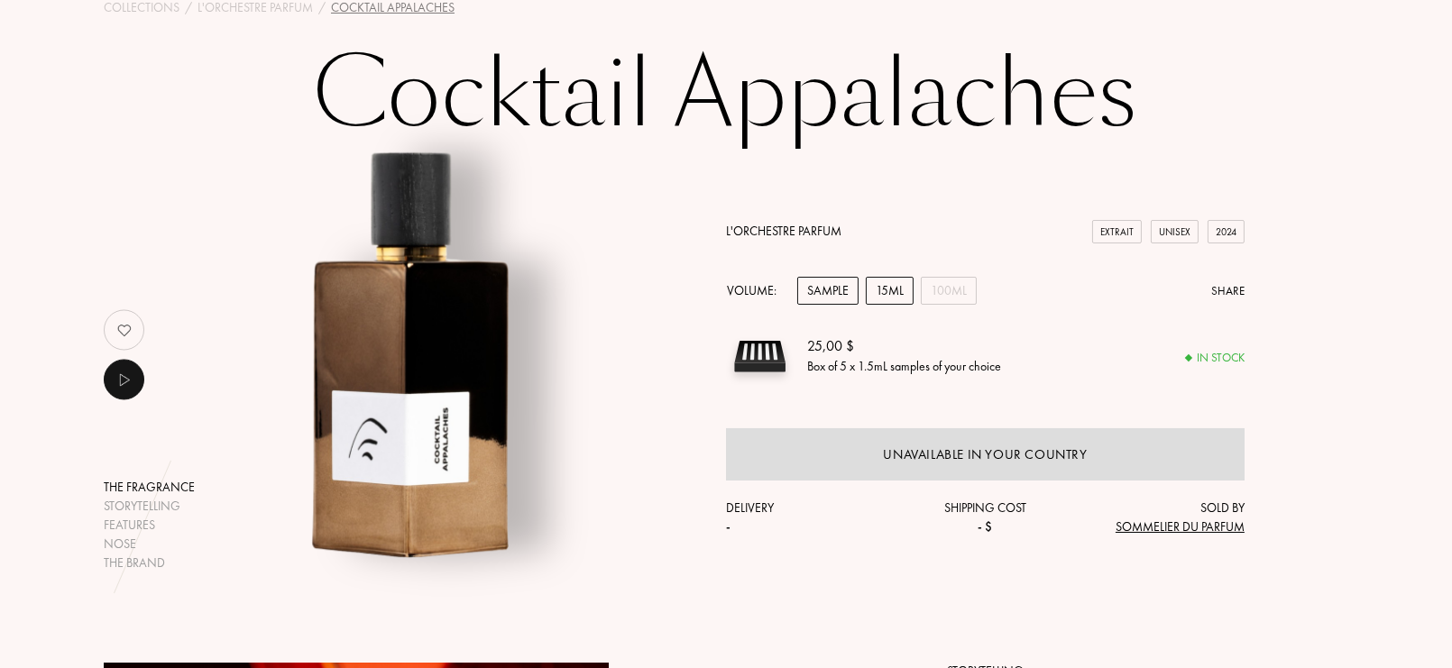
click at [881, 291] on div "15mL" at bounding box center [890, 291] width 48 height 28
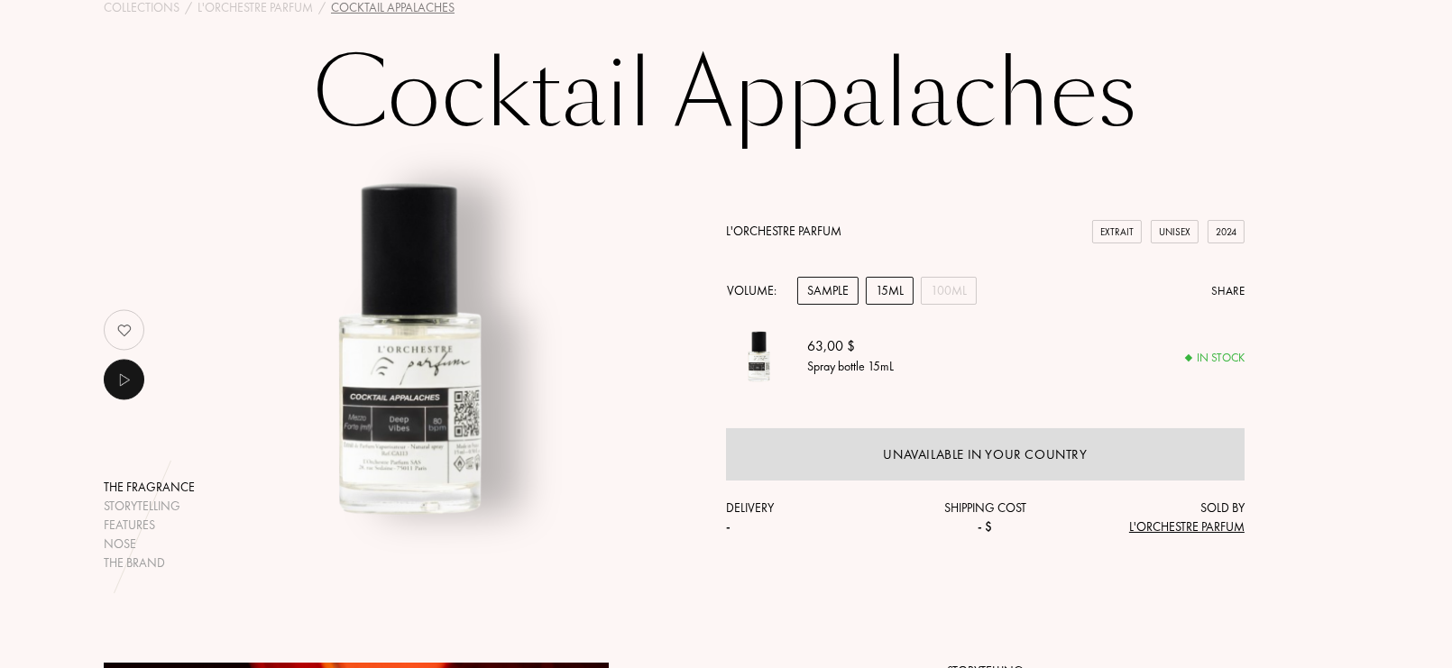
click at [840, 294] on div "Sample" at bounding box center [828, 291] width 61 height 28
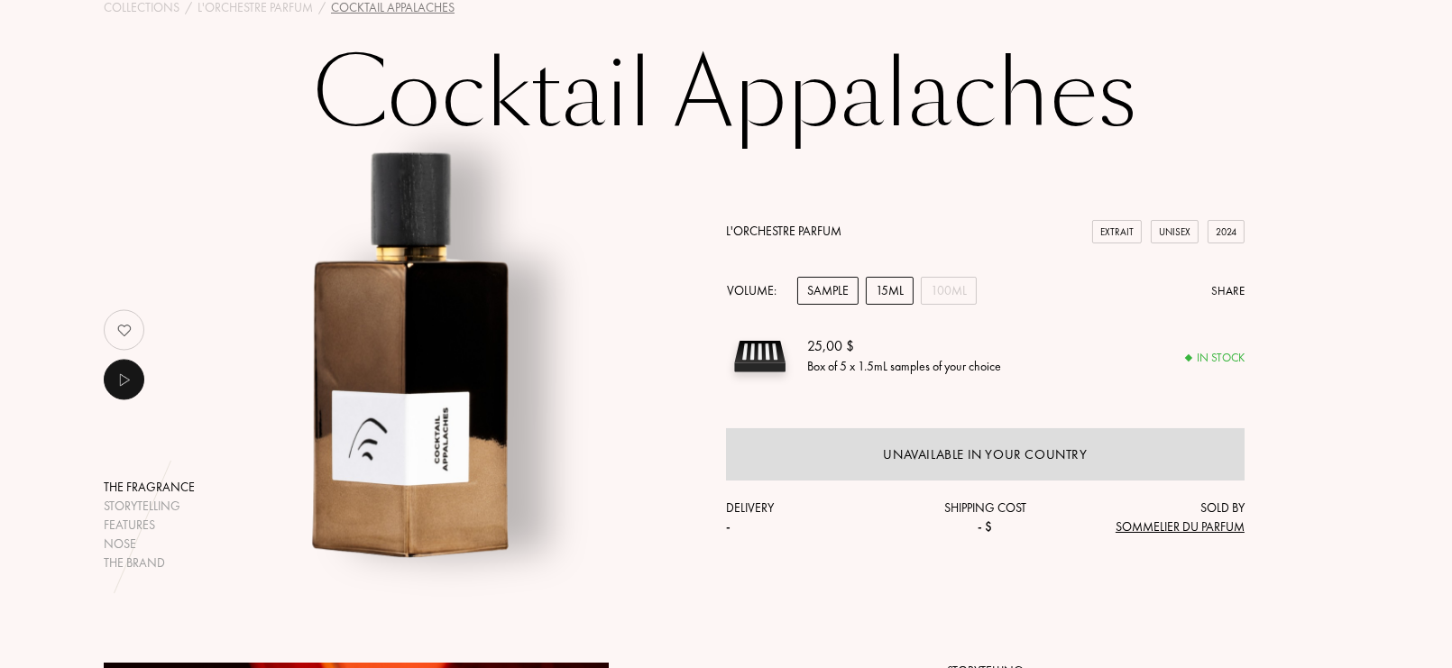
click at [879, 296] on div "15mL" at bounding box center [890, 291] width 48 height 28
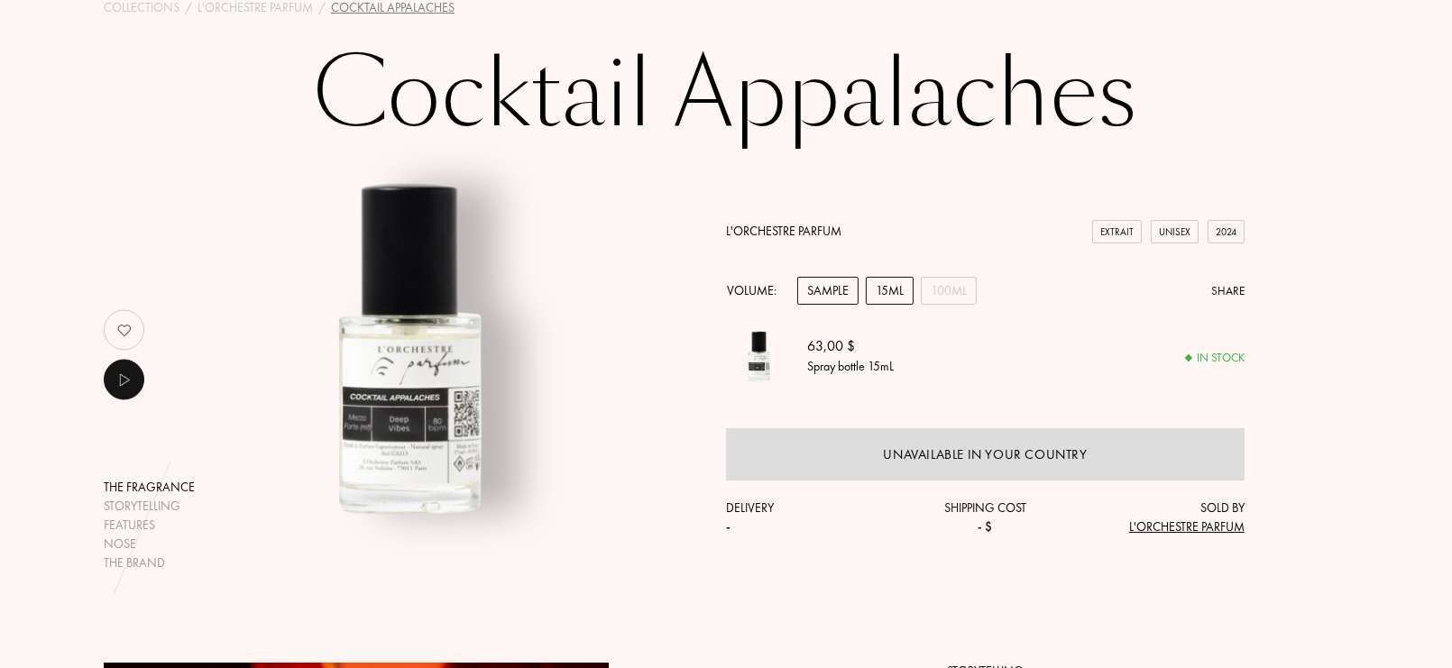
click at [835, 296] on div "Sample" at bounding box center [828, 291] width 61 height 28
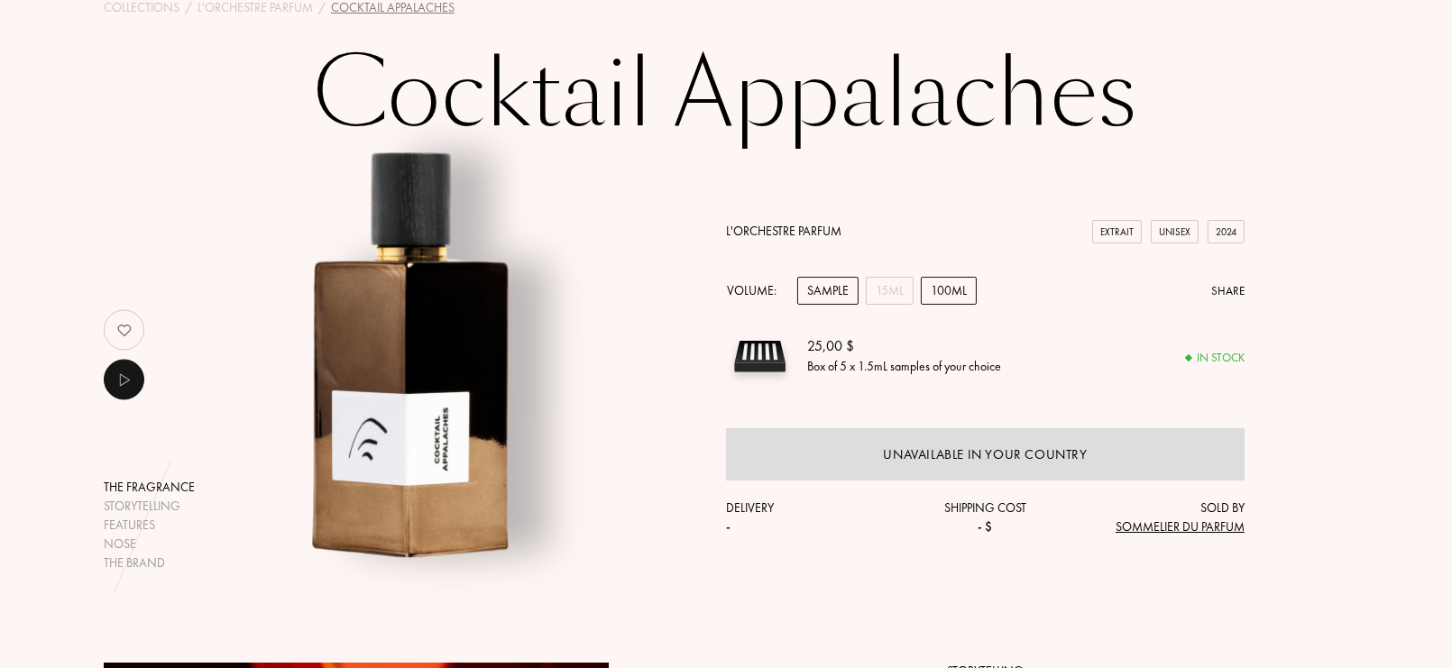
click at [939, 302] on div "100mL" at bounding box center [949, 291] width 56 height 28
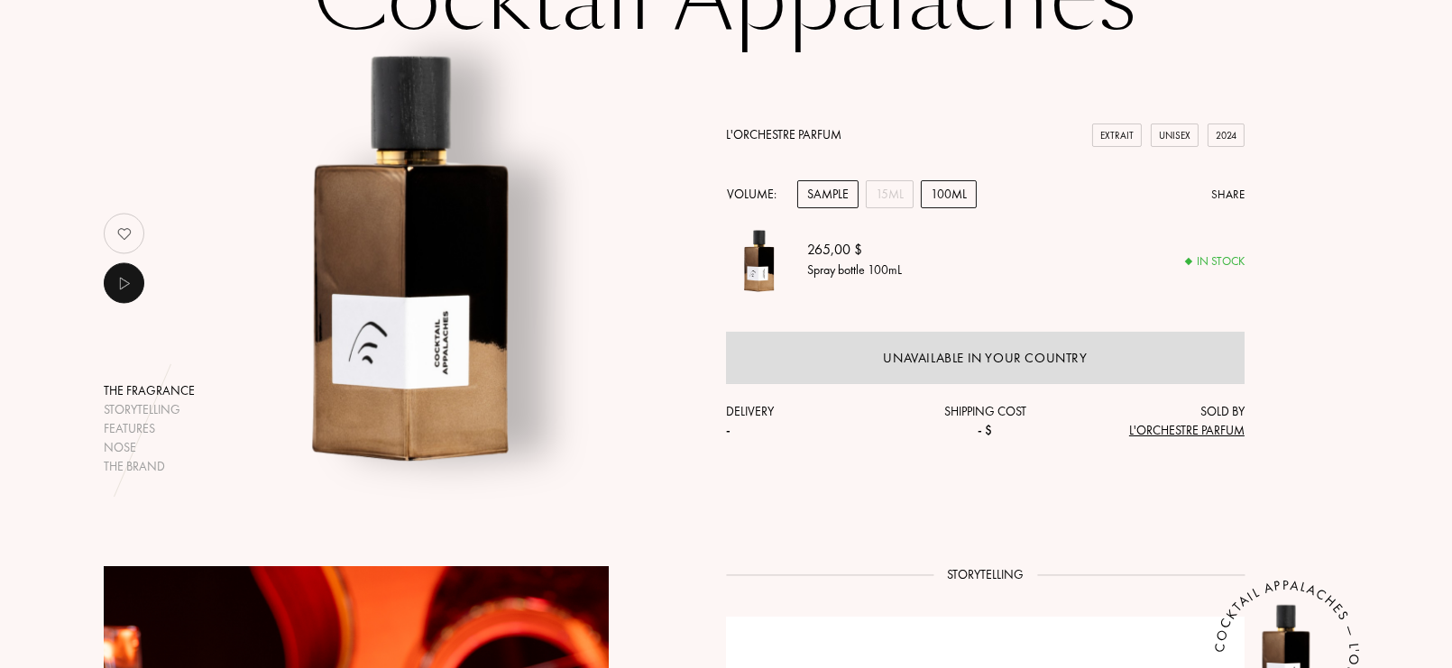
scroll to position [207, 0]
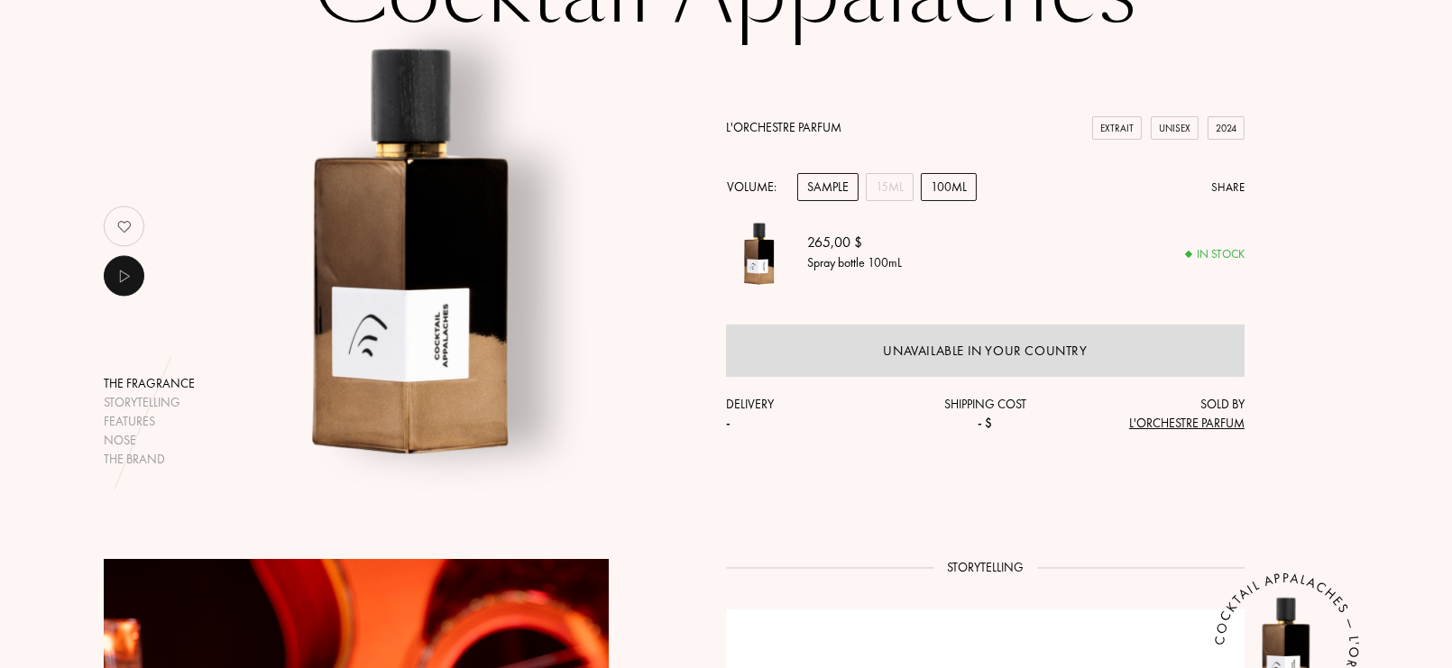
click at [831, 187] on div "Sample" at bounding box center [828, 187] width 61 height 28
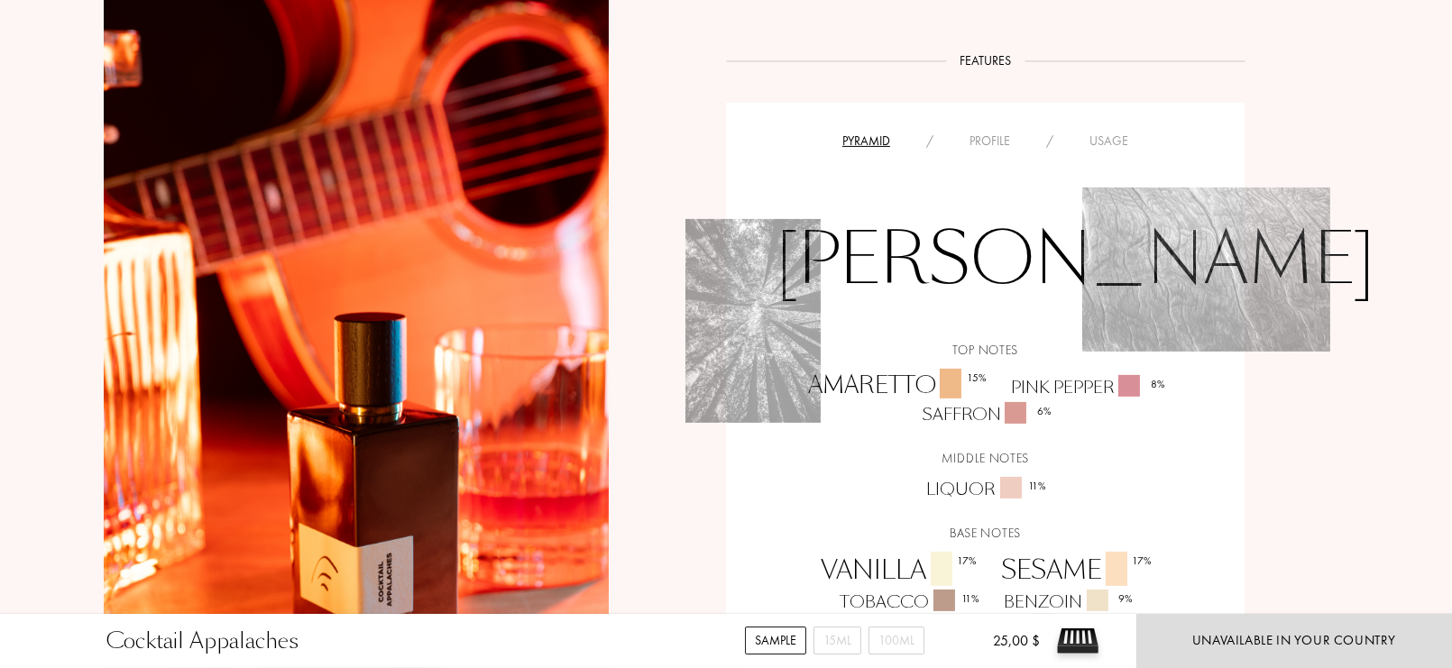
scroll to position [1139, 0]
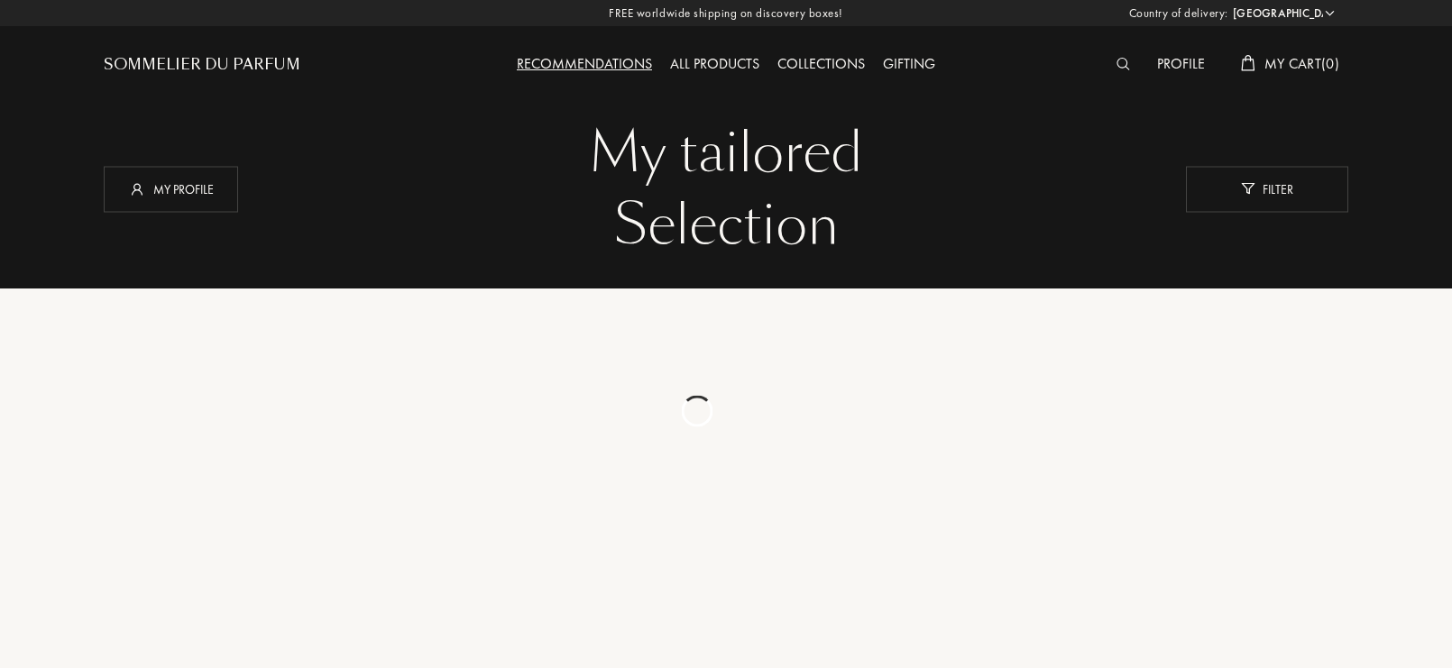
select select "US"
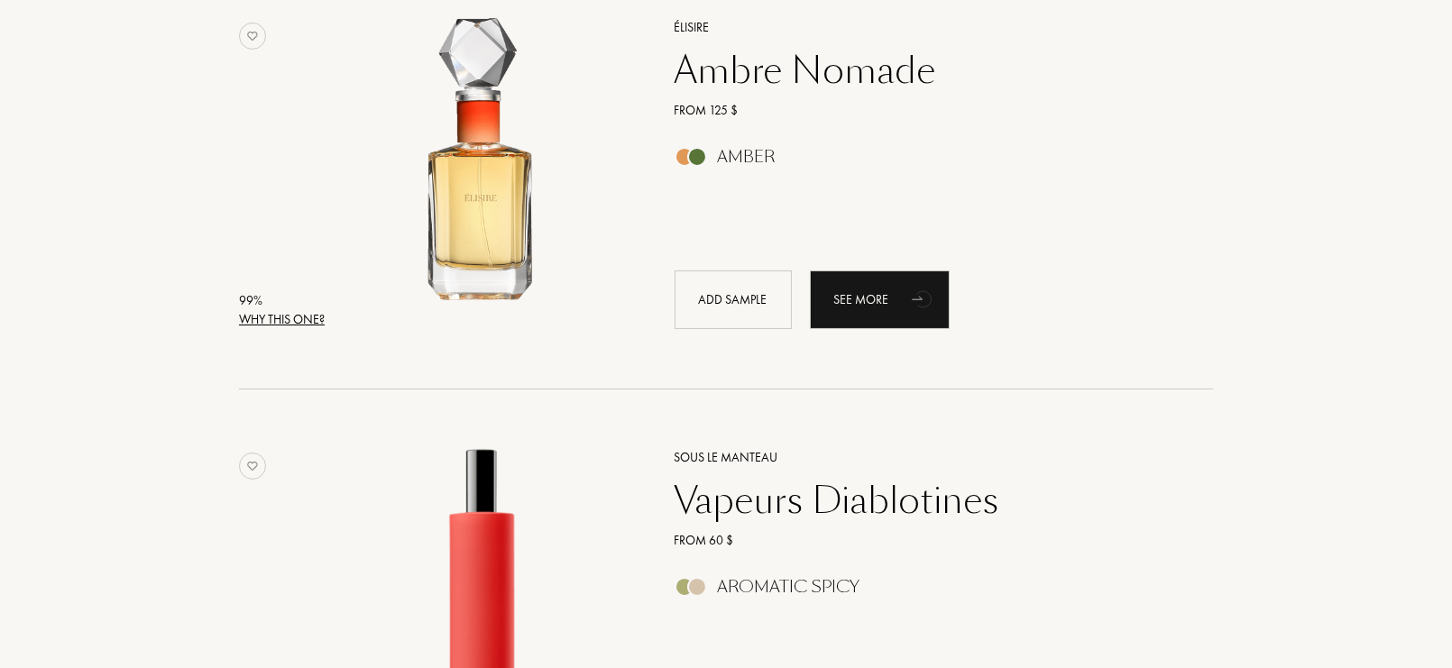
scroll to position [340, 0]
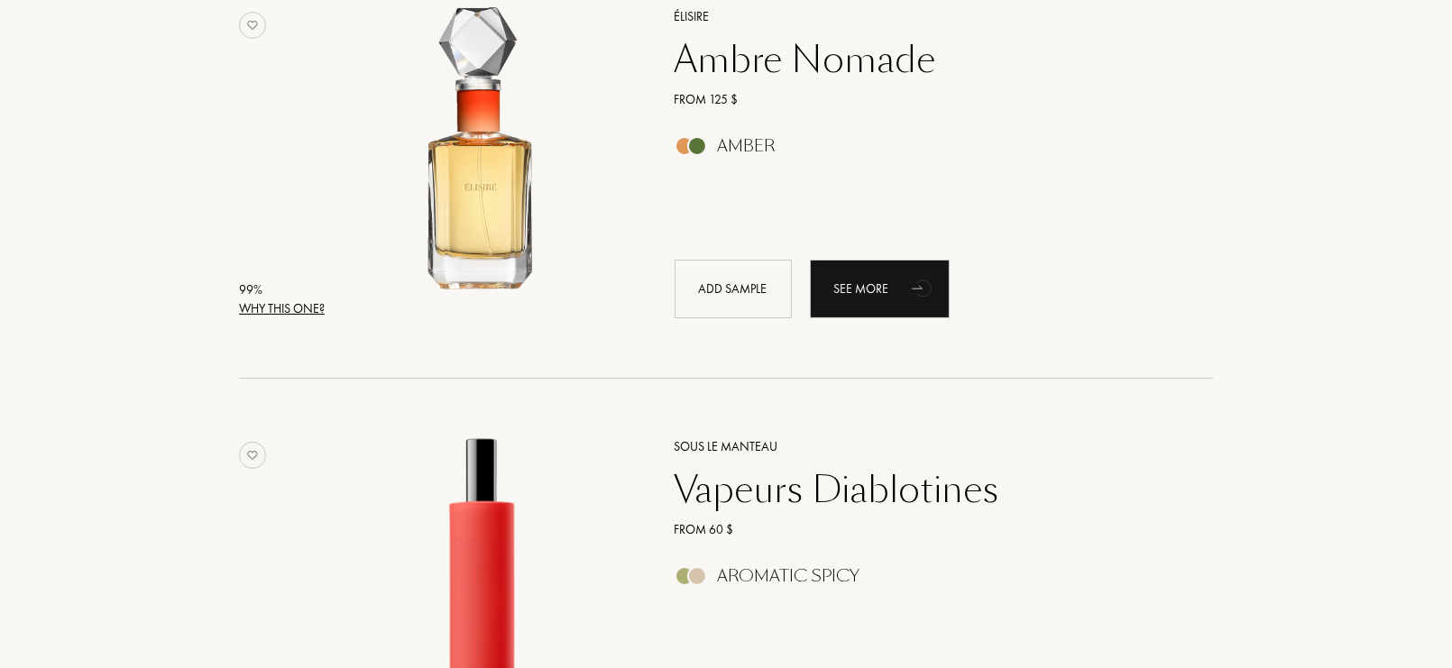
click at [764, 64] on div "Ambre Nomade" at bounding box center [924, 59] width 526 height 43
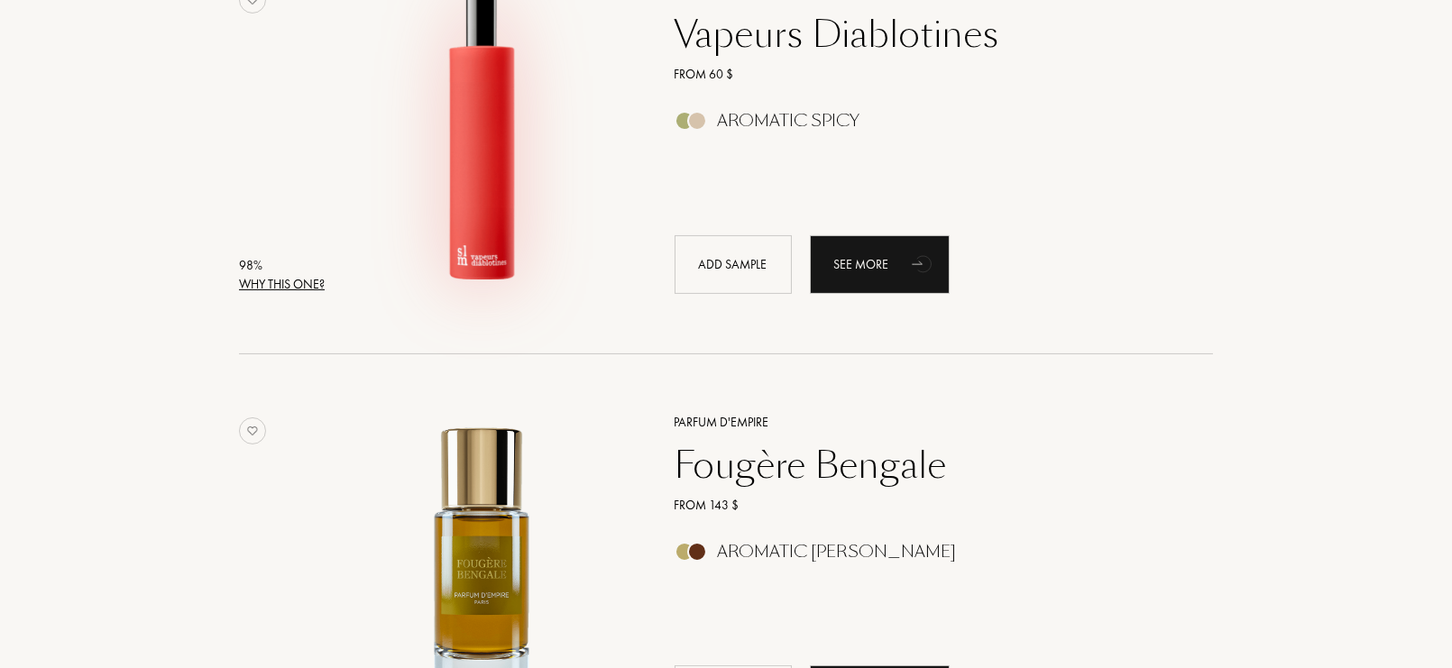
scroll to position [818, 0]
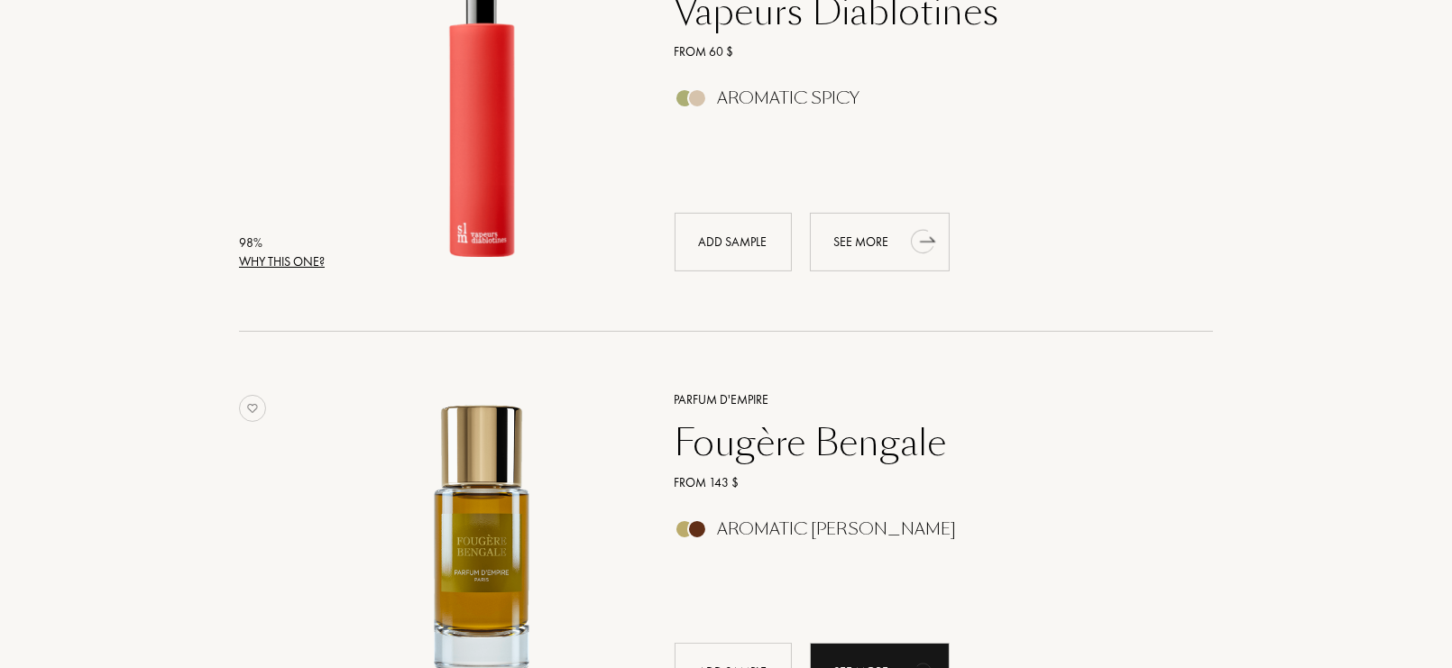
click at [906, 238] on icon "animation" at bounding box center [924, 241] width 36 height 36
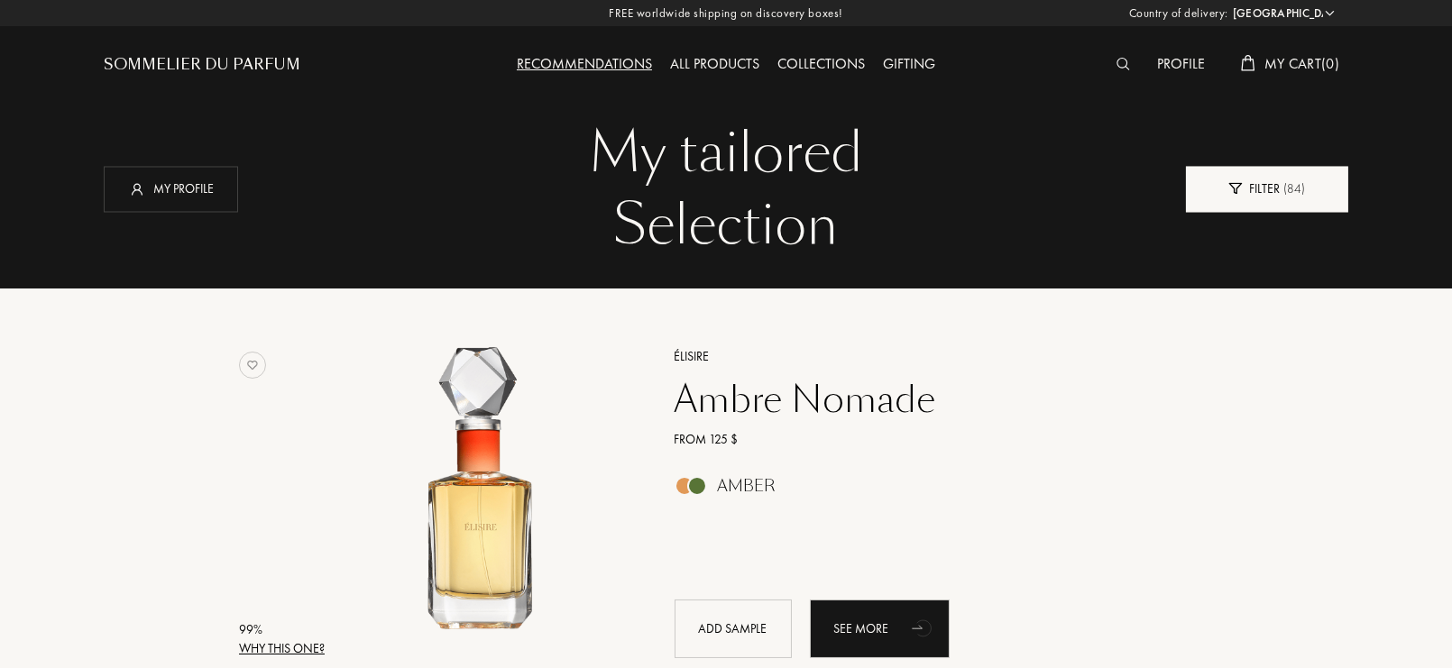
click at [1283, 170] on div "Filter ( 84 )" at bounding box center [1267, 189] width 162 height 46
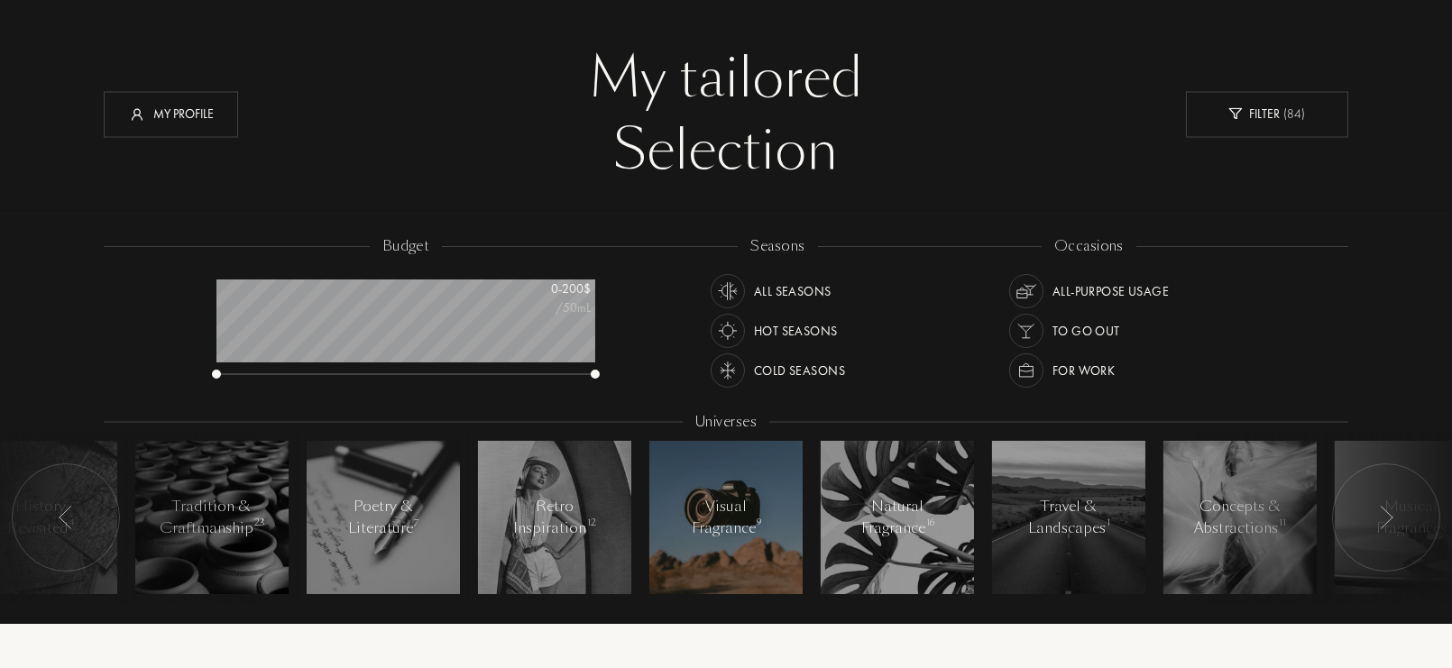
scroll to position [71, 0]
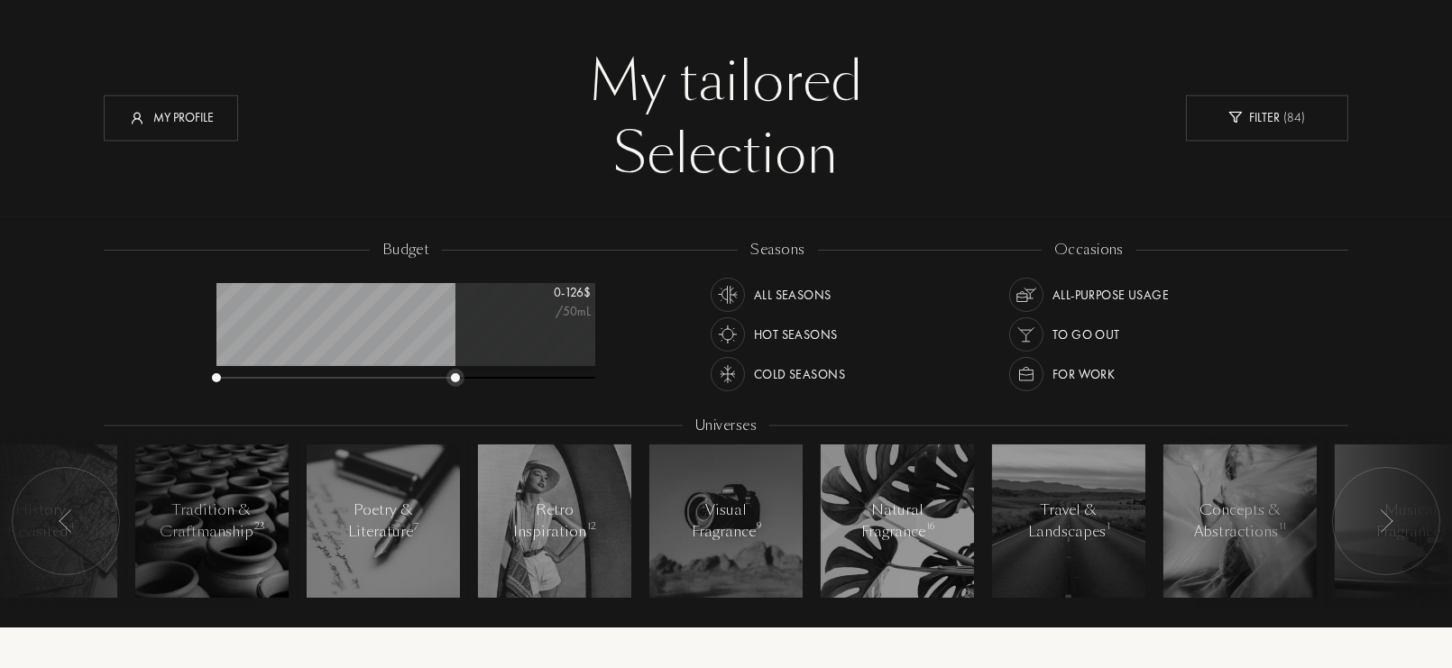
drag, startPoint x: 595, startPoint y: 382, endPoint x: 454, endPoint y: 386, distance: 140.8
click at [454, 386] on div "budget 0 - 126 $ /50mL" at bounding box center [414, 321] width 415 height 162
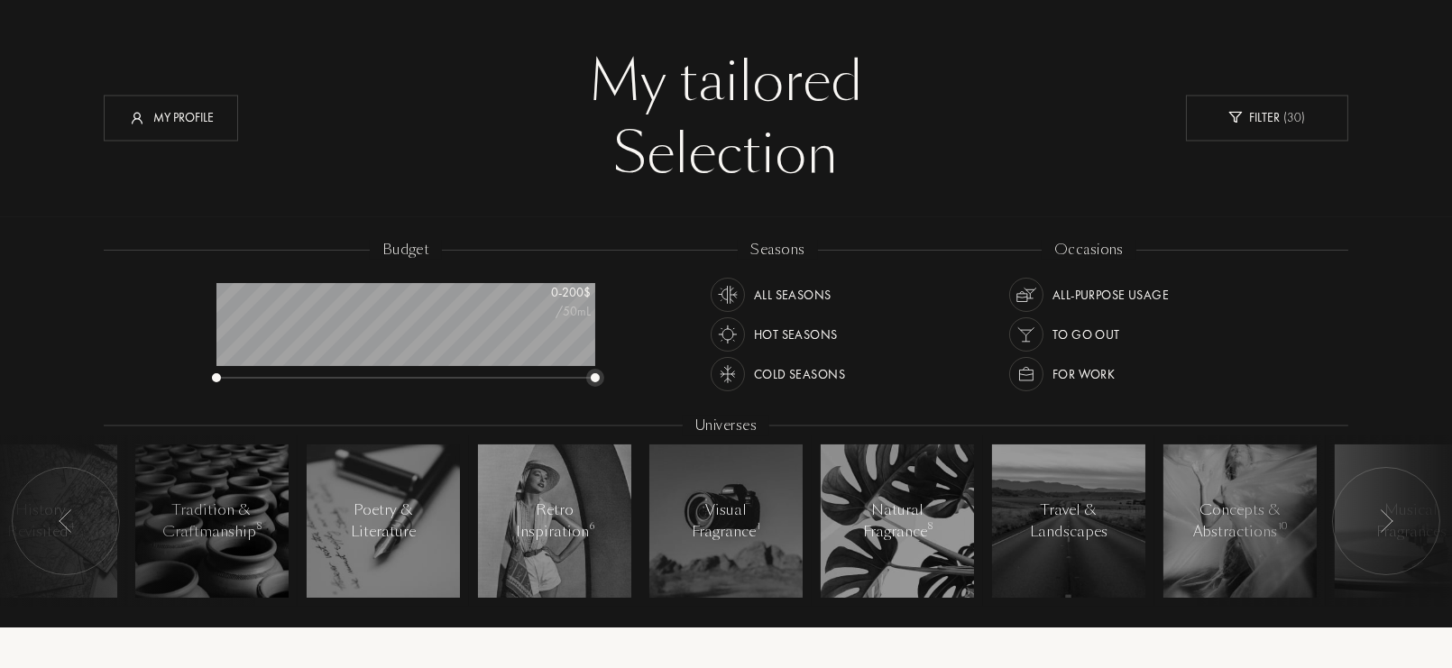
drag, startPoint x: 456, startPoint y: 380, endPoint x: 725, endPoint y: 384, distance: 268.9
click at [725, 384] on div "budget 0 - 200 $ /50mL seasons All Seasons Hot Seasons Cold Seasons occasions A…" at bounding box center [726, 433] width 1245 height 386
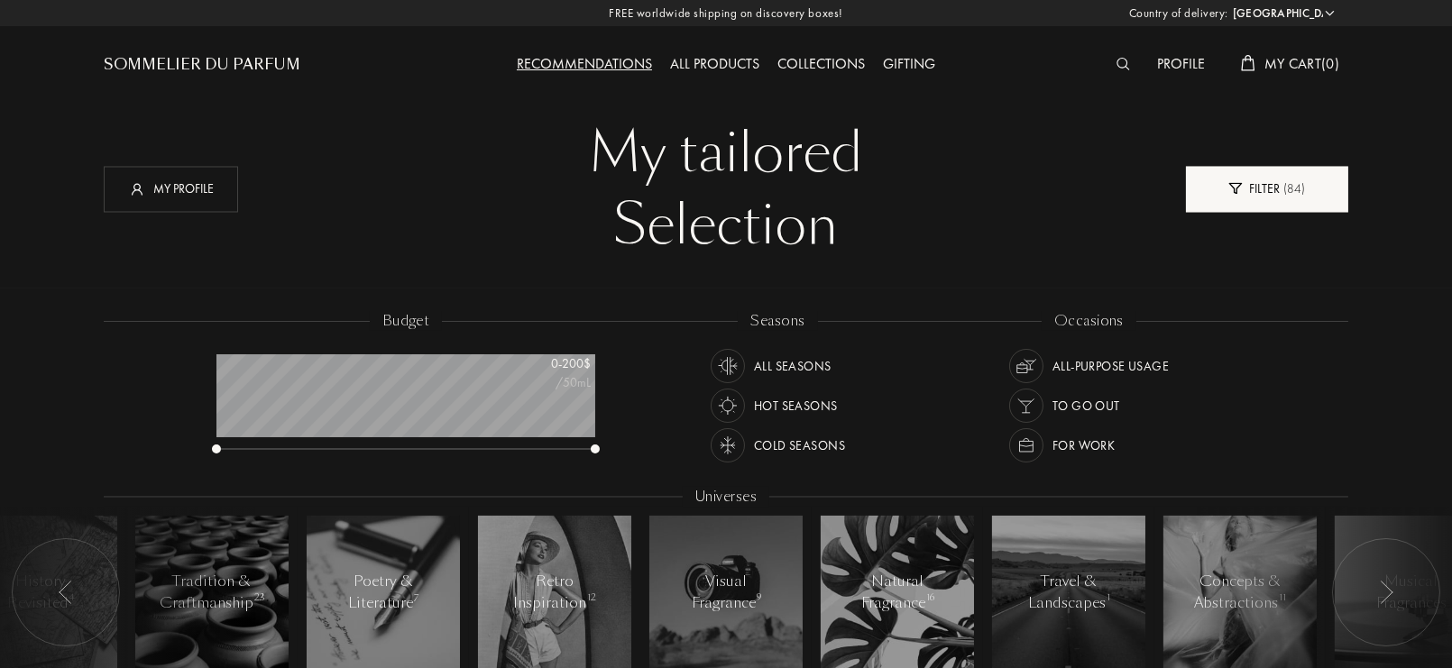
click at [1261, 200] on div "Filter ( 84 )" at bounding box center [1267, 189] width 162 height 46
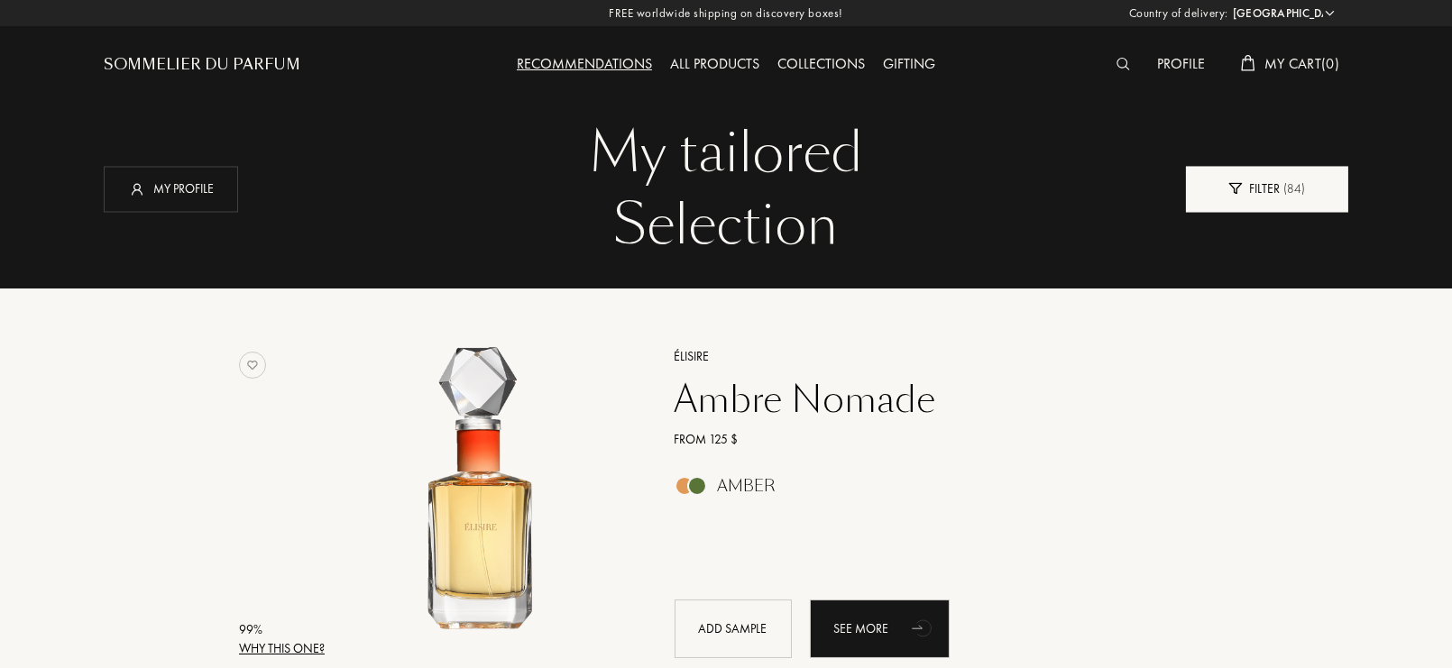
click at [1261, 200] on div "Filter ( 84 )" at bounding box center [1267, 189] width 162 height 46
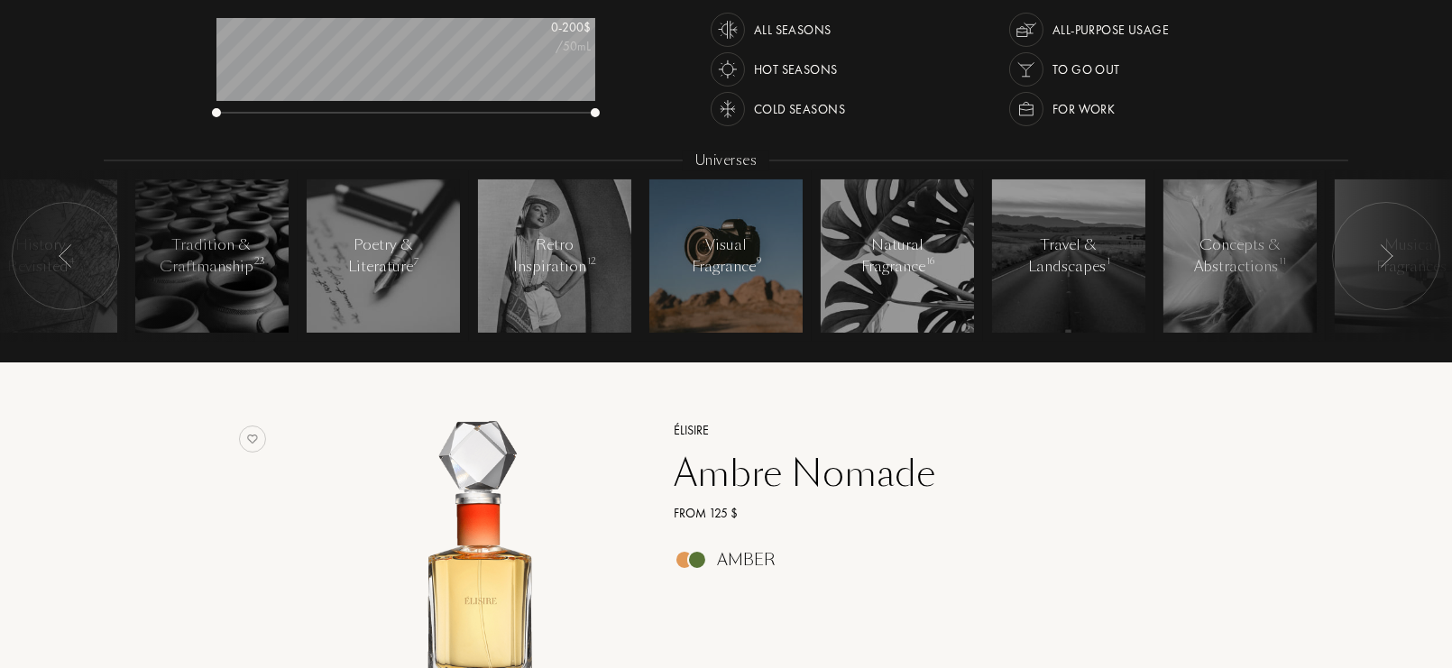
scroll to position [323, 0]
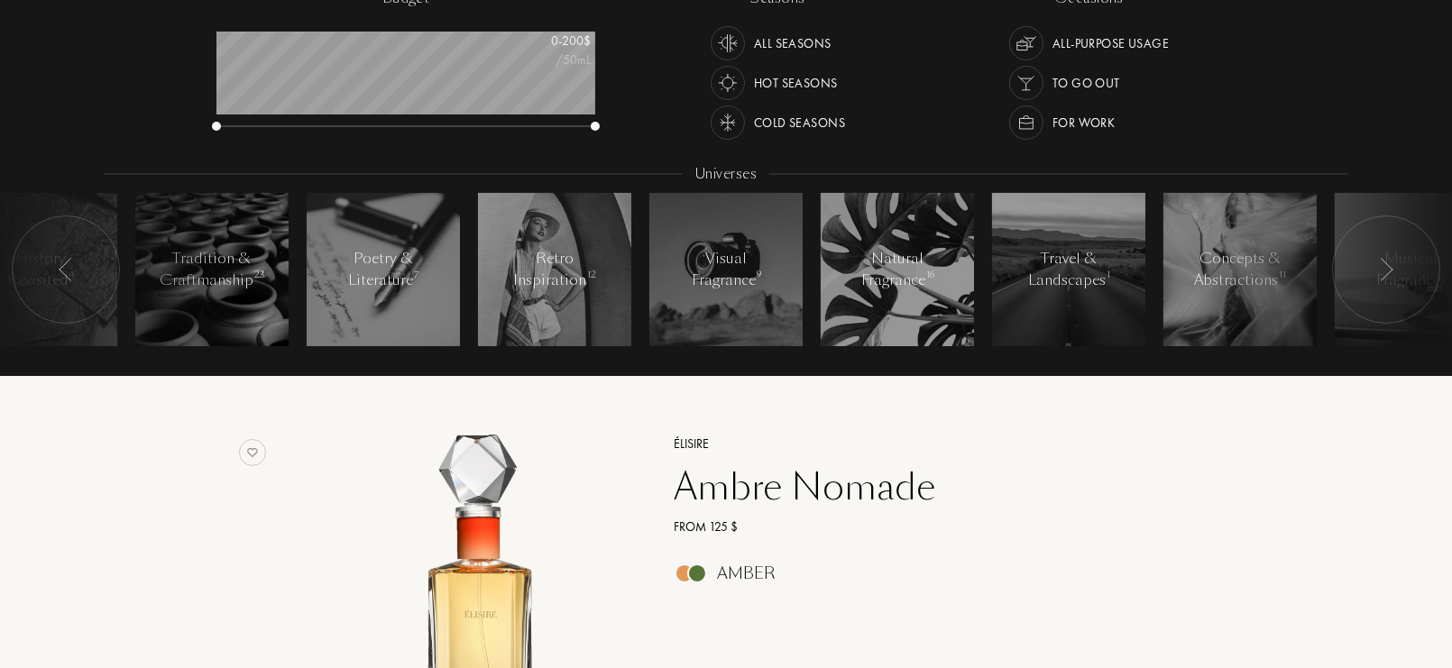
click at [69, 289] on div at bounding box center [66, 270] width 108 height 108
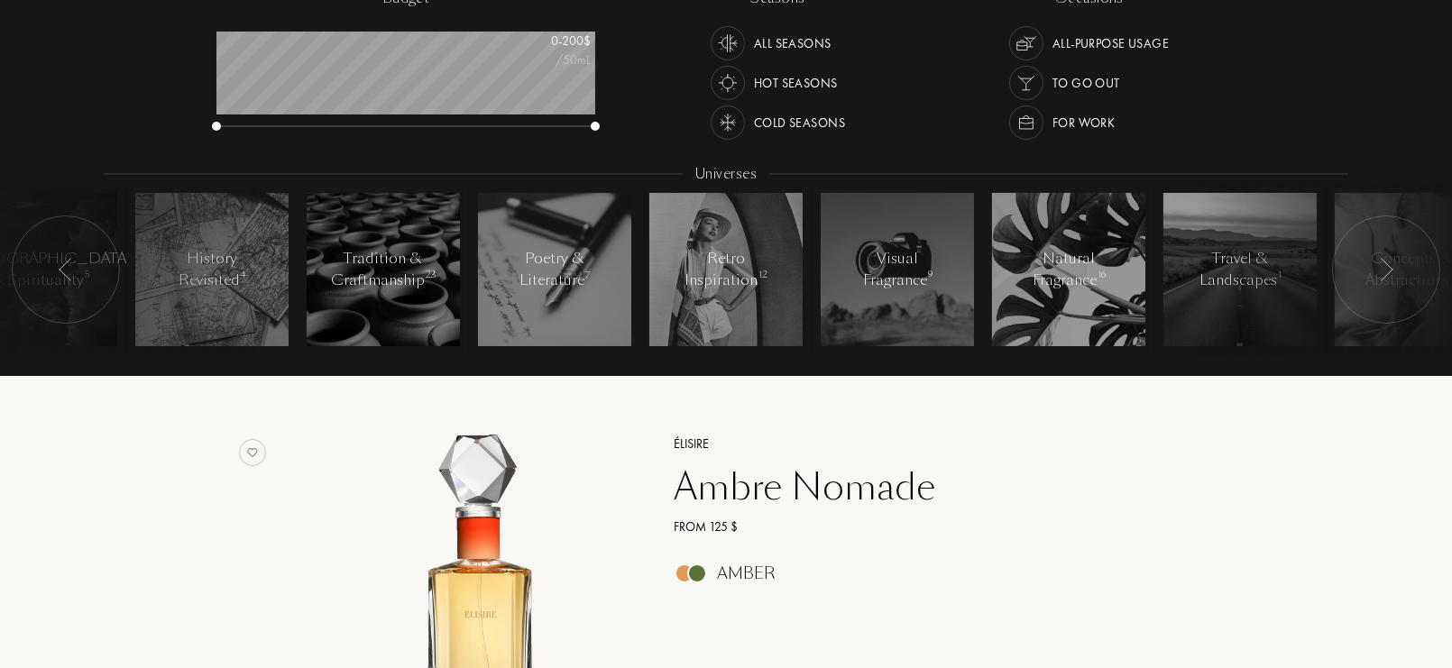
click at [69, 289] on div at bounding box center [66, 270] width 108 height 108
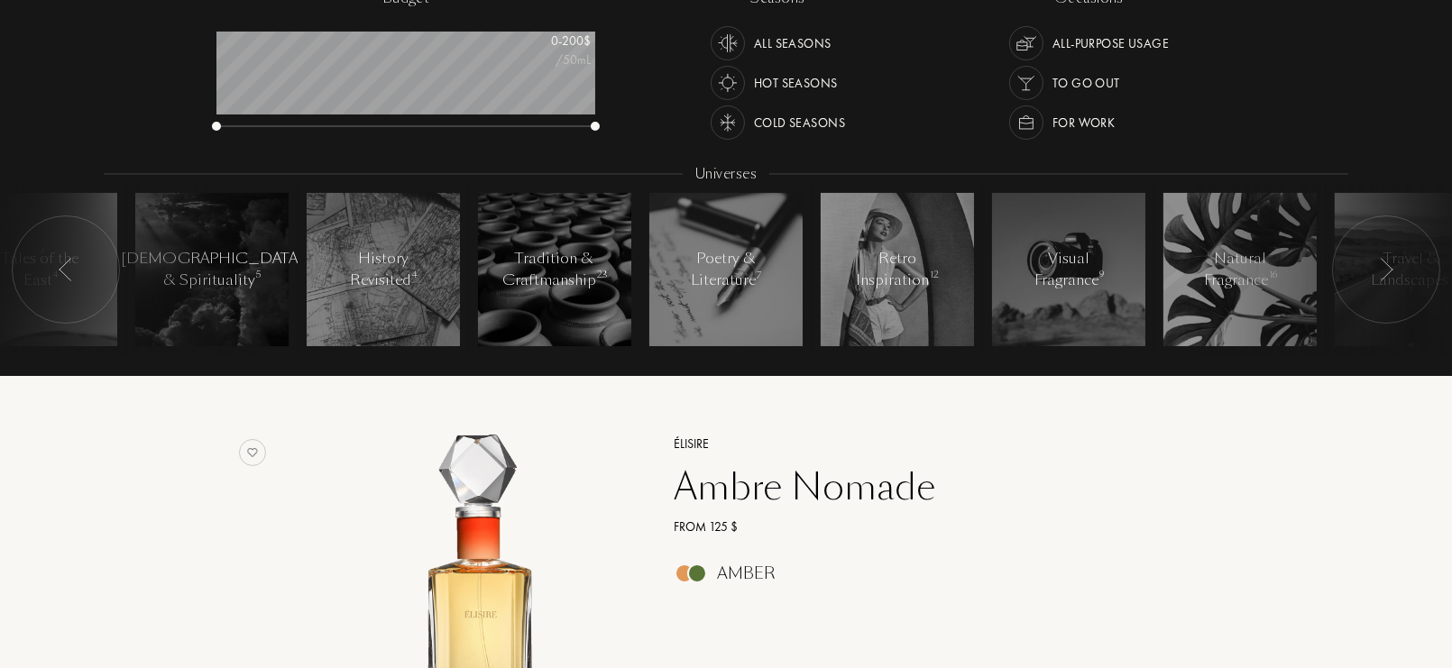
click at [69, 289] on div at bounding box center [66, 270] width 108 height 108
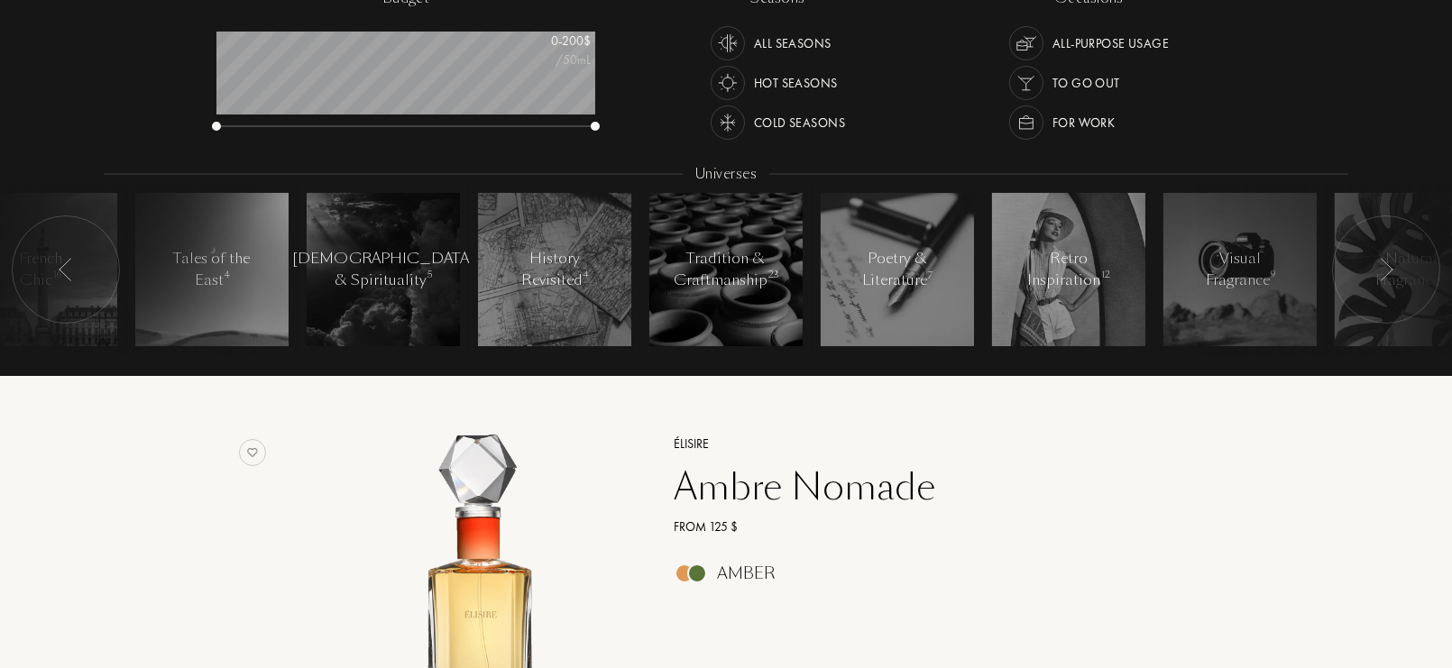
click at [69, 289] on div at bounding box center [66, 270] width 108 height 108
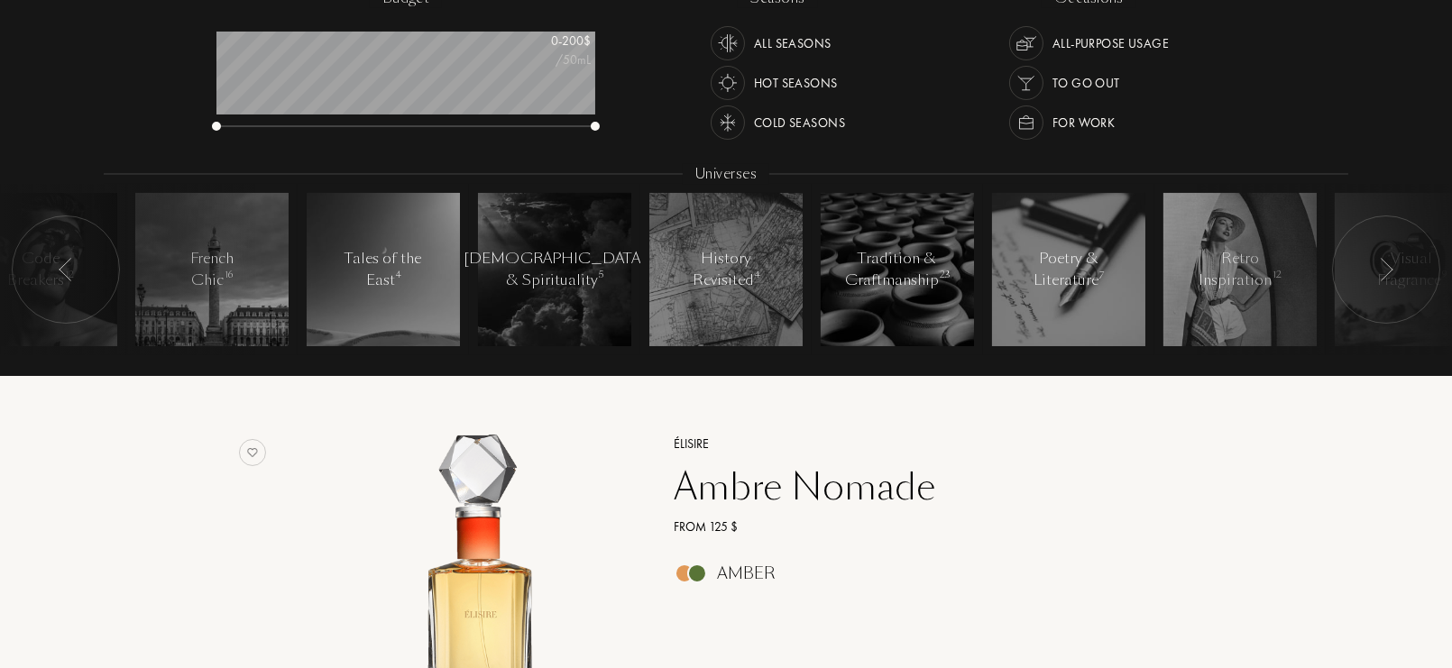
click at [69, 289] on div at bounding box center [66, 270] width 108 height 108
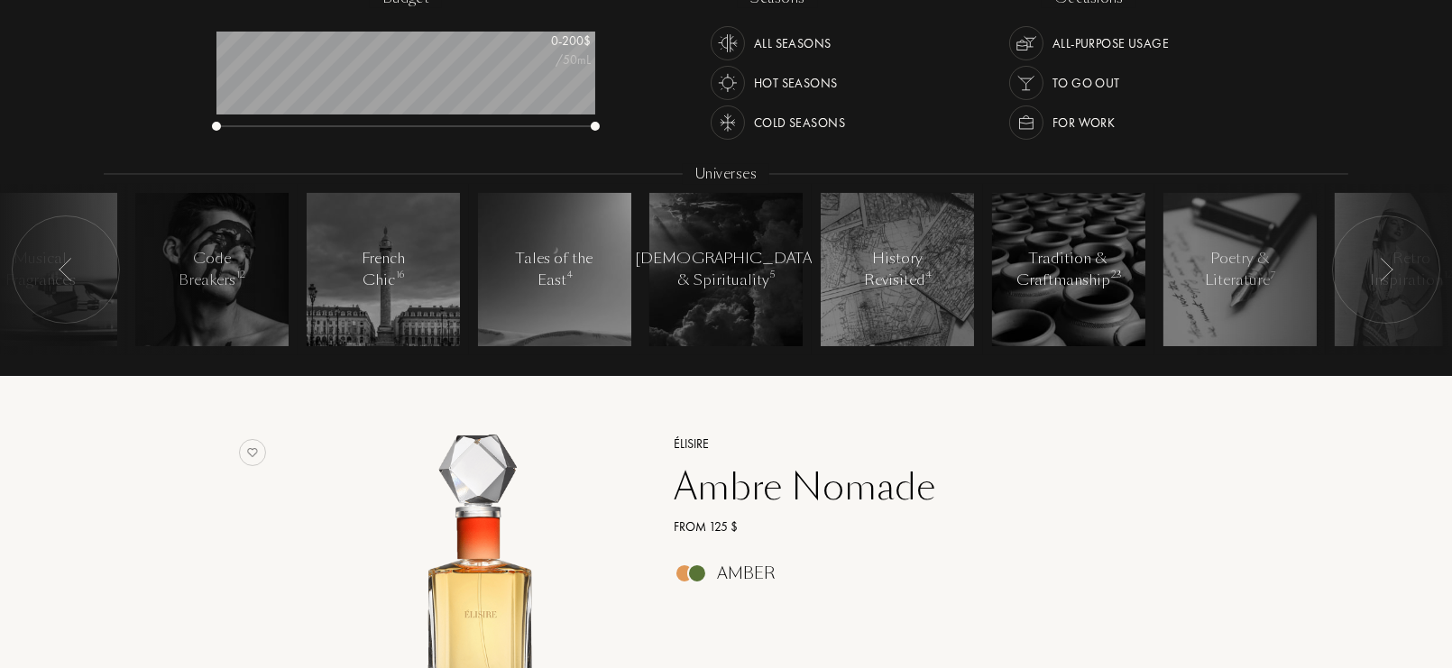
click at [69, 289] on div at bounding box center [66, 270] width 108 height 108
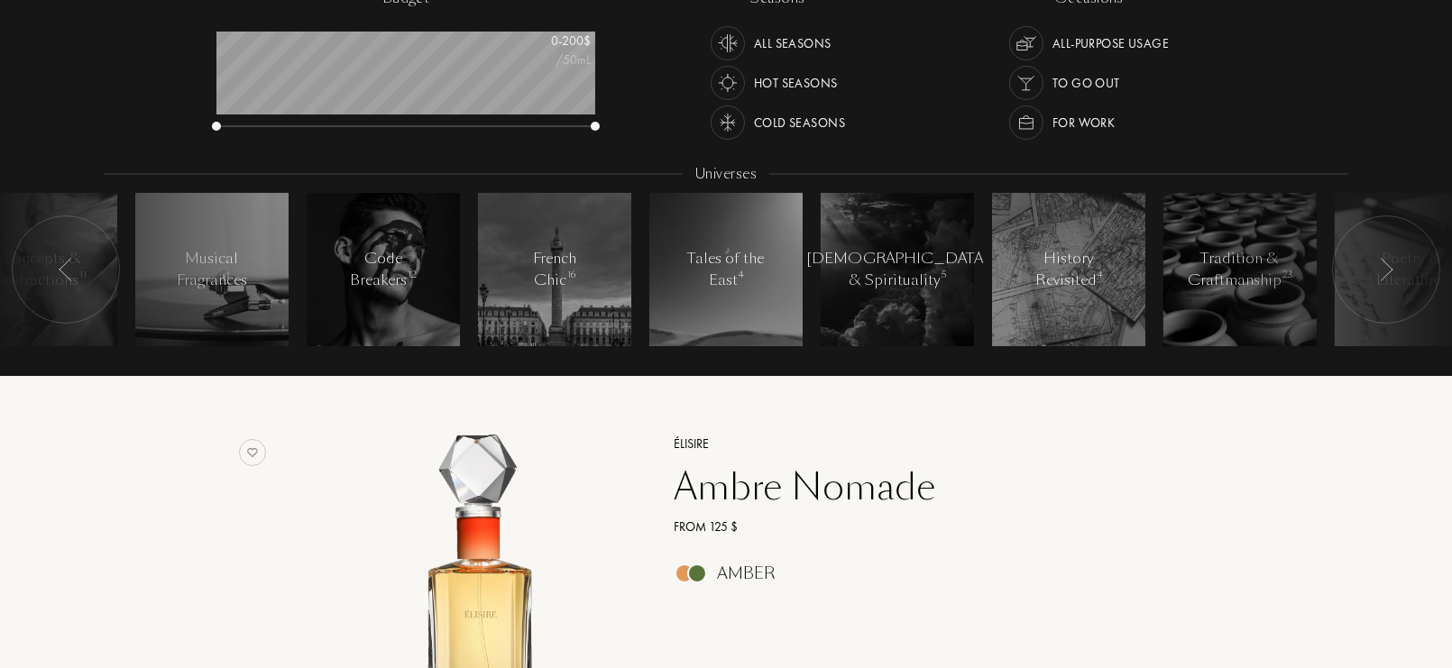
click at [69, 289] on div at bounding box center [66, 270] width 108 height 108
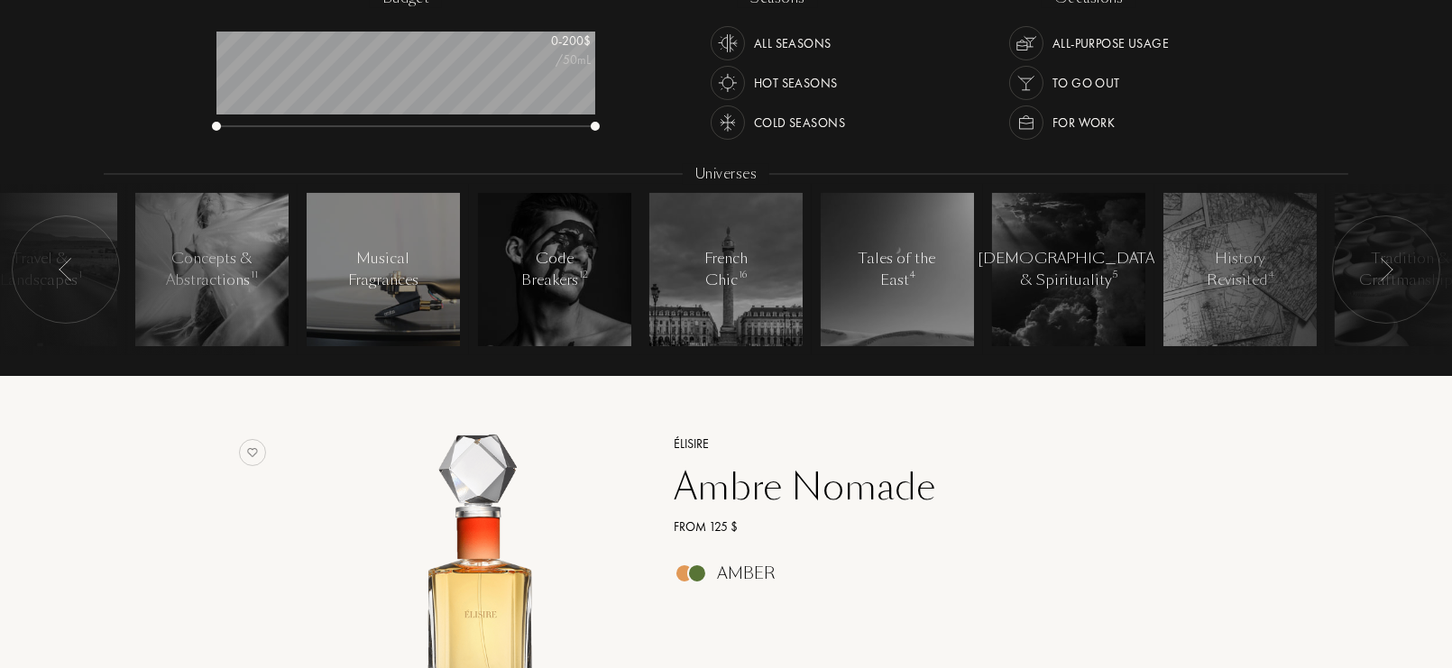
click at [416, 272] on div "Musical Fragrances" at bounding box center [384, 269] width 77 height 43
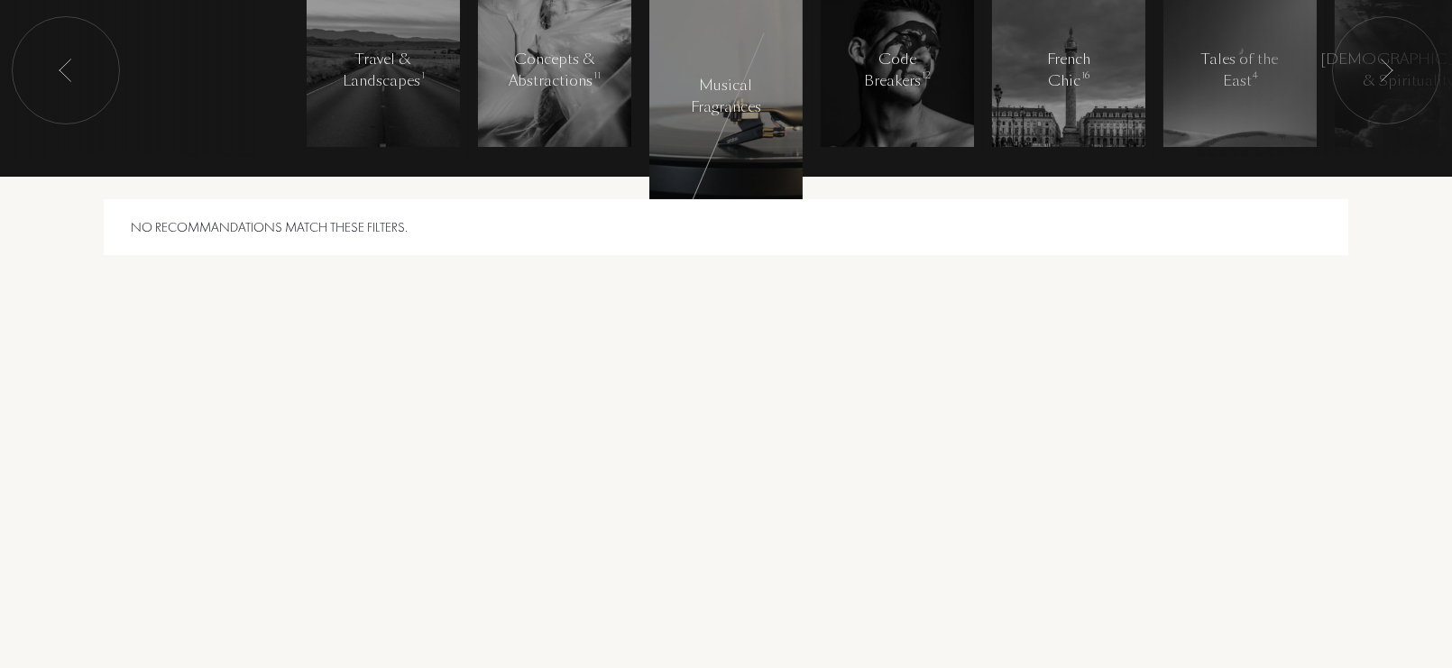
scroll to position [518, 0]
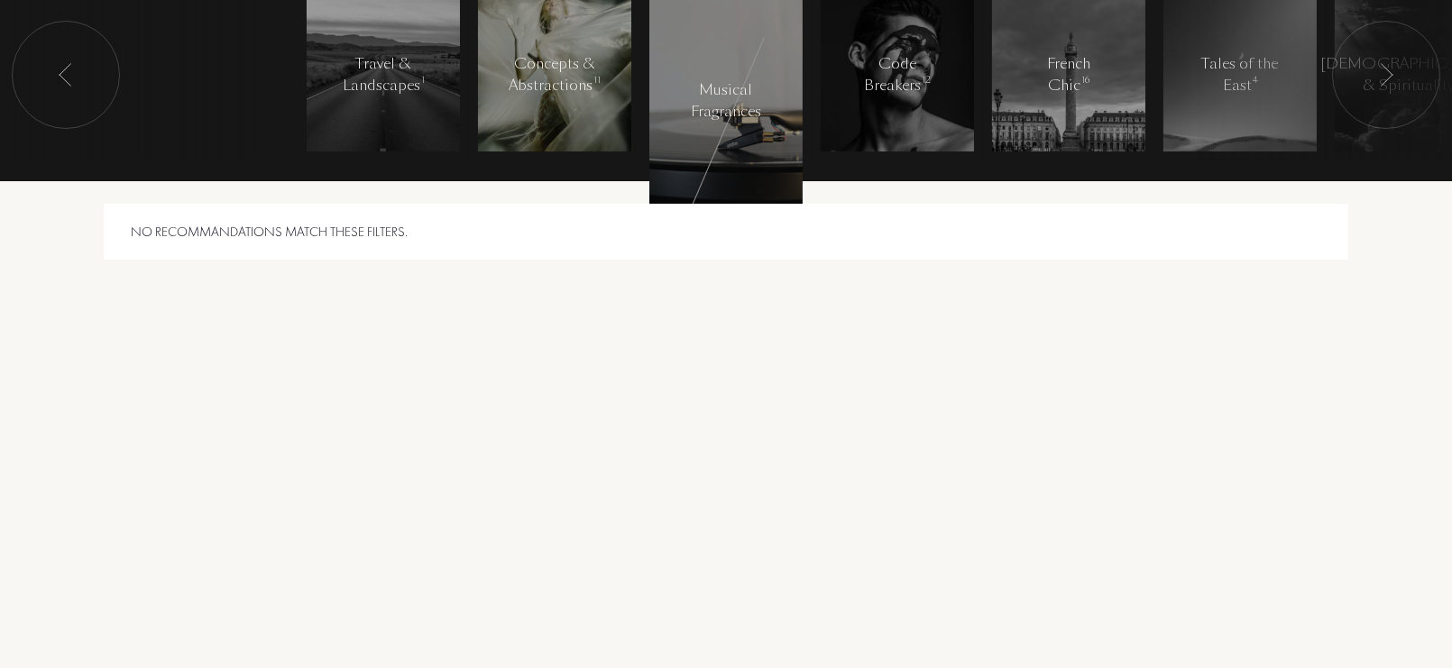
click at [576, 147] on div at bounding box center [554, 74] width 153 height 153
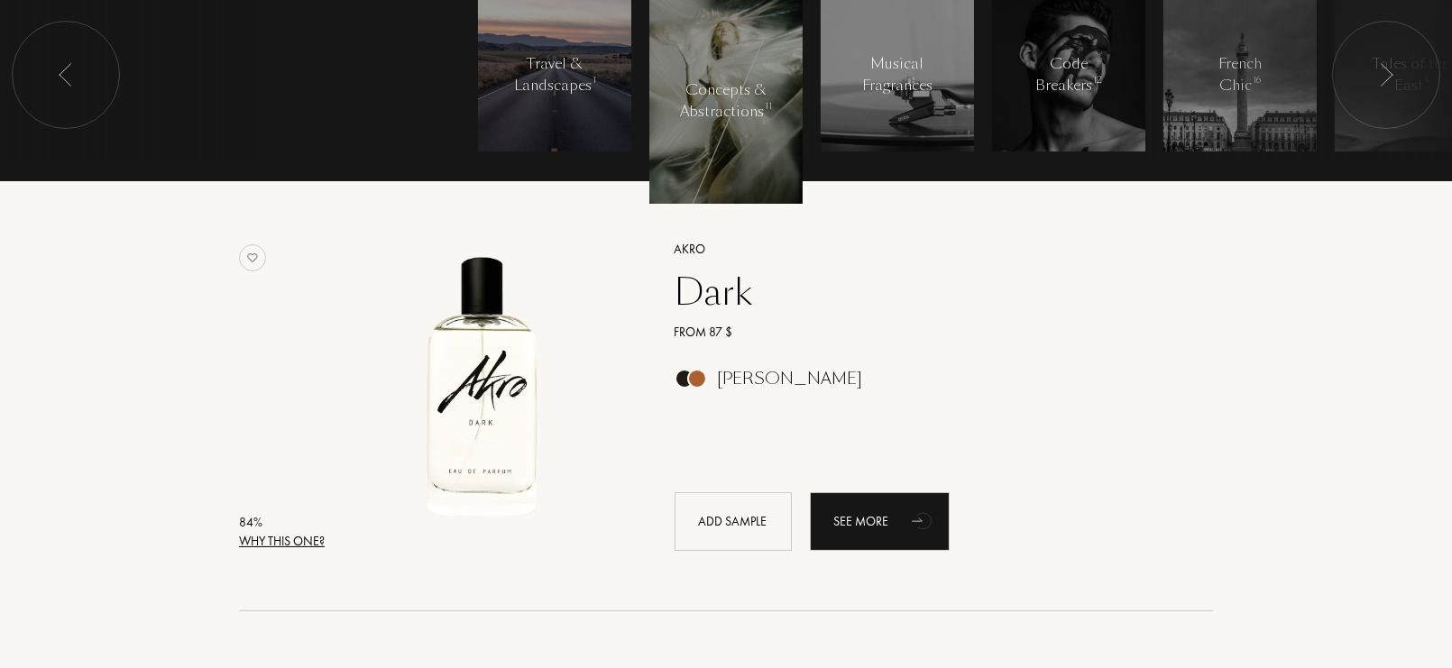
click at [582, 134] on div at bounding box center [554, 74] width 153 height 153
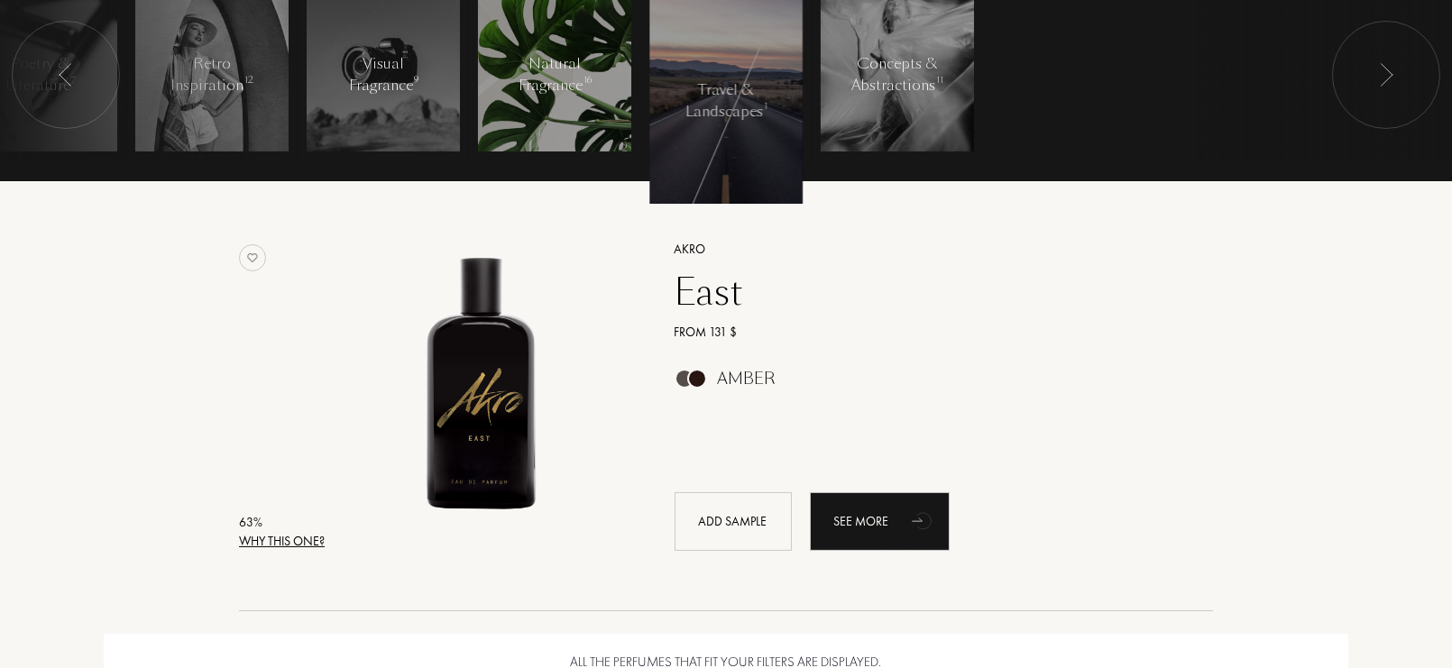
click at [542, 124] on div at bounding box center [554, 74] width 153 height 153
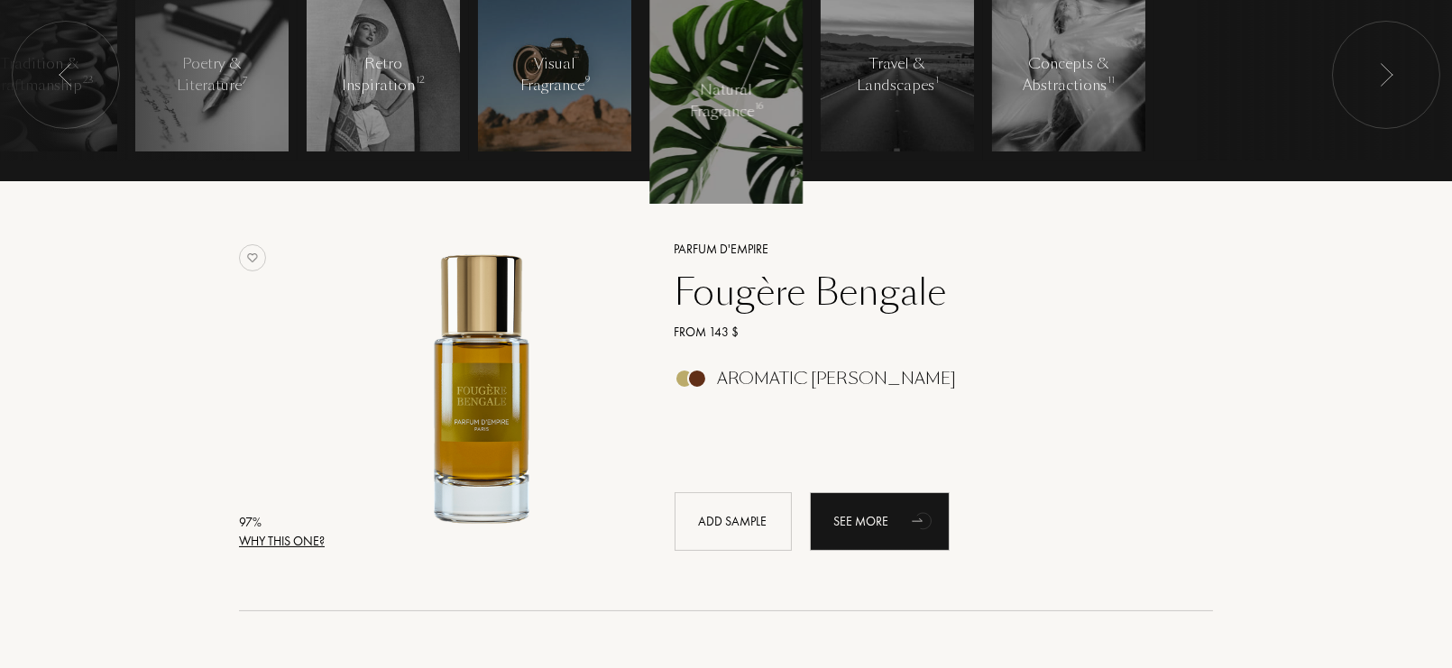
click at [590, 88] on div "Visual Fragrance 9" at bounding box center [555, 74] width 77 height 43
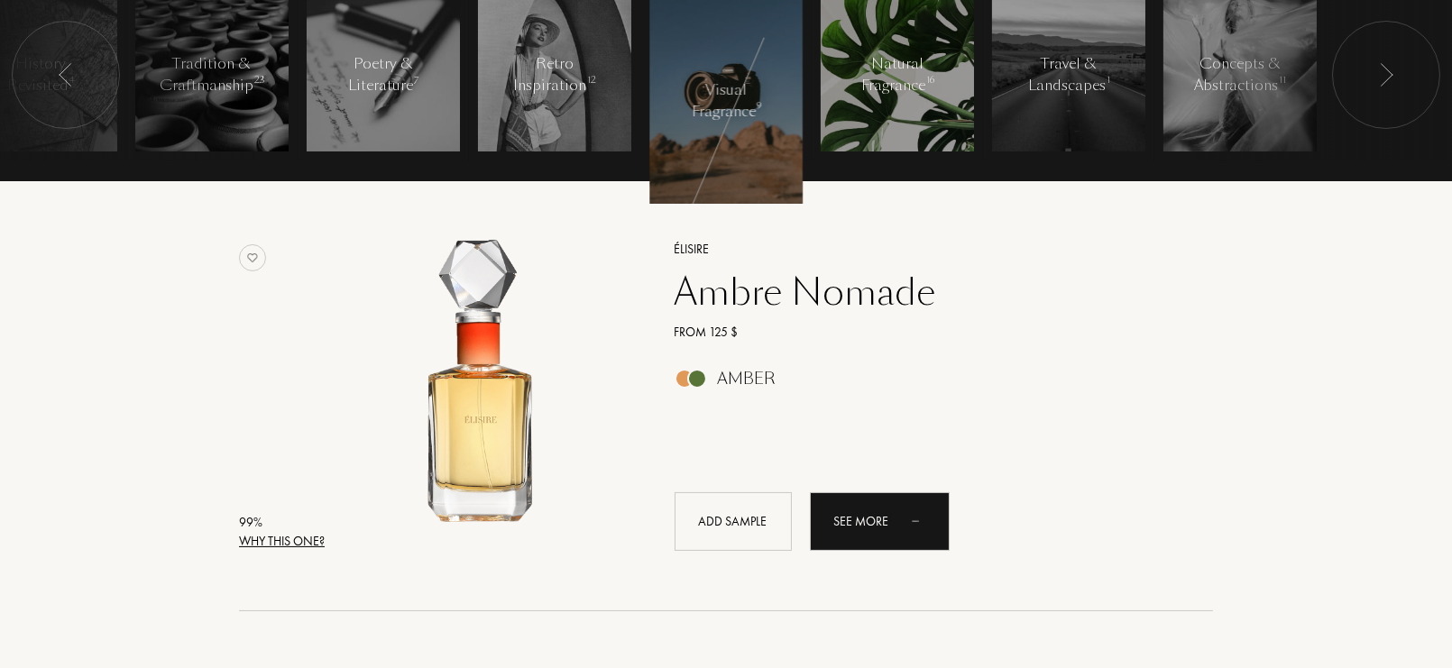
click at [862, 47] on div at bounding box center [897, 74] width 153 height 153
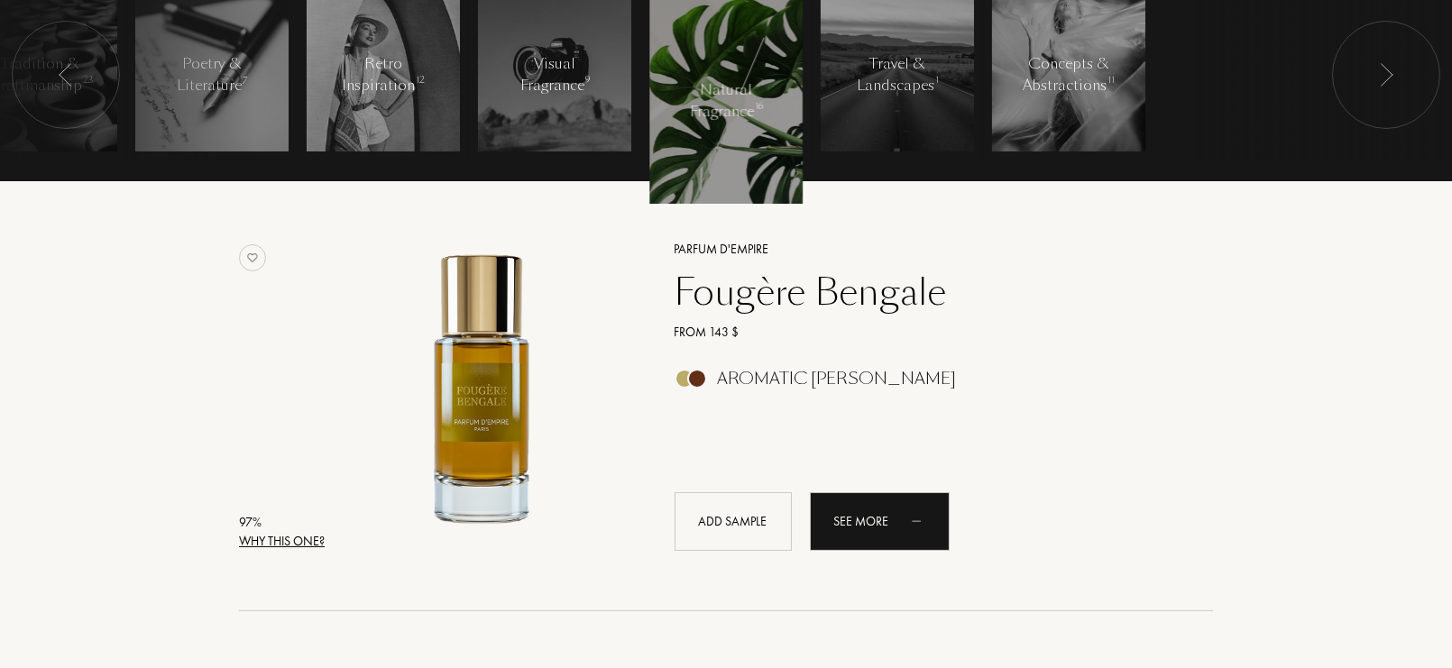
click at [680, 456] on div "Parfum d'Empire Fougère Bengale From 143 $ Aromatic Fougere Add sample See more" at bounding box center [924, 394] width 553 height 355
click at [877, 508] on div "See more" at bounding box center [880, 522] width 140 height 59
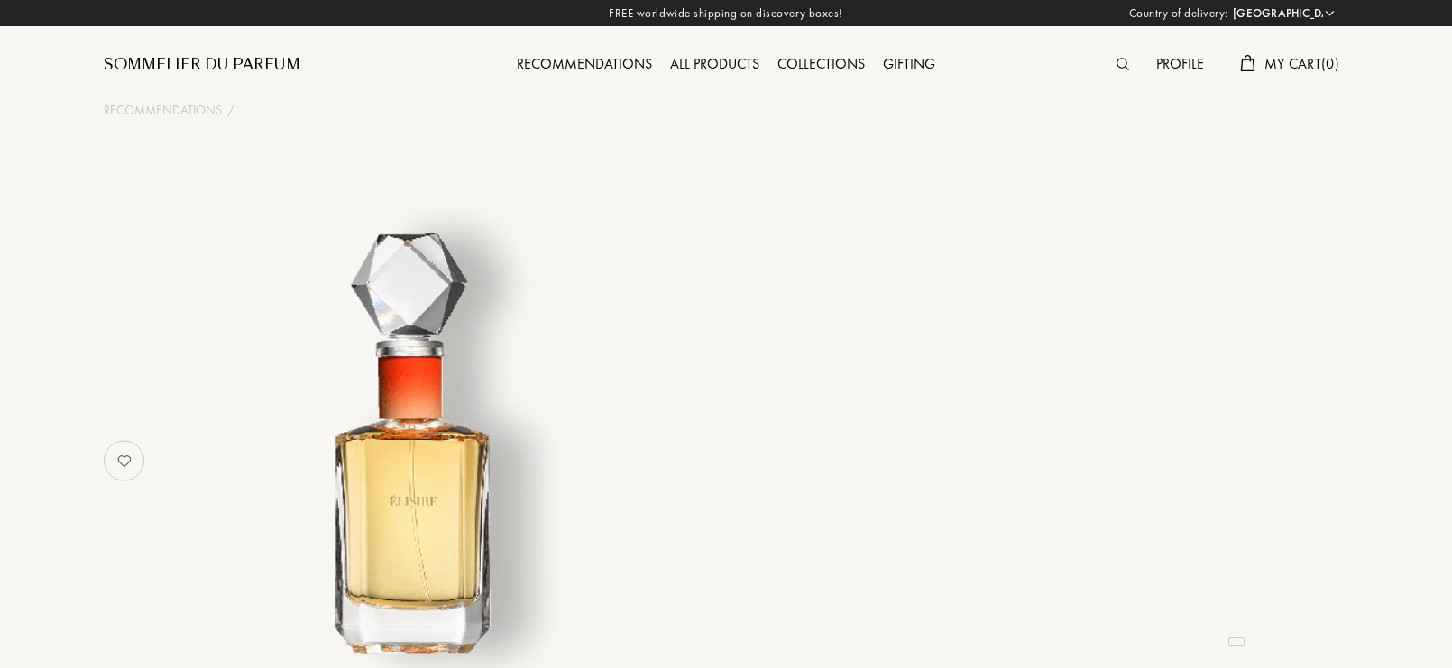
select select "US"
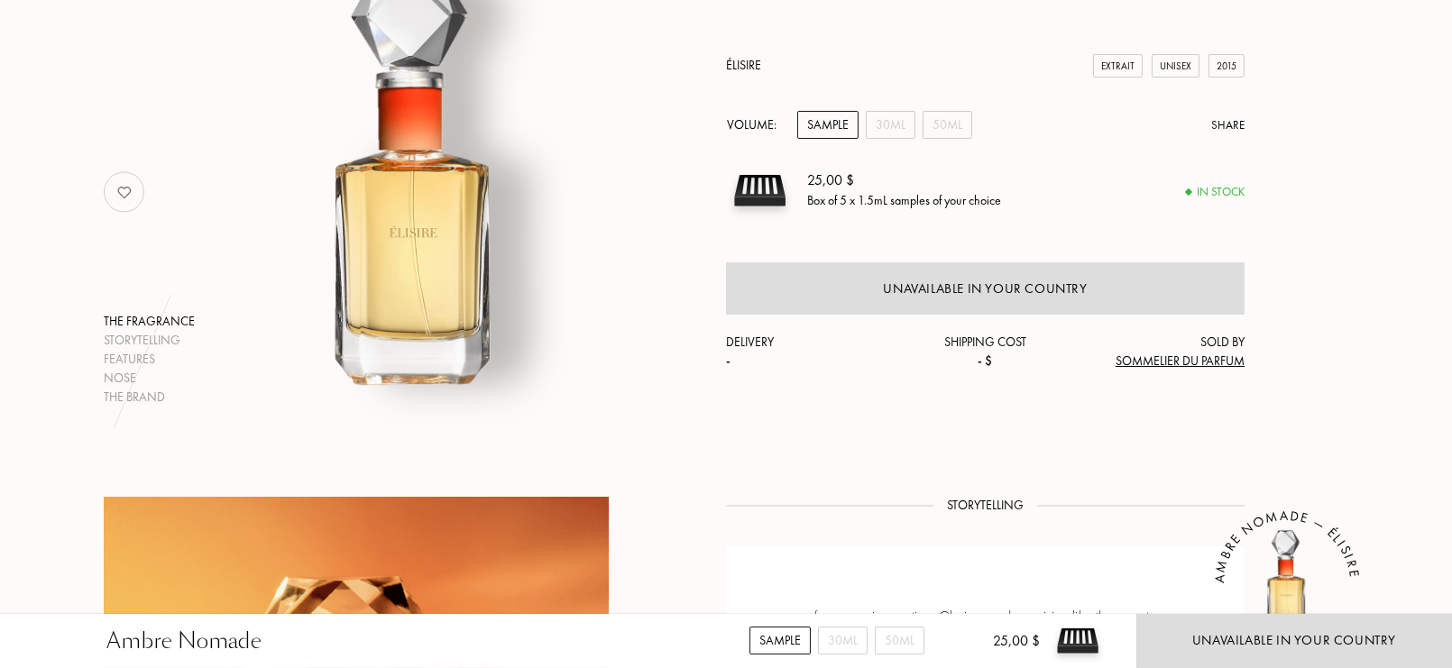
scroll to position [244, 0]
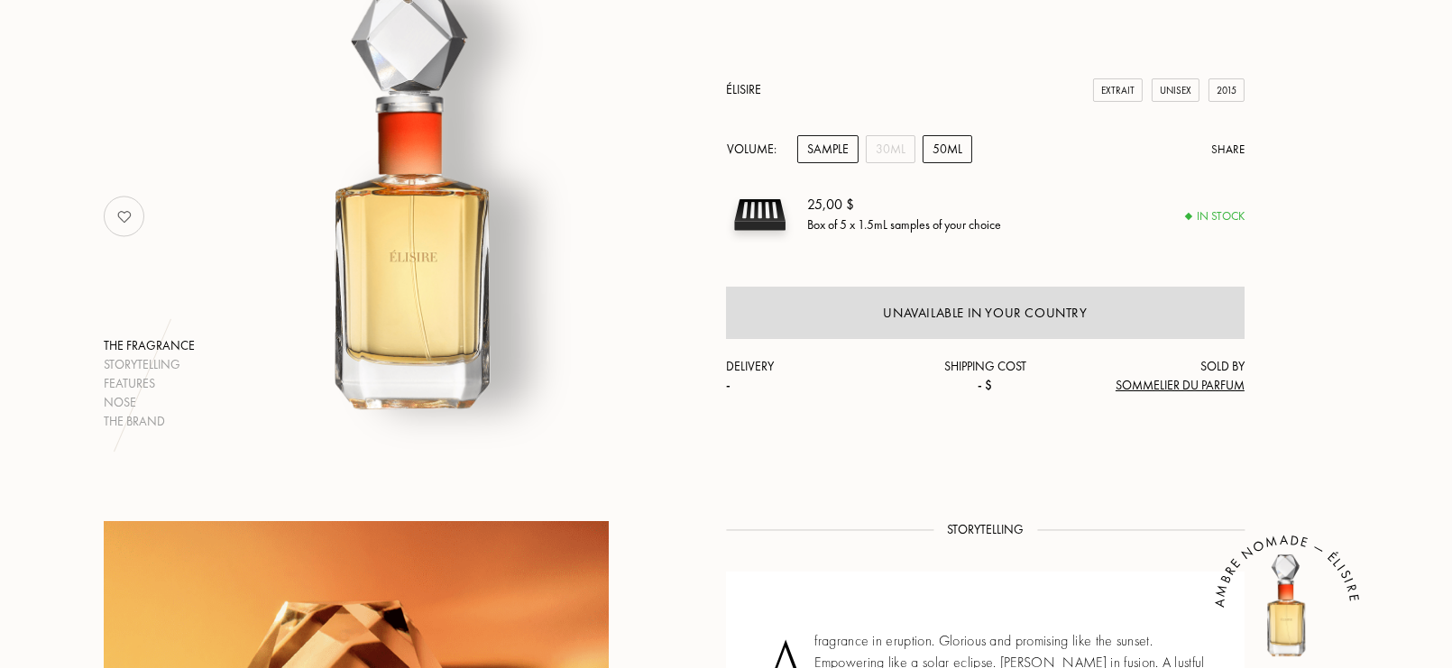
click at [935, 152] on div "50mL" at bounding box center [948, 149] width 50 height 28
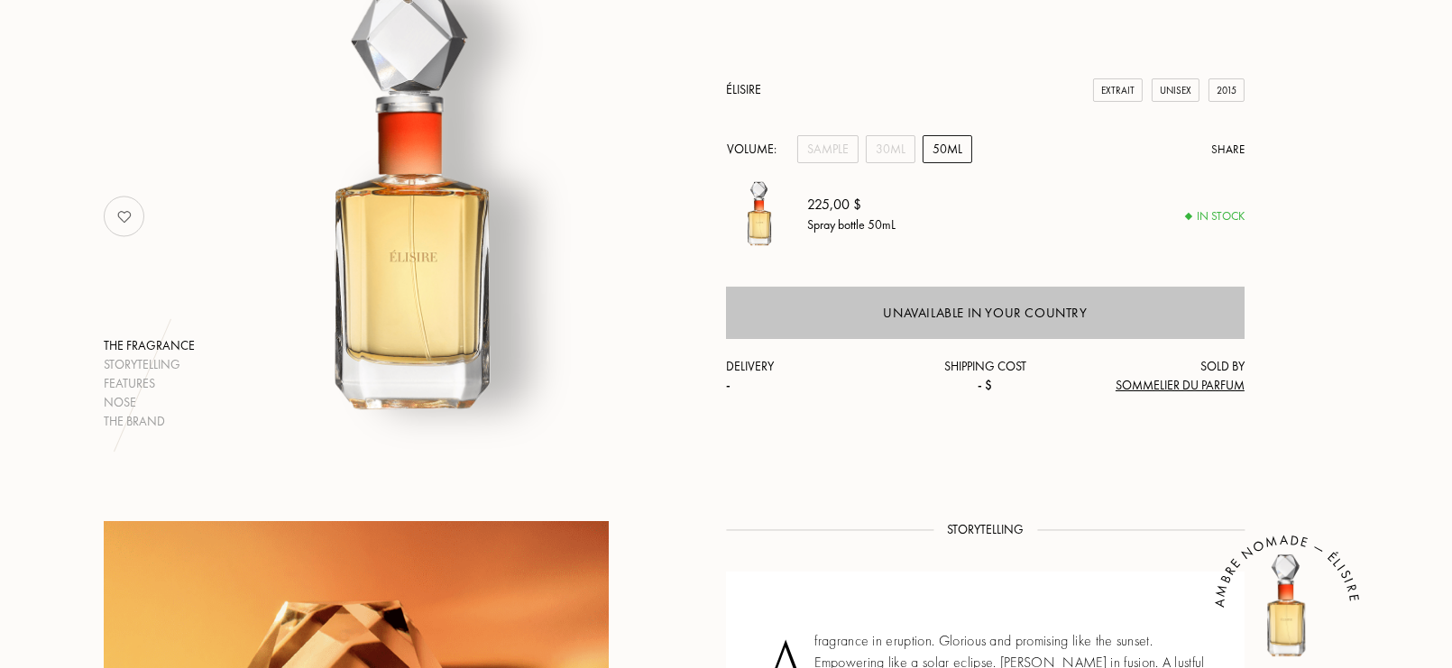
click at [951, 327] on div "Unavailable in your country" at bounding box center [985, 313] width 519 height 52
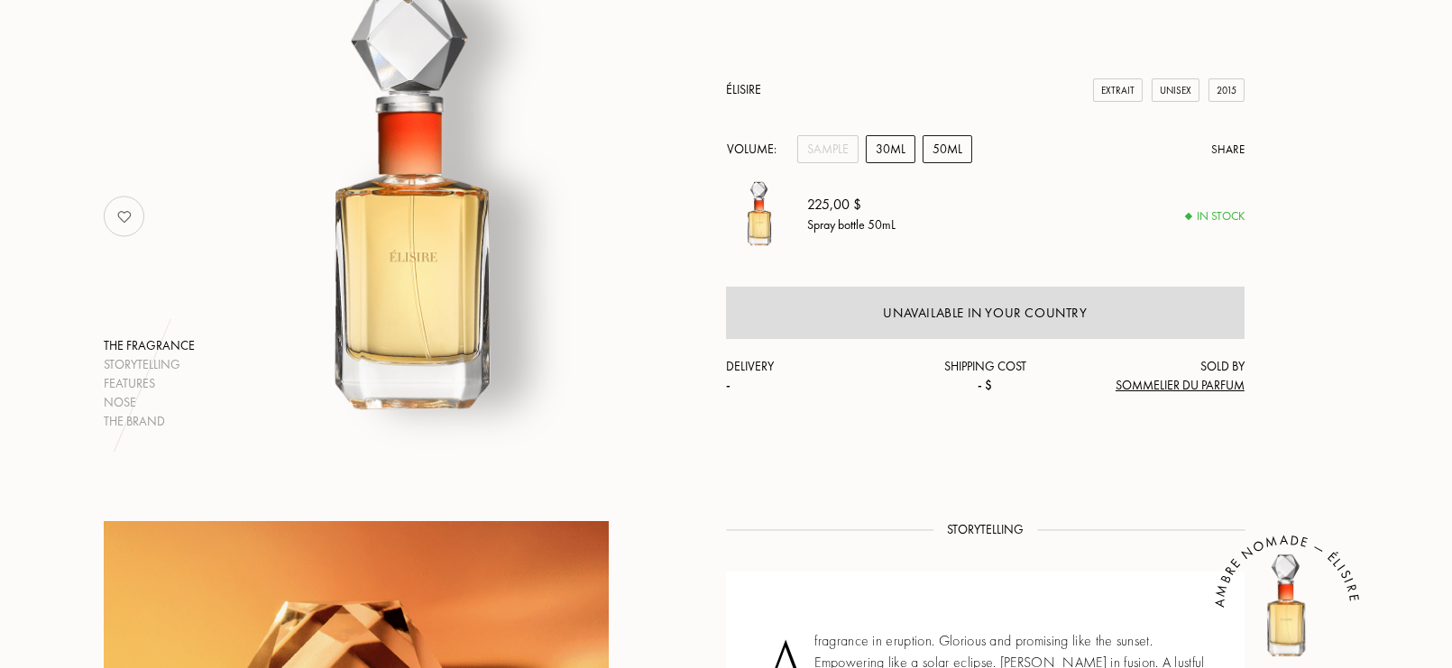
click at [901, 151] on div "30mL" at bounding box center [891, 149] width 50 height 28
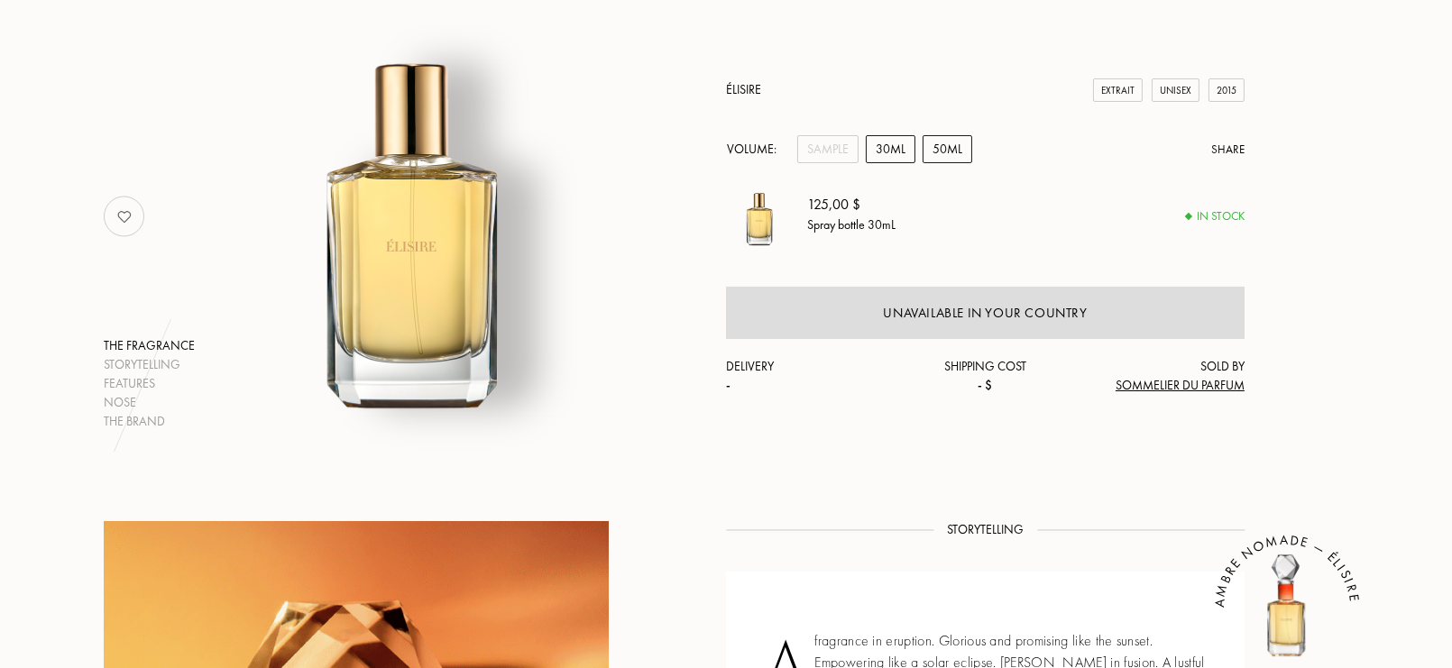
click at [937, 153] on div "50mL" at bounding box center [948, 149] width 50 height 28
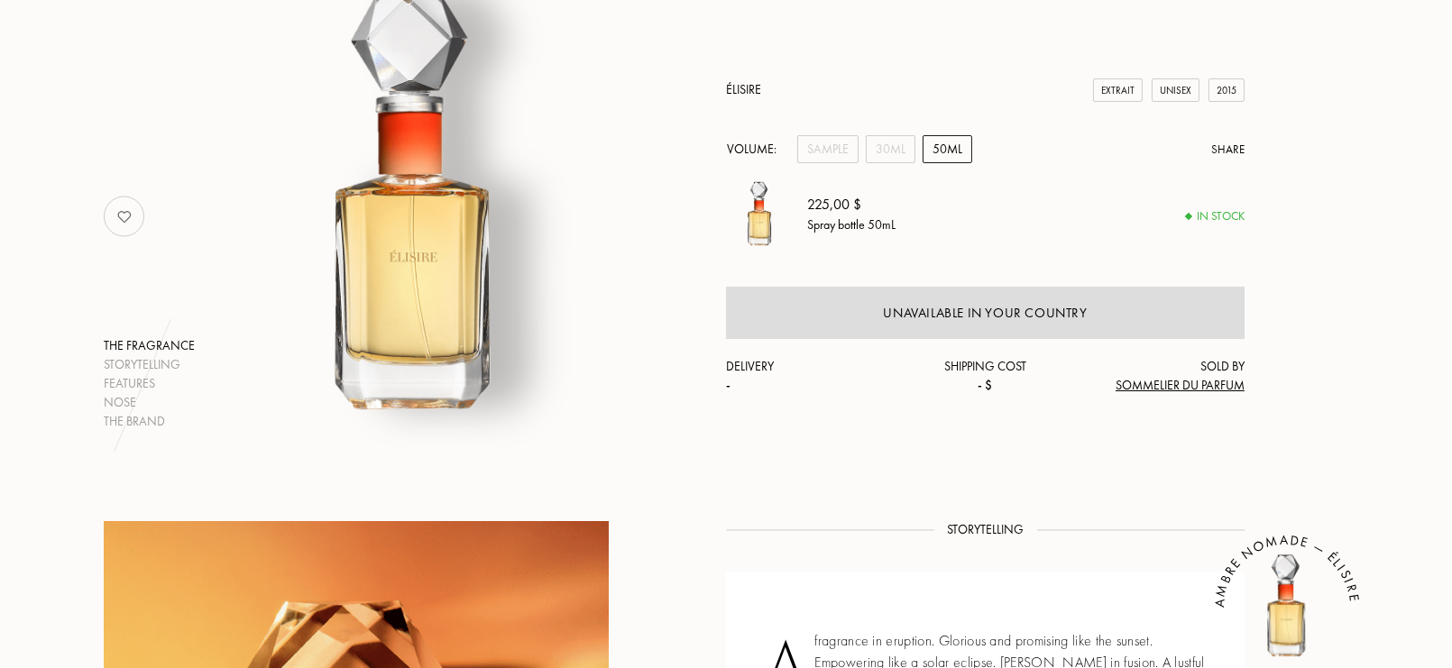
scroll to position [0, 0]
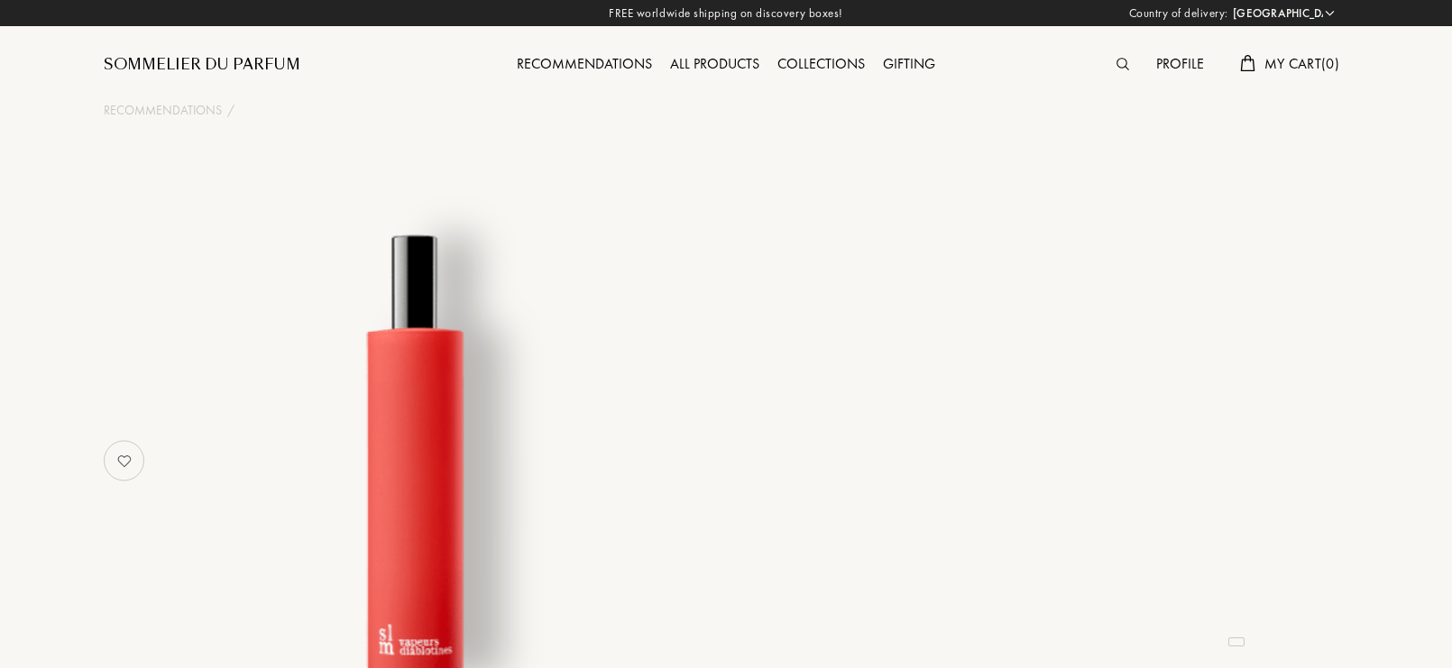
select select "US"
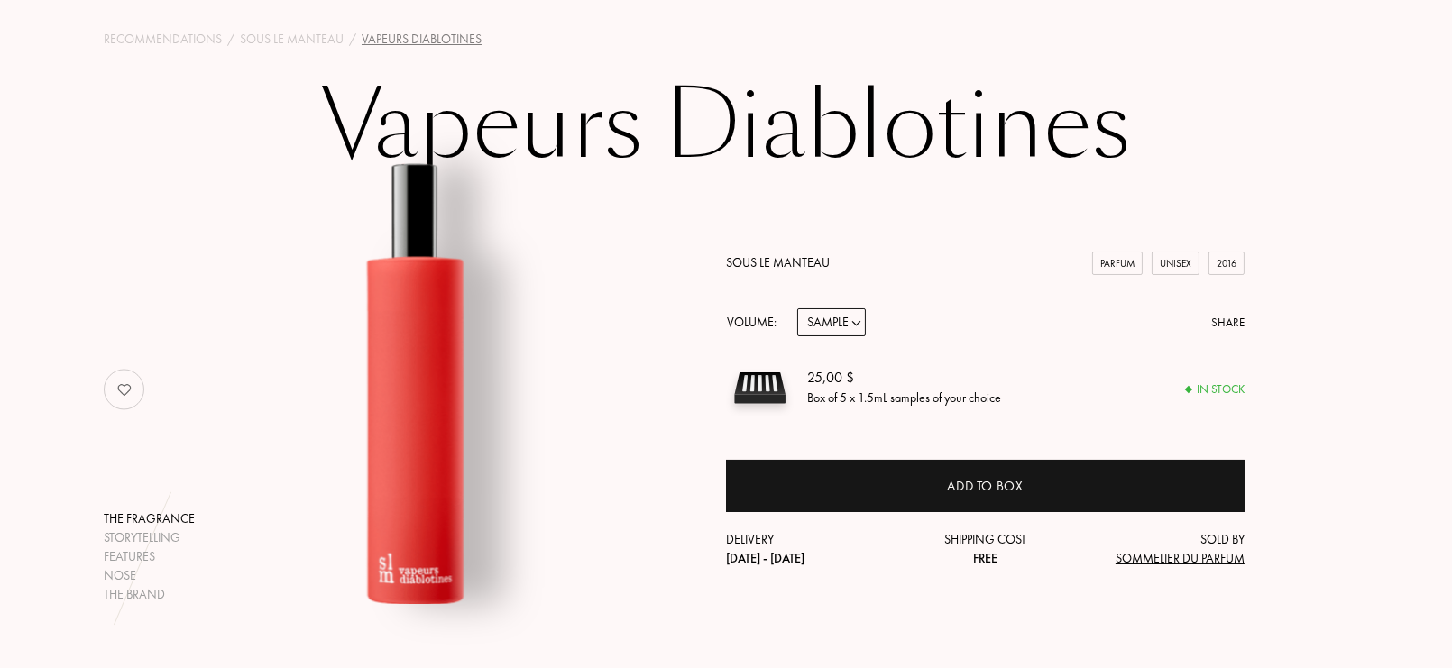
scroll to position [70, 0]
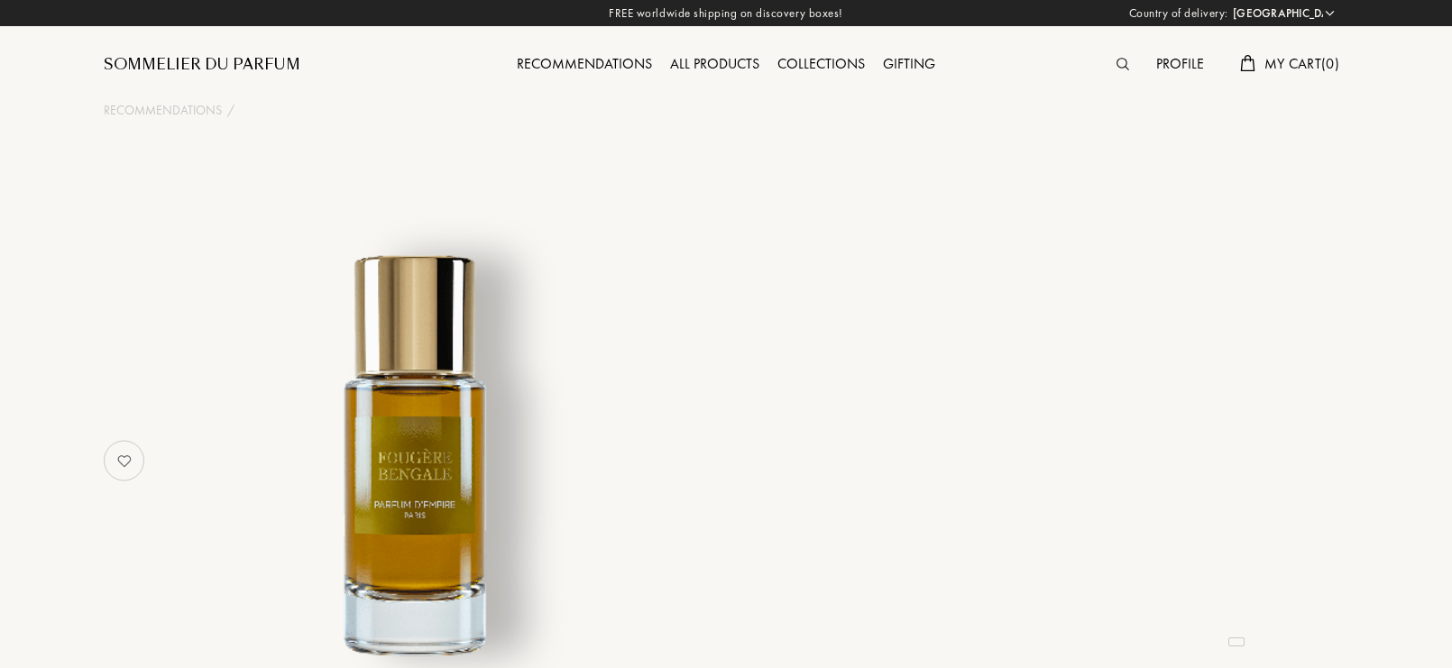
select select "US"
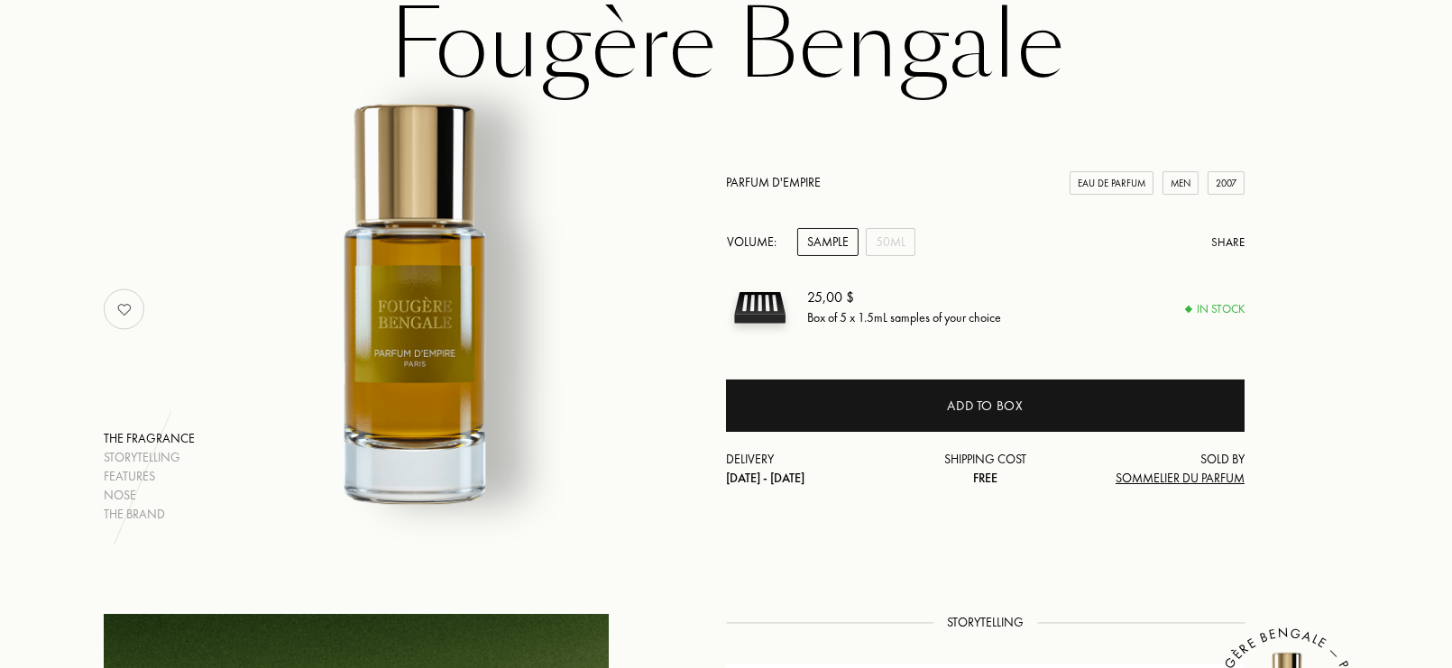
scroll to position [158, 0]
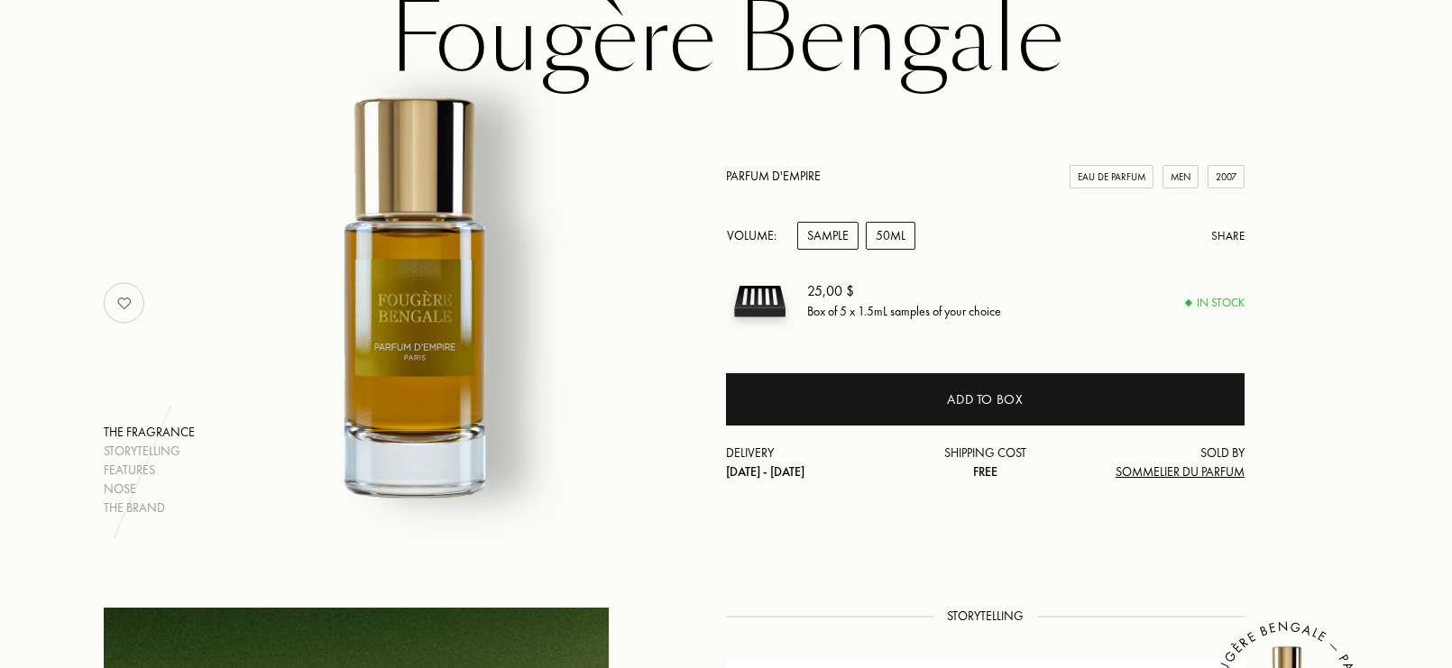
click at [875, 239] on div "50mL" at bounding box center [891, 236] width 50 height 28
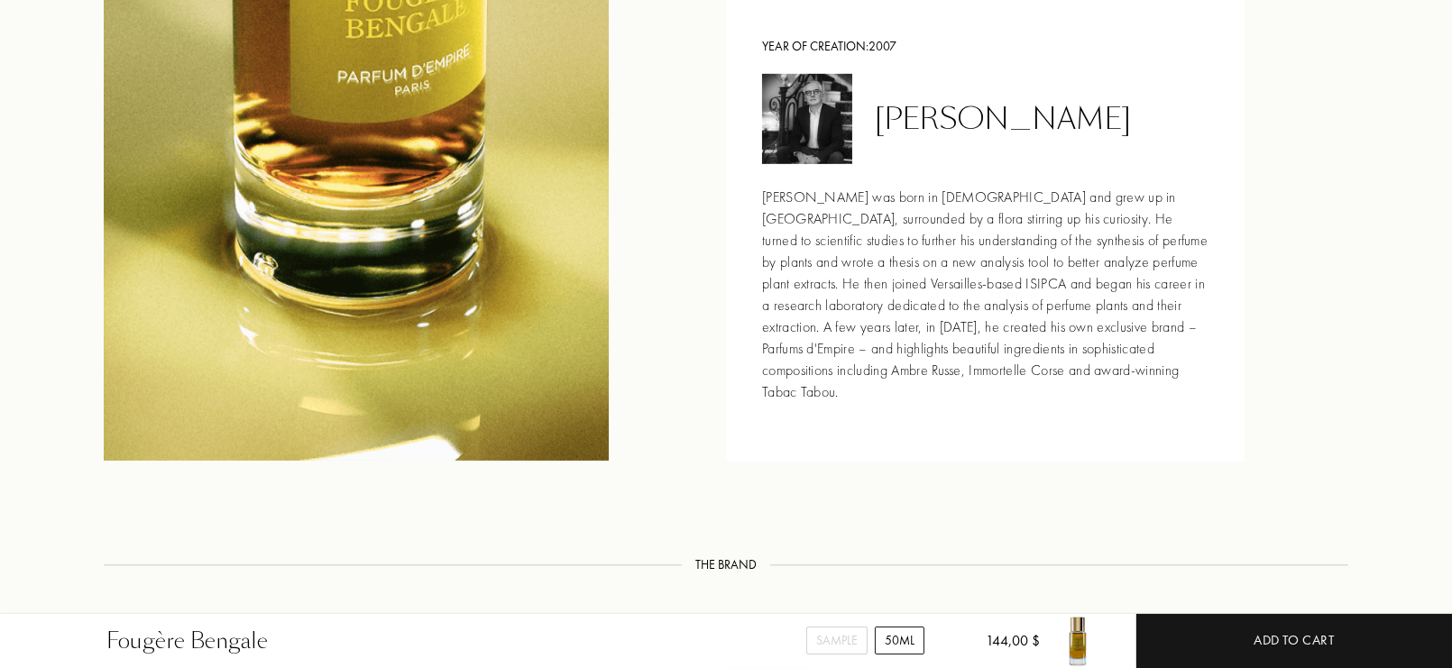
scroll to position [0, 0]
